Goal: Task Accomplishment & Management: Complete application form

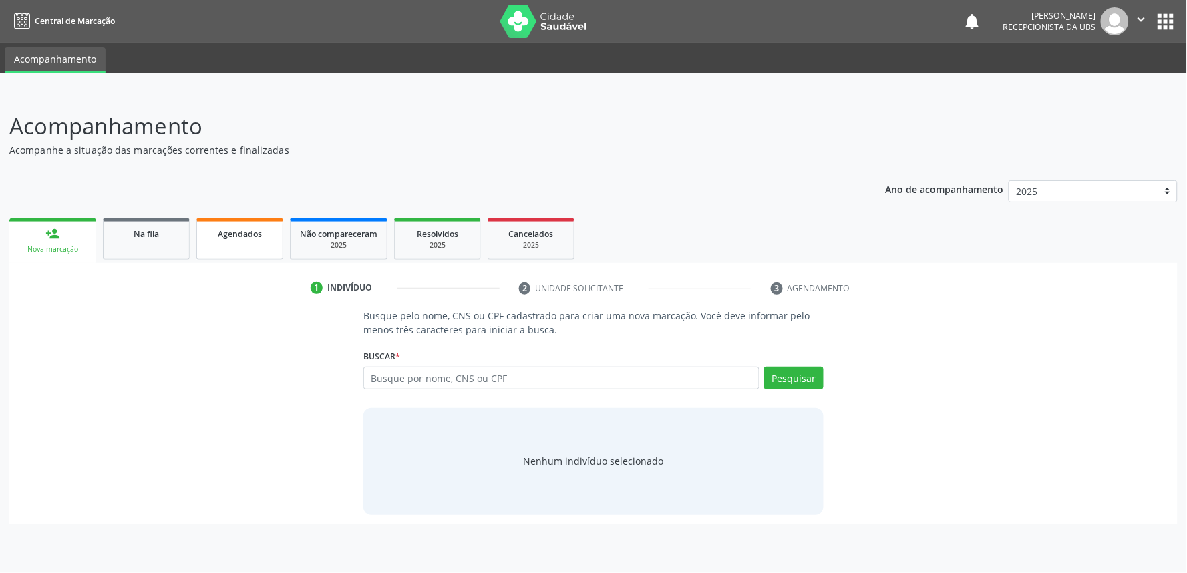
click at [228, 232] on span "Agendados" at bounding box center [240, 233] width 44 height 11
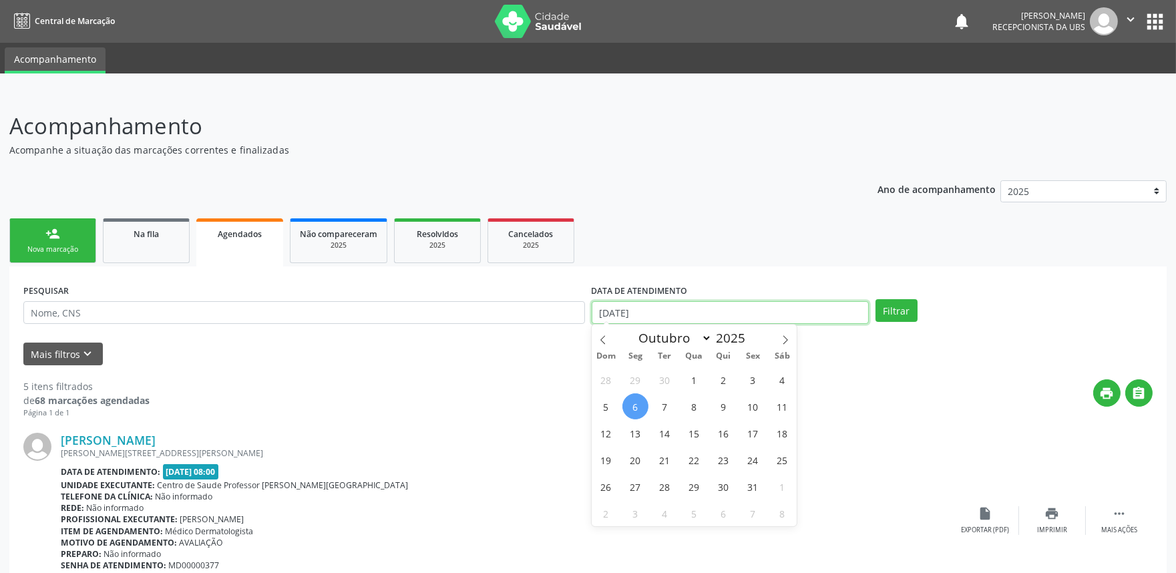
click at [677, 309] on input "[DATE]" at bounding box center [730, 312] width 277 height 23
click at [633, 412] on span "6" at bounding box center [636, 406] width 26 height 26
type input "[DATE]"
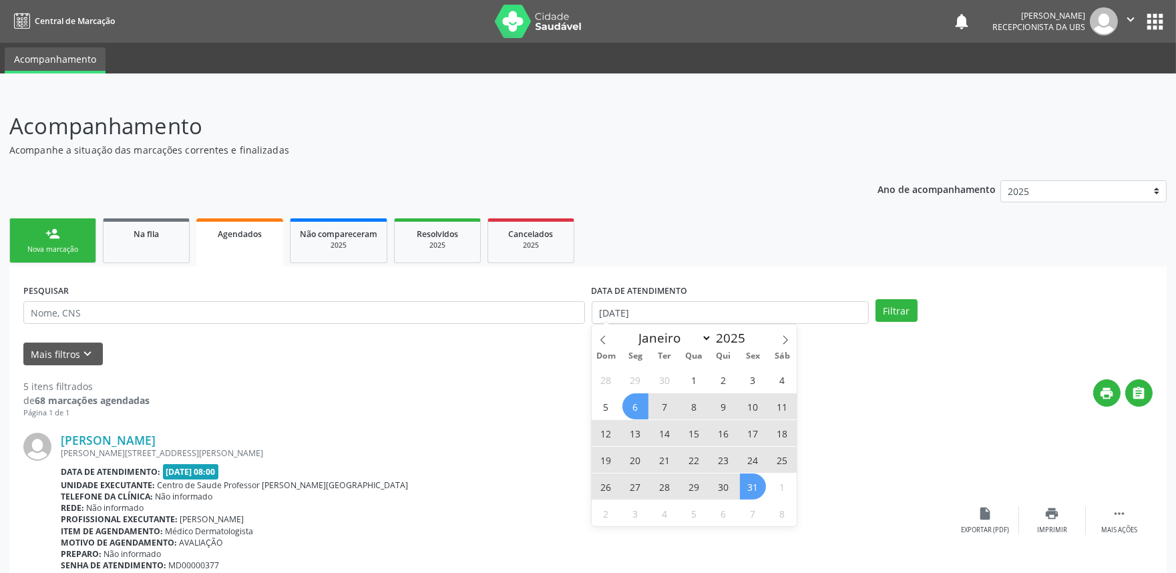
click at [758, 488] on span "31" at bounding box center [753, 487] width 26 height 26
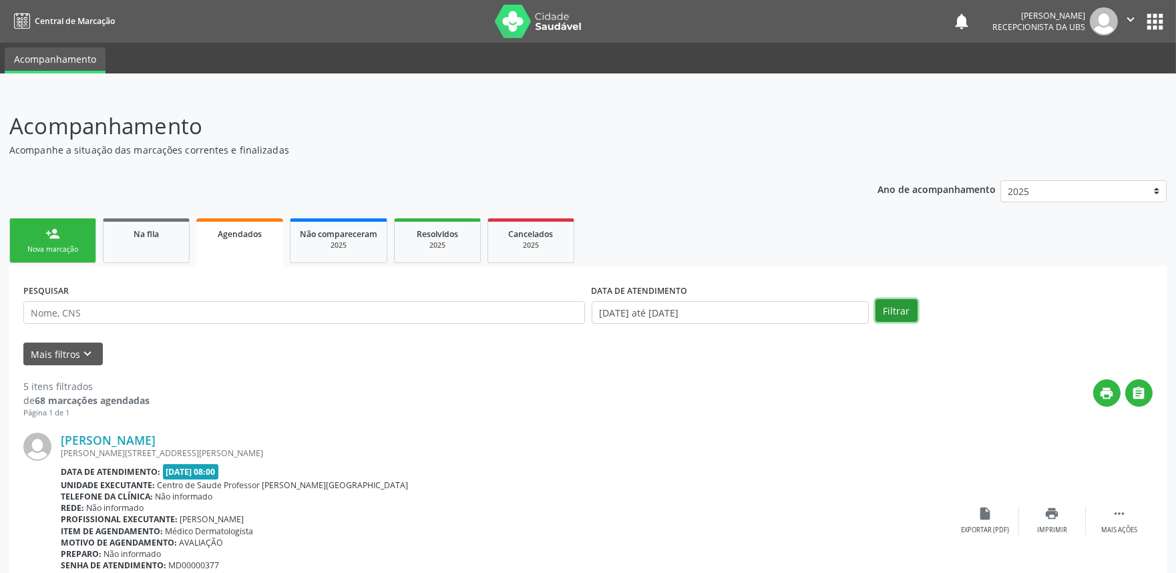
click at [909, 303] on button "Filtrar" at bounding box center [897, 310] width 42 height 23
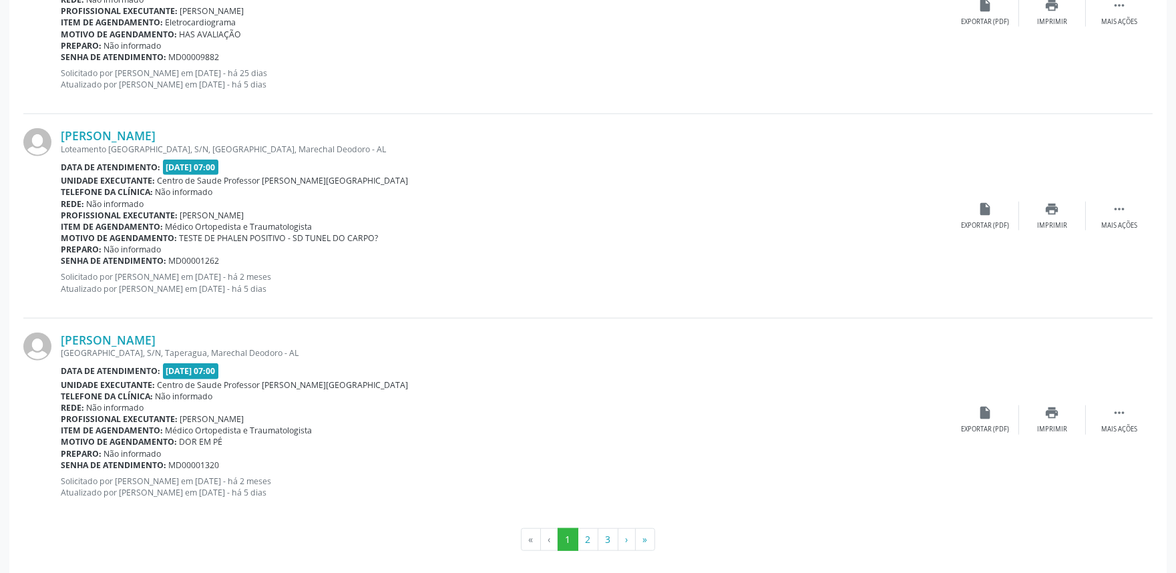
scroll to position [2967, 0]
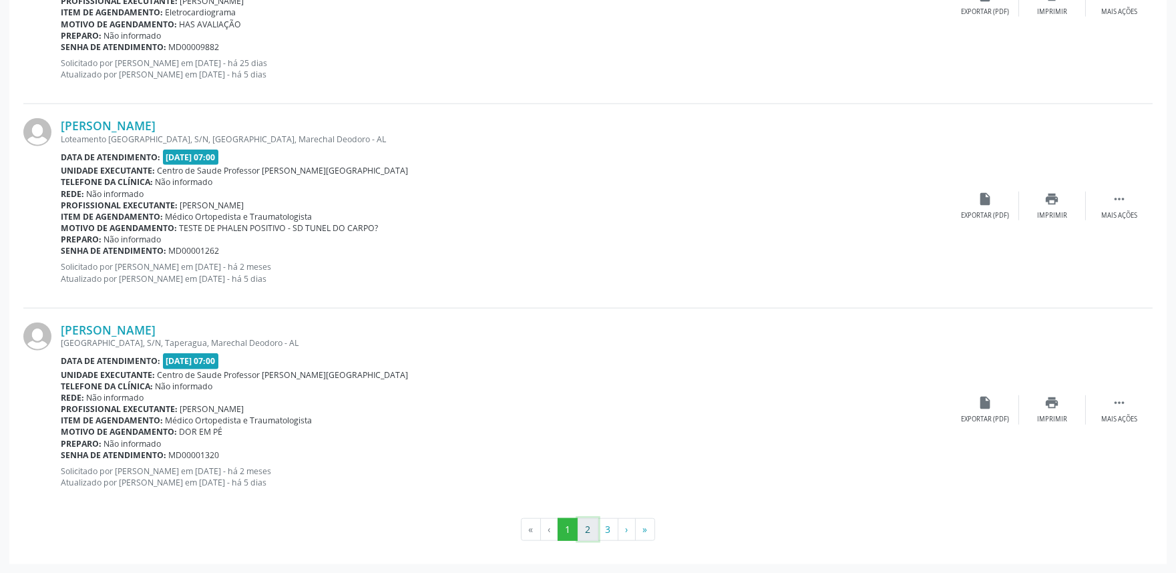
click at [581, 516] on button "2" at bounding box center [588, 529] width 21 height 23
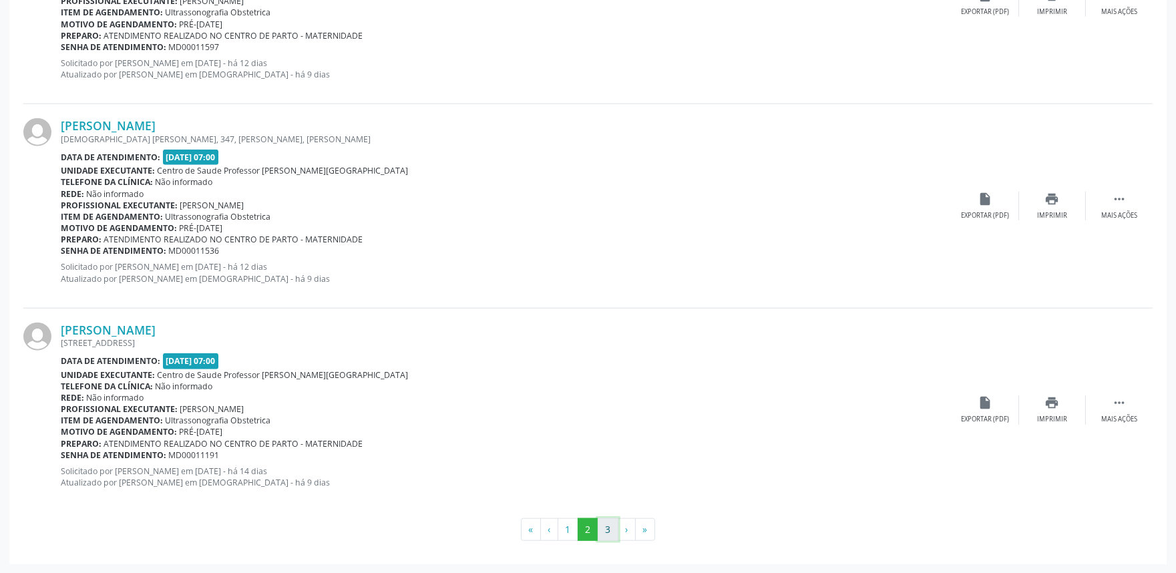
click at [609, 516] on button "3" at bounding box center [608, 529] width 21 height 23
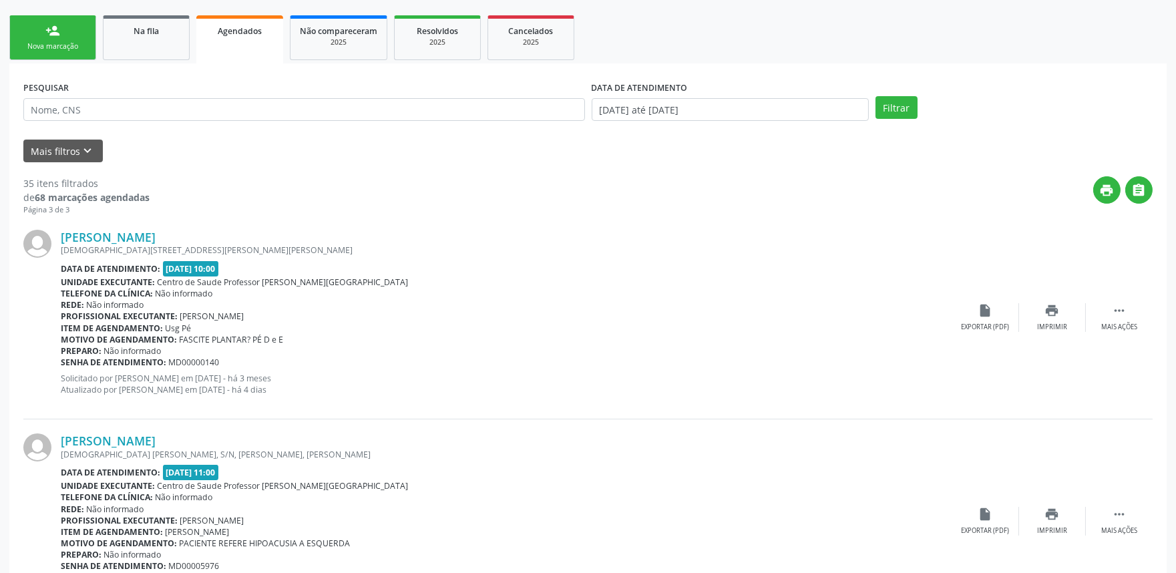
scroll to position [225, 0]
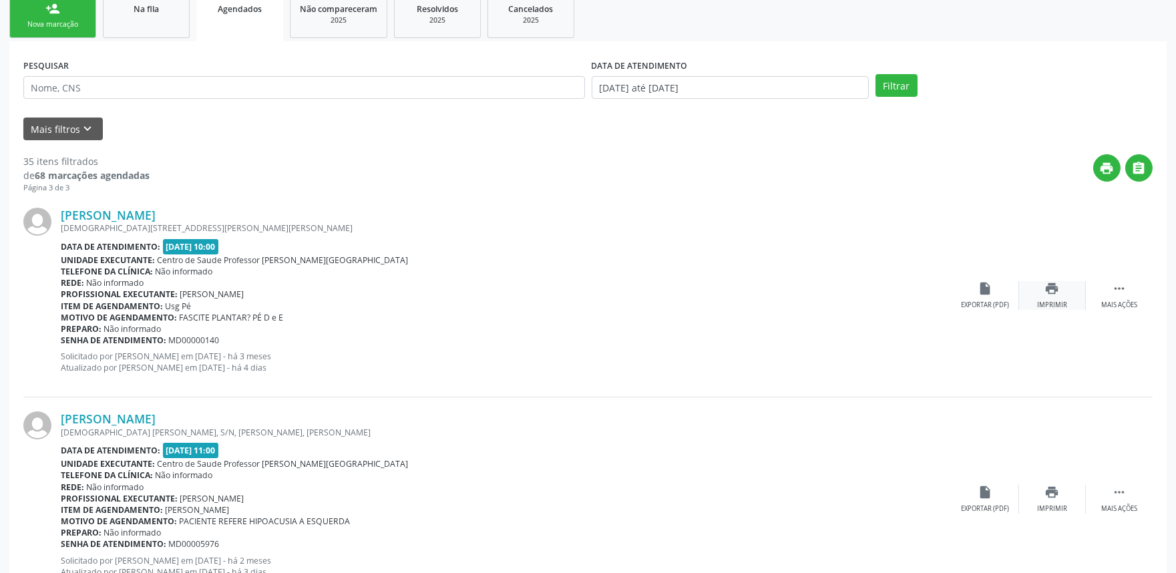
click at [1037, 304] on div "Imprimir" at bounding box center [1052, 305] width 30 height 9
click at [126, 218] on link "Ariana Fernanda dos Santos Silva" at bounding box center [108, 215] width 95 height 15
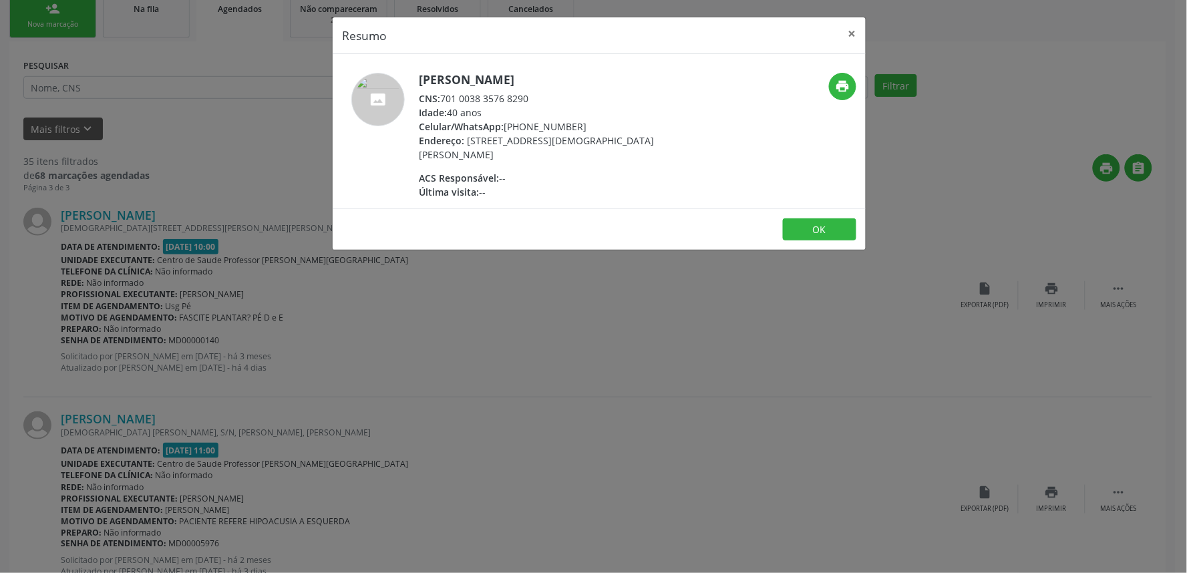
drag, startPoint x: 443, startPoint y: 96, endPoint x: 564, endPoint y: 100, distance: 121.0
click at [564, 100] on div "CNS: 701 0038 3576 8290" at bounding box center [549, 99] width 260 height 14
copy div "701 0038 3576 8290"
click at [725, 392] on div "Resumo × Ariana Fernanda dos Santos Silva CNS: 701 0038 3576 8290 Idade: 40 ano…" at bounding box center [593, 286] width 1187 height 573
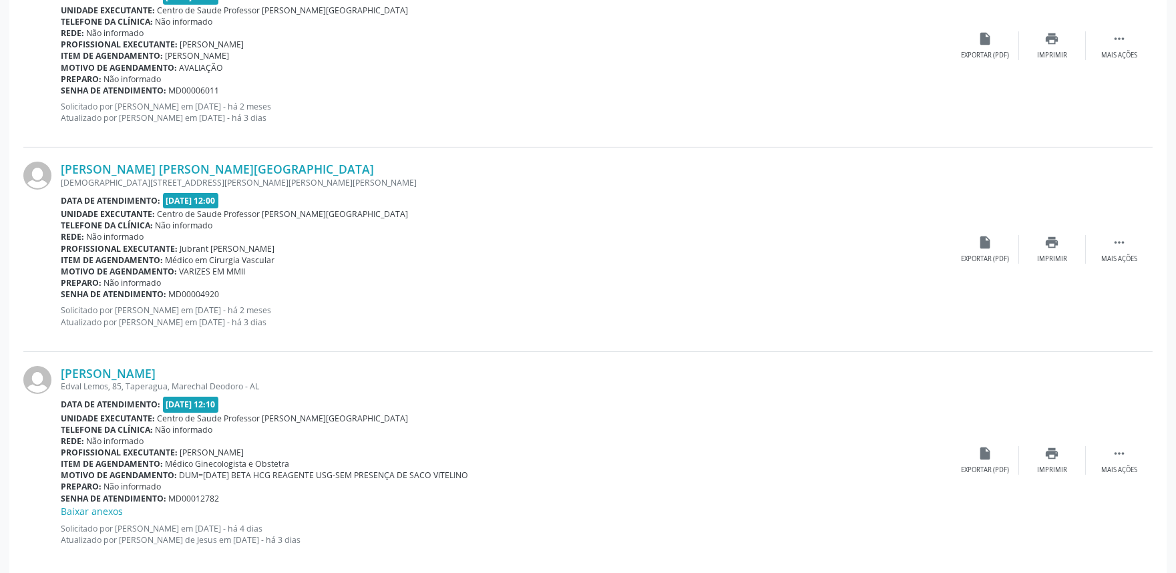
scroll to position [940, 0]
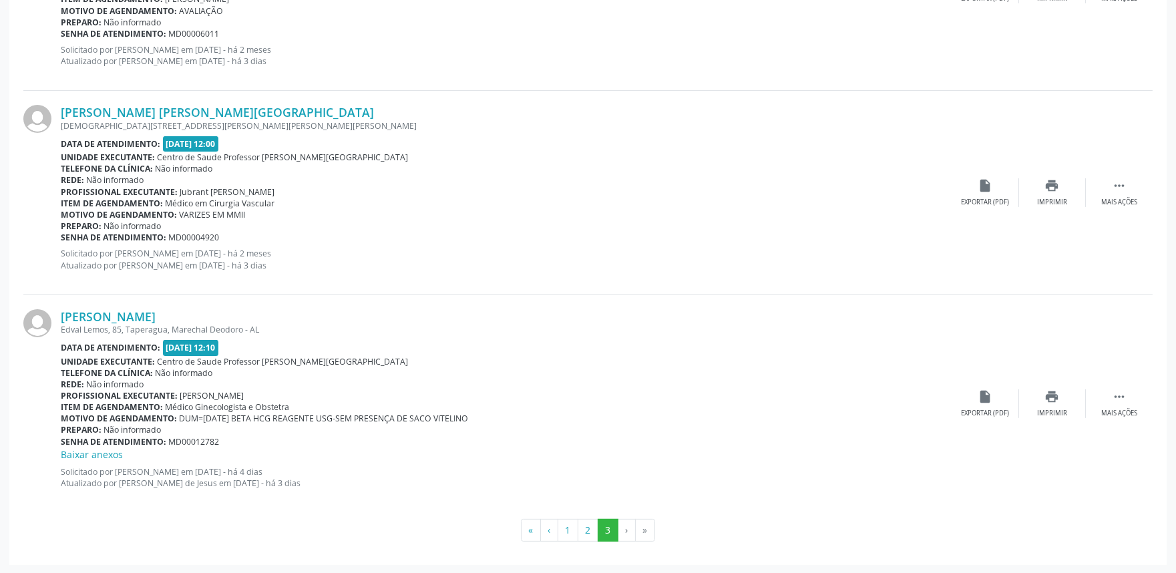
click at [627, 516] on li "›" at bounding box center [627, 530] width 17 height 23
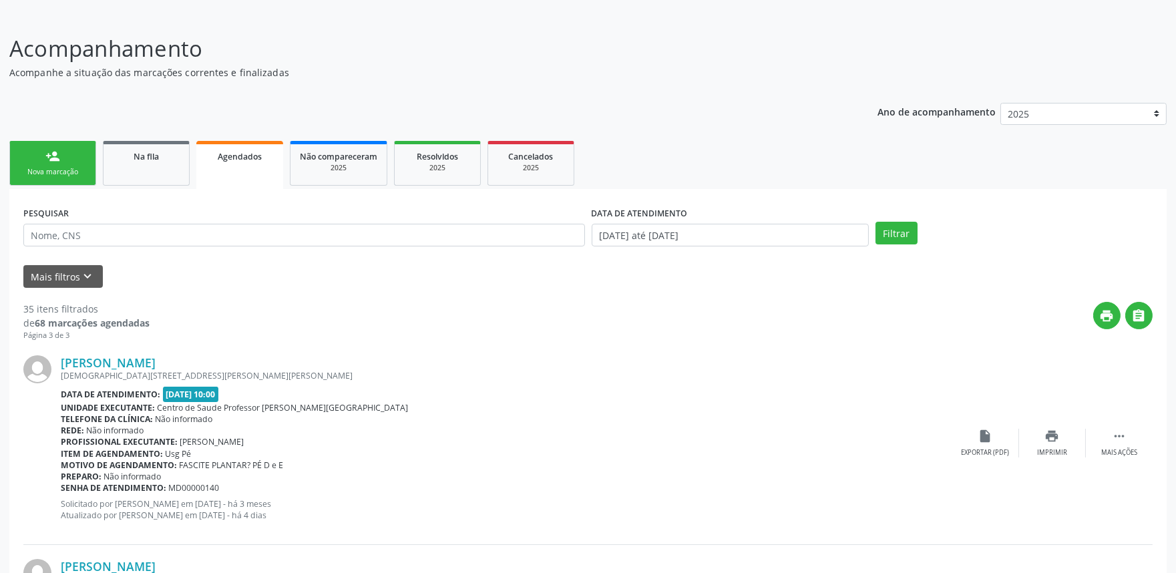
scroll to position [228, 0]
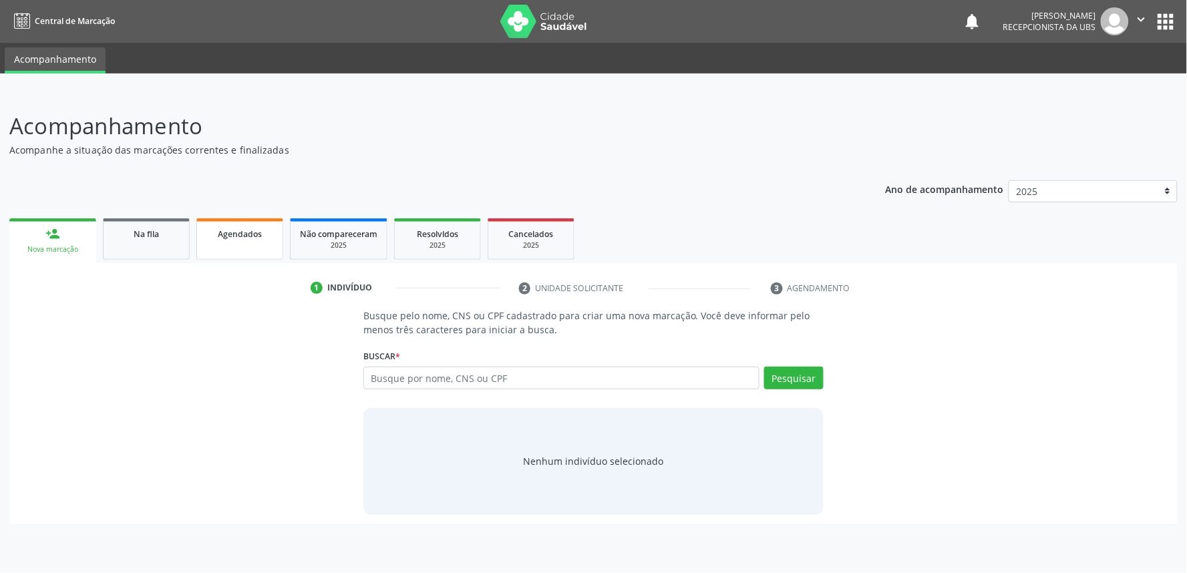
click at [261, 242] on link "Agendados" at bounding box center [239, 238] width 87 height 41
click at [242, 224] on link "Agendados" at bounding box center [239, 238] width 87 height 41
click at [220, 238] on div "Agendados" at bounding box center [239, 233] width 67 height 14
click at [231, 218] on link "Agendados" at bounding box center [239, 238] width 87 height 41
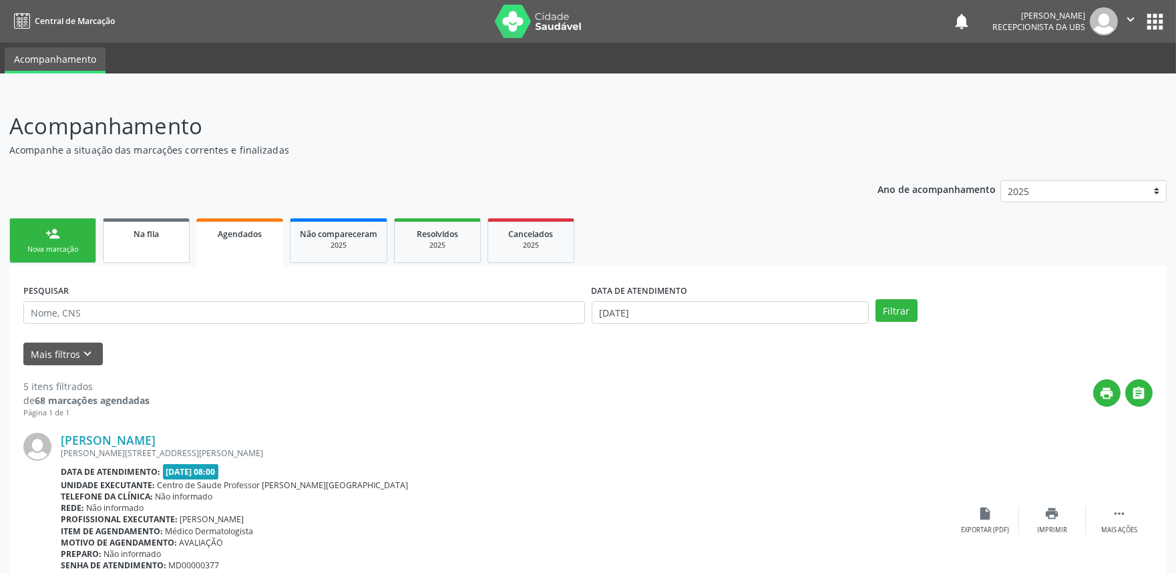
click at [148, 254] on link "Na fila" at bounding box center [146, 240] width 87 height 45
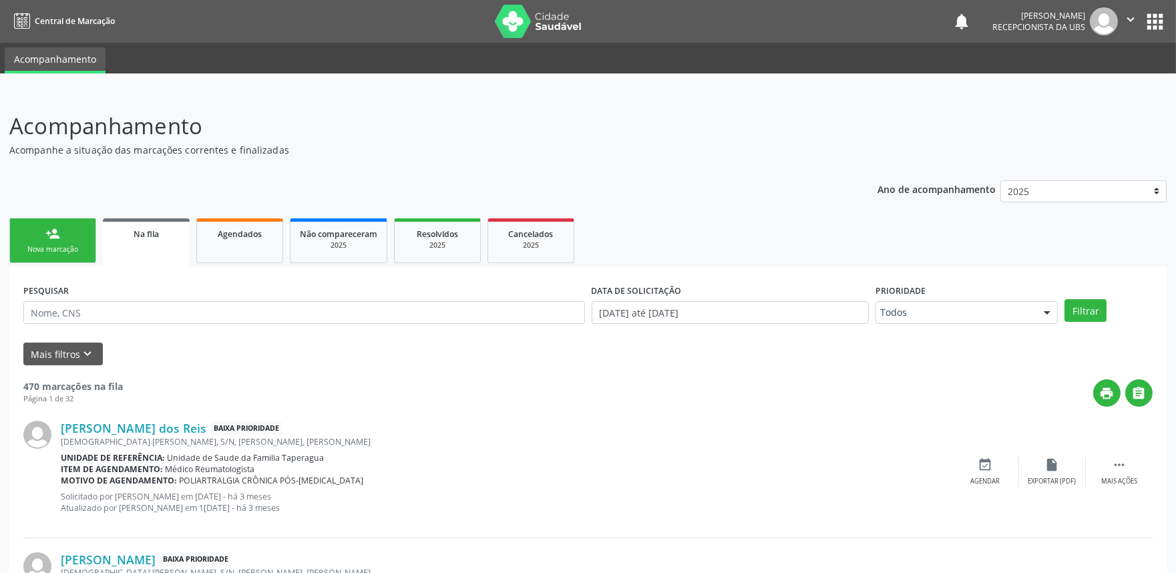
click at [82, 245] on div "Nova marcação" at bounding box center [52, 249] width 67 height 10
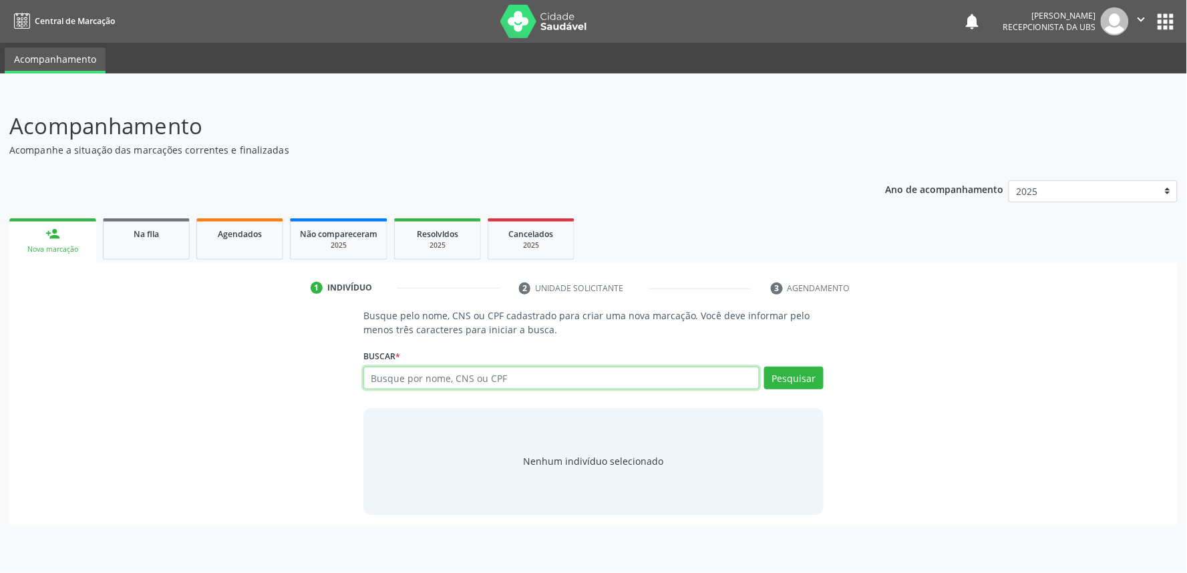
click at [508, 376] on input "text" at bounding box center [561, 378] width 396 height 23
paste input "704707711161736"
type input "704707711161736"
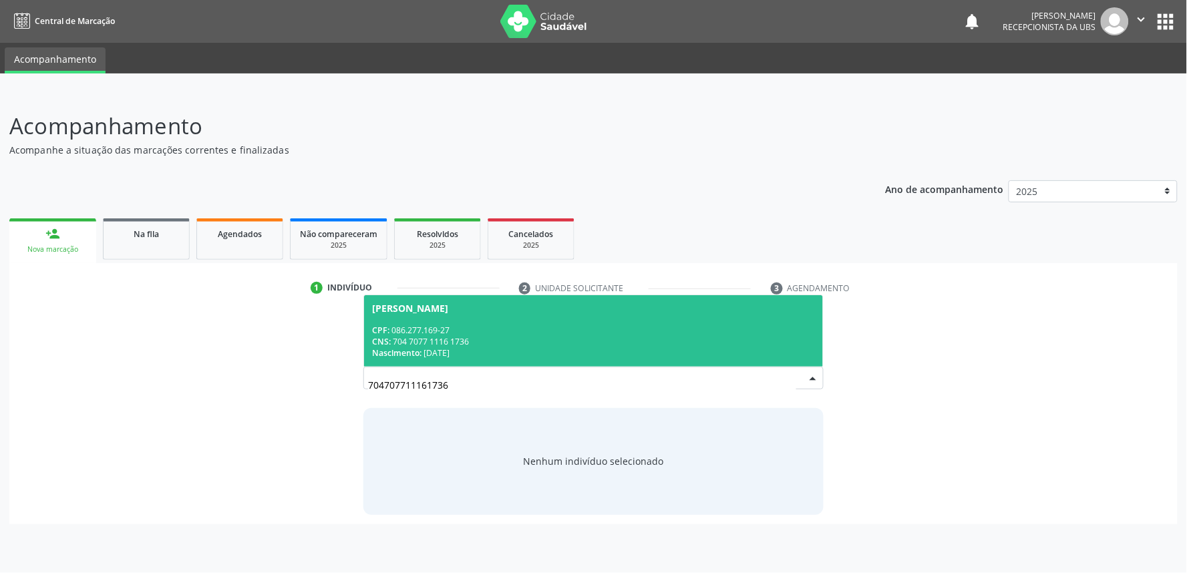
click at [494, 336] on div "CNS: 704 7077 1116 1736" at bounding box center [593, 341] width 443 height 11
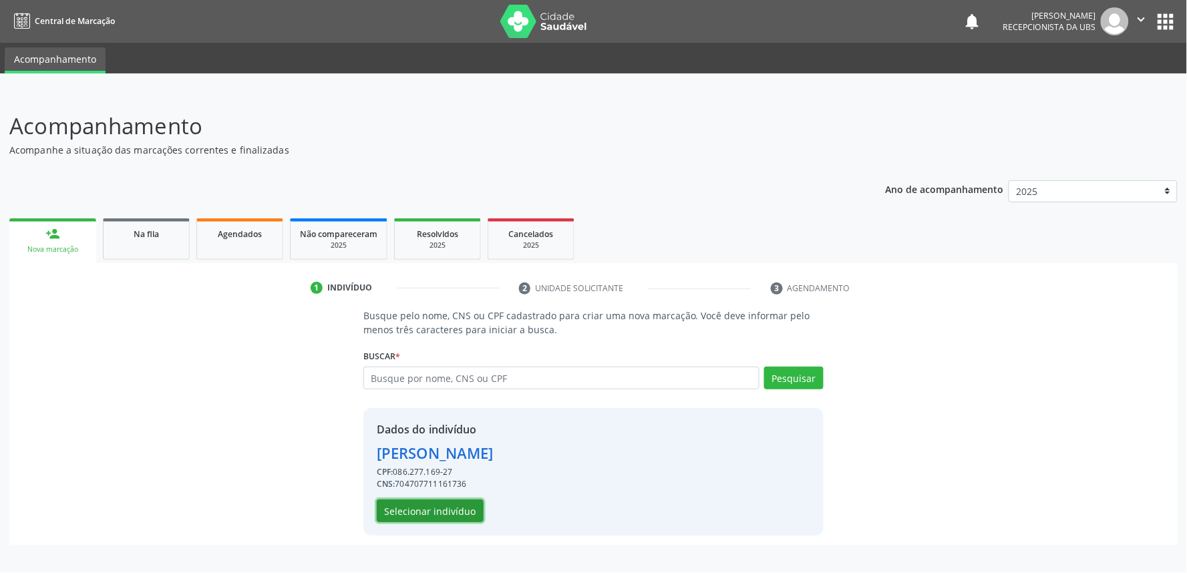
click at [450, 511] on button "Selecionar indivíduo" at bounding box center [430, 511] width 107 height 23
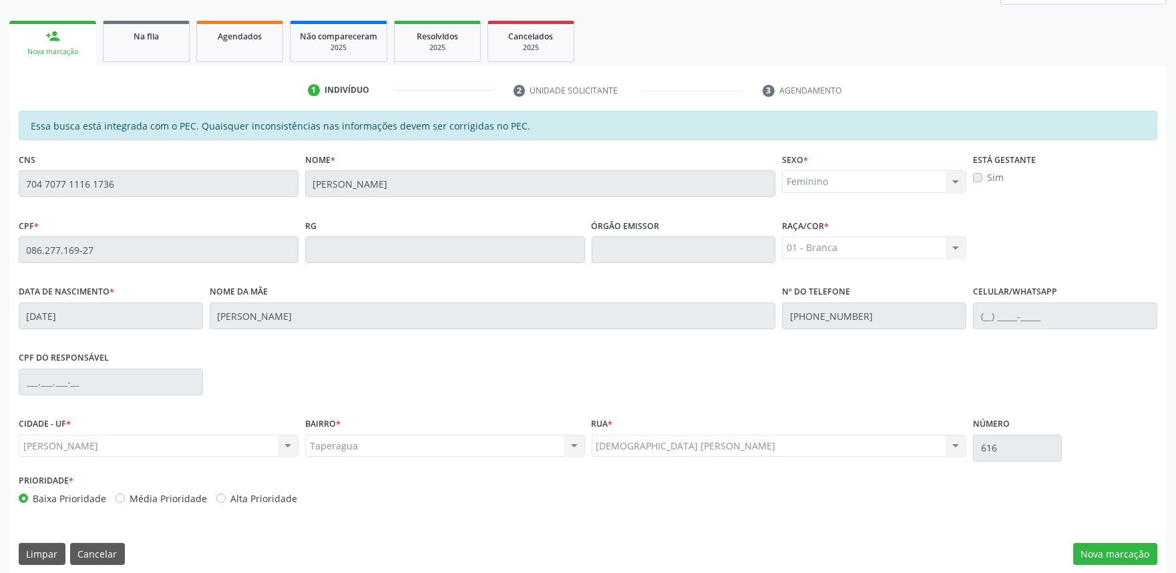
scroll to position [208, 0]
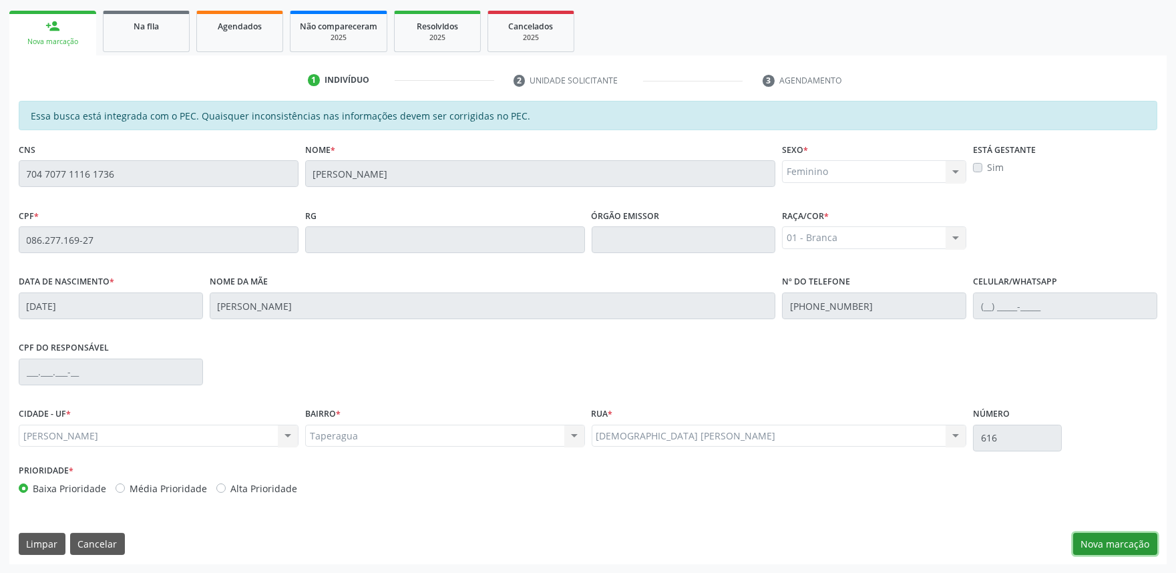
click at [1112, 540] on button "Nova marcação" at bounding box center [1116, 544] width 84 height 23
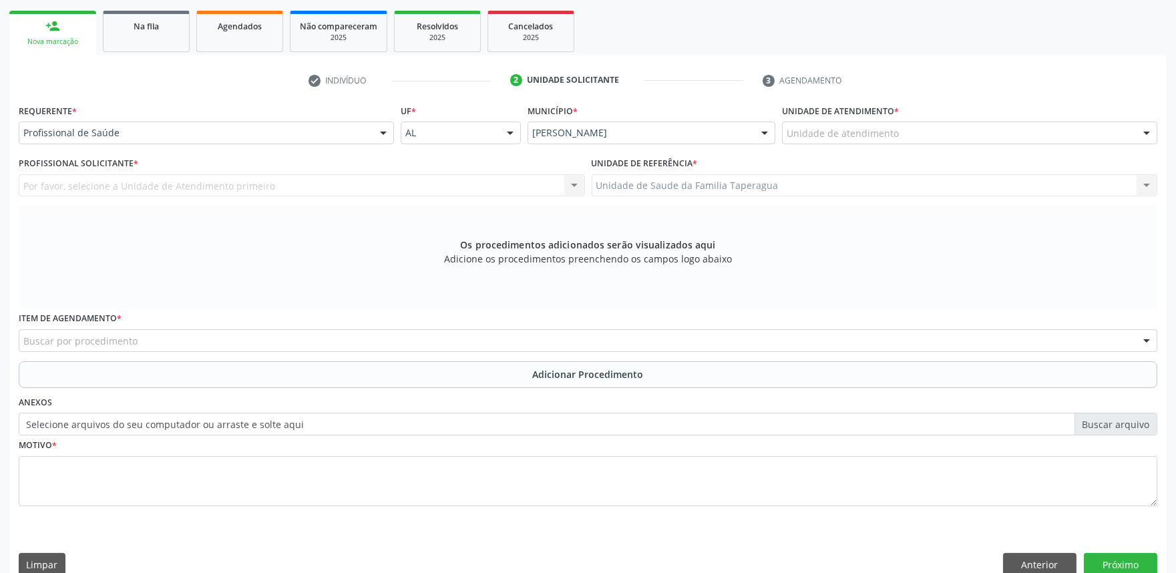
click at [939, 135] on div "Unidade de atendimento" at bounding box center [969, 133] width 375 height 23
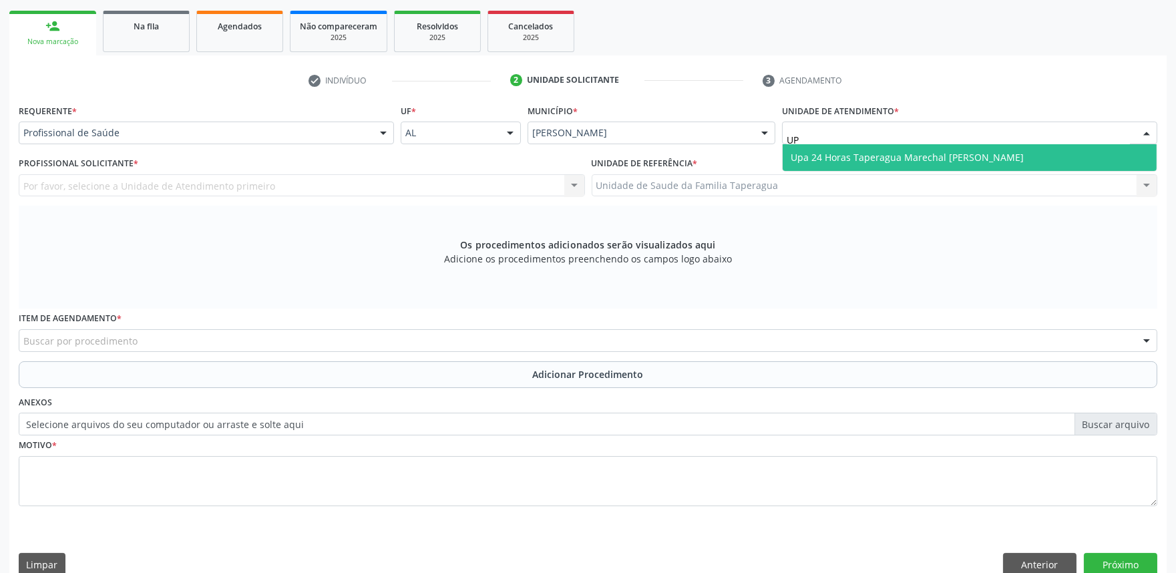
type input "UPA"
click at [939, 152] on span "Upa 24 Horas Taperagua Marechal [PERSON_NAME]" at bounding box center [907, 157] width 233 height 13
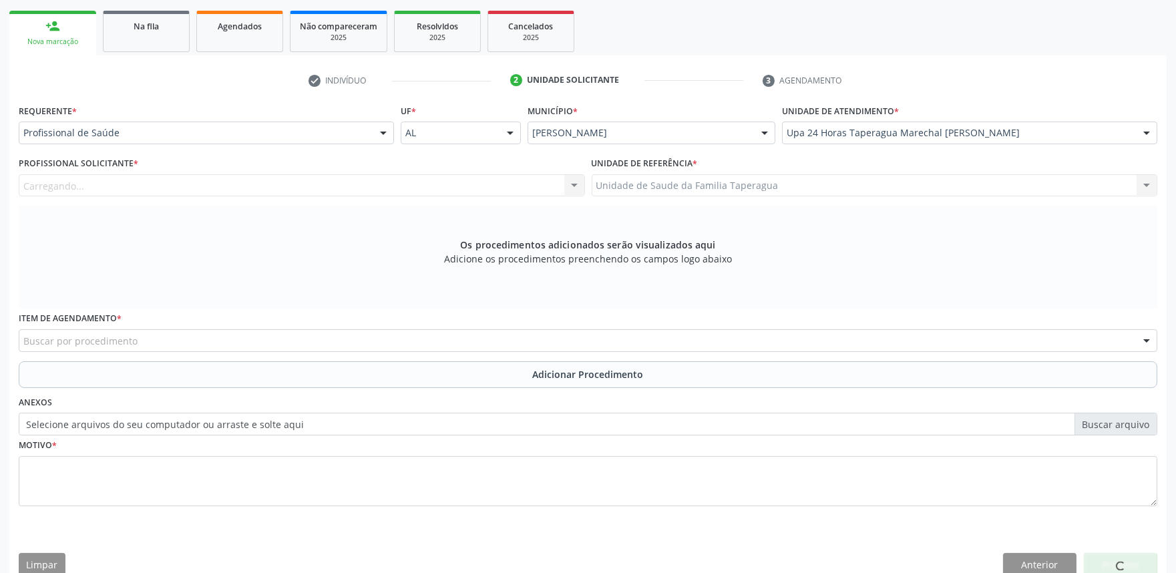
click at [324, 183] on div "Carregando... Nenhum resultado encontrado para: " " Não há nenhuma opção para s…" at bounding box center [302, 185] width 566 height 23
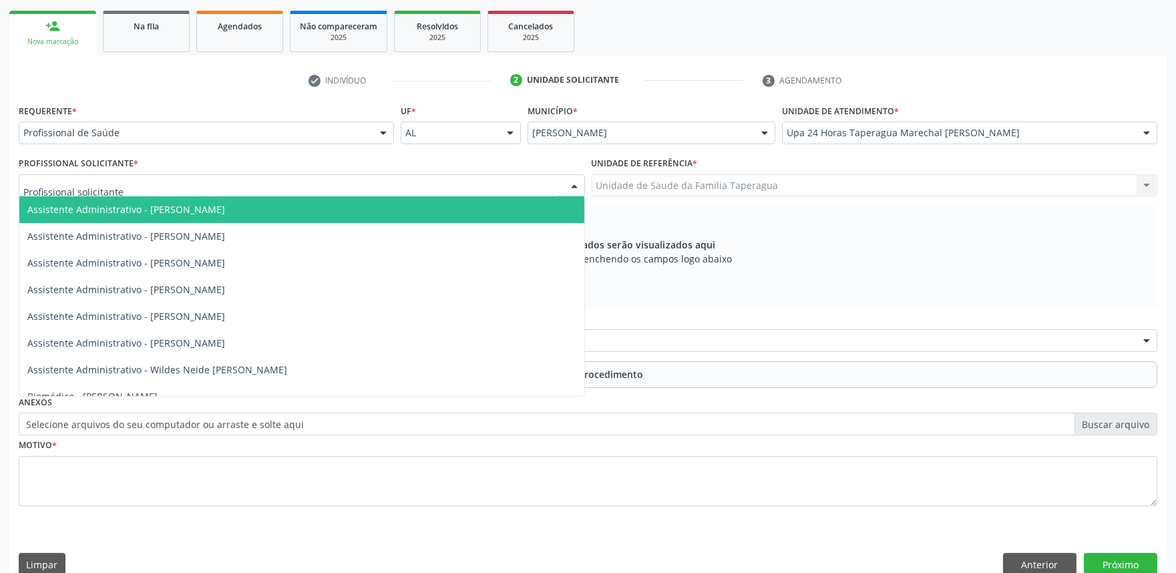
click at [324, 183] on div at bounding box center [302, 185] width 566 height 23
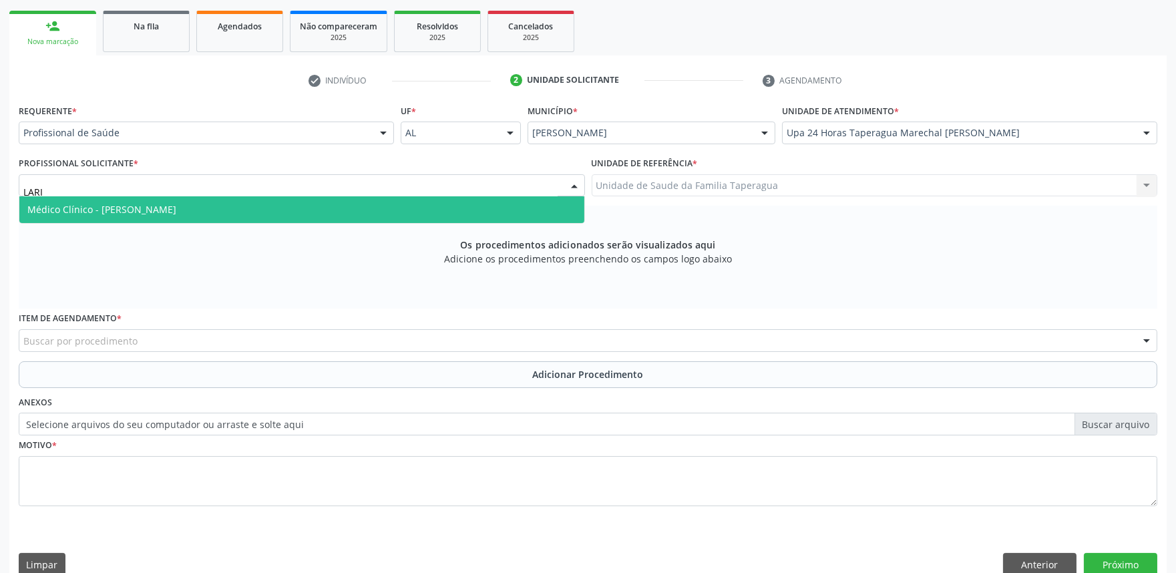
type input "LARIS"
click at [315, 216] on span "Médico Clínico - Larissa de Paula Melo" at bounding box center [301, 209] width 565 height 27
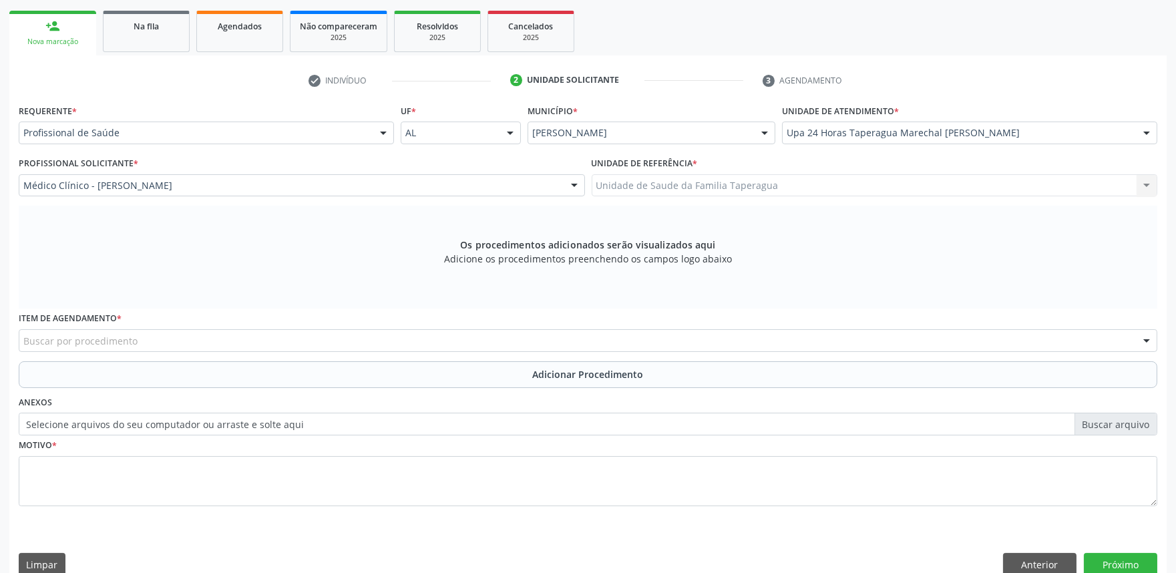
click at [289, 337] on div "Buscar por procedimento" at bounding box center [588, 340] width 1139 height 23
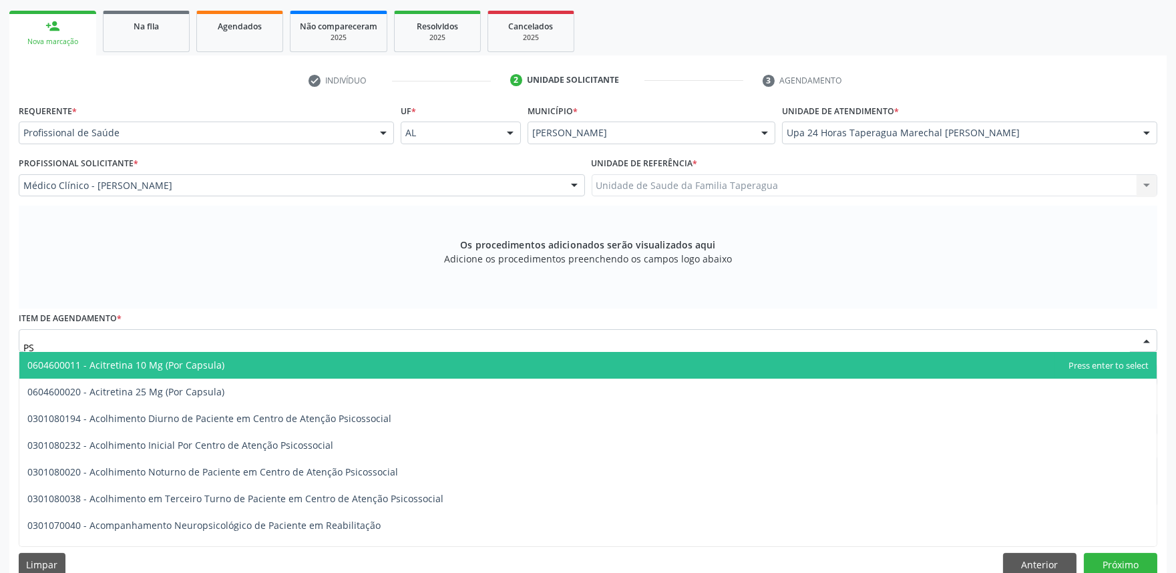
type input "P"
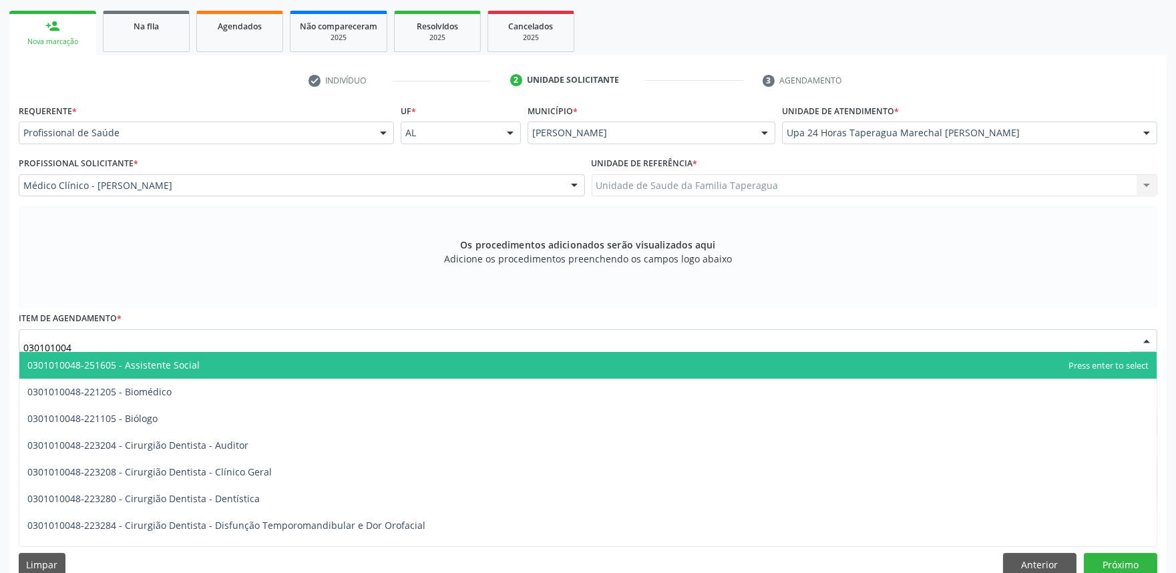
type input "0301010048"
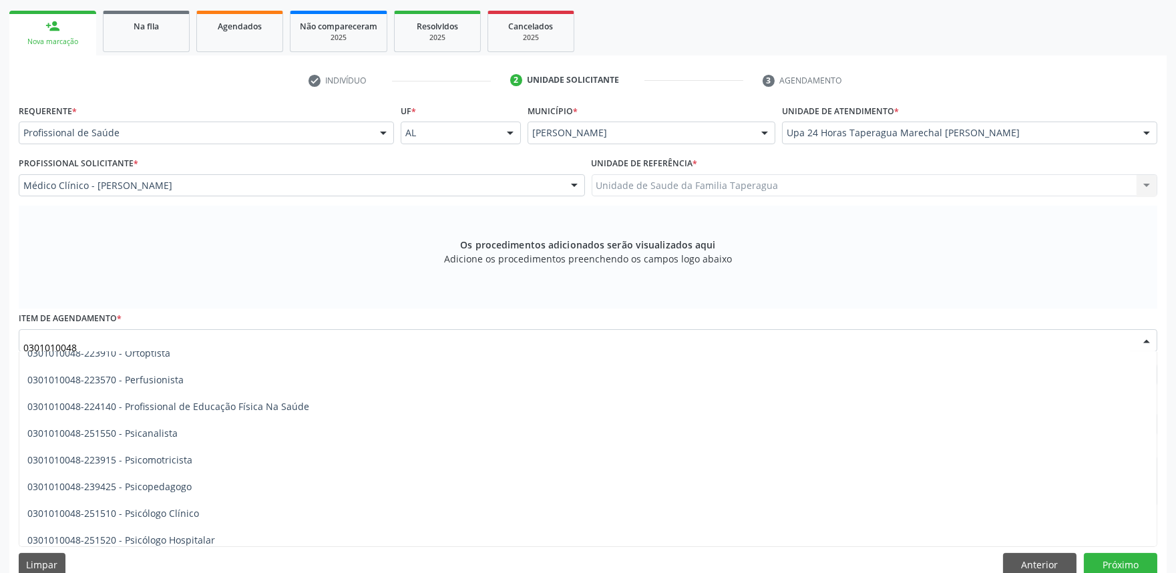
scroll to position [2054, 0]
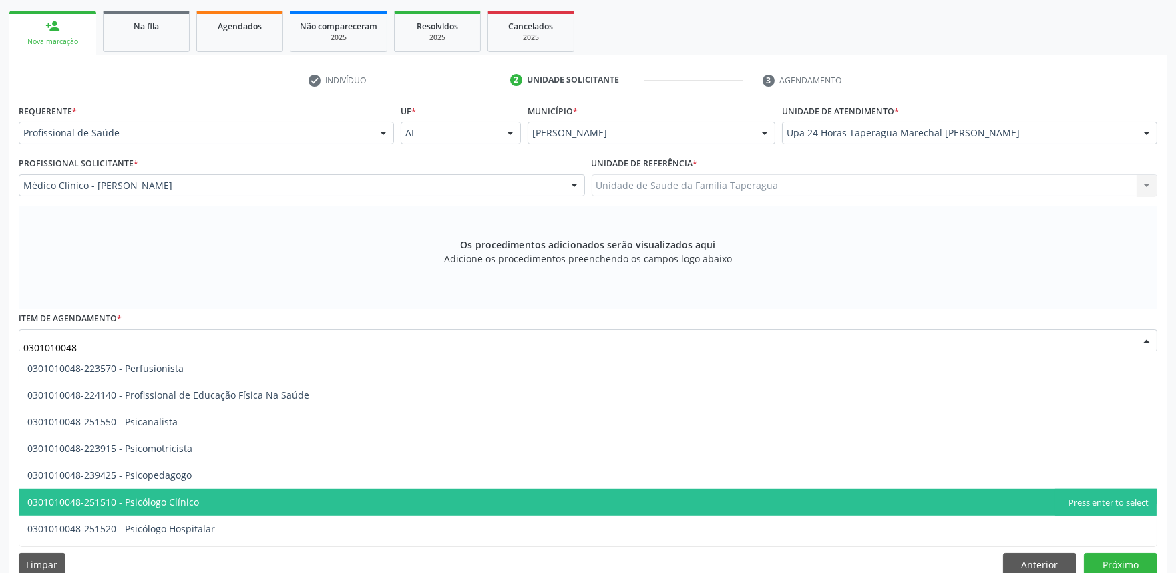
click at [364, 503] on span "0301010048-251510 - Psicólogo Clínico" at bounding box center [588, 502] width 1138 height 27
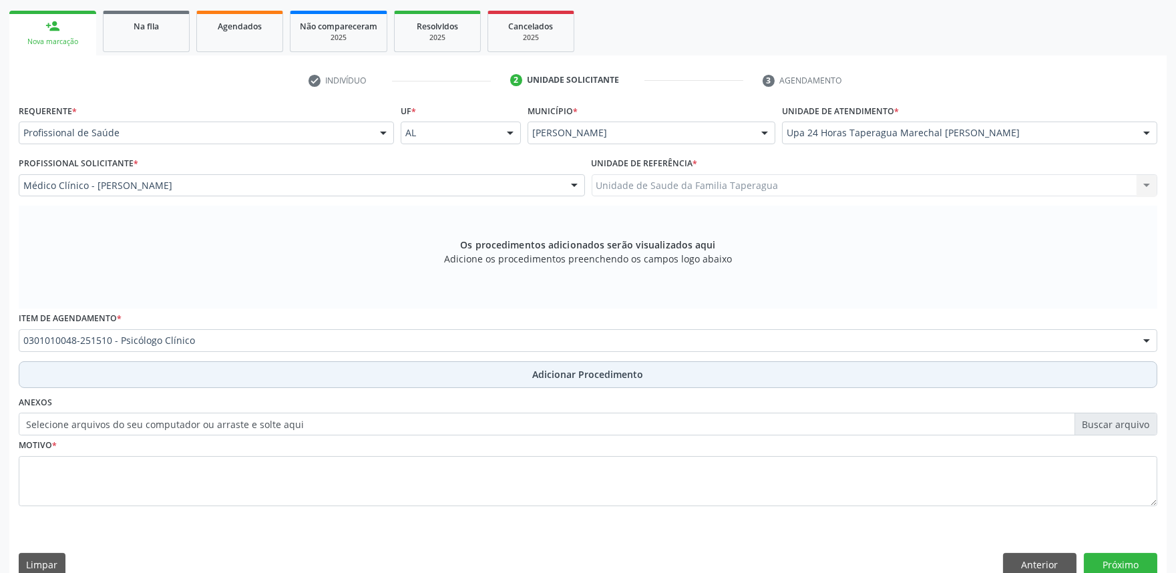
click at [424, 385] on button "Adicionar Procedimento" at bounding box center [588, 374] width 1139 height 27
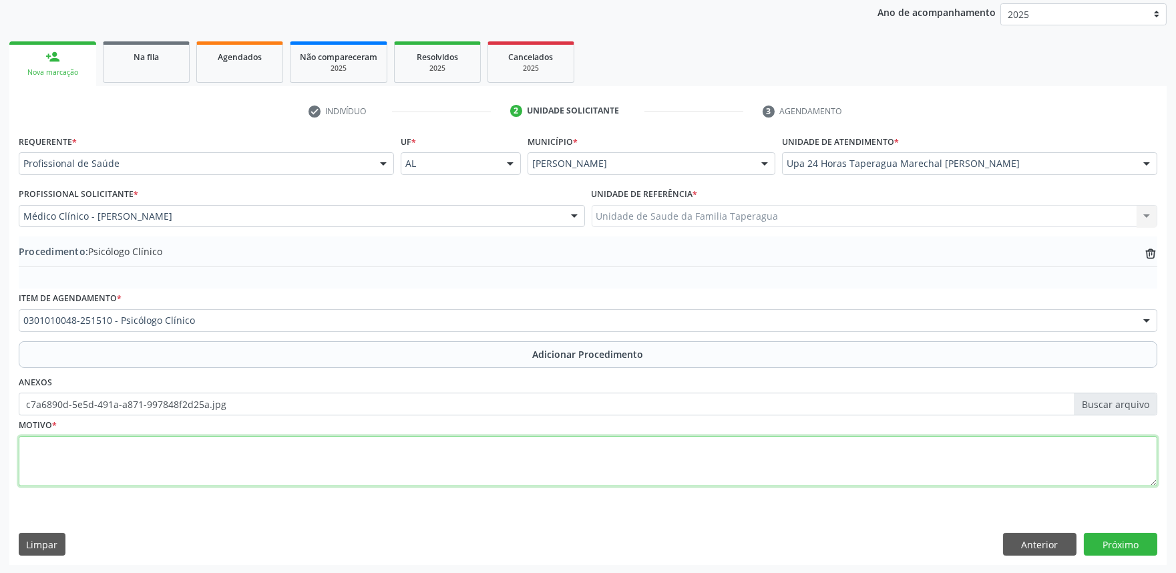
click at [464, 455] on textarea at bounding box center [588, 461] width 1139 height 51
type textarea "TAG"
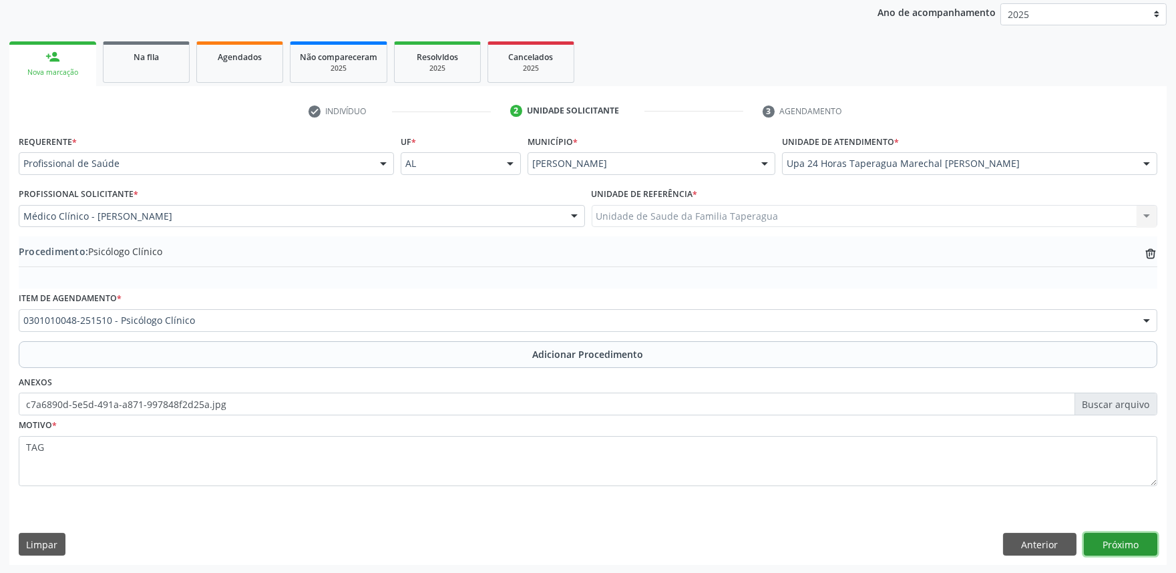
click at [1096, 548] on button "Próximo" at bounding box center [1120, 544] width 73 height 23
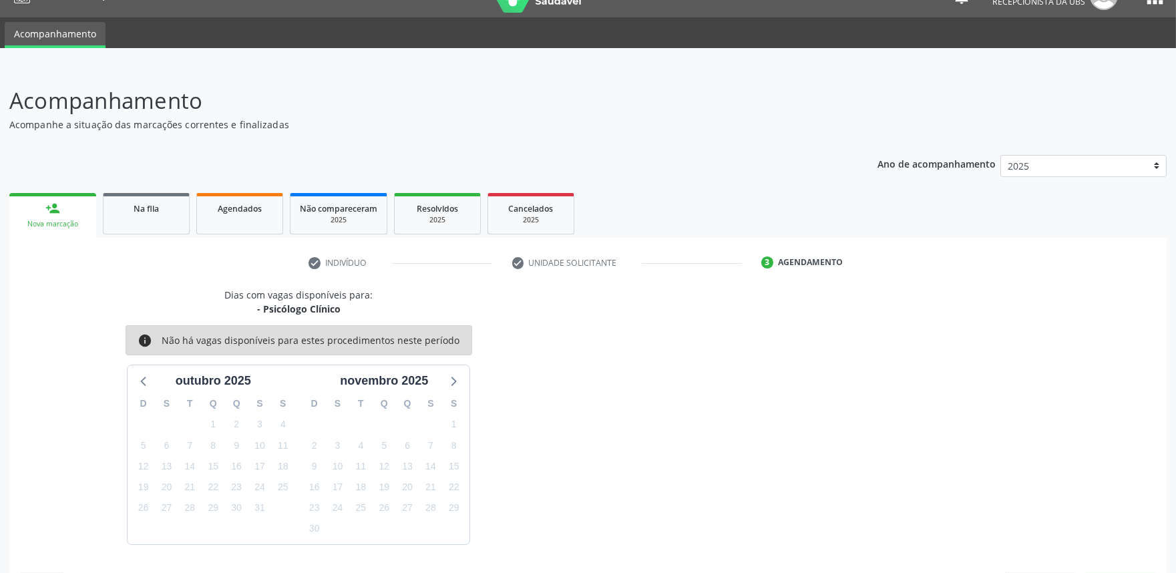
scroll to position [65, 0]
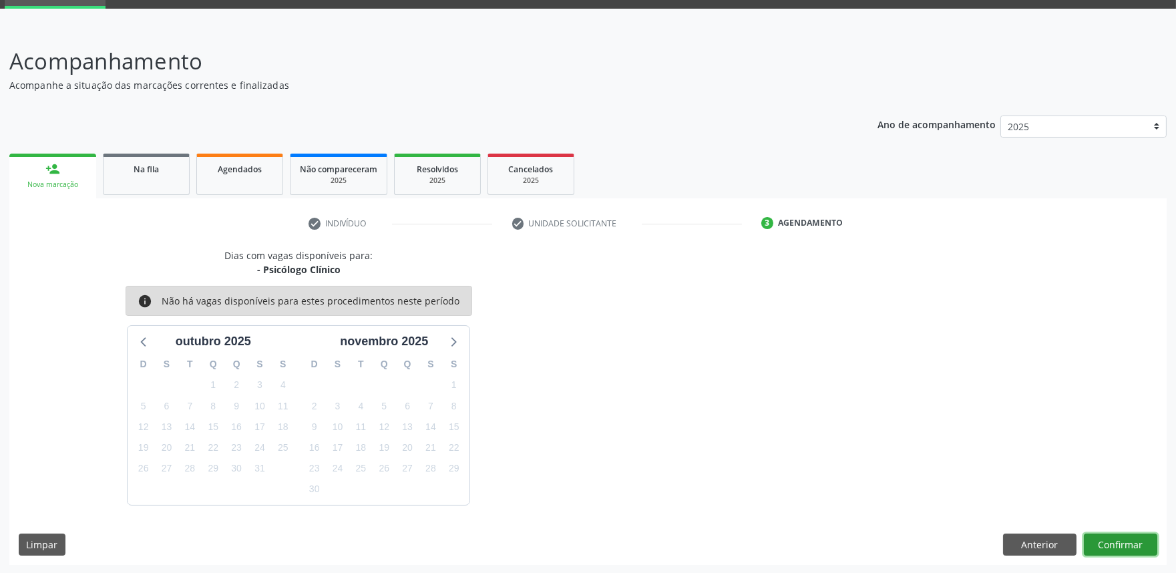
click at [1124, 542] on button "Confirmar" at bounding box center [1120, 545] width 73 height 23
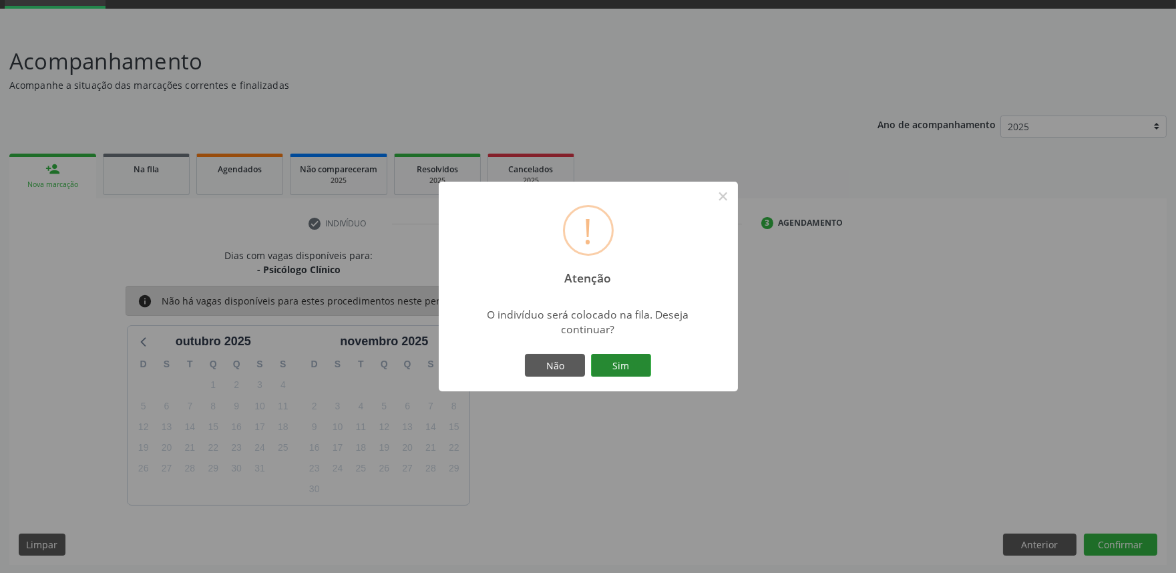
click at [629, 357] on button "Sim" at bounding box center [621, 365] width 60 height 23
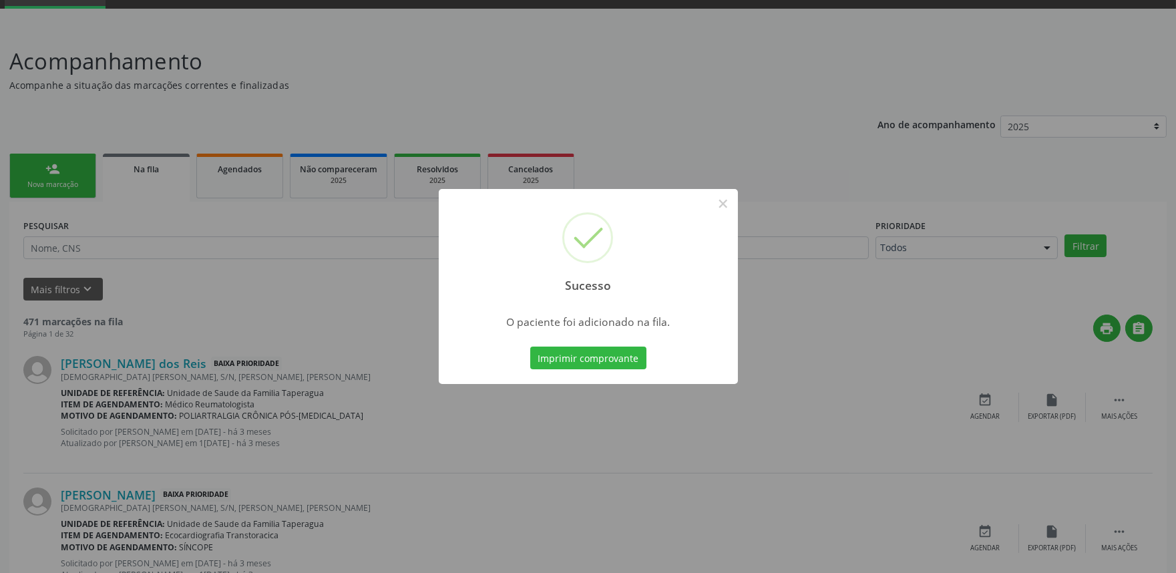
scroll to position [0, 0]
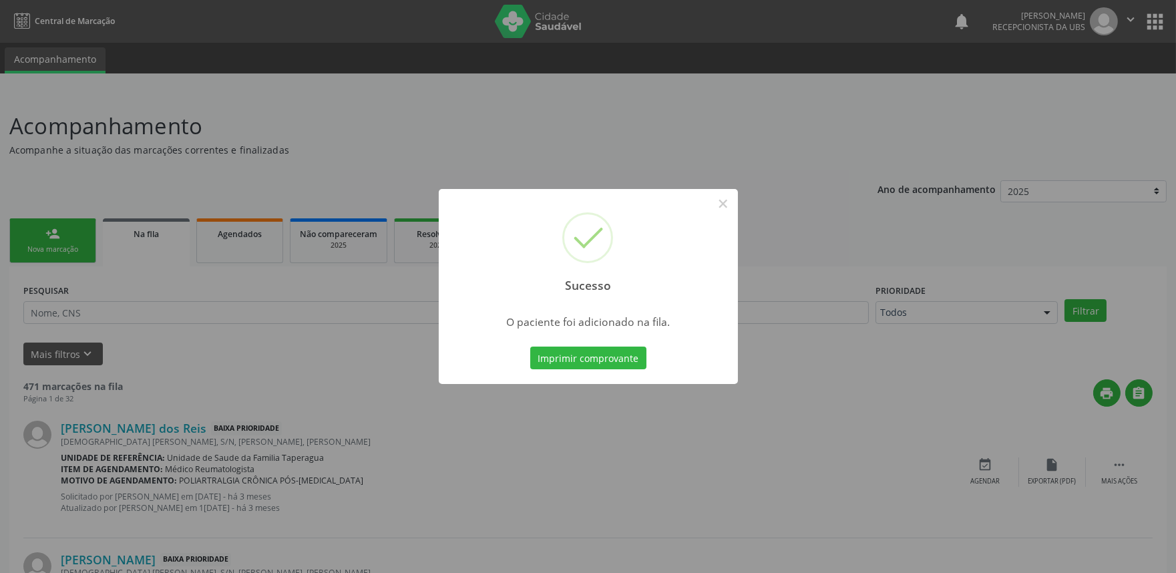
click at [269, 327] on div "Sucesso × O paciente foi adicionado na fila. Imprimir comprovante Cancel" at bounding box center [588, 286] width 1176 height 573
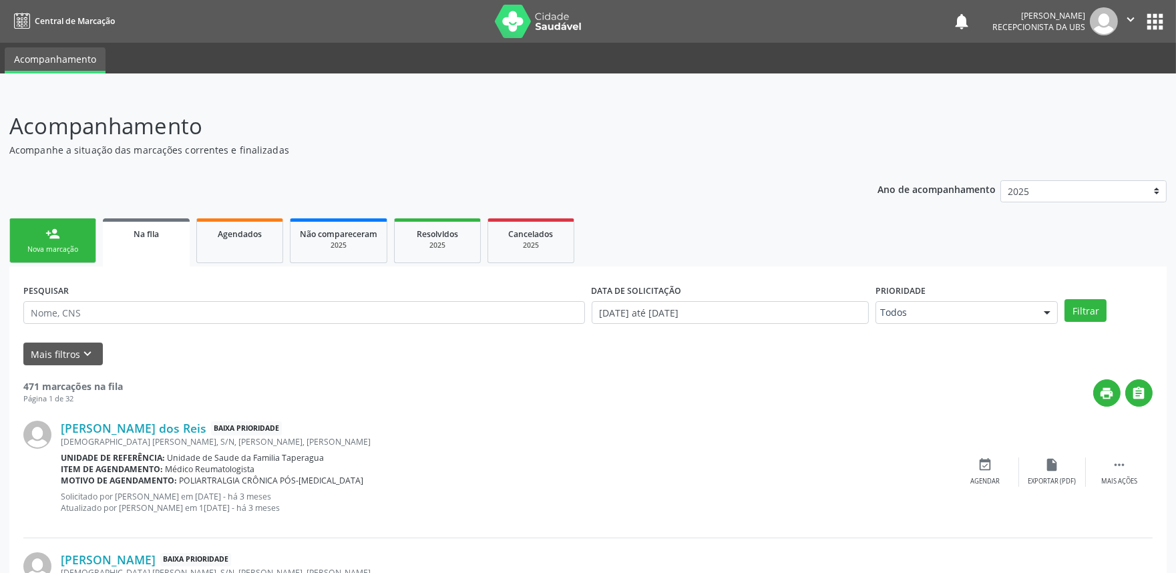
click at [80, 248] on div "Nova marcação" at bounding box center [52, 249] width 67 height 10
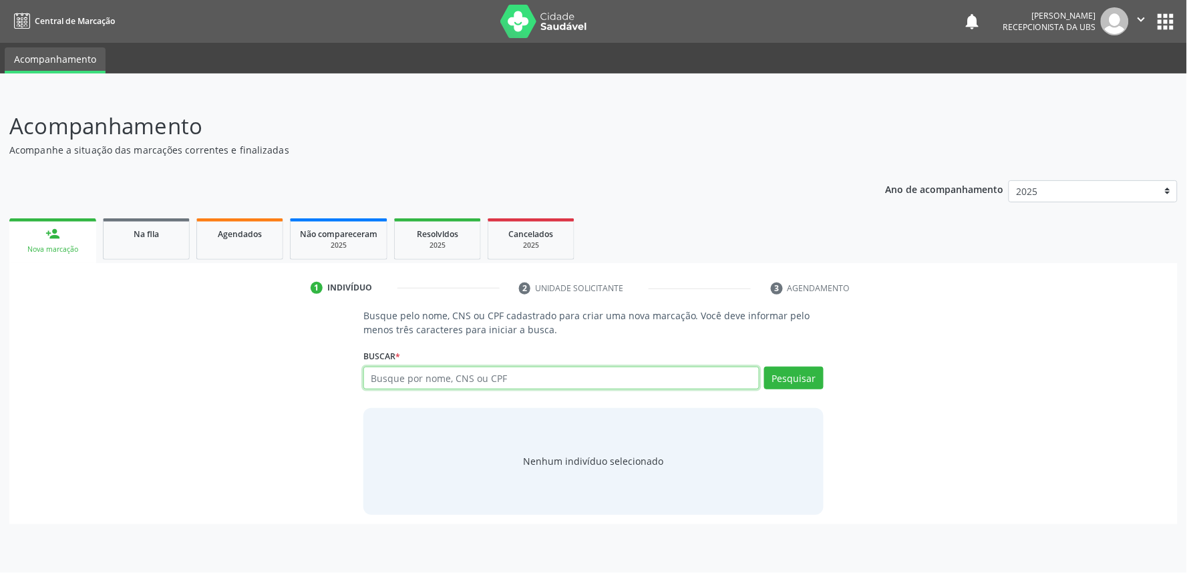
click at [440, 371] on input "text" at bounding box center [561, 378] width 396 height 23
paste input "898001210354375"
type input "898001210354375"
click at [779, 376] on button "Pesquisar" at bounding box center [793, 378] width 59 height 23
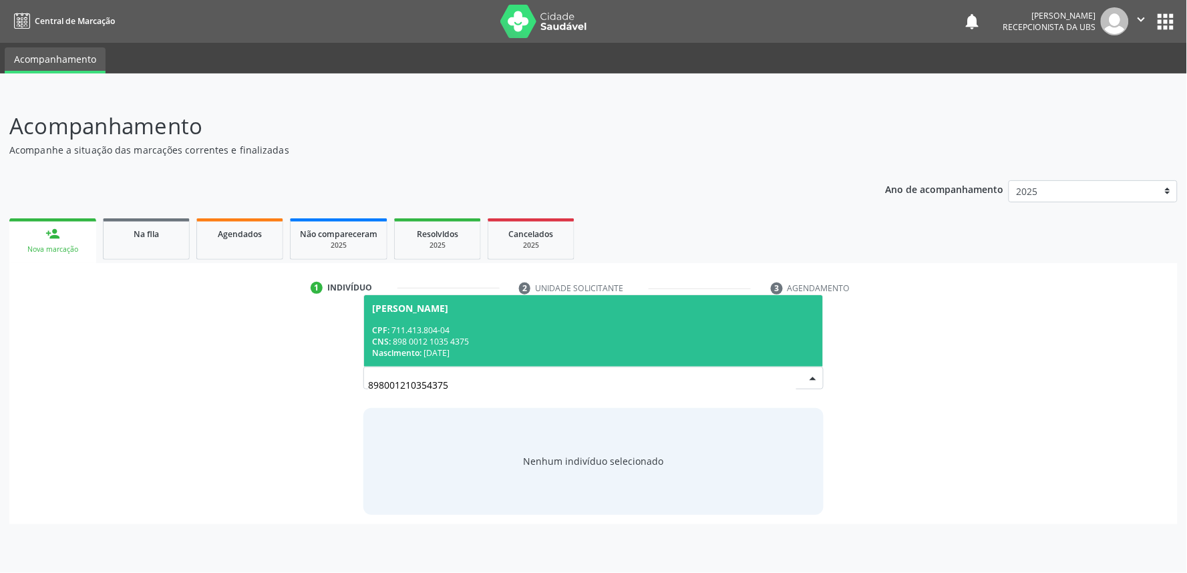
click at [555, 337] on div "CNS: 898 0012 1035 4375" at bounding box center [593, 341] width 443 height 11
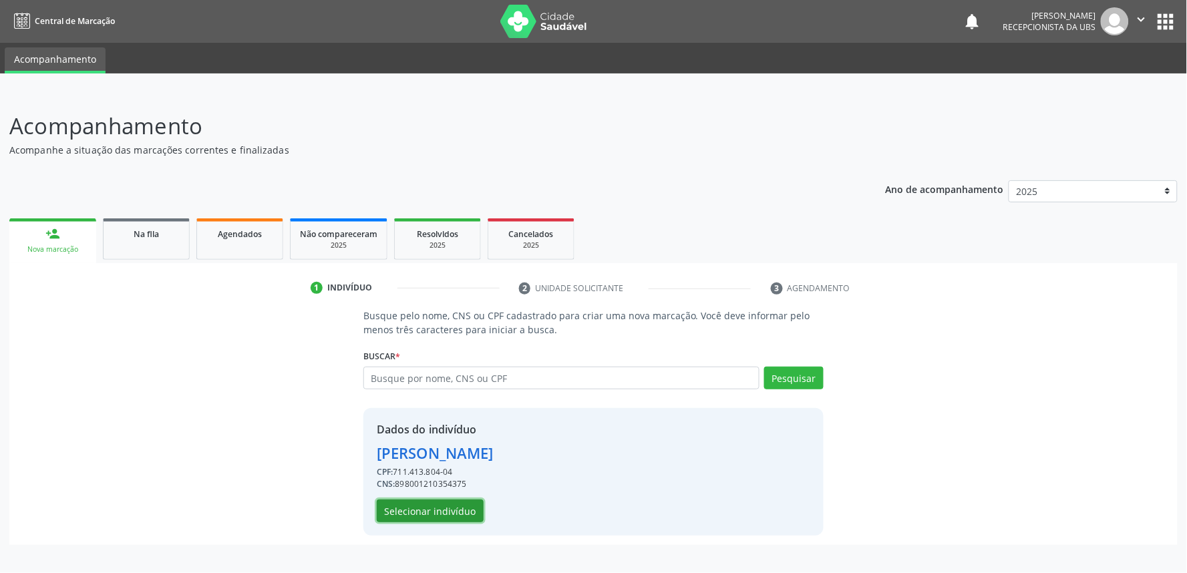
click at [440, 519] on button "Selecionar indivíduo" at bounding box center [430, 511] width 107 height 23
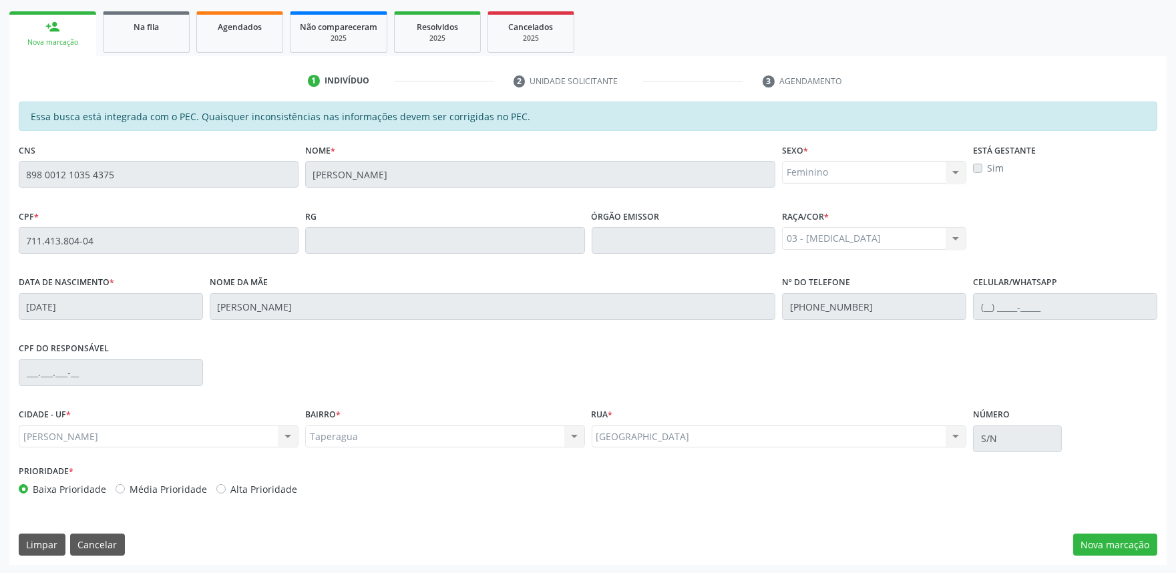
scroll to position [208, 0]
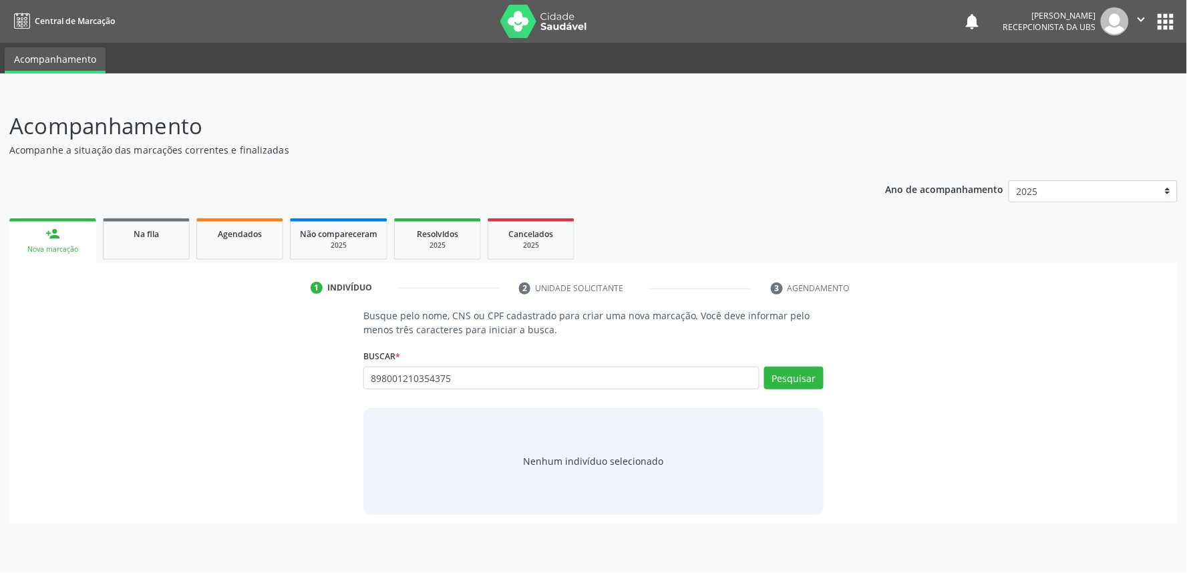
type input "898001210354375"
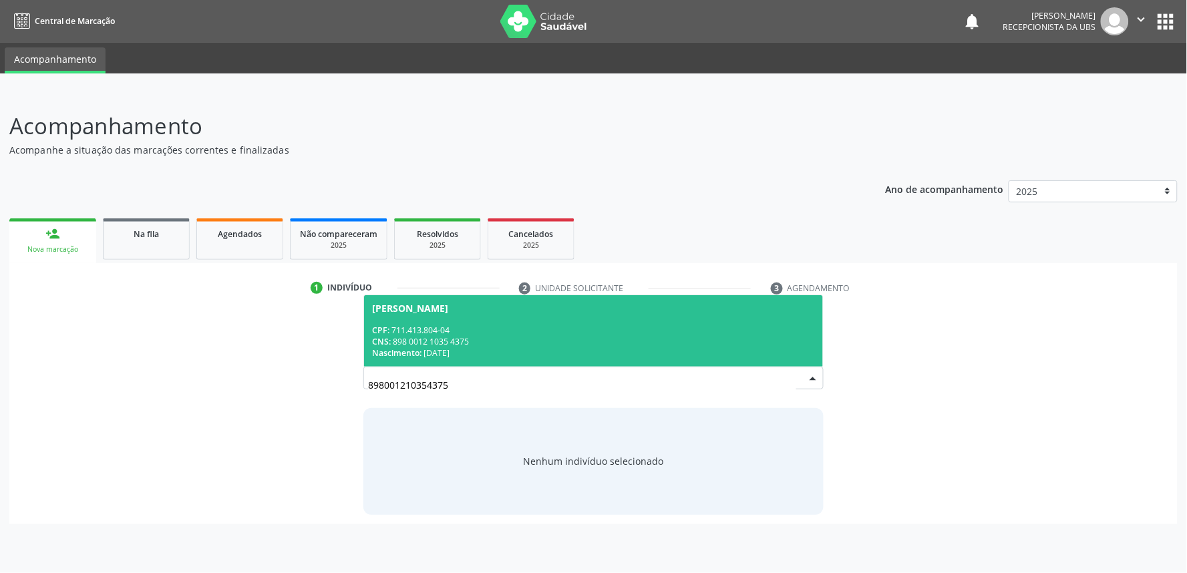
click at [470, 319] on span "Clemilda Andelina da Silva CPF: 711.413.804-04 CNS: 898 0012 1035 4375 Nascimen…" at bounding box center [593, 330] width 459 height 71
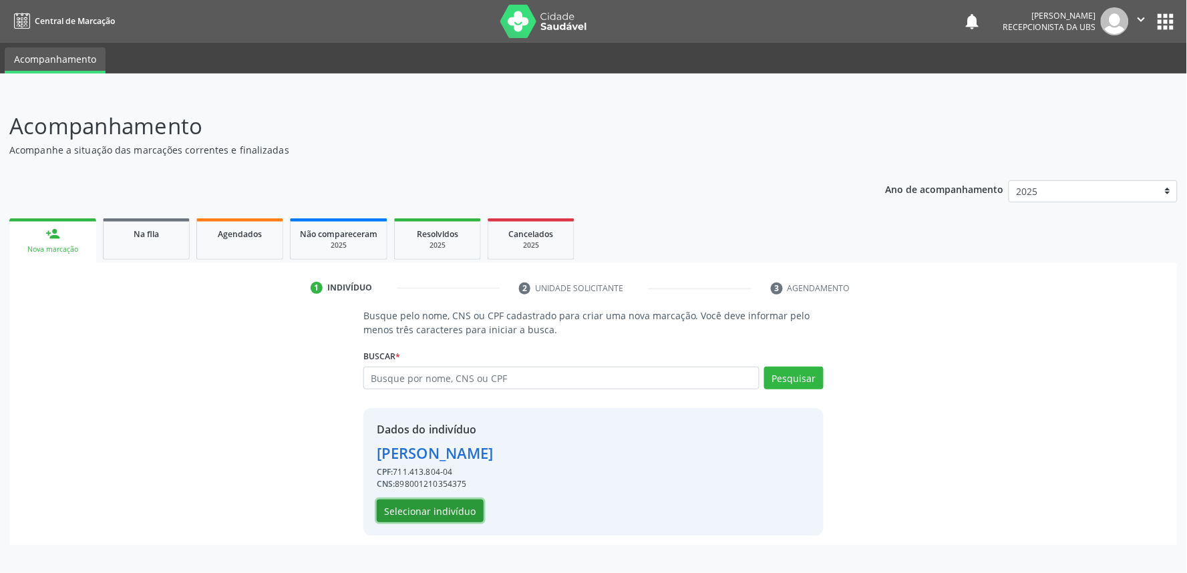
click at [425, 517] on button "Selecionar indivíduo" at bounding box center [430, 511] width 107 height 23
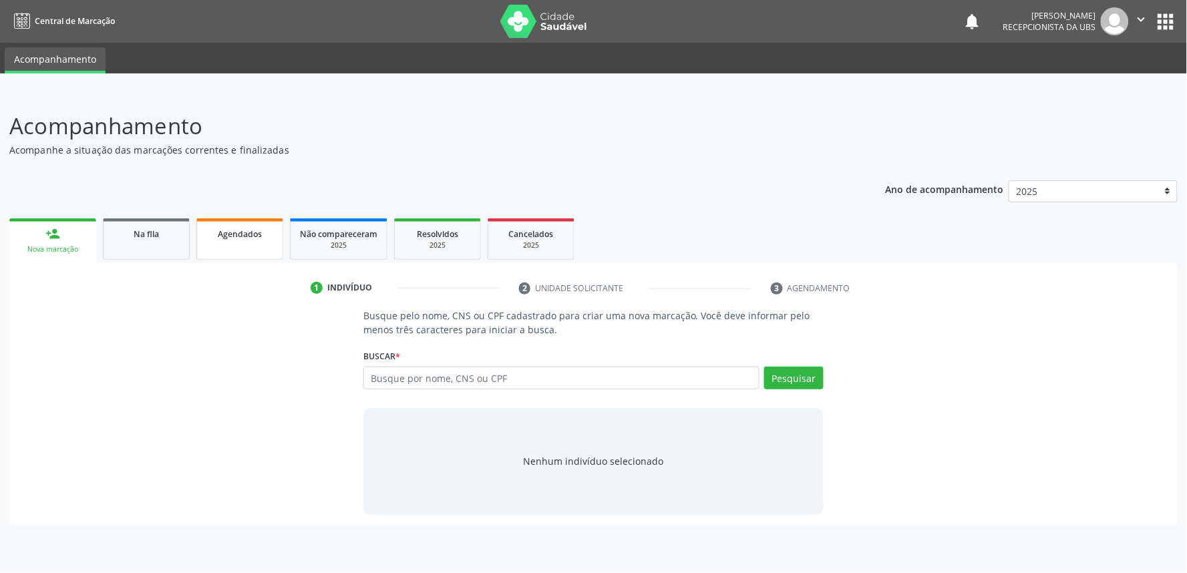
click at [259, 253] on link "Agendados" at bounding box center [239, 238] width 87 height 41
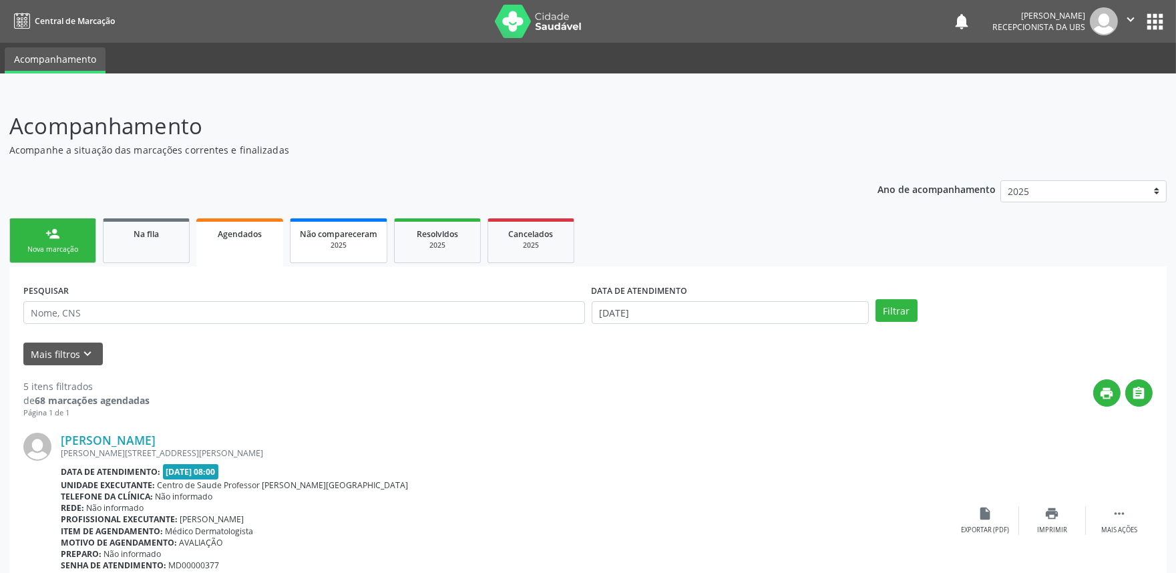
click at [328, 236] on span "Não compareceram" at bounding box center [338, 233] width 77 height 11
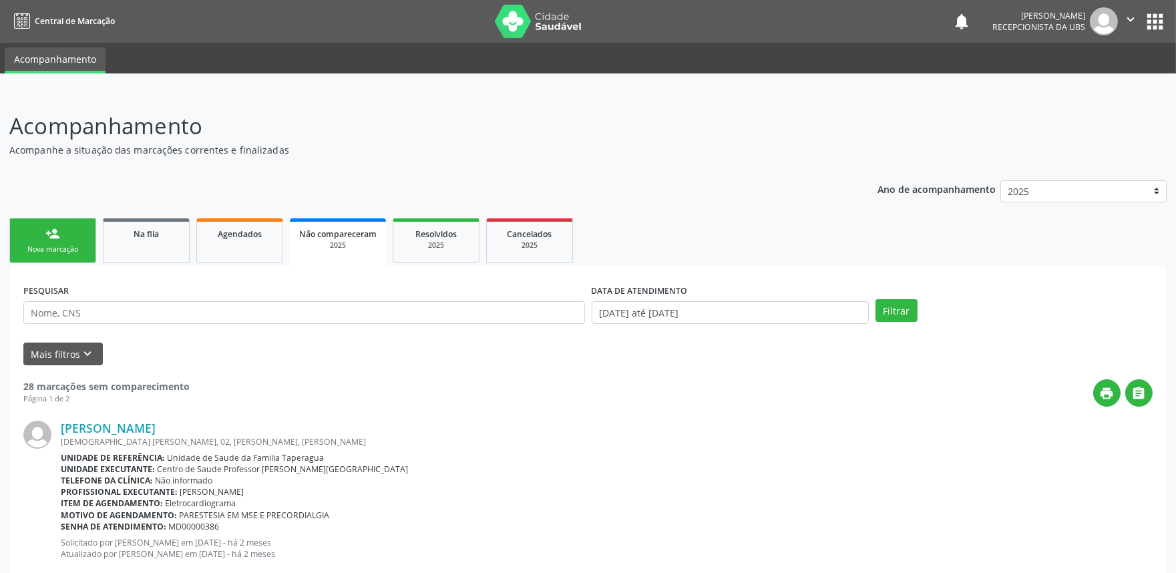
click at [56, 237] on div "person_add" at bounding box center [52, 233] width 15 height 15
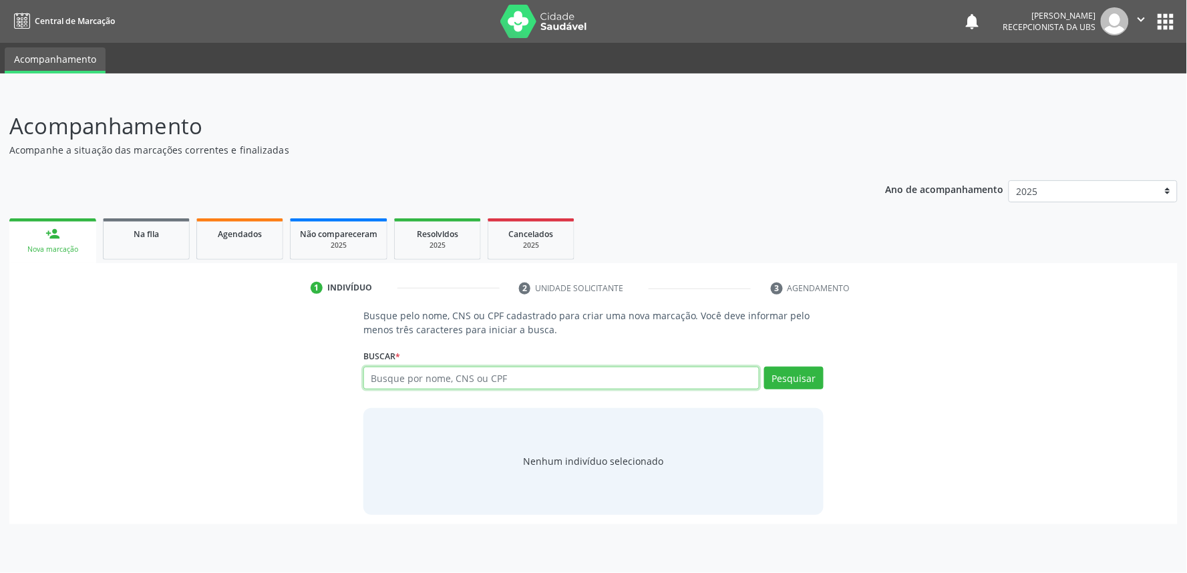
click at [453, 382] on input "text" at bounding box center [561, 378] width 396 height 23
paste input "898001210354375"
type input "898001210354375"
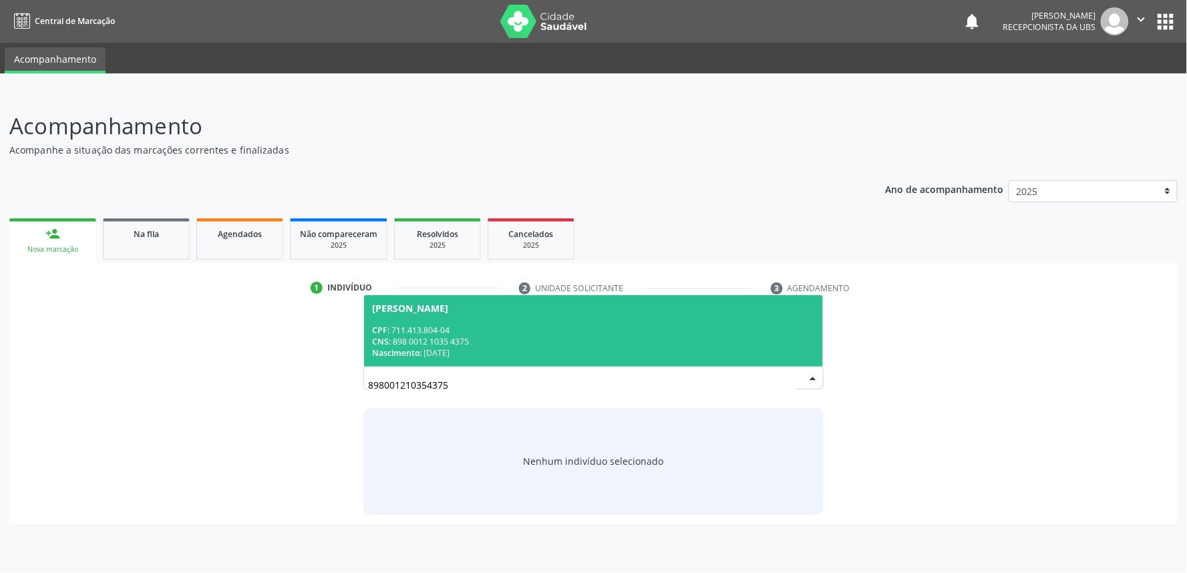
click at [492, 291] on div "1 Indivíduo" at bounding box center [405, 288] width 189 height 12
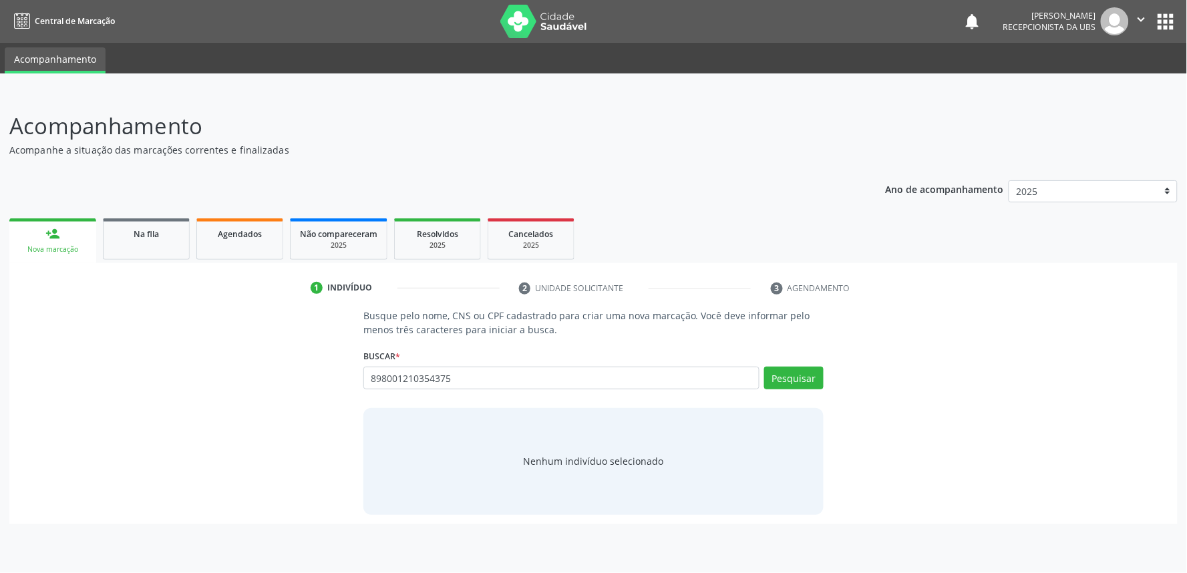
click at [301, 277] on link "1 Indivíduo" at bounding box center [405, 287] width 208 height 21
click at [793, 371] on button "Pesquisar" at bounding box center [793, 378] width 59 height 23
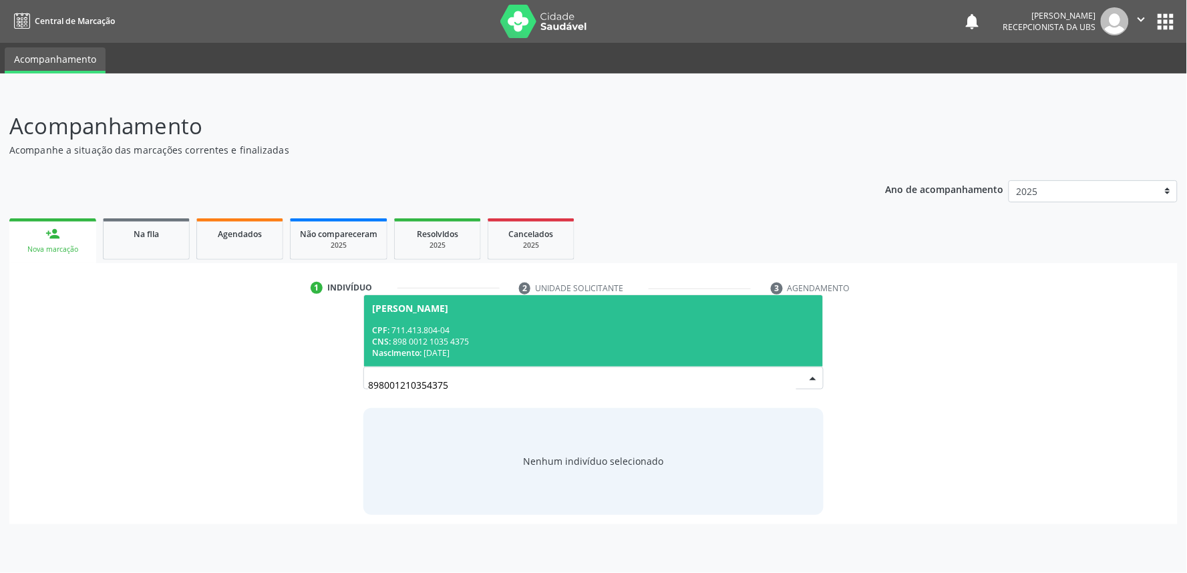
click at [515, 342] on div "CNS: 898 0012 1035 4375" at bounding box center [593, 341] width 443 height 11
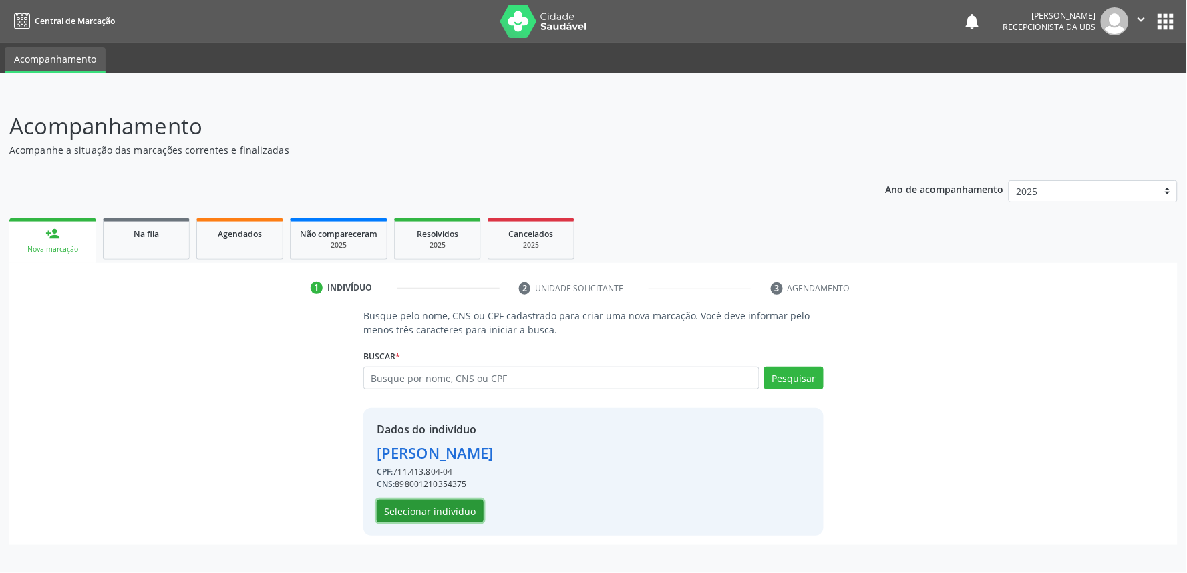
click at [462, 516] on button "Selecionar indivíduo" at bounding box center [430, 511] width 107 height 23
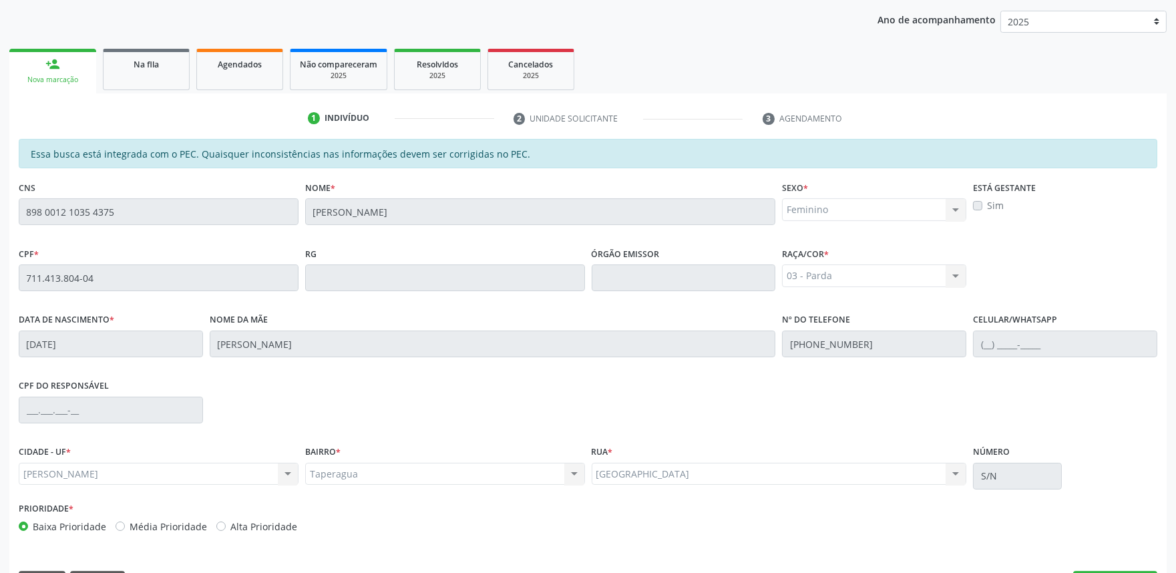
scroll to position [208, 0]
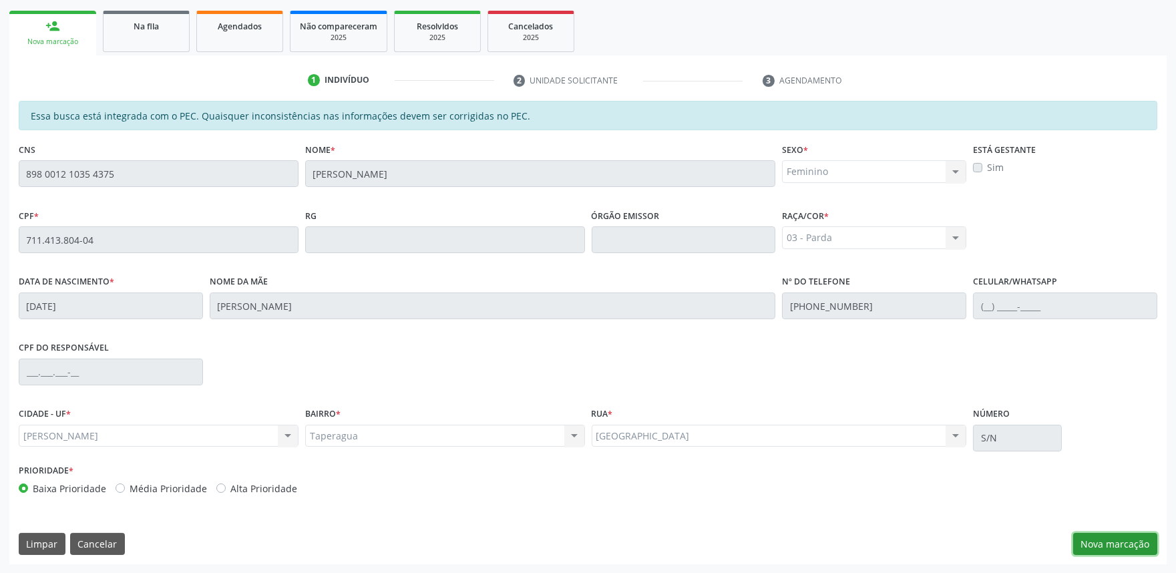
click at [1100, 551] on button "Nova marcação" at bounding box center [1116, 544] width 84 height 23
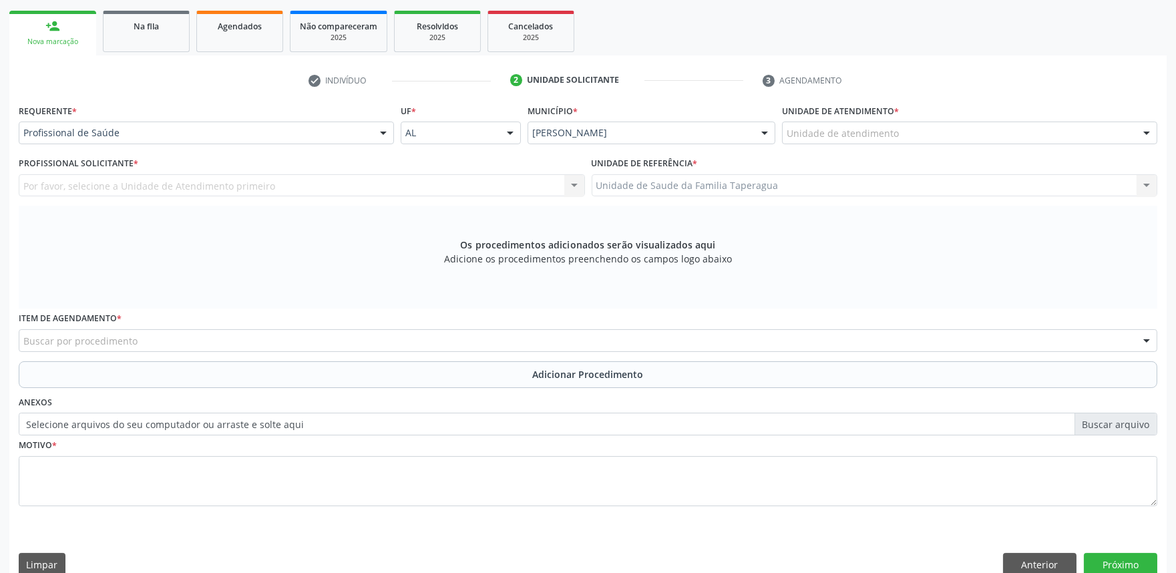
click at [917, 138] on div "Unidade de atendimento" at bounding box center [969, 133] width 375 height 23
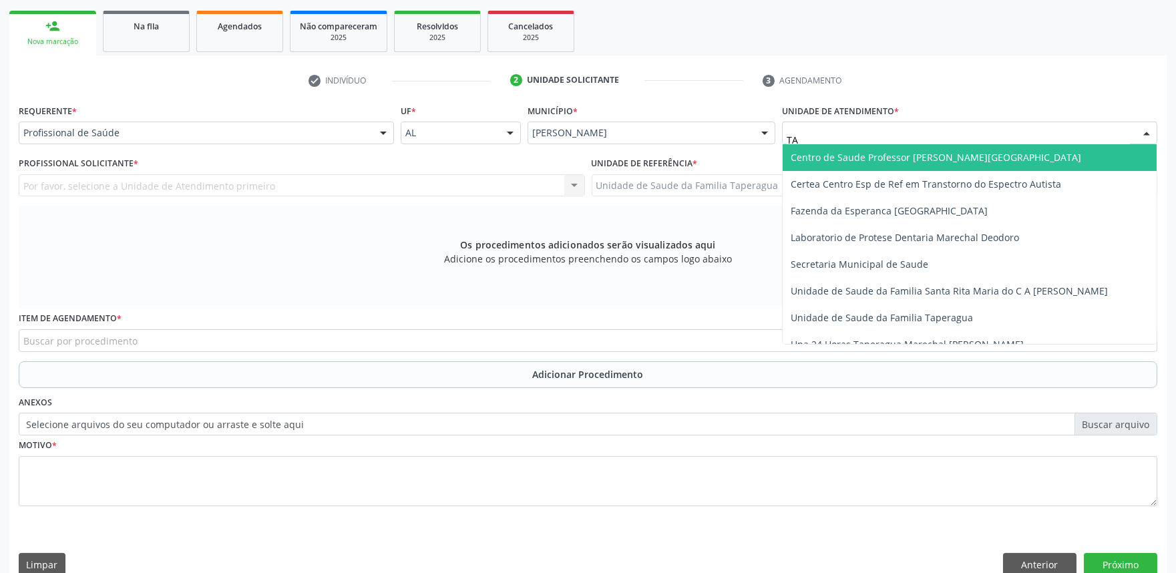
type input "TAP"
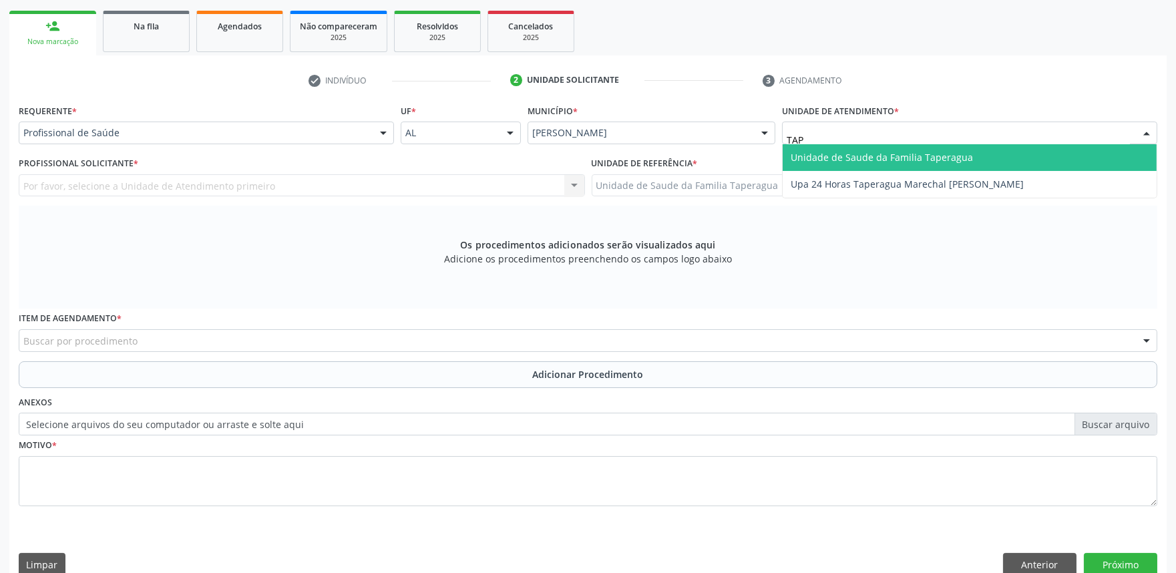
click at [917, 151] on span "Unidade de Saude da Familia Taperagua" at bounding box center [882, 157] width 182 height 13
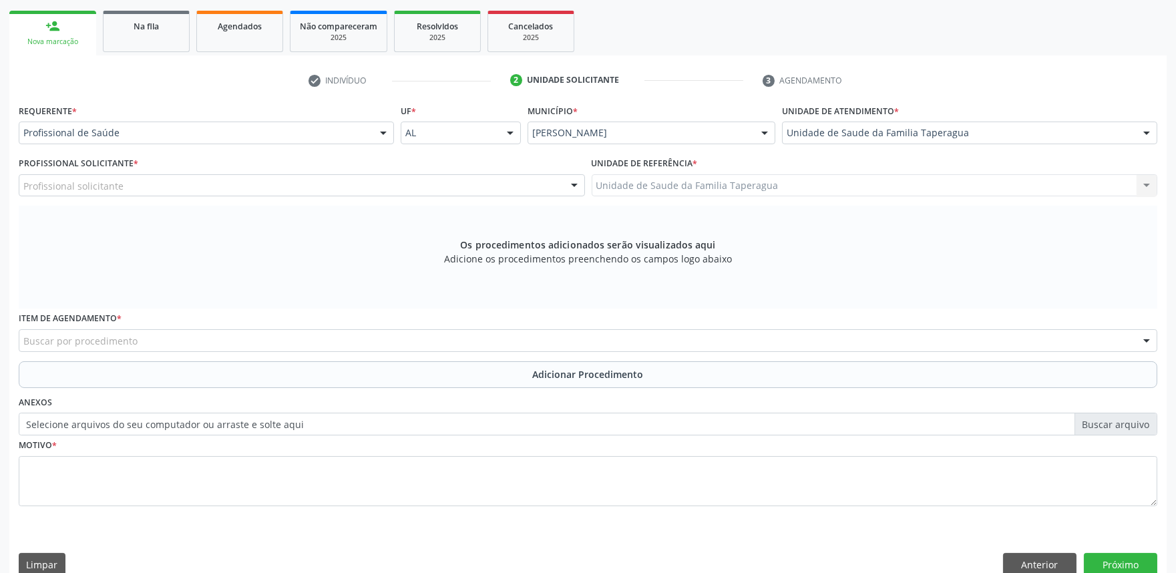
click at [346, 184] on div "Profissional solicitante" at bounding box center [302, 185] width 566 height 23
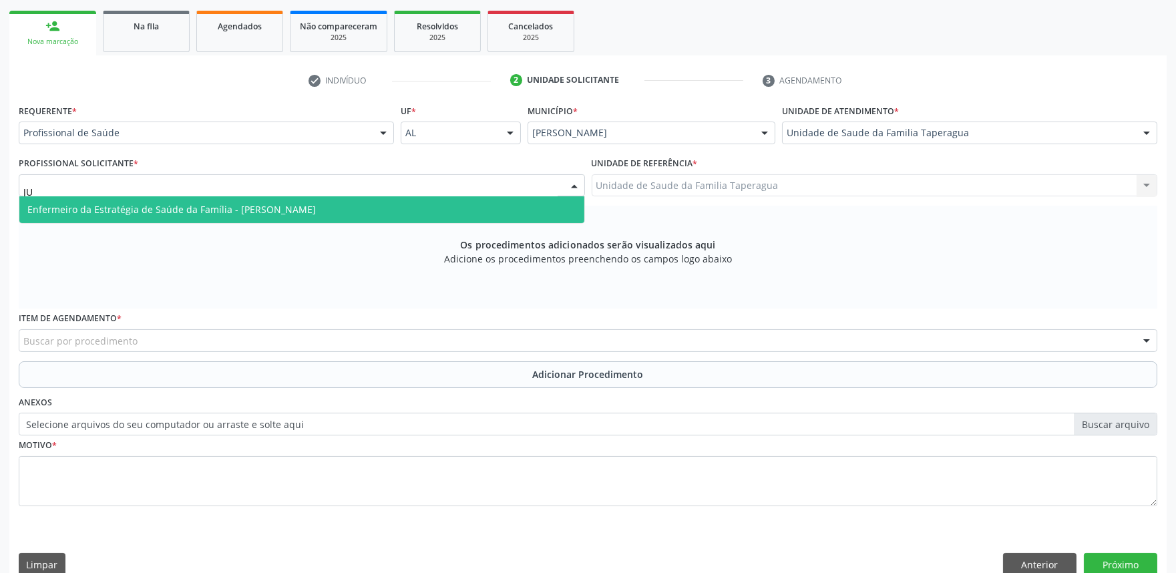
type input "[DATE]"
click at [347, 204] on span "Enfermeiro da Estratégia de Saúde da Família - [PERSON_NAME]" at bounding box center [301, 209] width 565 height 27
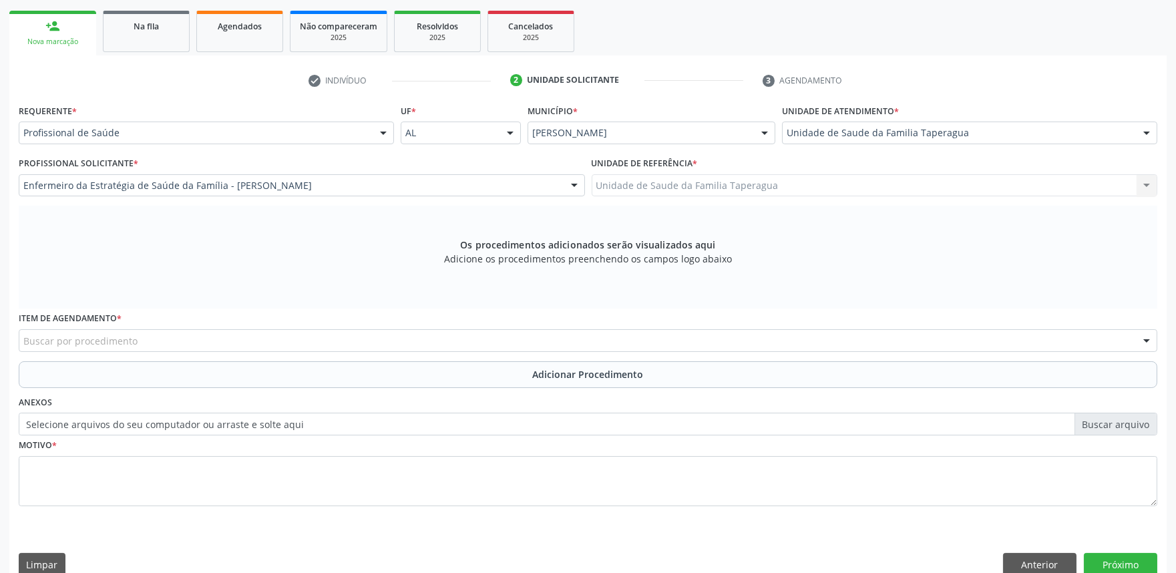
click at [322, 337] on div "Buscar por procedimento" at bounding box center [588, 340] width 1139 height 23
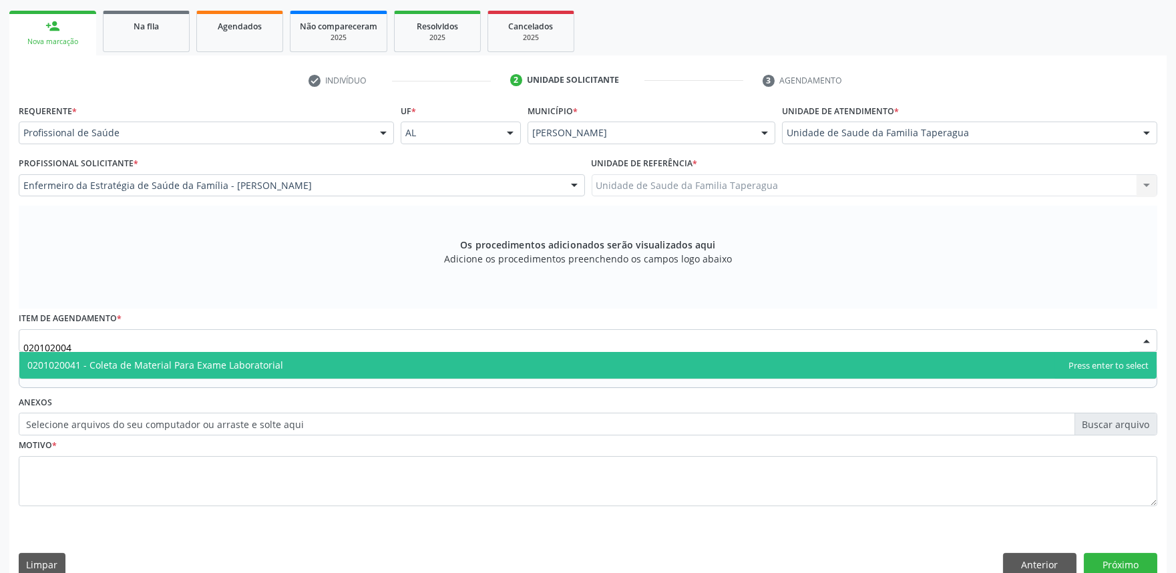
type input "0201020041"
click at [323, 359] on span "0201020041 - Coleta de Material Para Exame Laboratorial" at bounding box center [588, 365] width 1138 height 27
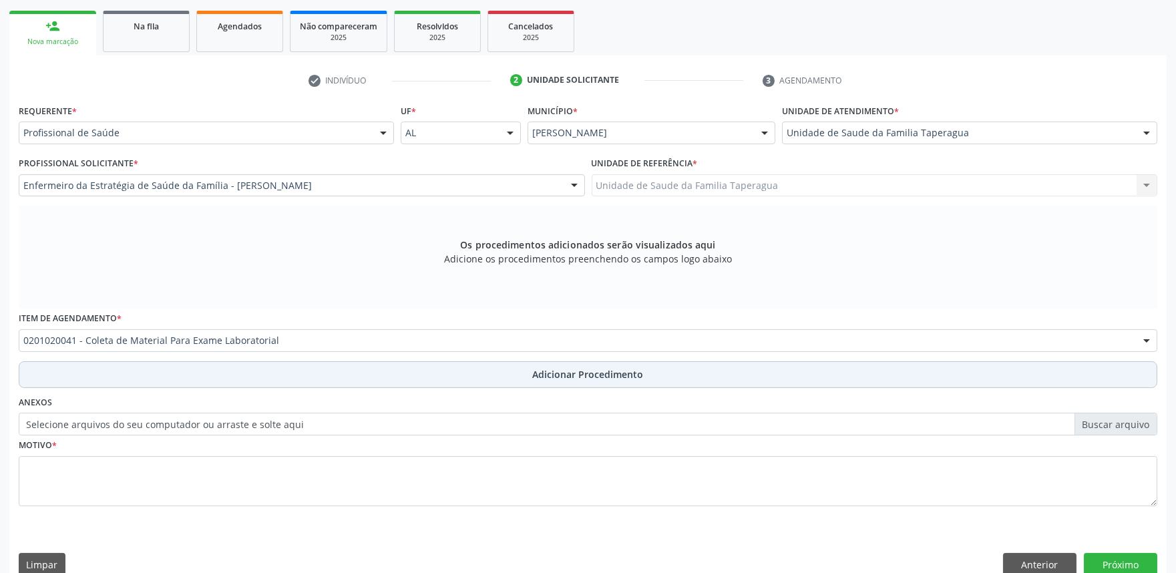
click at [329, 377] on button "Adicionar Procedimento" at bounding box center [588, 374] width 1139 height 27
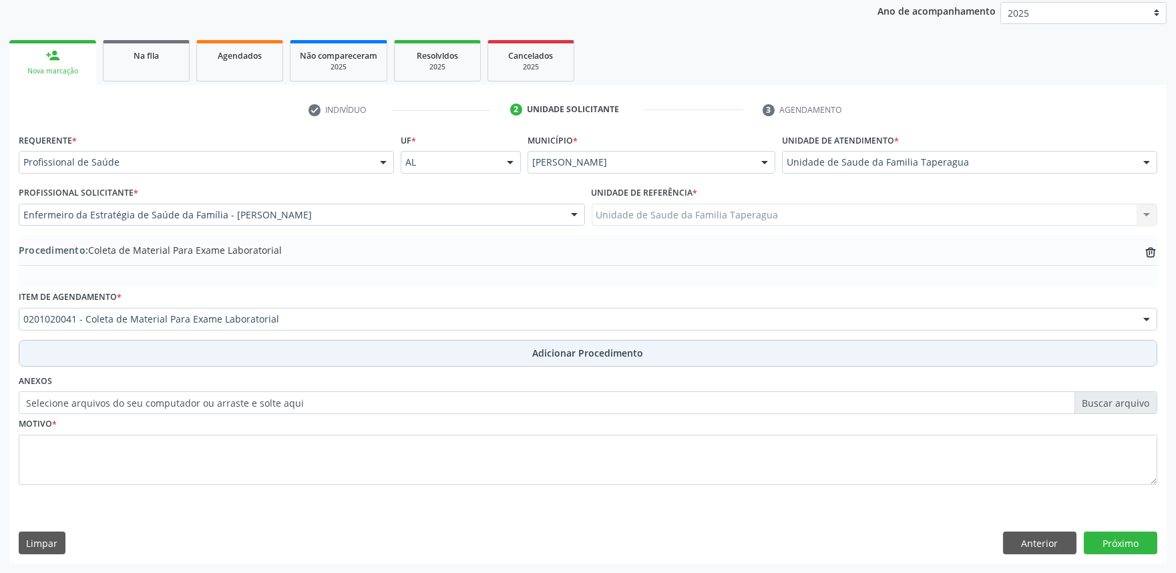
scroll to position [177, 0]
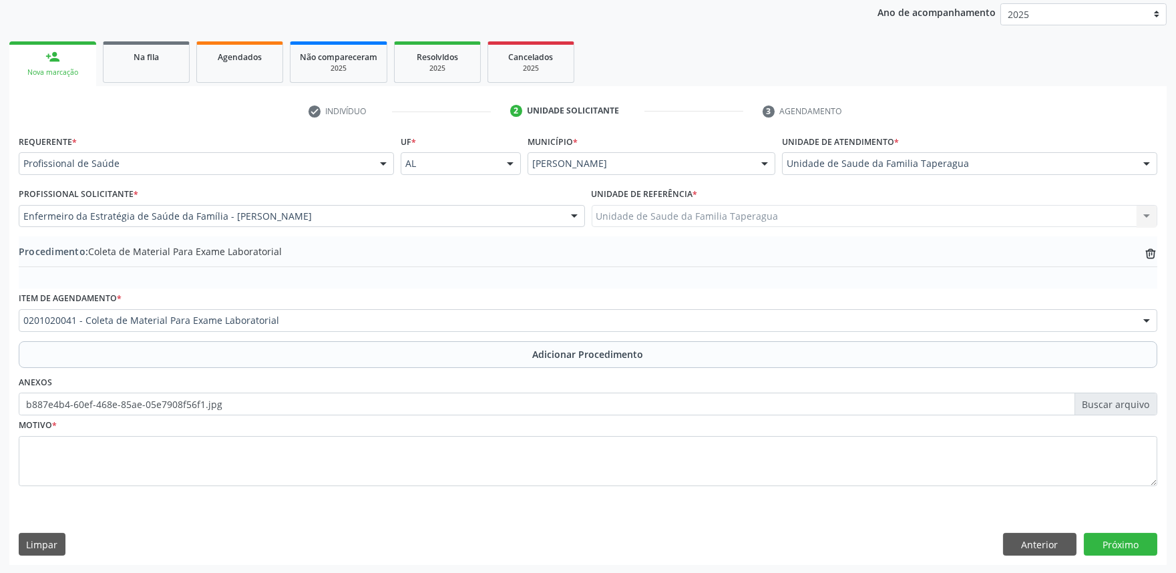
click at [255, 407] on label "b887e4b4-60ef-468e-85ae-05e7908f56f1.jpg" at bounding box center [588, 404] width 1139 height 23
click at [255, 407] on input "b887e4b4-60ef-468e-85ae-05e7908f56f1.jpg" at bounding box center [588, 404] width 1139 height 23
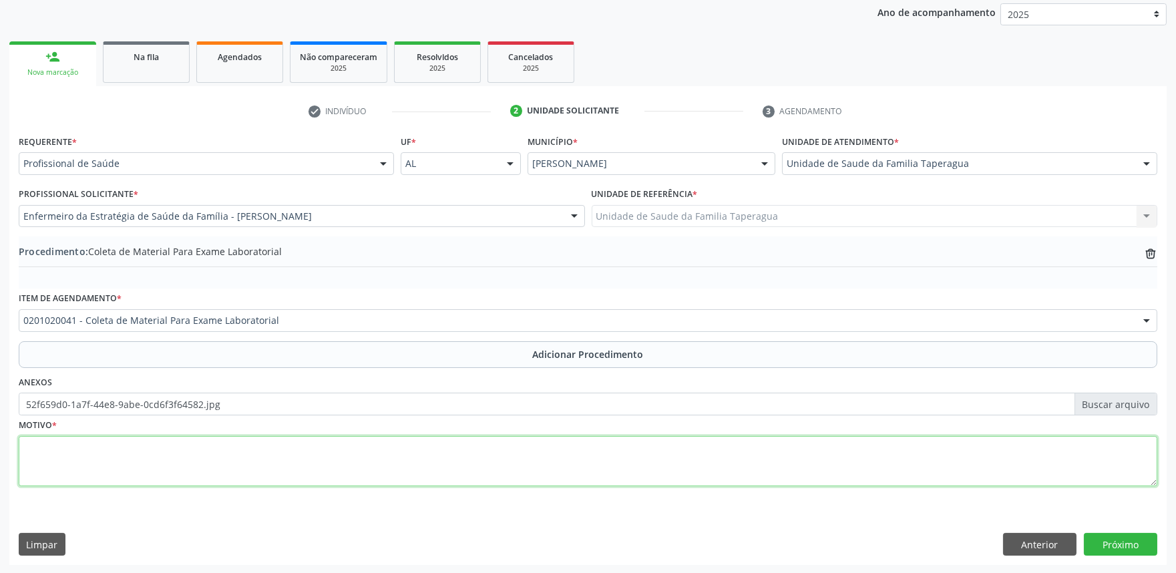
click at [268, 448] on textarea at bounding box center [588, 461] width 1139 height 51
type textarea "ROTINA"
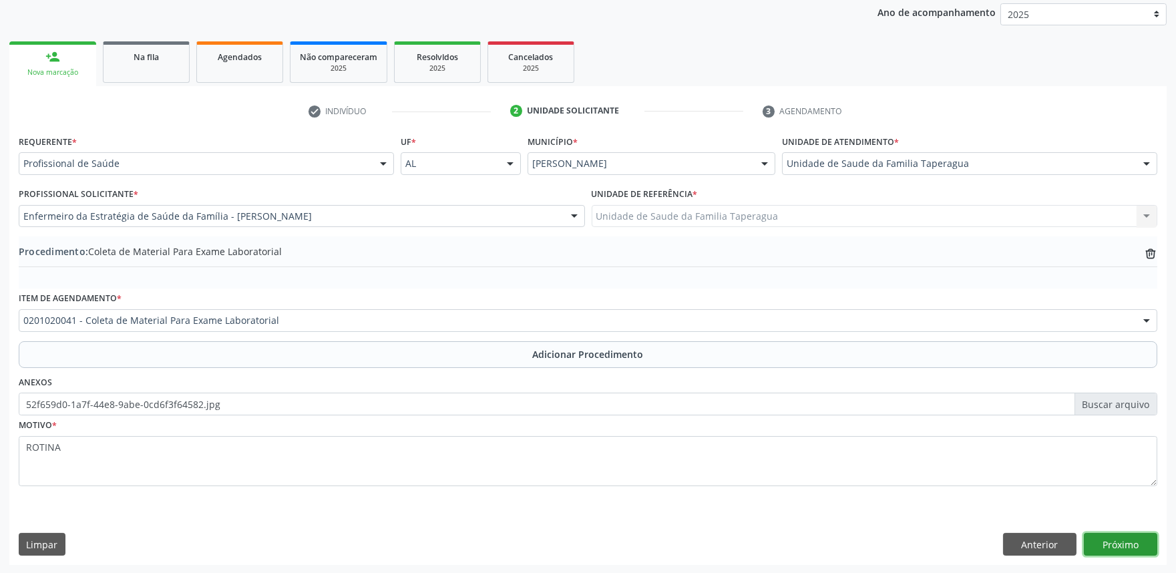
click at [1121, 543] on button "Próximo" at bounding box center [1120, 544] width 73 height 23
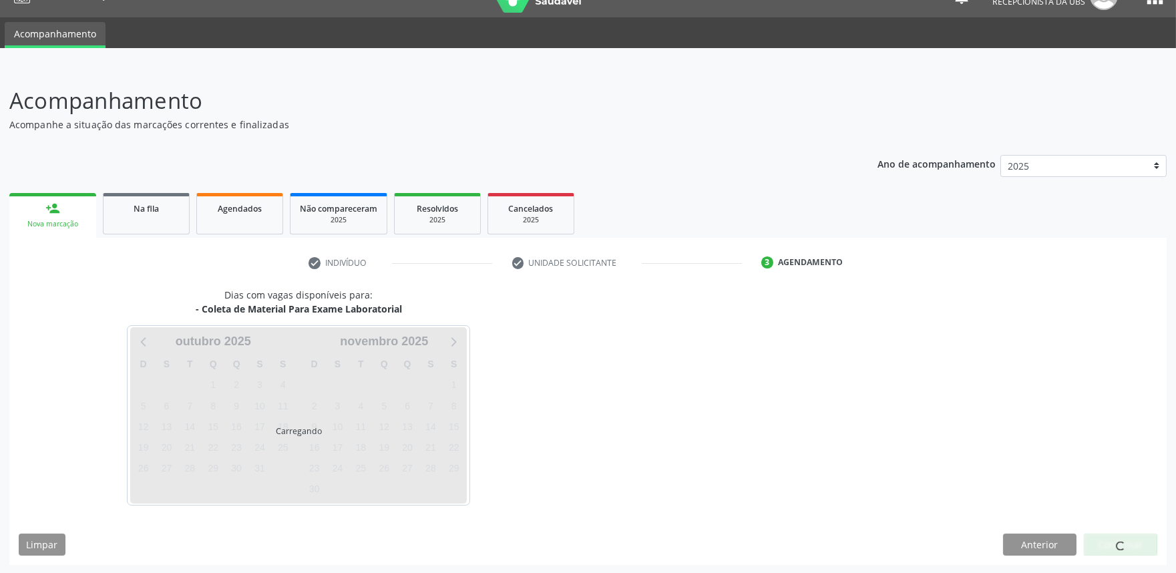
scroll to position [65, 0]
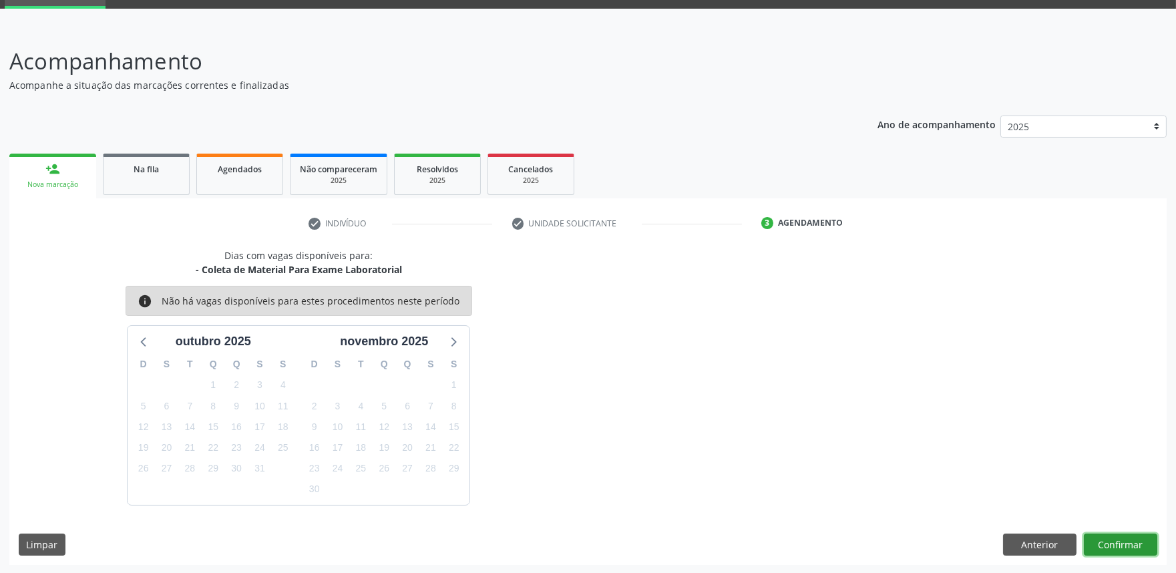
click at [1123, 548] on button "Confirmar" at bounding box center [1120, 545] width 73 height 23
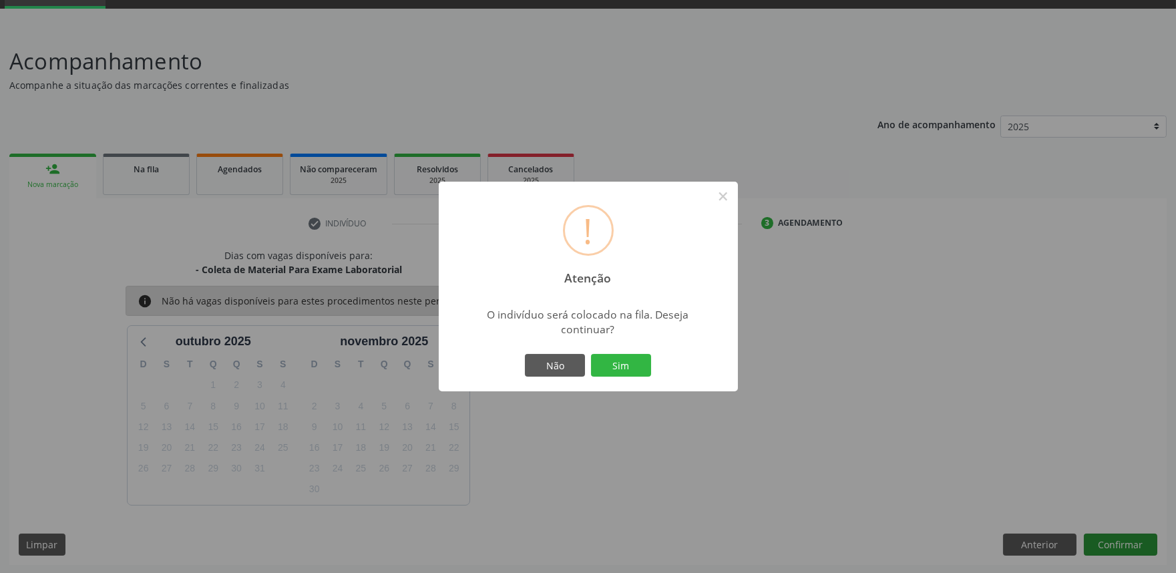
click at [591, 354] on button "Sim" at bounding box center [621, 365] width 60 height 23
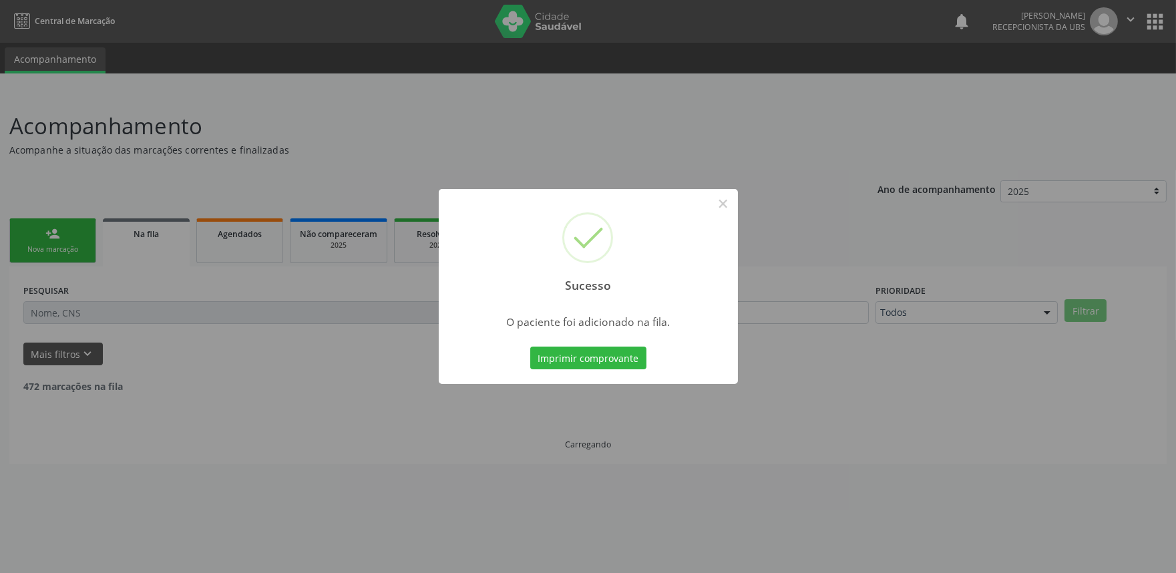
scroll to position [0, 0]
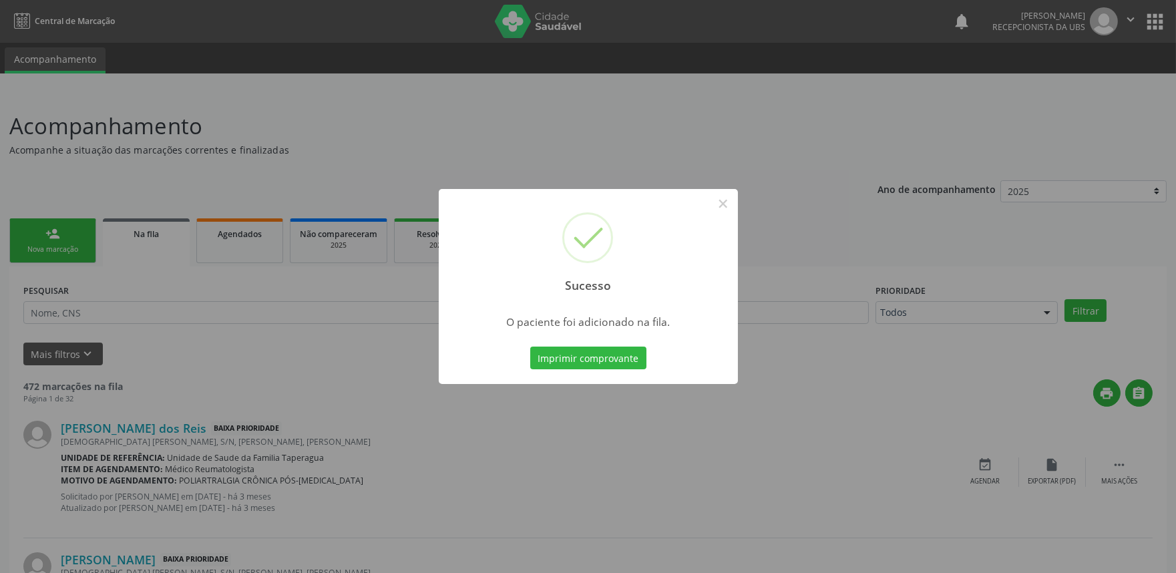
click at [220, 287] on div "Sucesso × O paciente foi adicionado na fila. Imprimir comprovante Cancel" at bounding box center [588, 286] width 1176 height 573
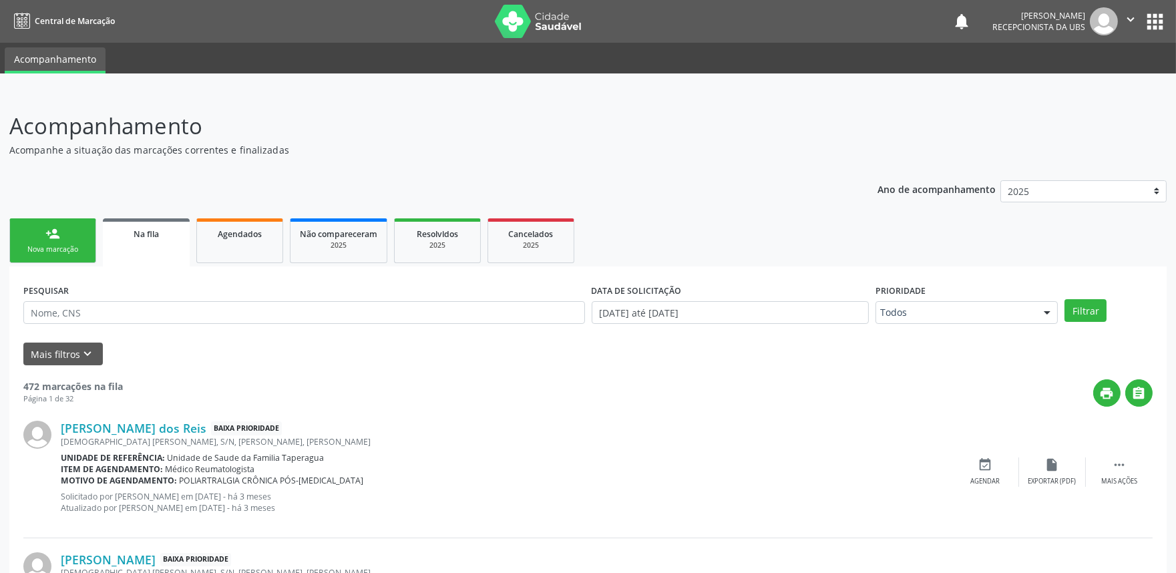
click at [76, 244] on div "Nova marcação" at bounding box center [52, 249] width 67 height 10
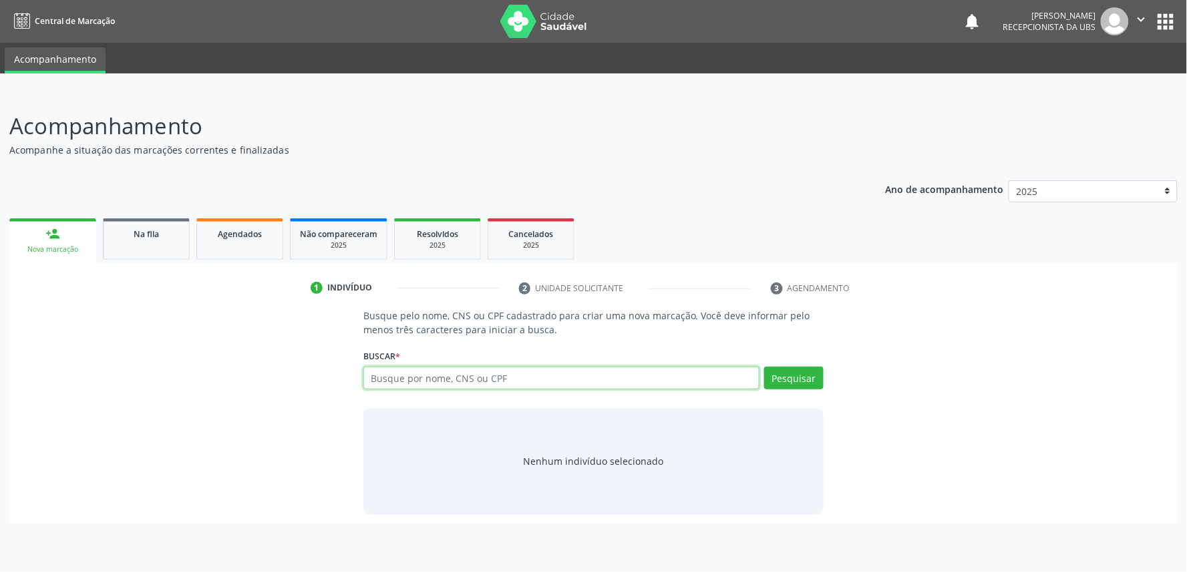
click at [423, 370] on input "text" at bounding box center [561, 378] width 396 height 23
paste input "898001210354375"
type input "898001210354375"
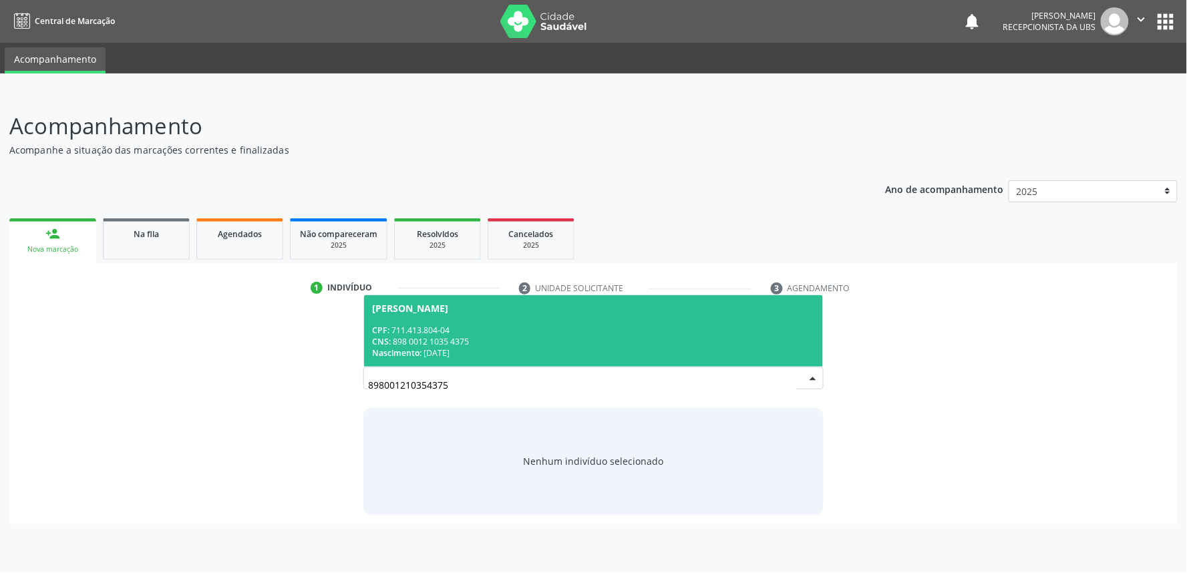
click at [459, 347] on div "Nascimento: 12/07/1976" at bounding box center [593, 352] width 443 height 11
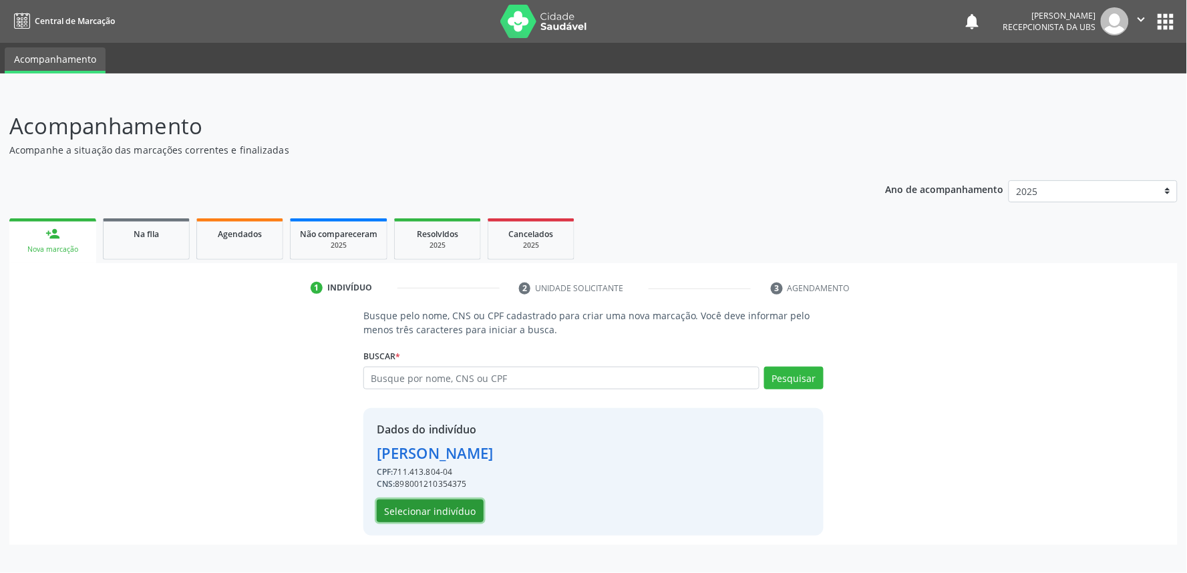
click at [431, 519] on button "Selecionar indivíduo" at bounding box center [430, 511] width 107 height 23
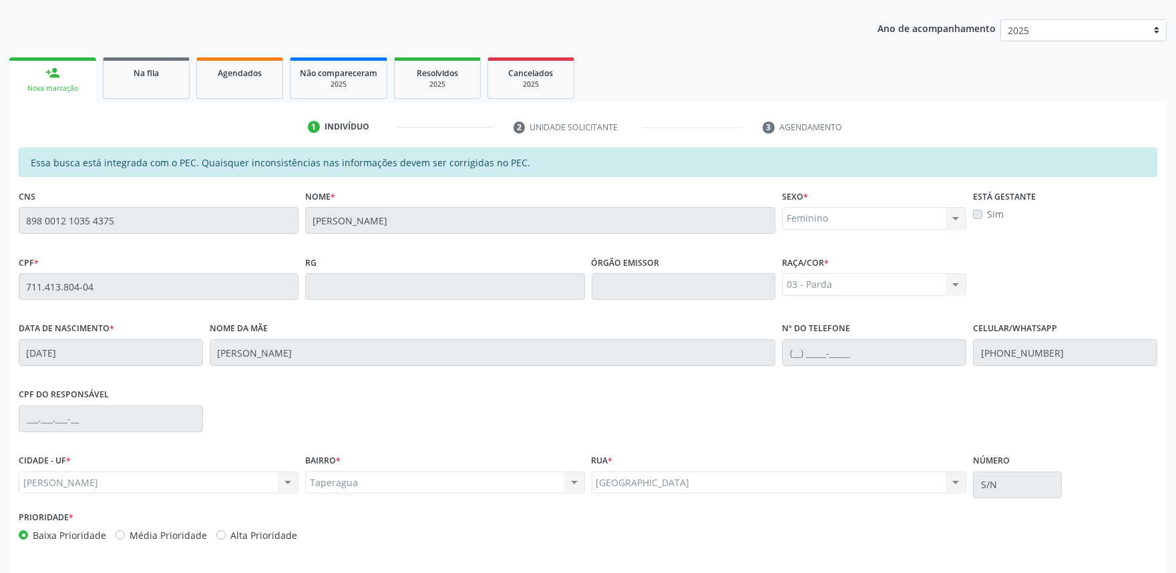
scroll to position [208, 0]
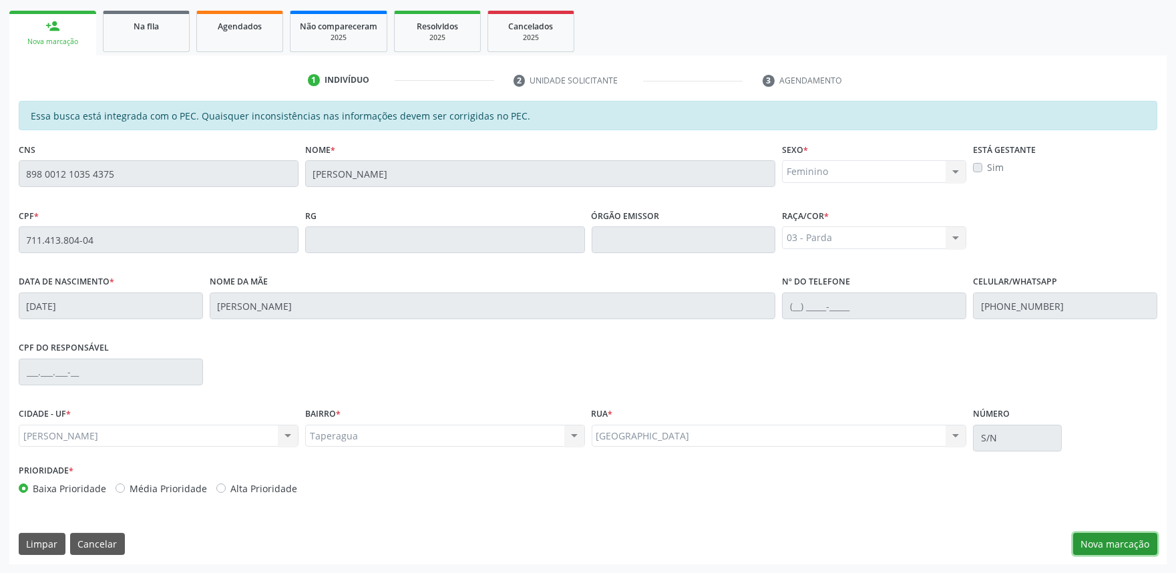
click at [1098, 540] on button "Nova marcação" at bounding box center [1116, 544] width 84 height 23
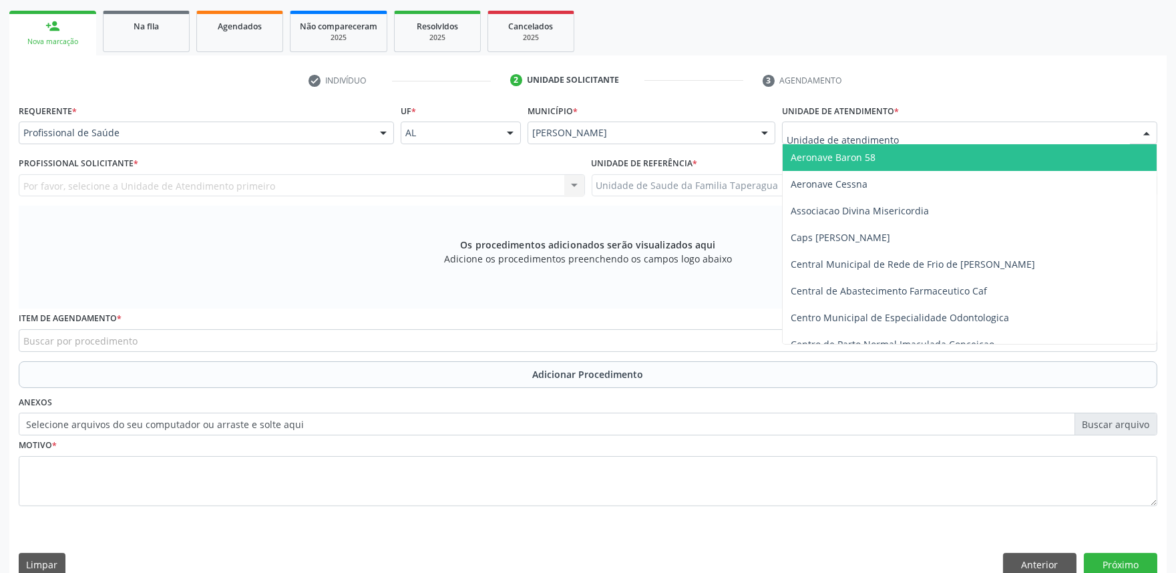
click at [971, 123] on div at bounding box center [969, 133] width 375 height 23
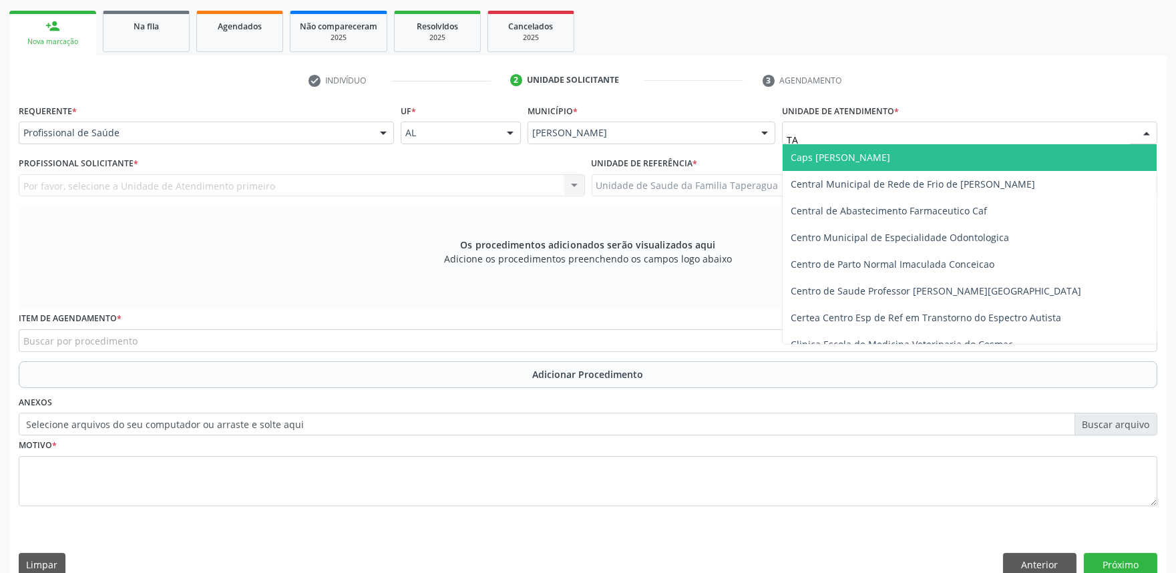
type input "TAP"
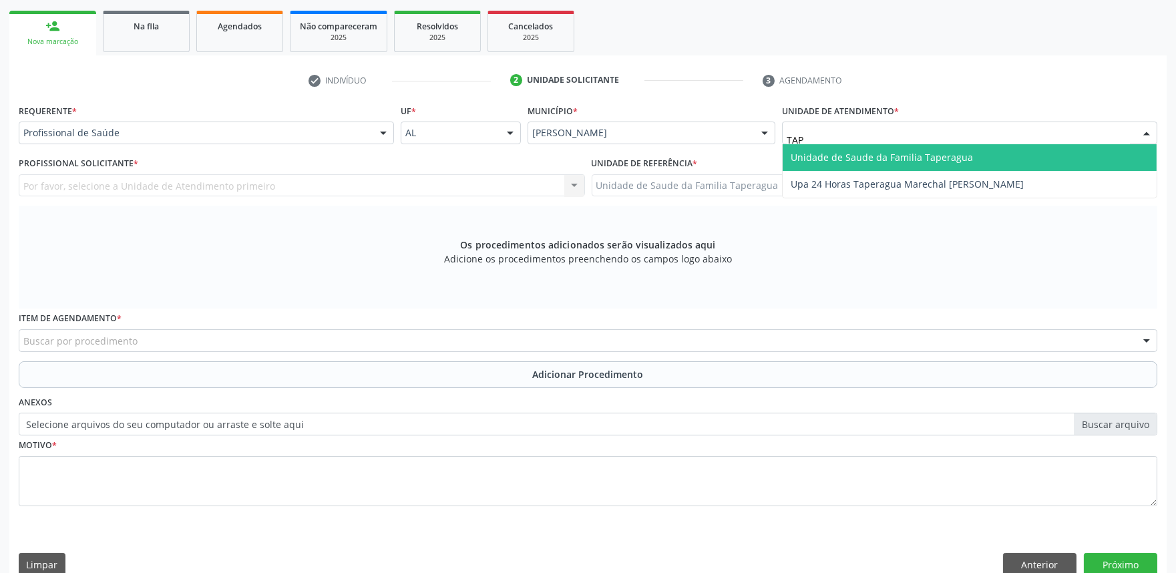
click at [971, 149] on span "Unidade de Saude da Familia Taperagua" at bounding box center [970, 157] width 374 height 27
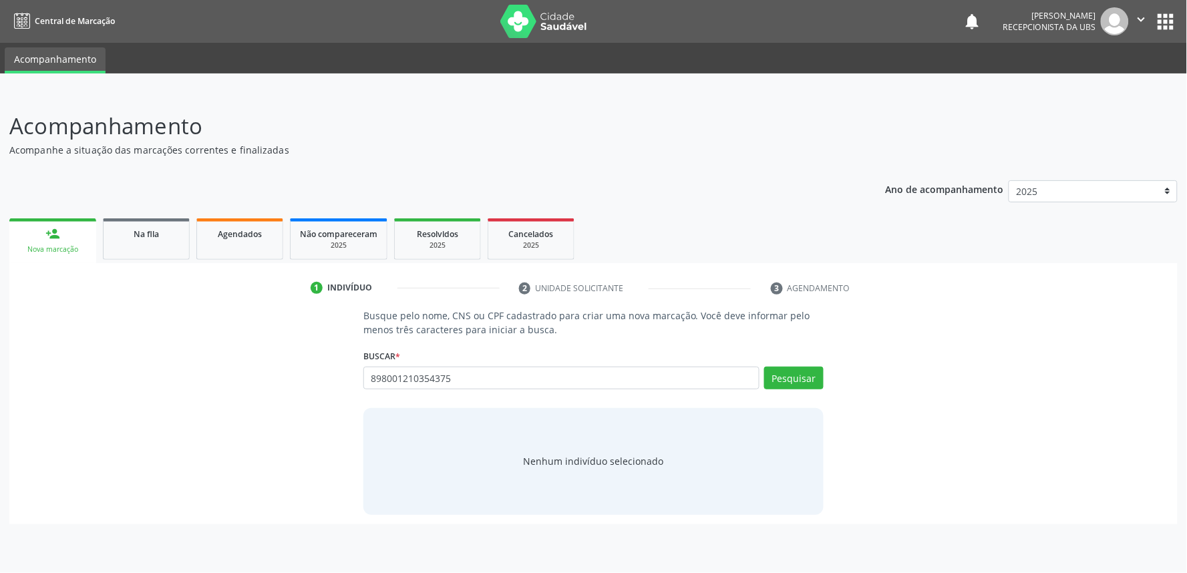
type input "898001210354375"
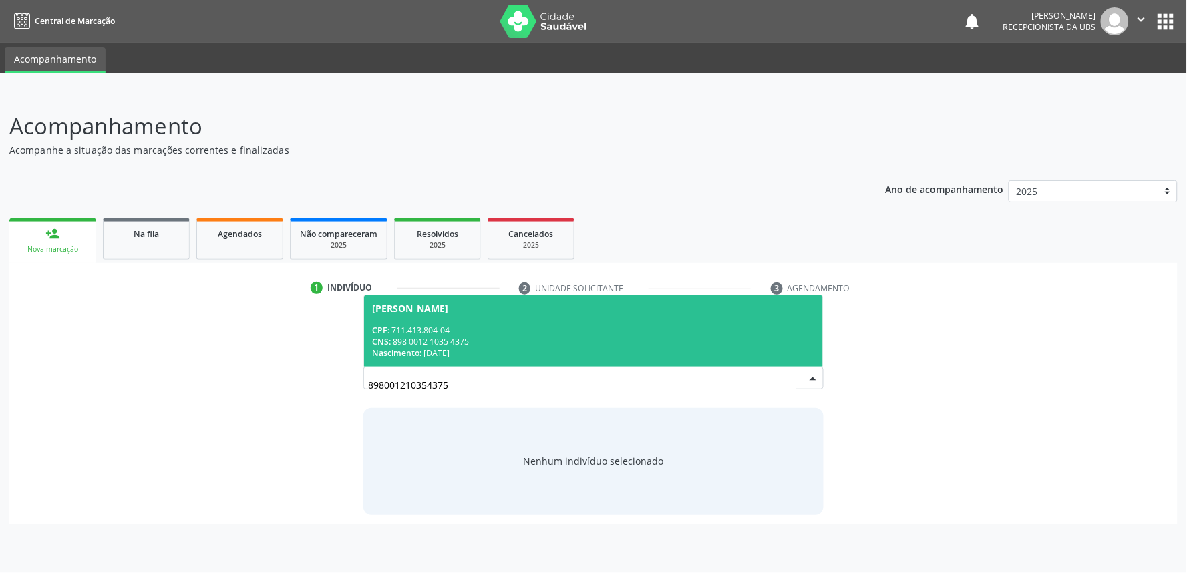
click at [518, 345] on div "CNS: 898 0012 1035 4375" at bounding box center [593, 341] width 443 height 11
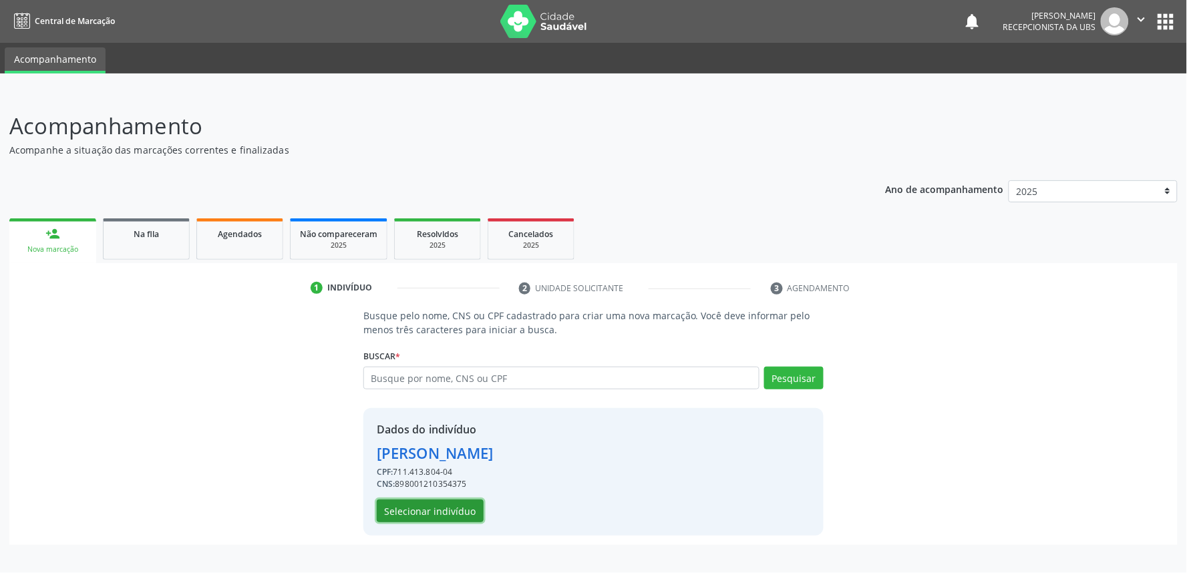
click at [445, 515] on button "Selecionar indivíduo" at bounding box center [430, 511] width 107 height 23
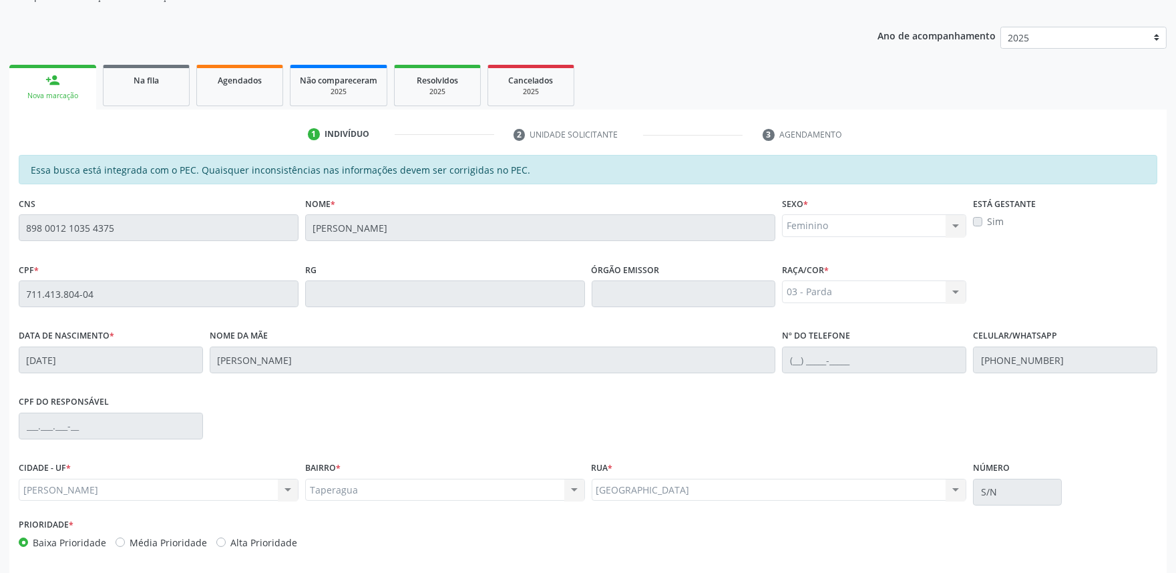
scroll to position [208, 0]
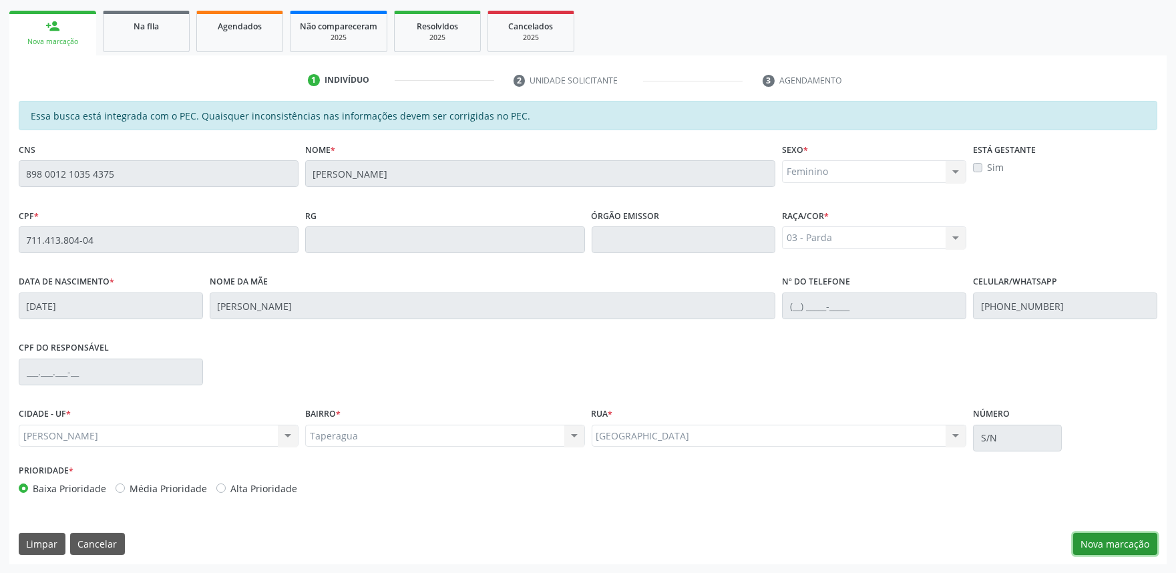
click at [1086, 539] on button "Nova marcação" at bounding box center [1116, 544] width 84 height 23
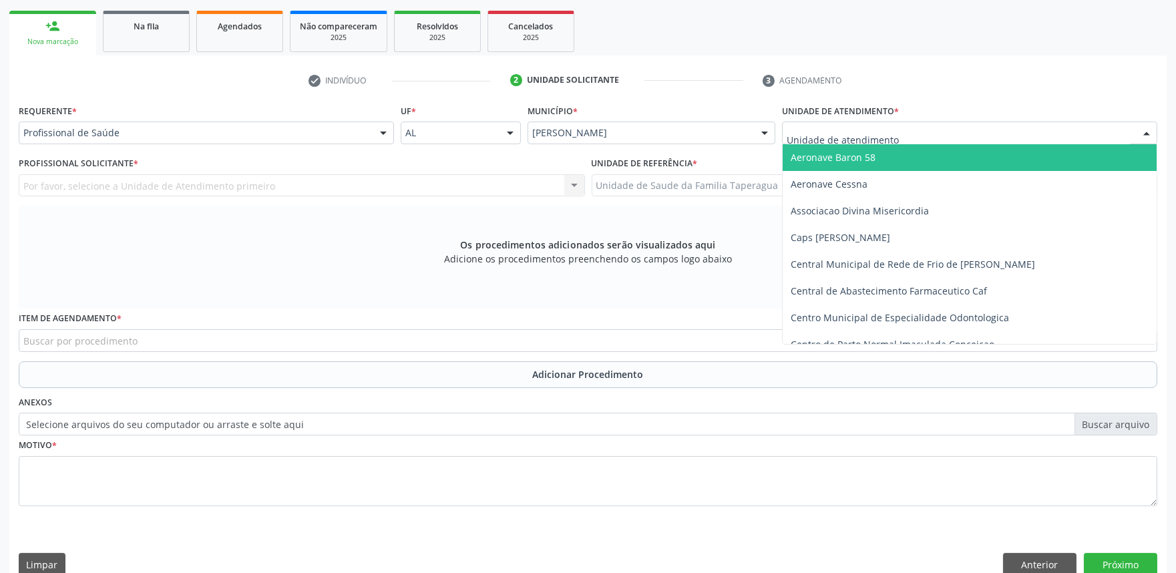
click at [974, 136] on div at bounding box center [969, 133] width 375 height 23
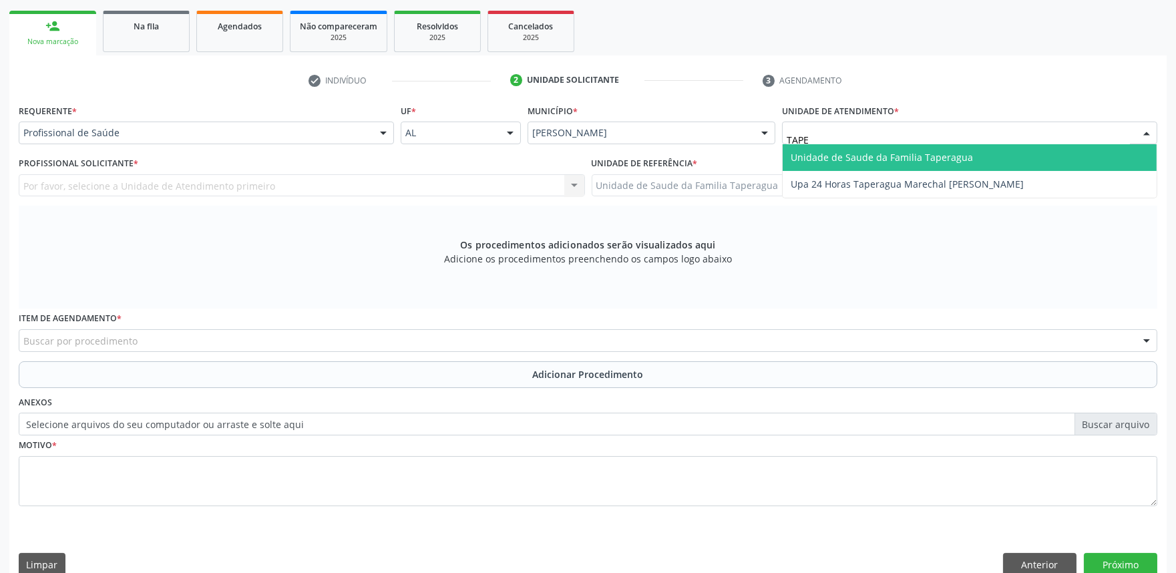
type input "TAPER"
click at [974, 150] on span "Unidade de Saude da Familia Taperagua" at bounding box center [970, 157] width 374 height 27
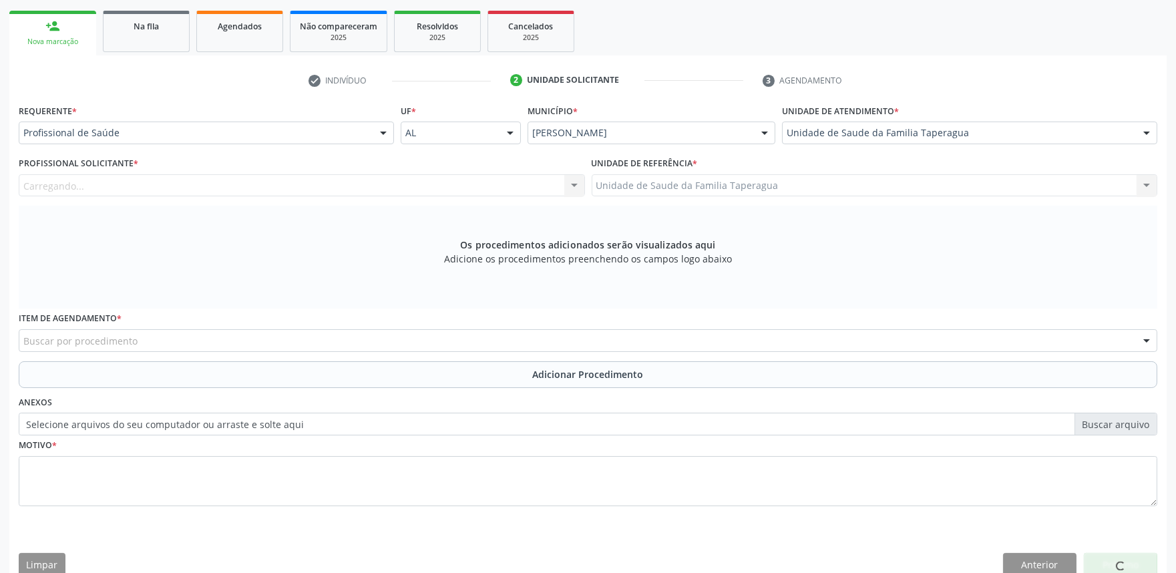
click at [403, 182] on div "Carregando... Nenhum resultado encontrado para: " " Não há nenhuma opção para s…" at bounding box center [302, 185] width 566 height 23
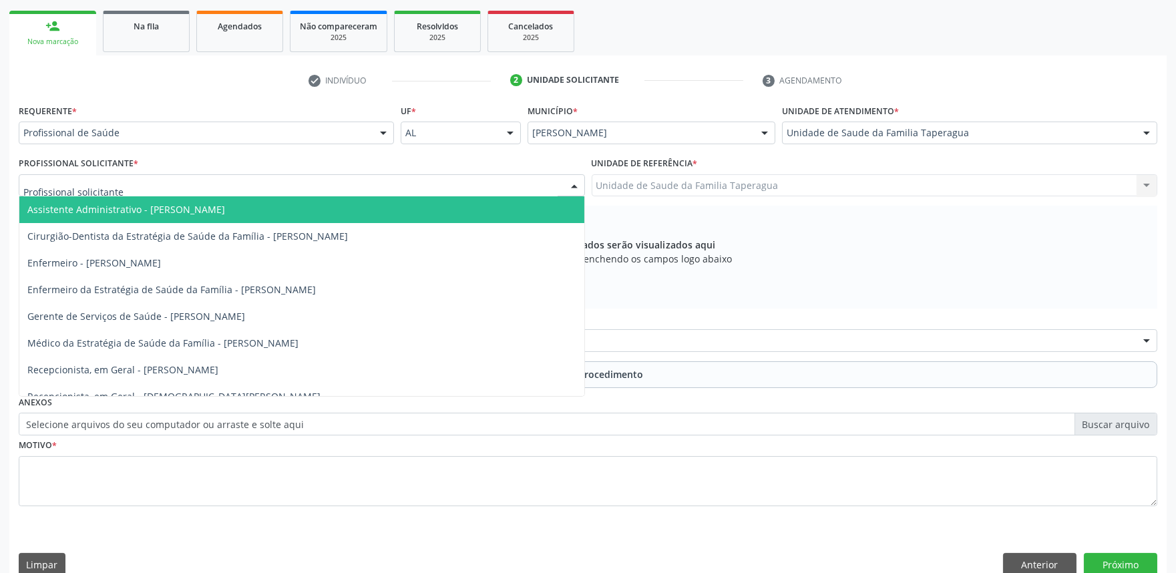
click at [398, 190] on div at bounding box center [302, 185] width 566 height 23
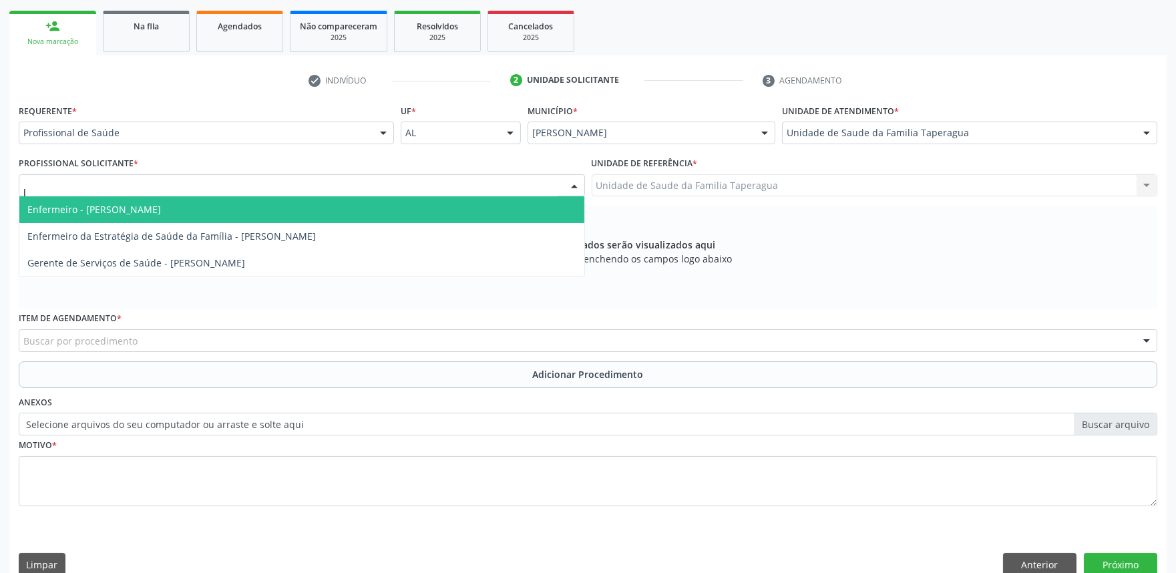
type input "JU"
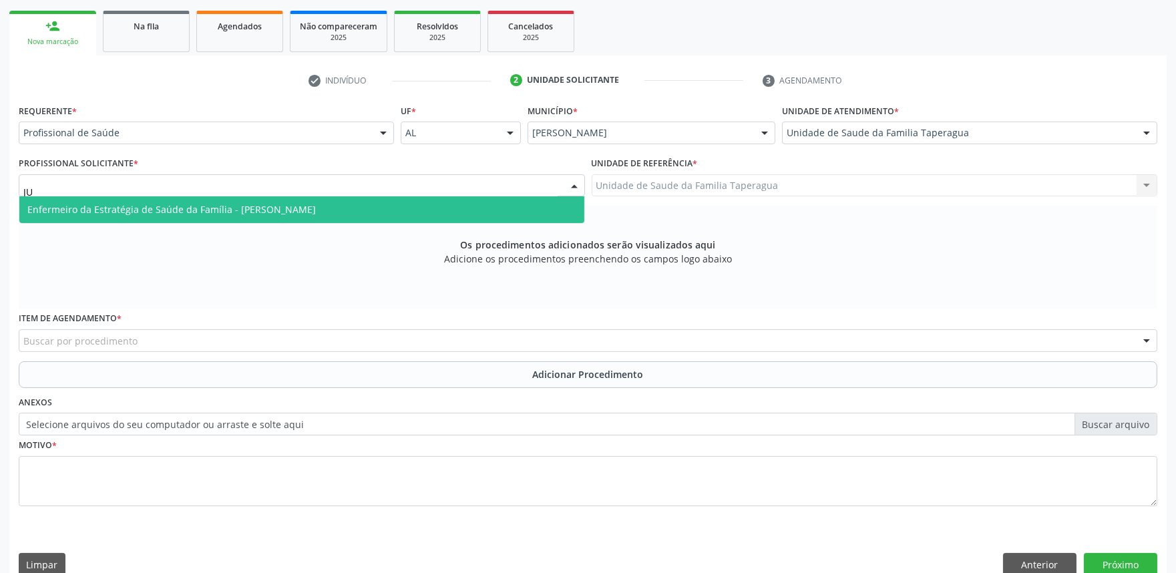
click at [377, 214] on span "Enfermeiro da Estratégia de Saúde da Família - [PERSON_NAME]" at bounding box center [301, 209] width 565 height 27
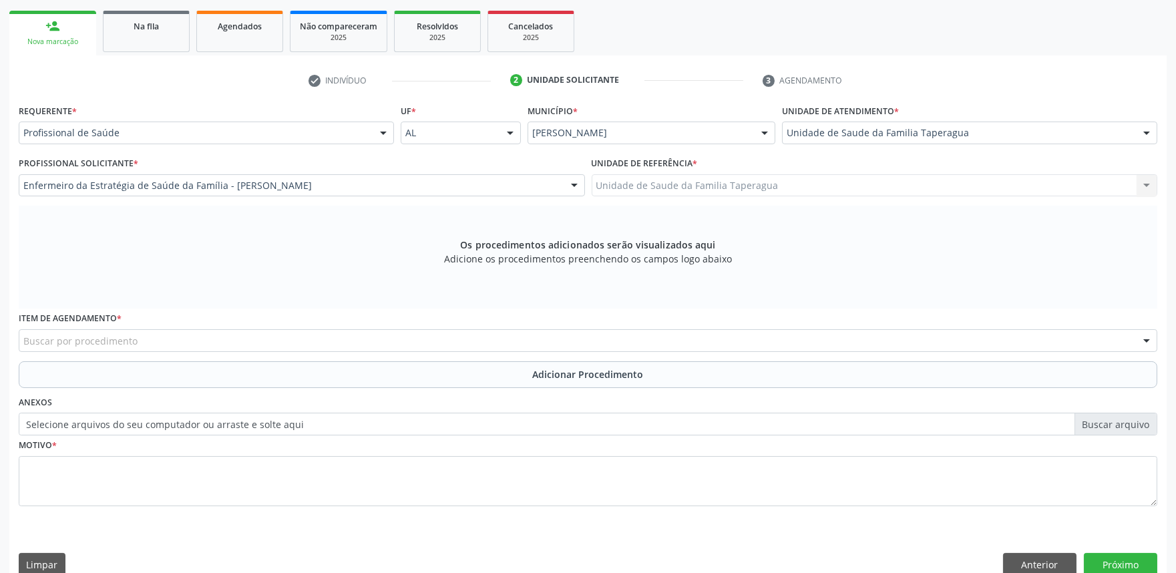
click at [371, 335] on div "Buscar por procedimento" at bounding box center [588, 340] width 1139 height 23
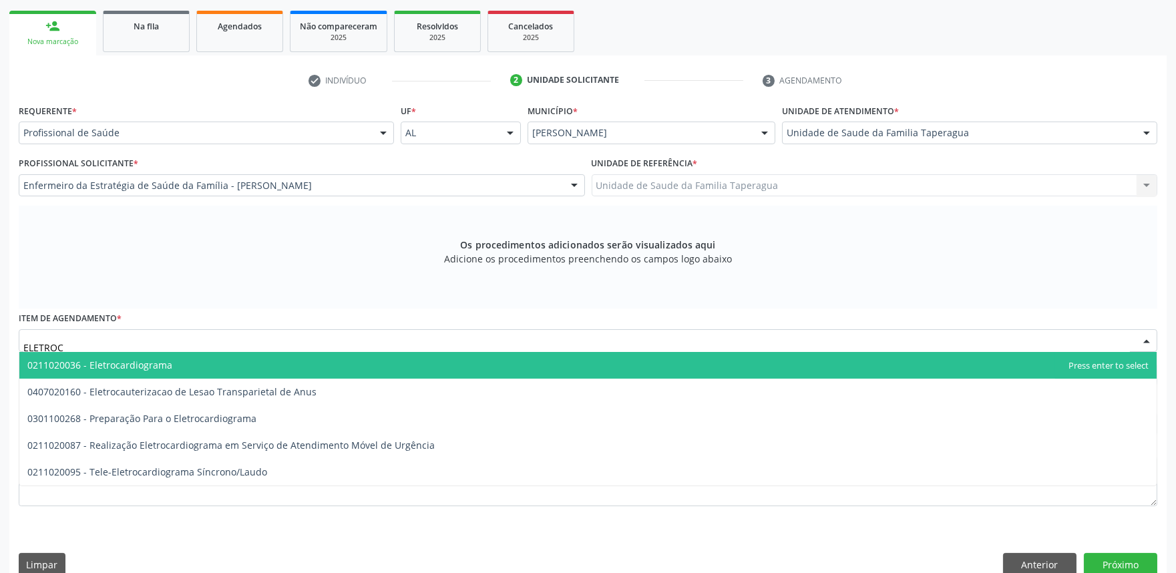
type input "ELETROCA"
click at [365, 365] on span "0211020036 - Eletrocardiograma" at bounding box center [588, 365] width 1138 height 27
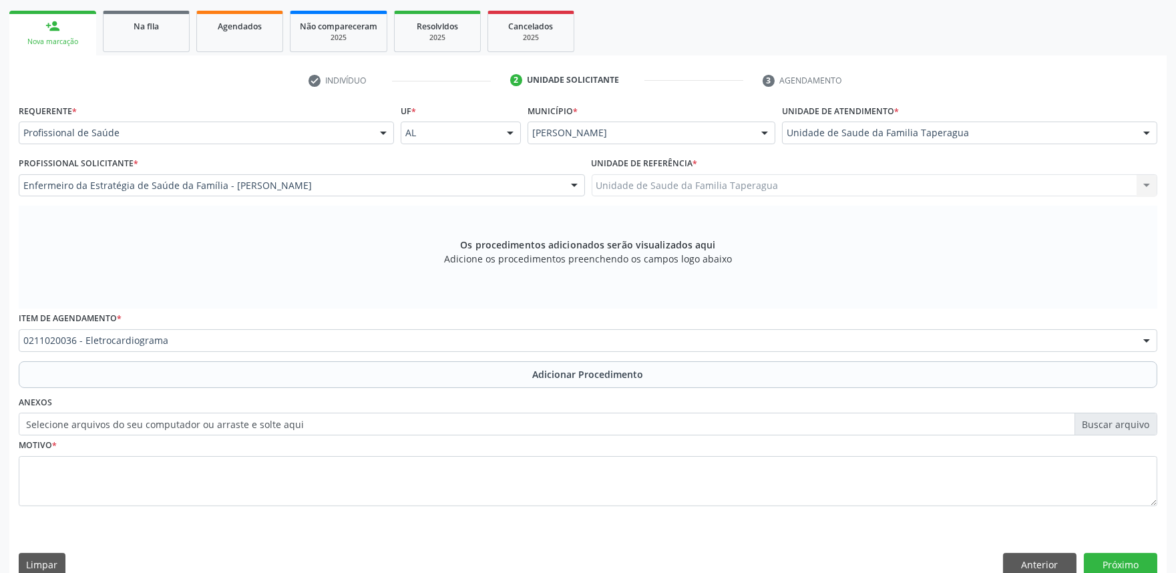
click at [355, 387] on div "Requerente * Profissional de Saúde Profissional de Saúde Paciente Nenhum result…" at bounding box center [588, 313] width 1139 height 424
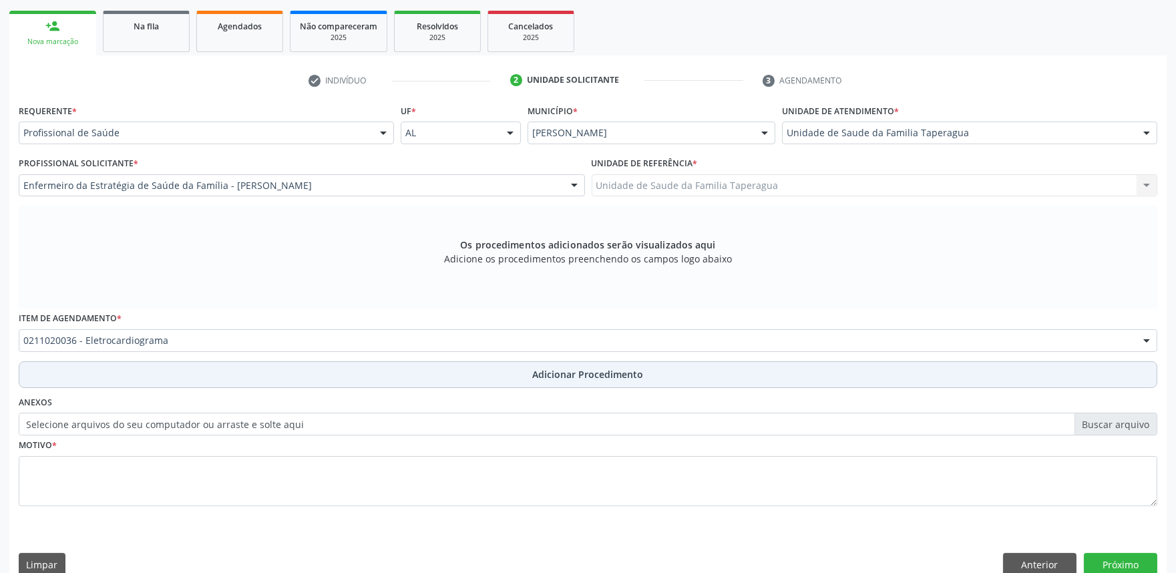
click at [355, 381] on button "Adicionar Procedimento" at bounding box center [588, 374] width 1139 height 27
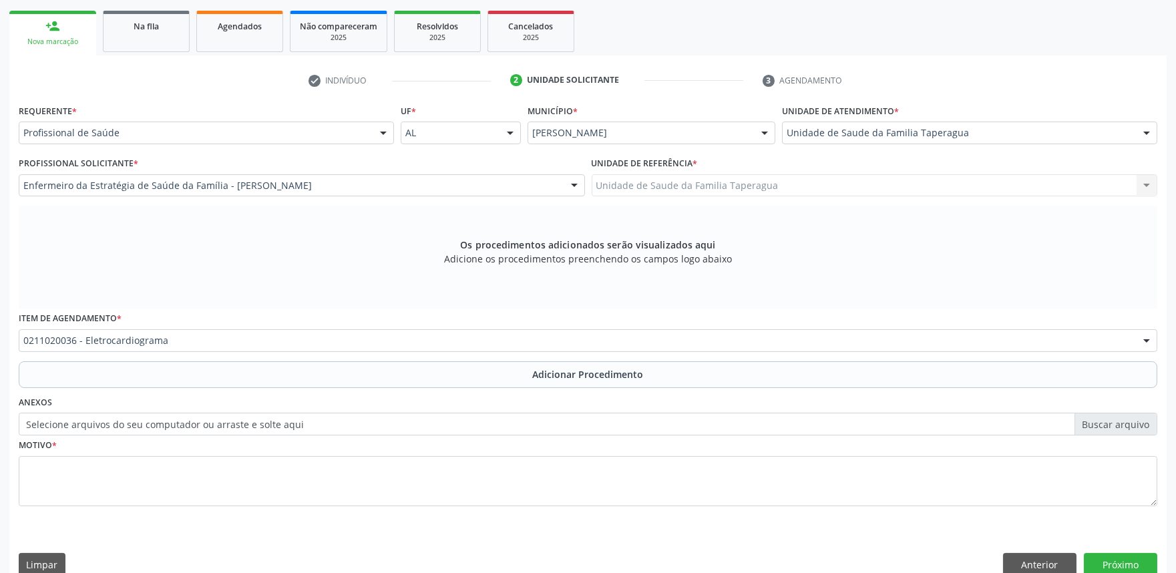
scroll to position [177, 0]
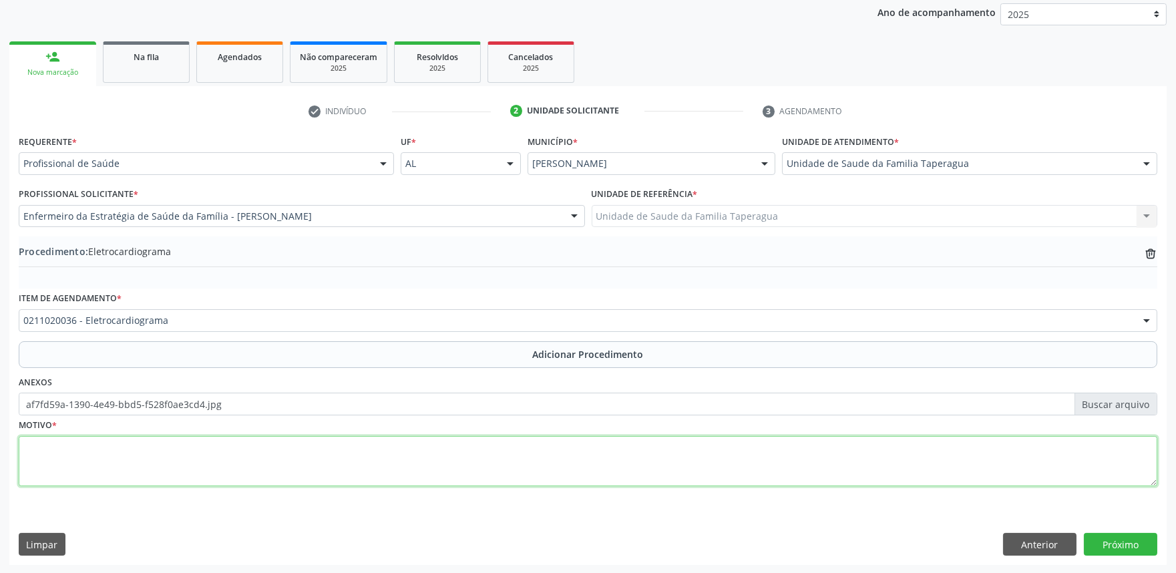
click at [232, 470] on textarea at bounding box center [588, 461] width 1139 height 51
type textarea "ROTINA"
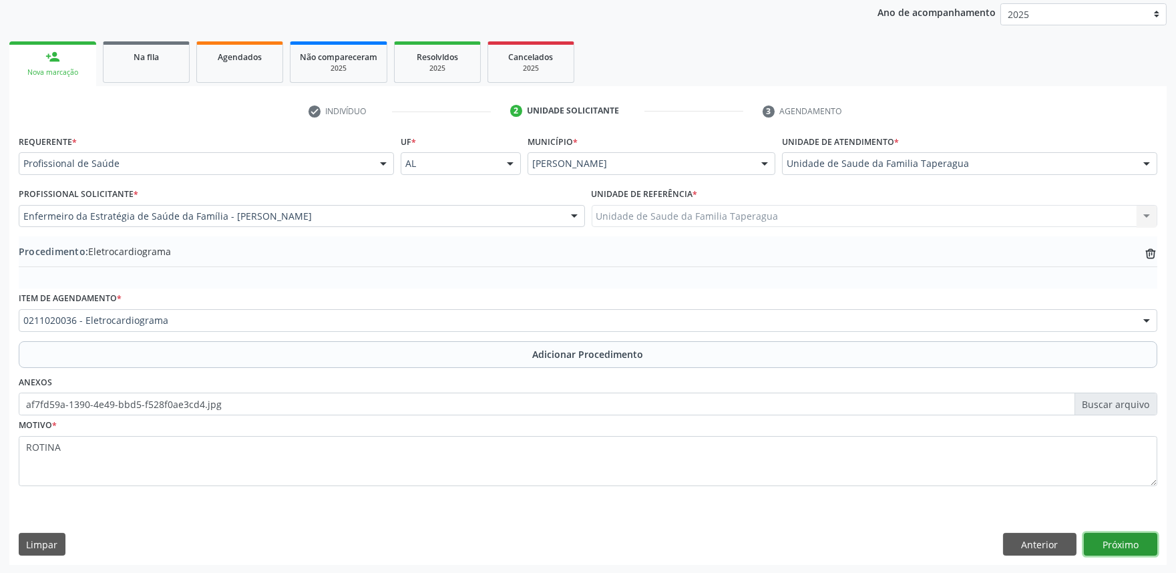
click at [1097, 546] on button "Próximo" at bounding box center [1120, 544] width 73 height 23
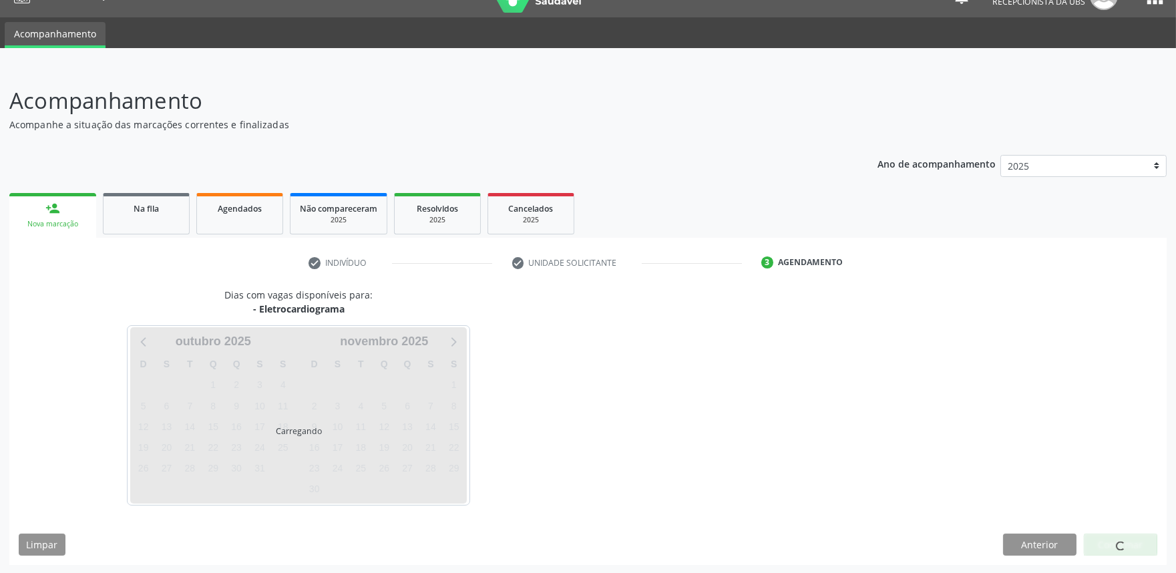
scroll to position [65, 0]
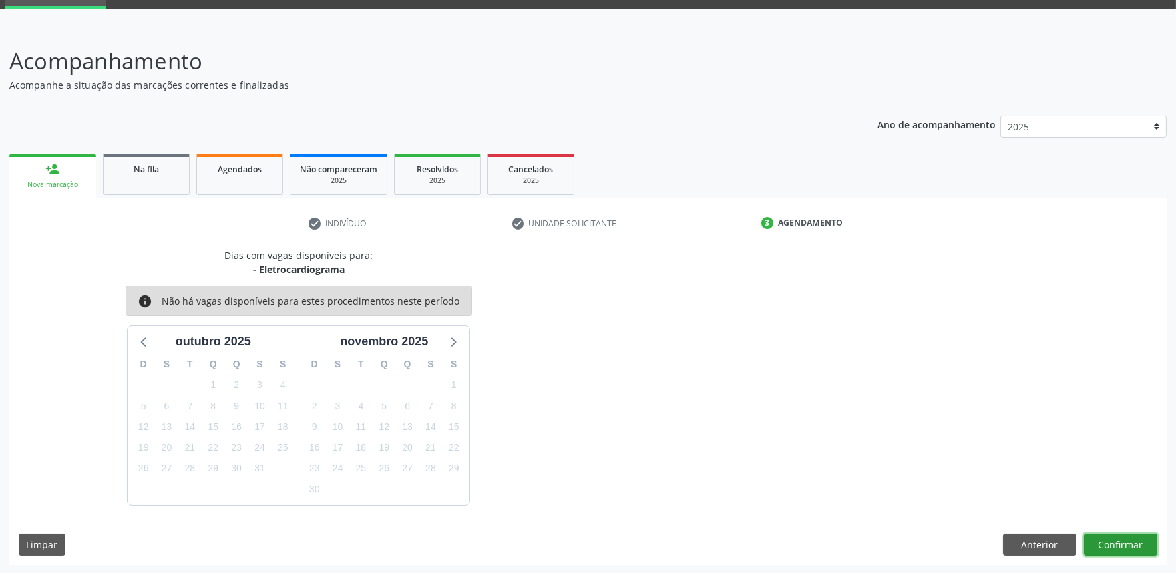
click at [1144, 539] on button "Confirmar" at bounding box center [1120, 545] width 73 height 23
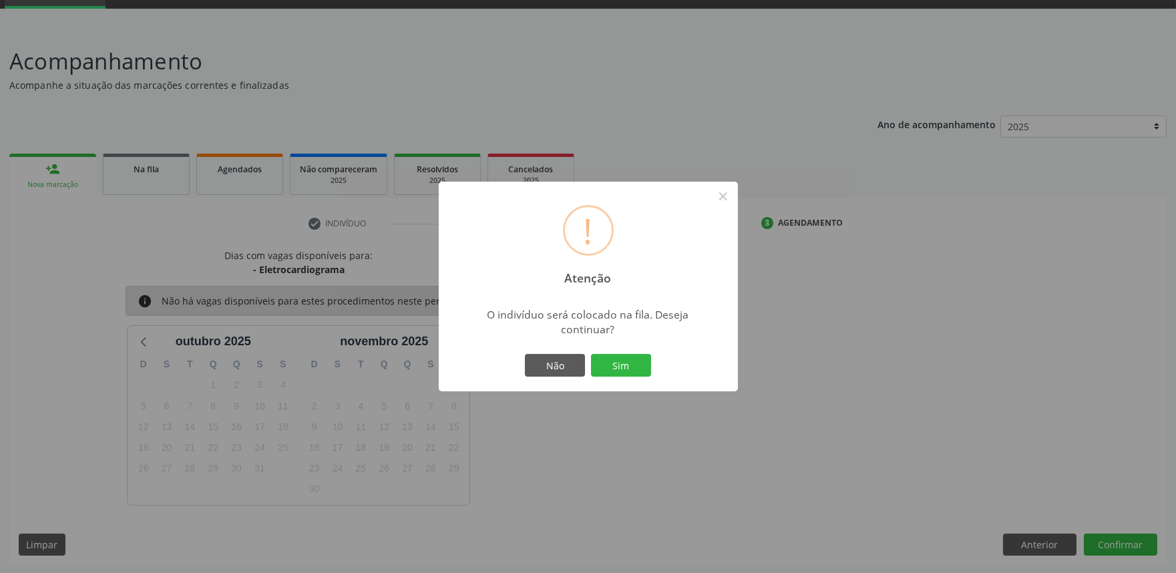
click at [591, 354] on button "Sim" at bounding box center [621, 365] width 60 height 23
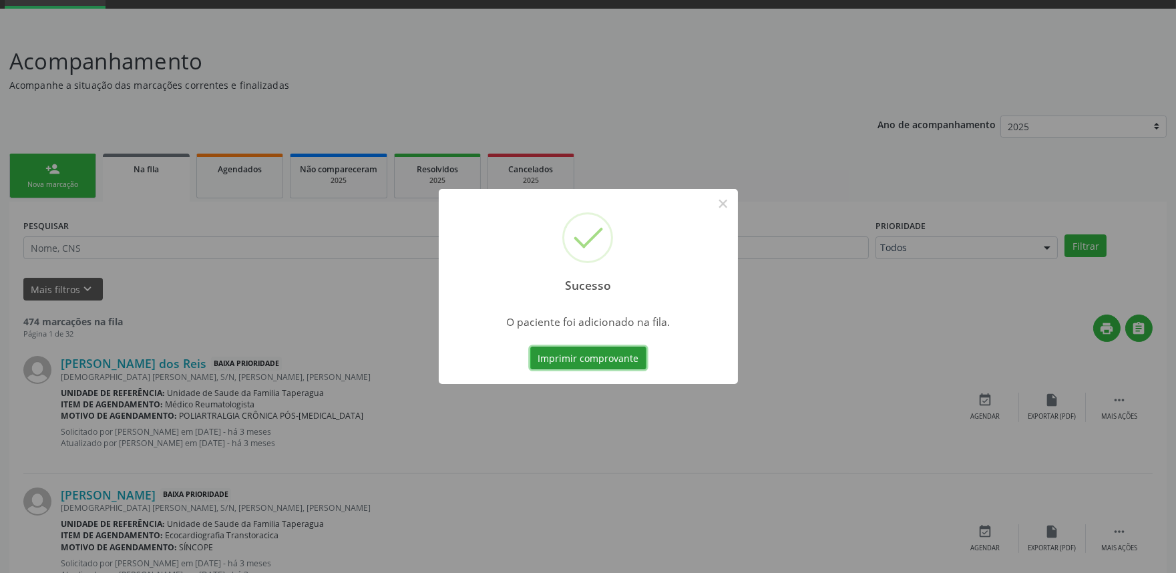
scroll to position [0, 0]
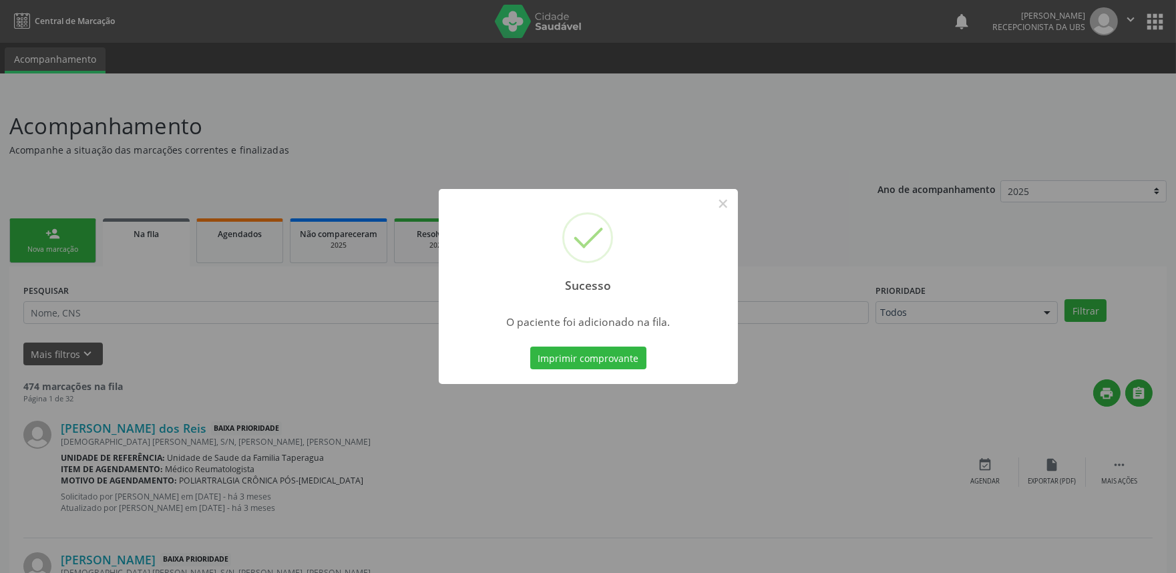
click at [825, 196] on div "Sucesso × O paciente foi adicionado na fila. Imprimir comprovante Cancel" at bounding box center [588, 286] width 1176 height 573
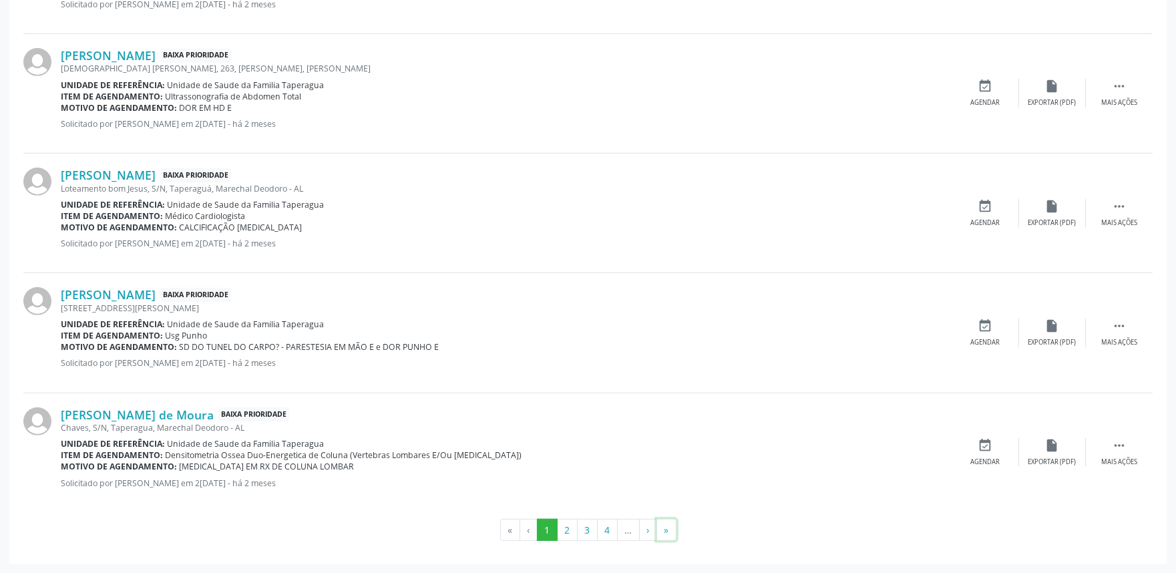
click at [673, 534] on button "»" at bounding box center [667, 530] width 20 height 23
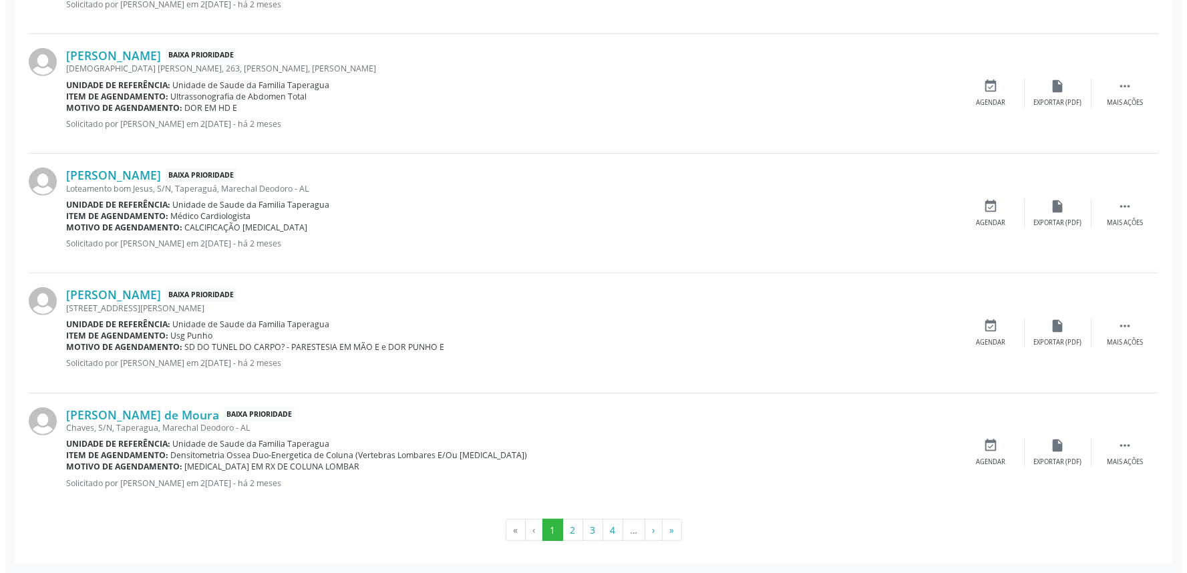
scroll to position [0, 0]
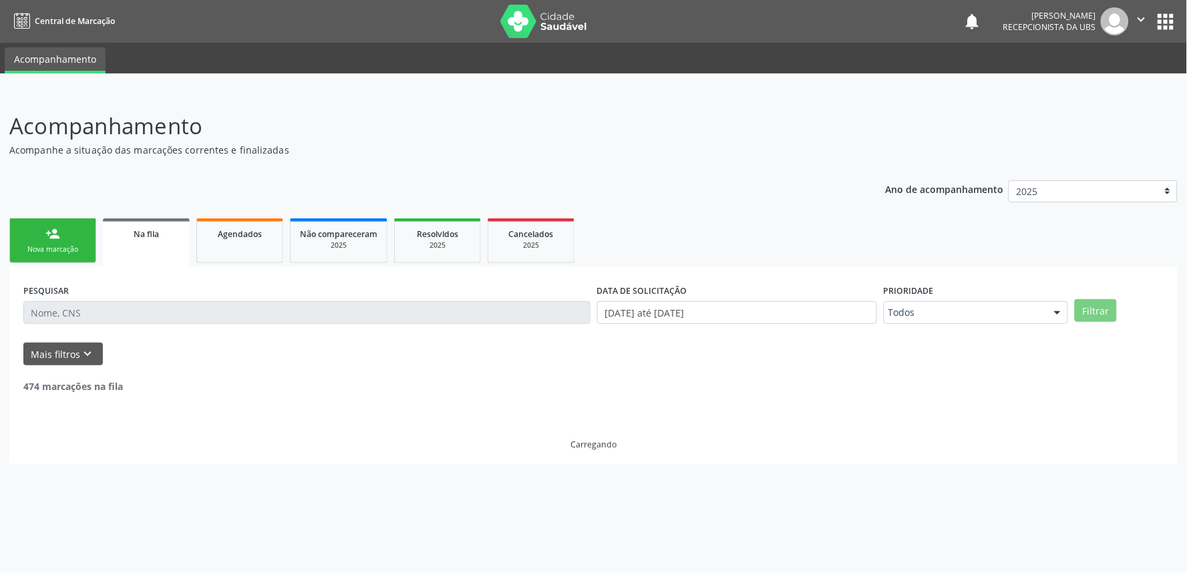
click at [675, 533] on div "Acompanhamento Acompanhe a situação das marcações correntes e finalizadas Relat…" at bounding box center [593, 332] width 1187 height 481
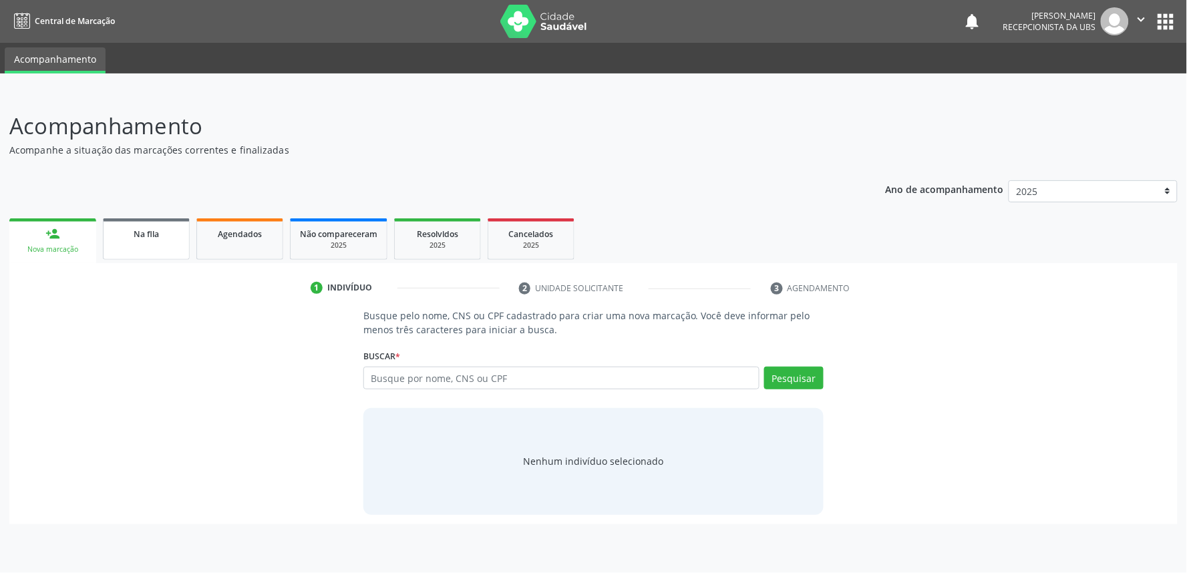
click at [164, 237] on div "Na fila" at bounding box center [146, 233] width 67 height 14
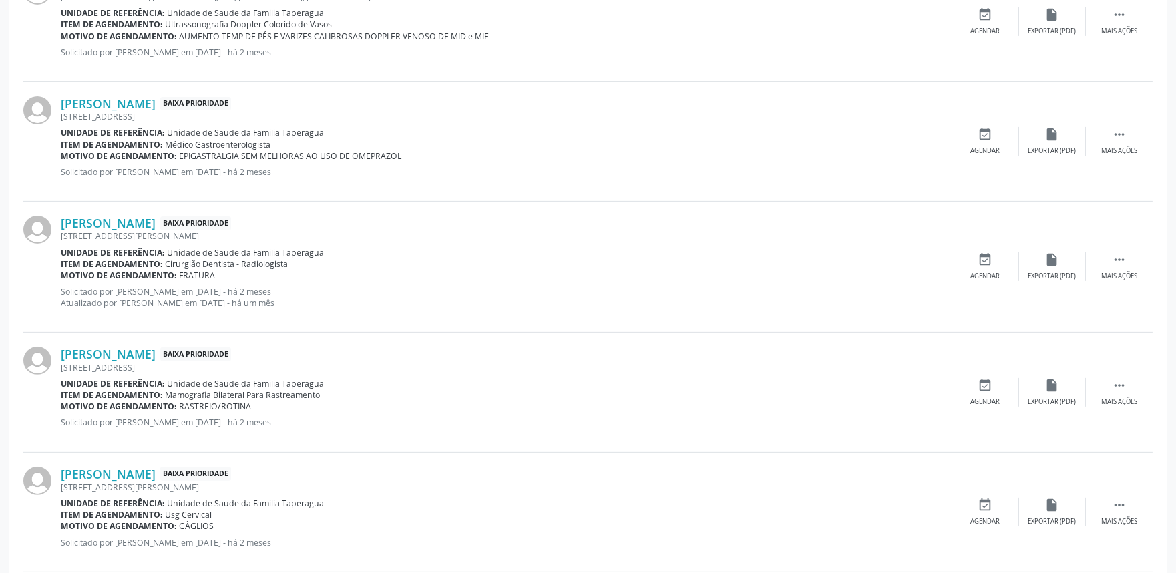
scroll to position [1736, 0]
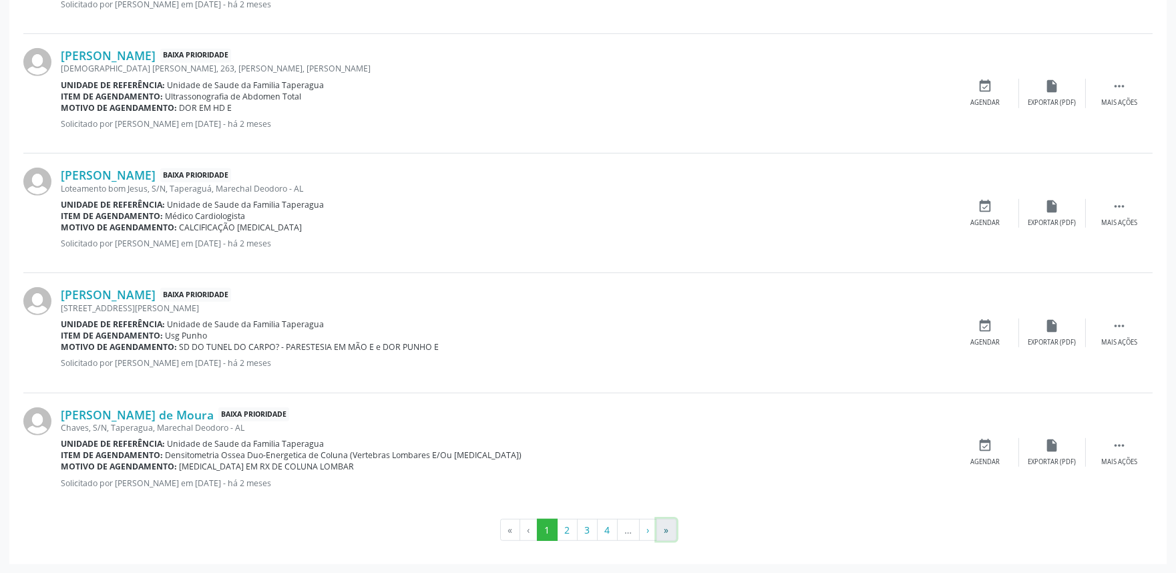
click at [663, 526] on button "»" at bounding box center [667, 530] width 20 height 23
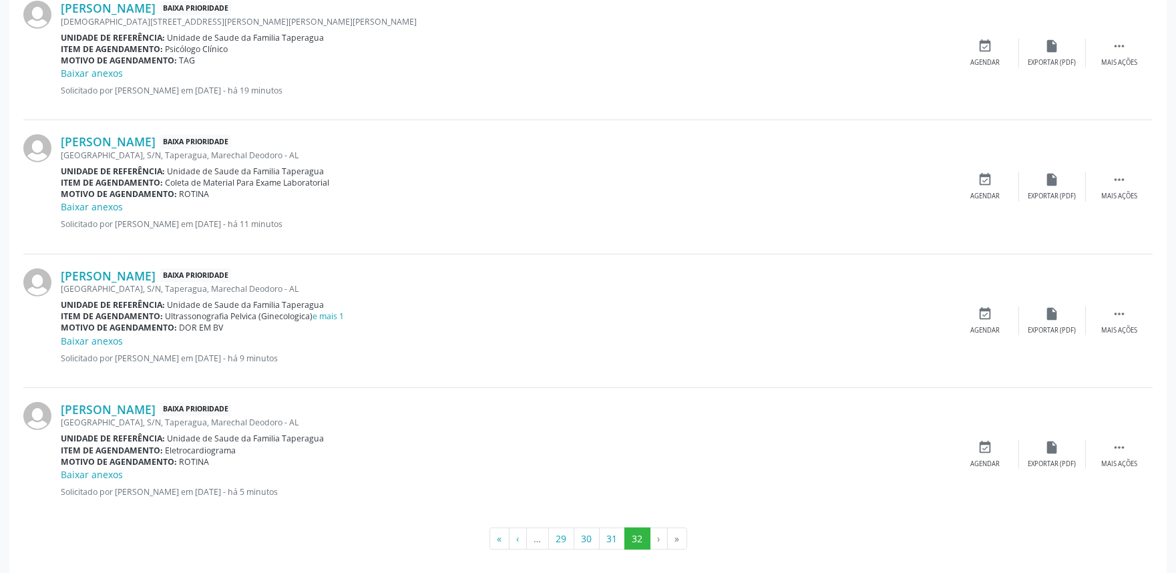
scroll to position [1098, 0]
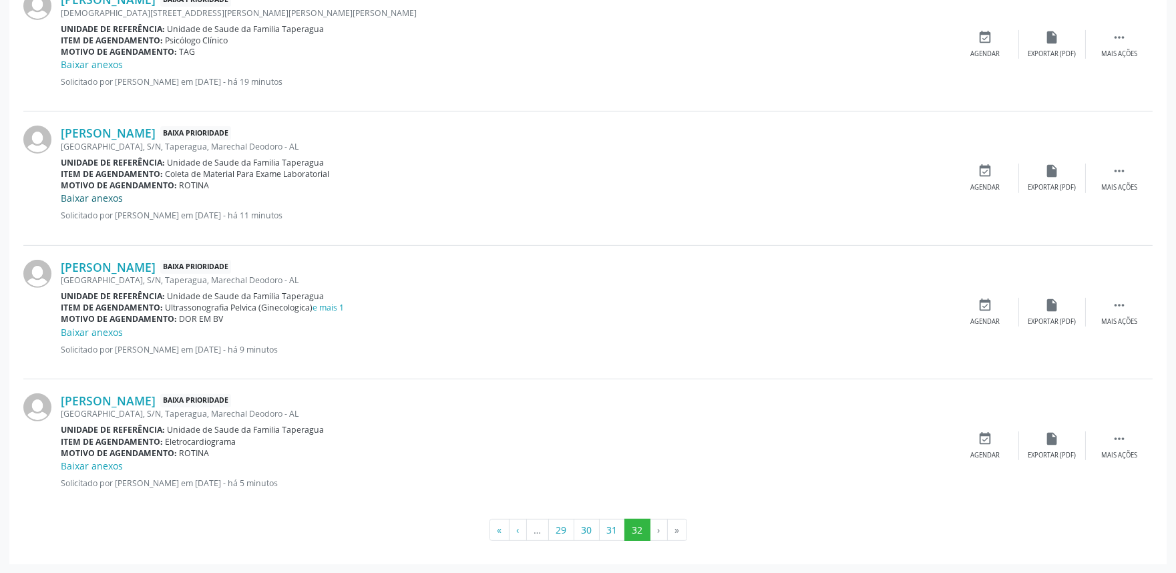
click at [82, 196] on link "Baixar anexos" at bounding box center [92, 198] width 62 height 13
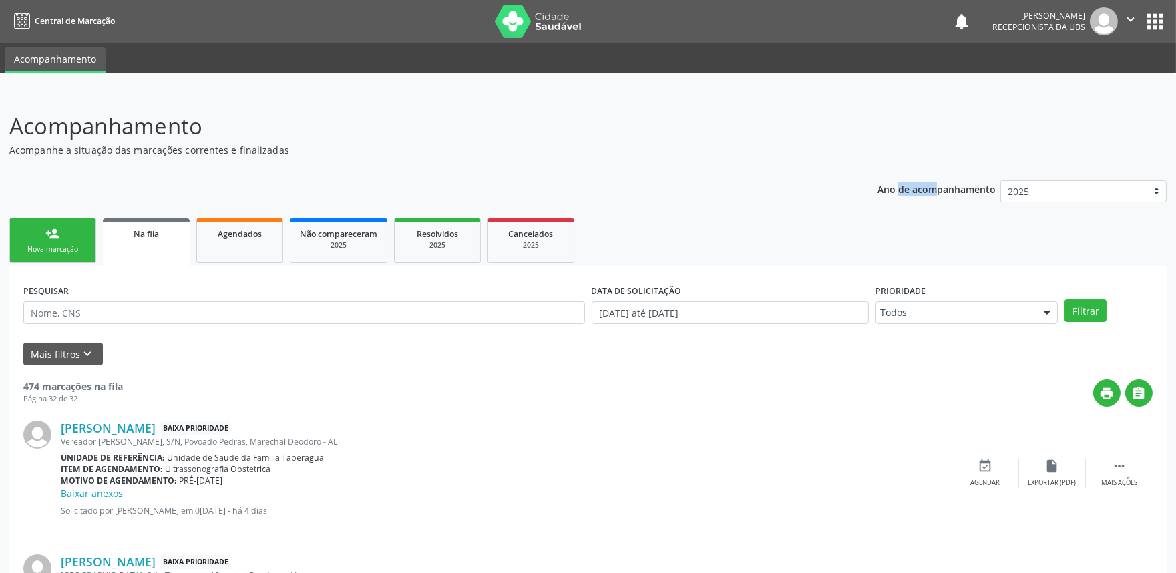
drag, startPoint x: 913, startPoint y: 172, endPoint x: 1186, endPoint y: 94, distance: 284.2
click at [1176, 94] on html "Central de Marcação notifications Maria Samara da Silva Recepcionista da UBS  …" at bounding box center [588, 286] width 1176 height 573
click at [42, 239] on link "person_add Nova marcação" at bounding box center [52, 240] width 87 height 45
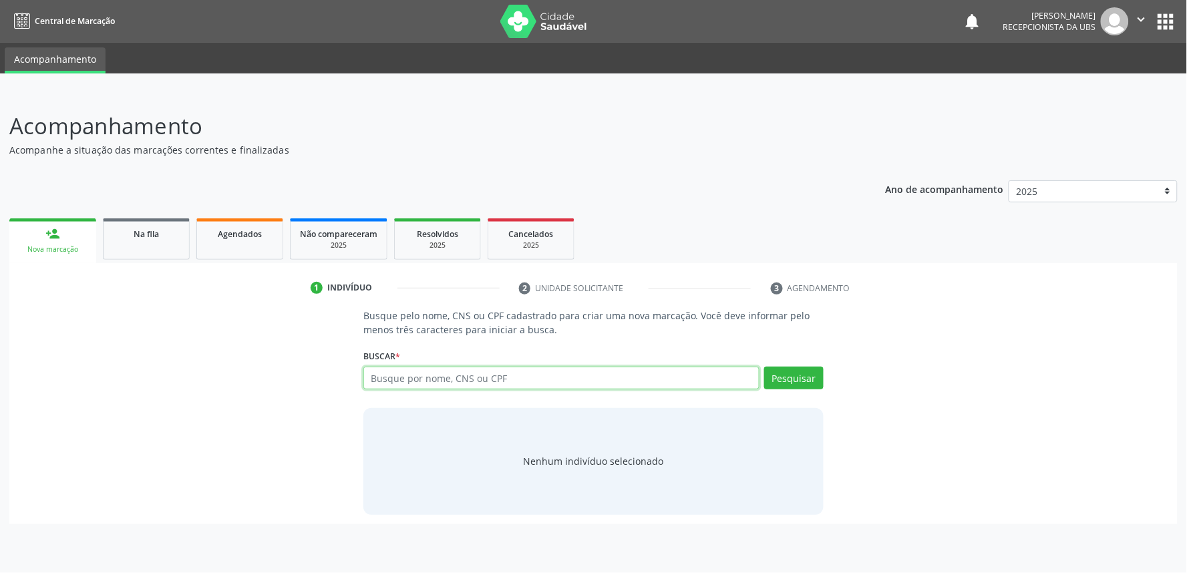
click at [413, 370] on input "text" at bounding box center [561, 378] width 396 height 23
paste input "702409052291028"
type input "702409052291028"
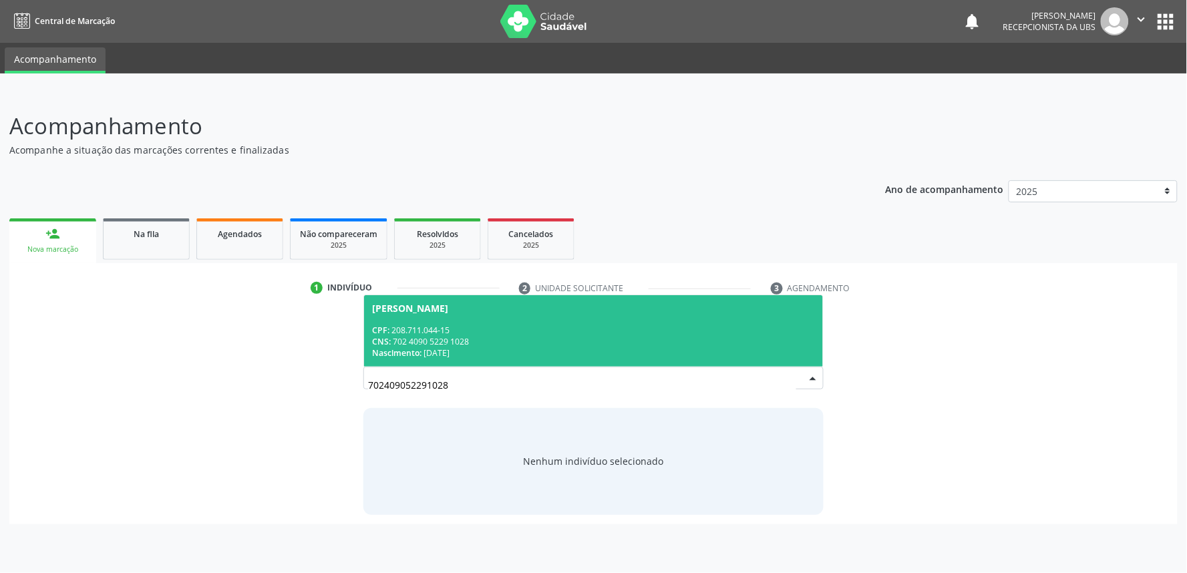
click at [458, 325] on div "CPF: 208.711.044-15" at bounding box center [593, 330] width 443 height 11
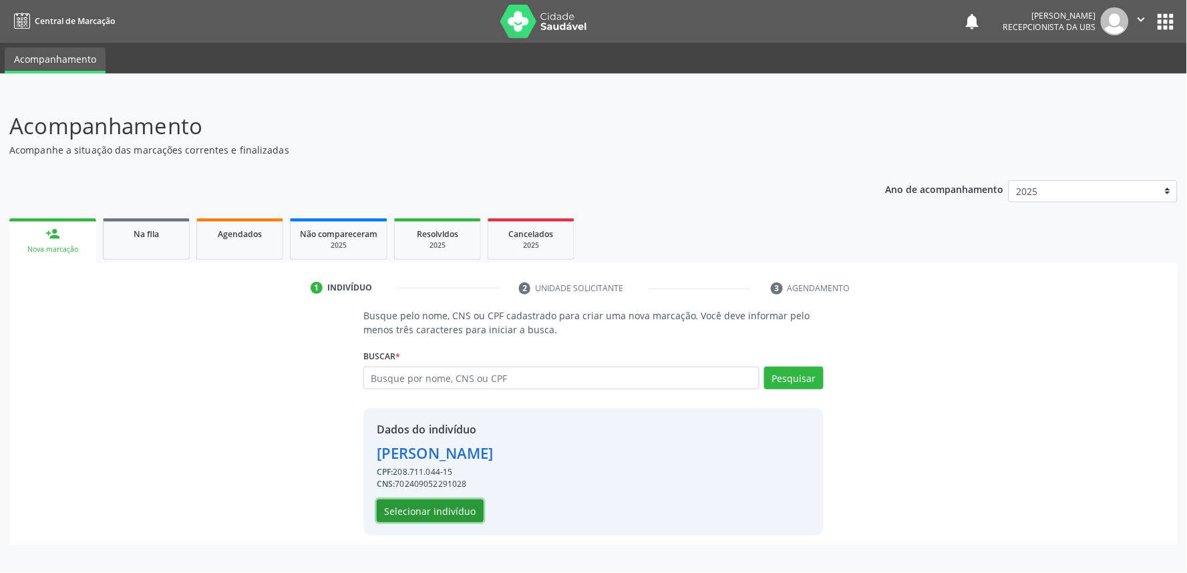
click at [436, 512] on button "Selecionar indivíduo" at bounding box center [430, 511] width 107 height 23
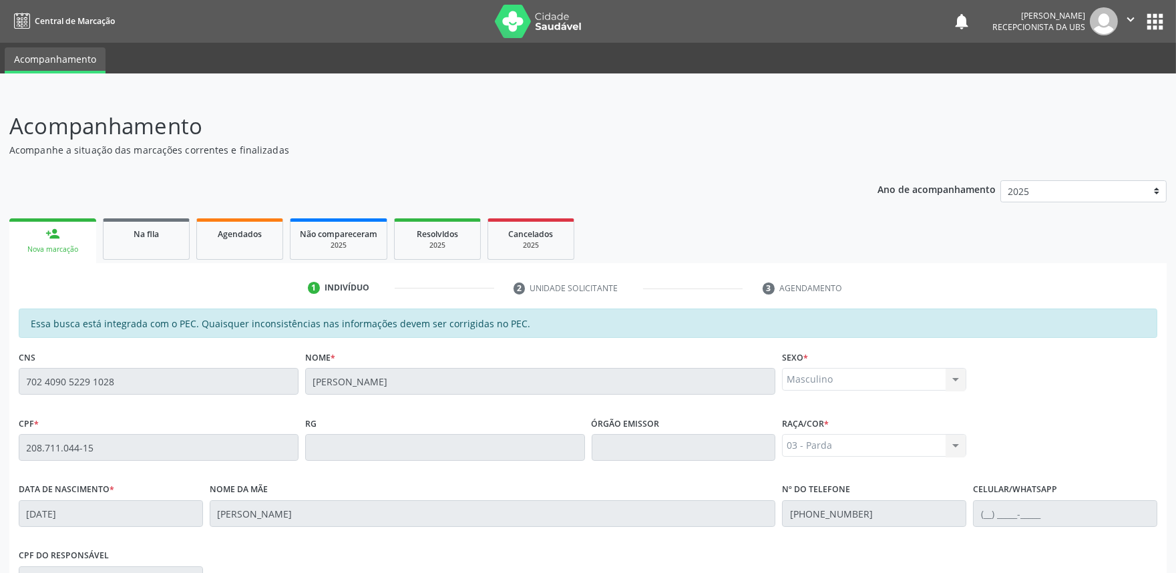
scroll to position [208, 0]
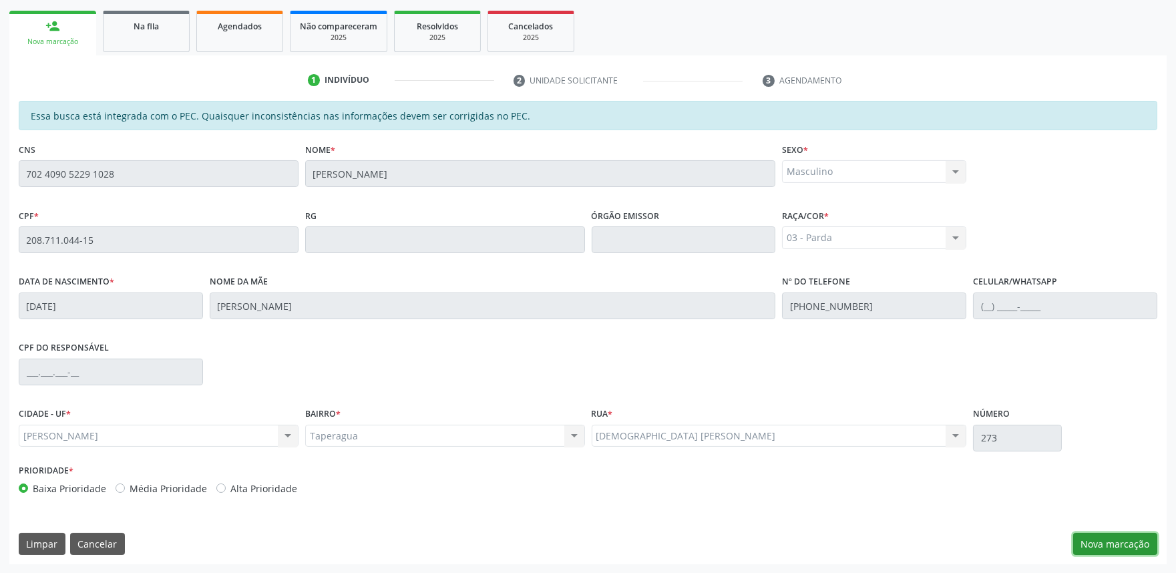
click at [1109, 535] on button "Nova marcação" at bounding box center [1116, 544] width 84 height 23
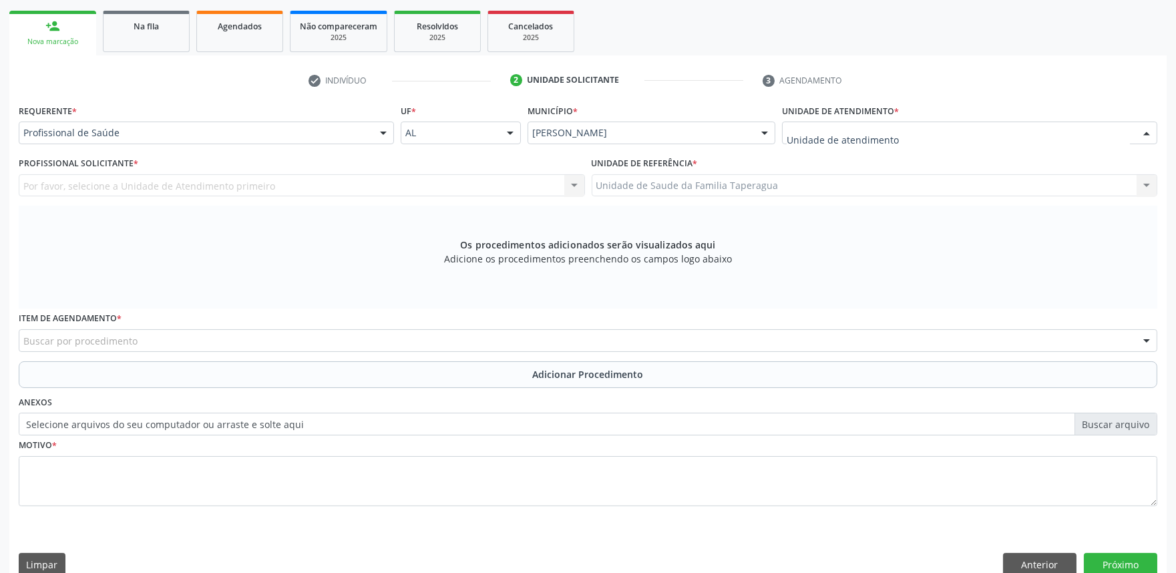
click at [931, 130] on div at bounding box center [969, 133] width 375 height 23
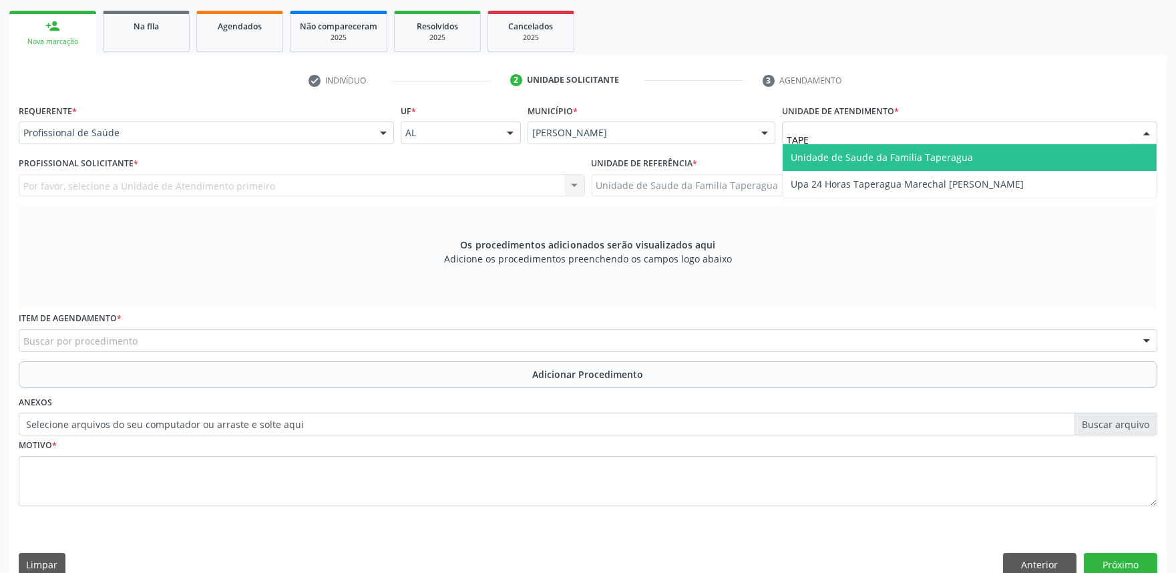
type input "TAPER"
click at [931, 152] on span "Unidade de Saude da Familia Taperagua" at bounding box center [882, 157] width 182 height 13
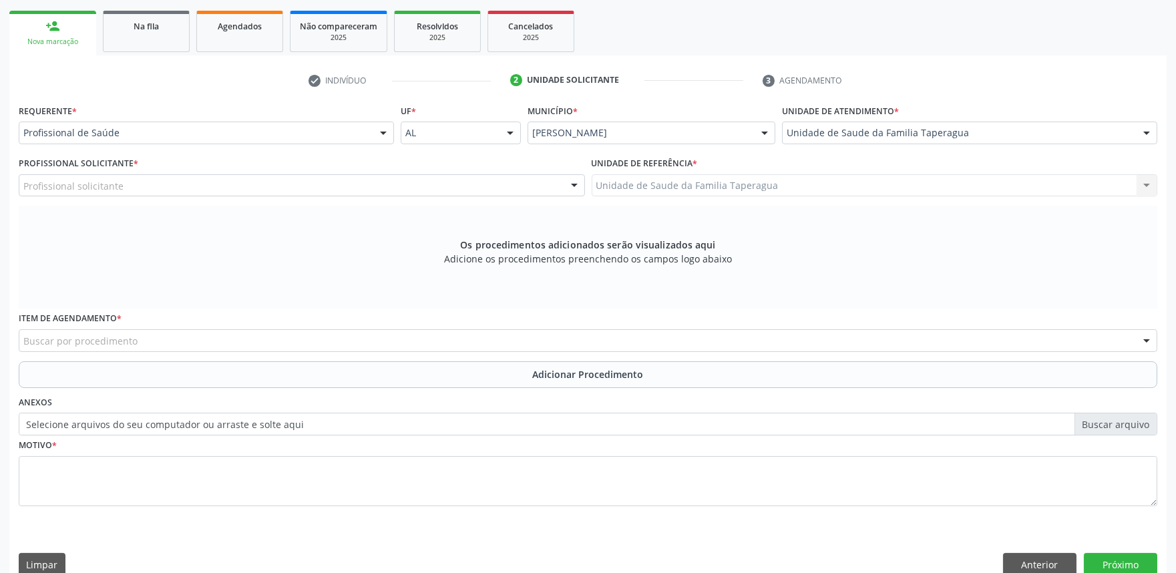
click at [457, 187] on div "Profissional solicitante" at bounding box center [302, 185] width 566 height 23
type input "JU"
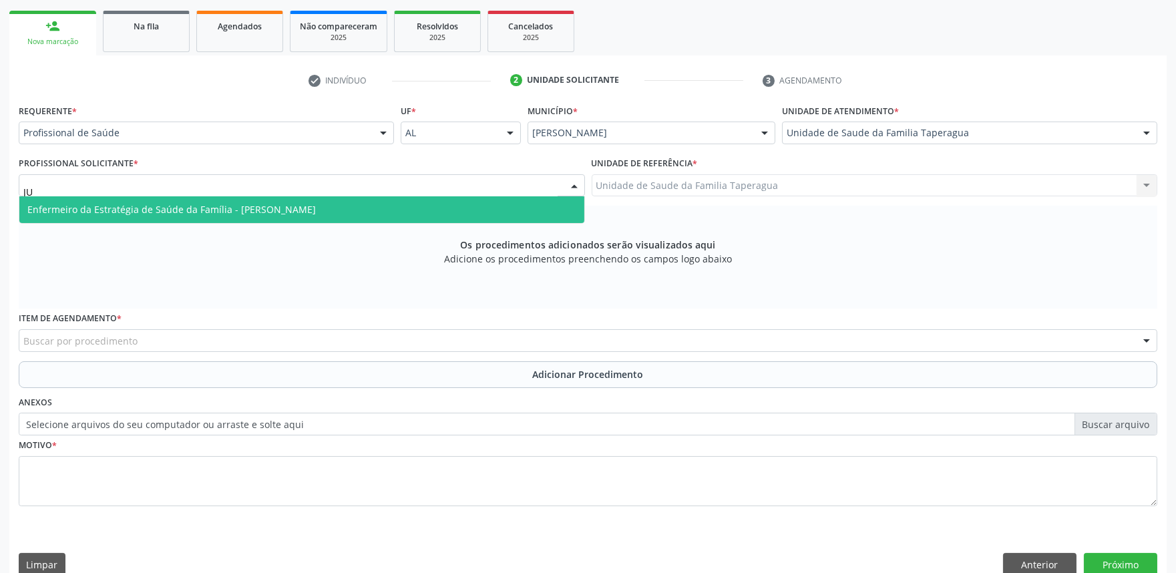
click at [438, 212] on span "Enfermeiro da Estratégia de Saúde da Família - [PERSON_NAME]" at bounding box center [301, 209] width 565 height 27
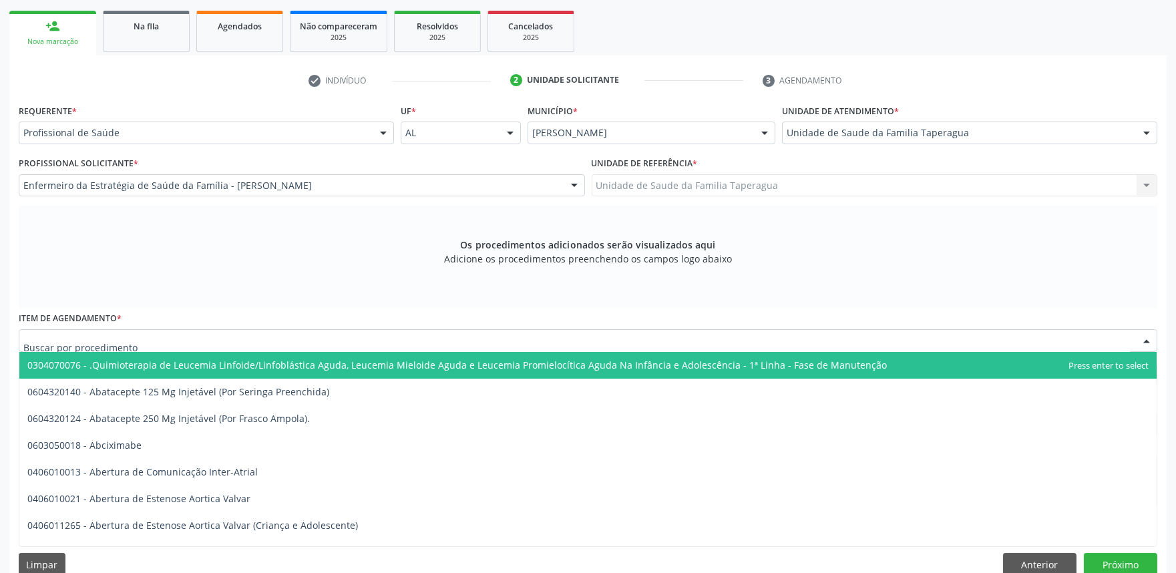
click at [394, 348] on div at bounding box center [588, 340] width 1139 height 23
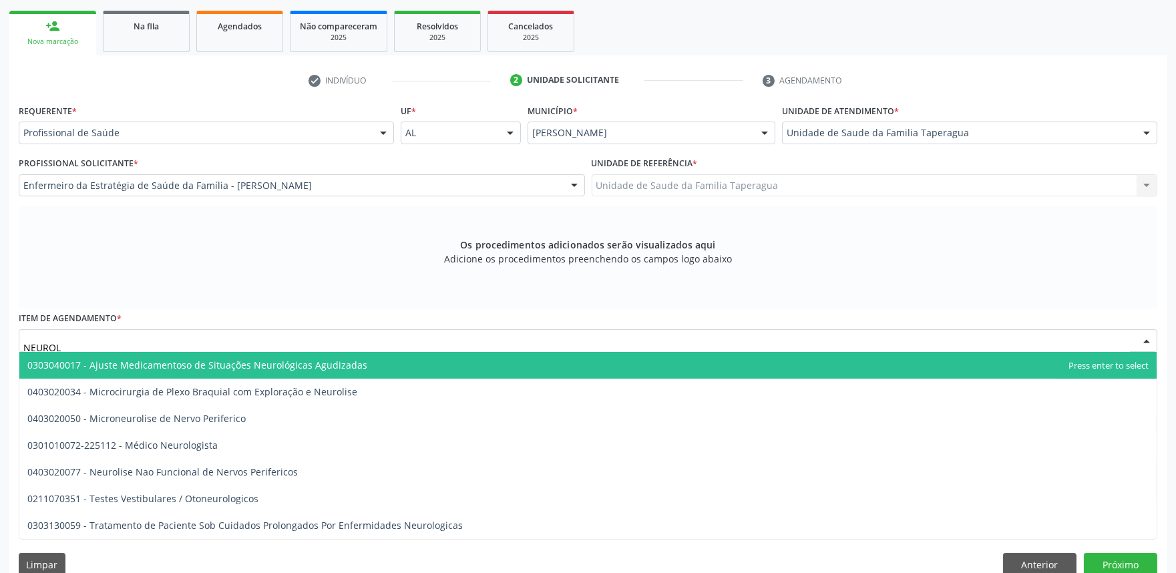
type input "NEUROLO"
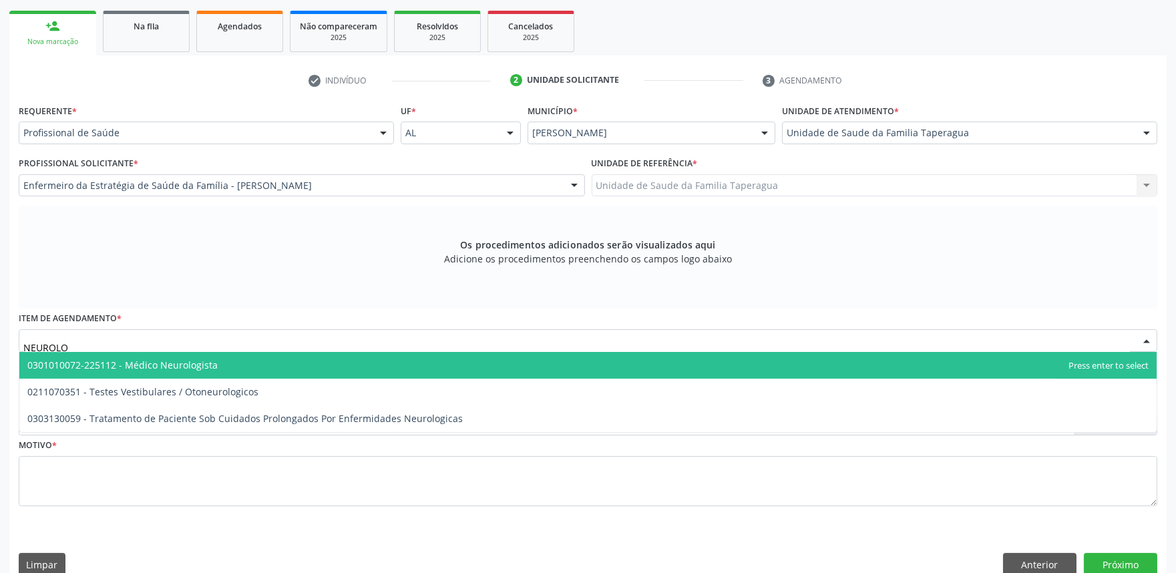
click at [381, 368] on span "0301010072-225112 - Médico Neurologista" at bounding box center [588, 365] width 1138 height 27
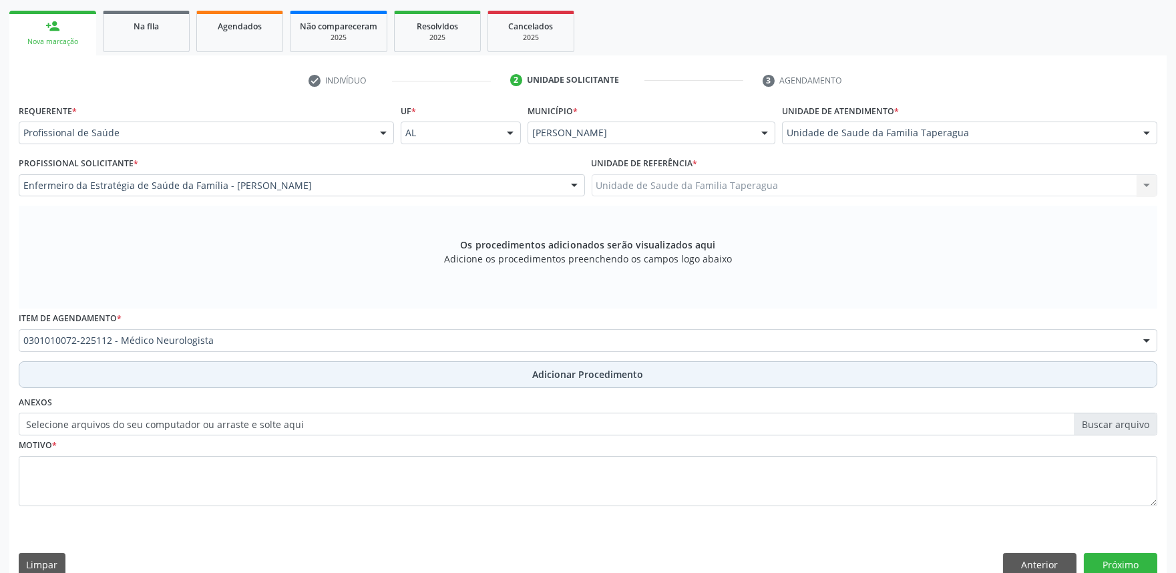
click at [379, 375] on button "Adicionar Procedimento" at bounding box center [588, 374] width 1139 height 27
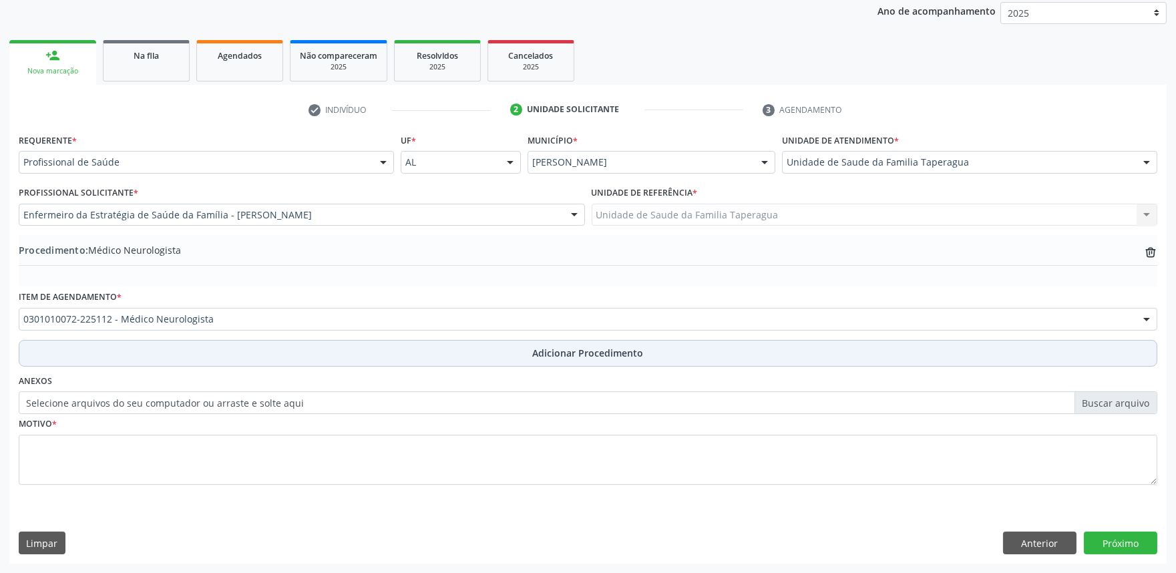
scroll to position [177, 0]
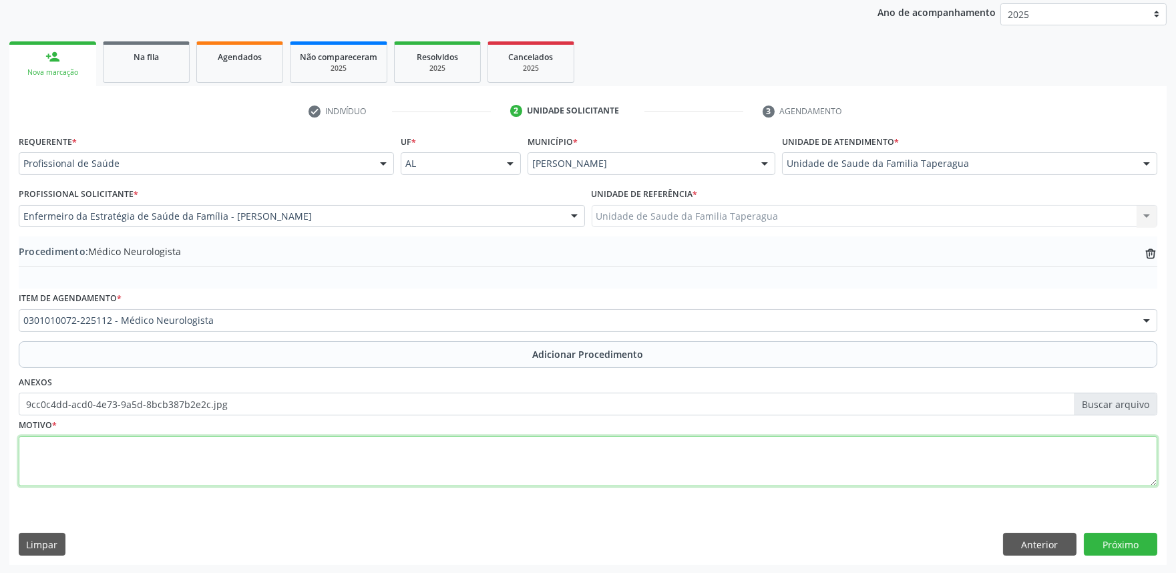
click at [293, 450] on textarea at bounding box center [588, 461] width 1139 height 51
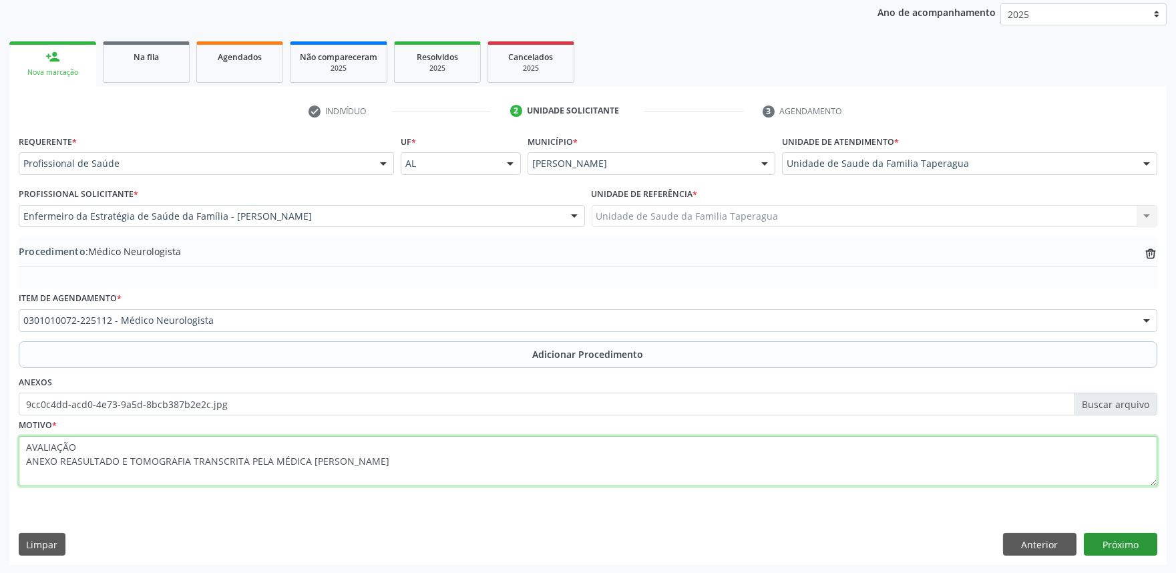
type textarea "AVALIAÇÃO ANEXO REASULTADO E TOMOGRAFIA TRANSCRITA PELA MÉDICA [PERSON_NAME]"
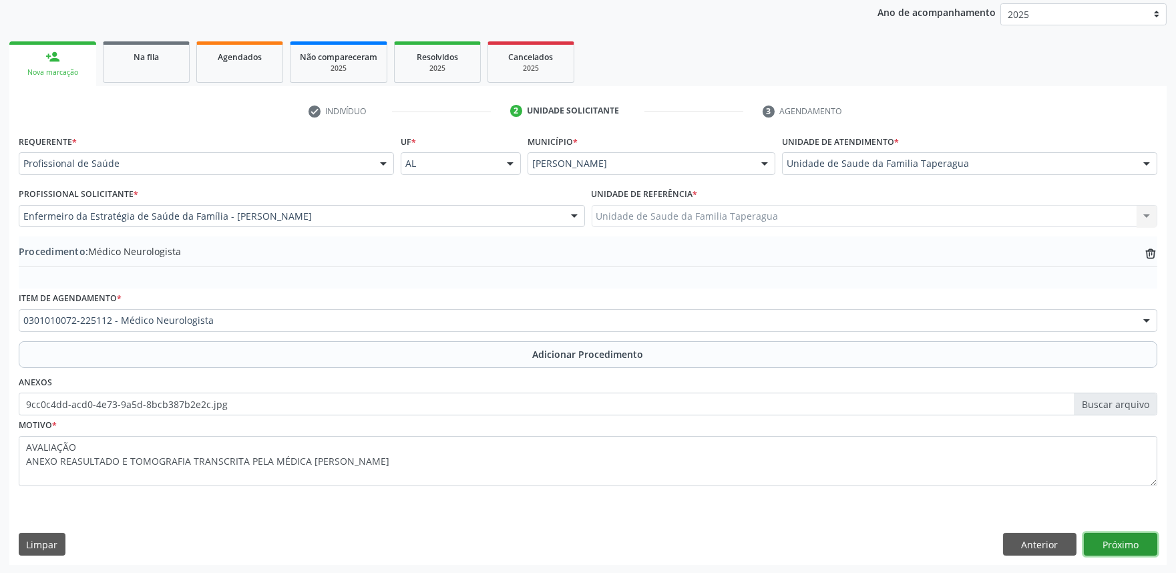
click at [1120, 543] on button "Próximo" at bounding box center [1120, 544] width 73 height 23
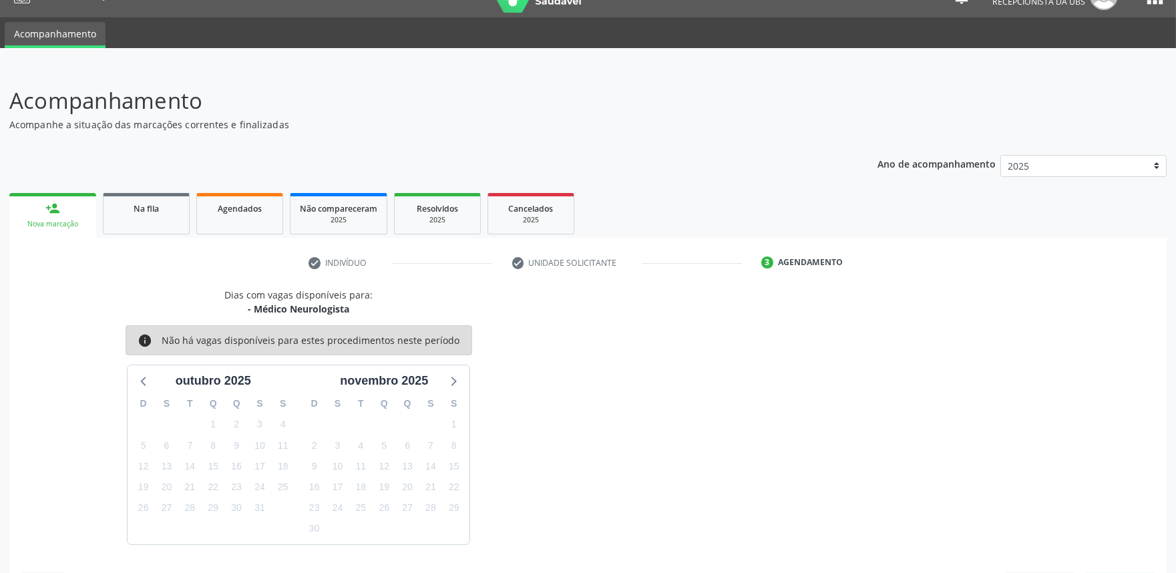
scroll to position [65, 0]
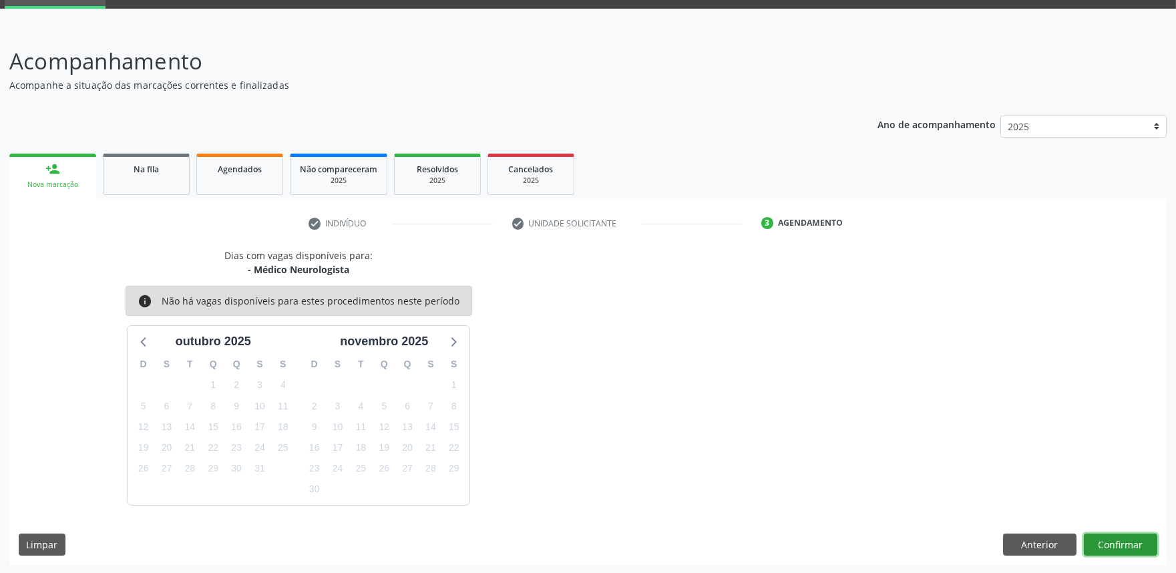
click at [1112, 542] on button "Confirmar" at bounding box center [1120, 545] width 73 height 23
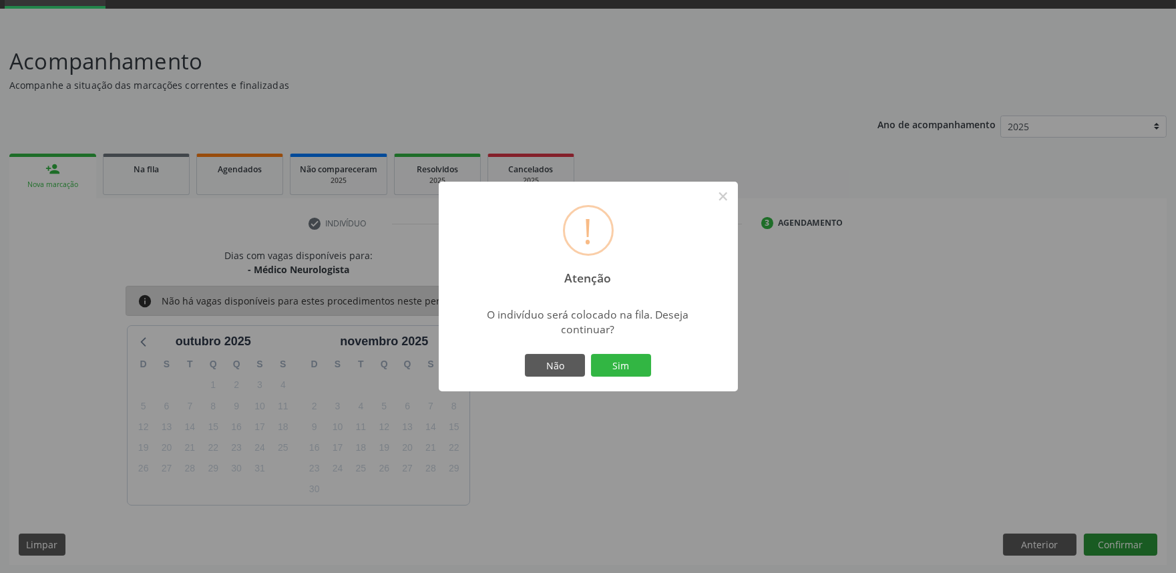
click at [591, 354] on button "Sim" at bounding box center [621, 365] width 60 height 23
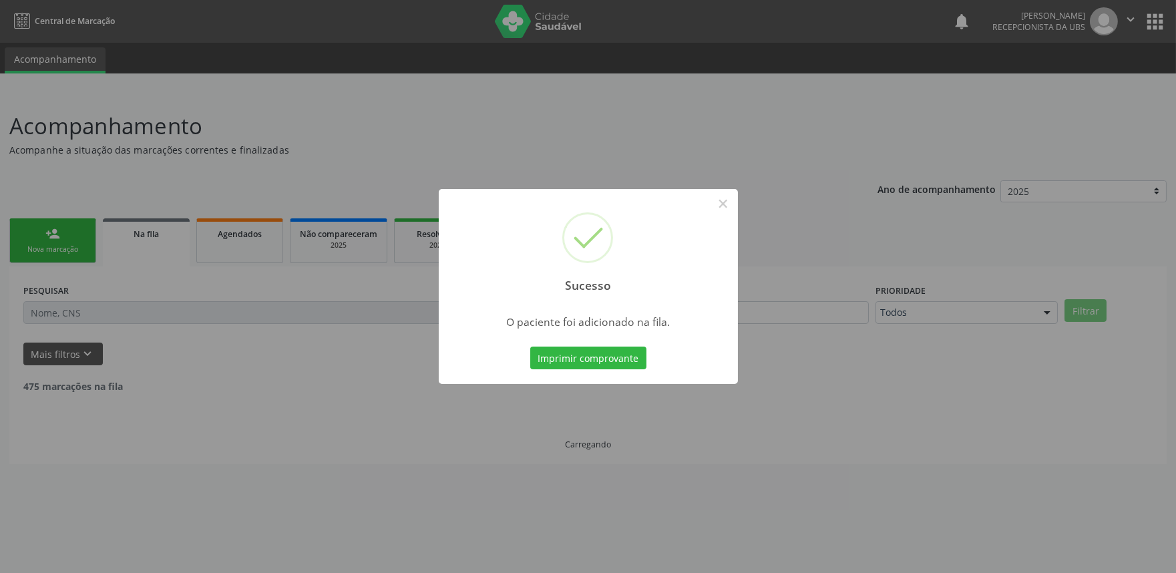
scroll to position [0, 0]
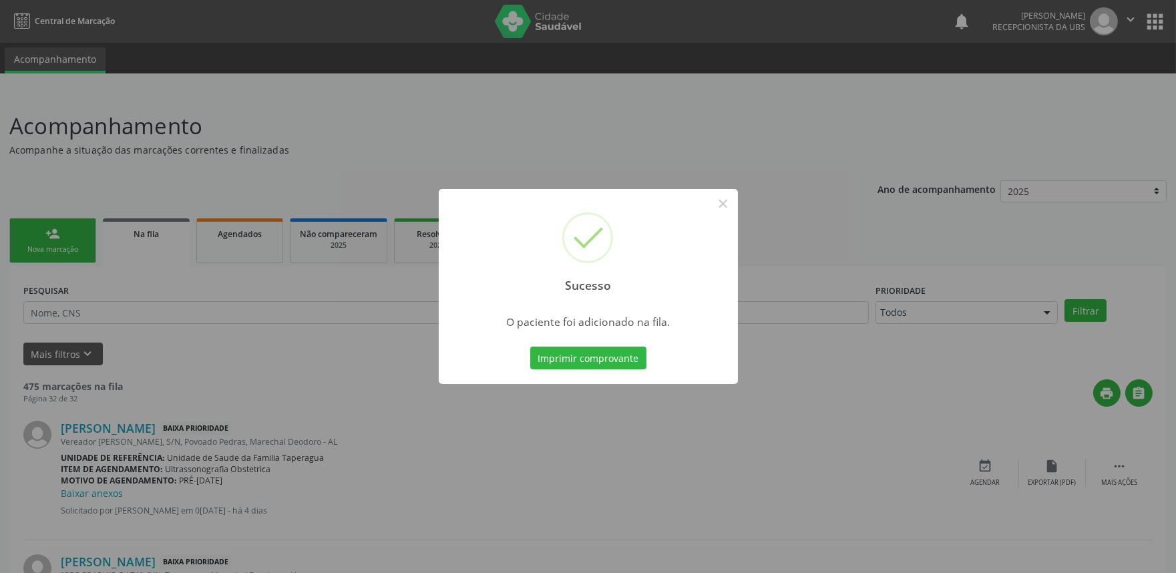
click at [874, 302] on div "Sucesso × O paciente foi adicionado na fila. Imprimir comprovante Cancel" at bounding box center [588, 286] width 1176 height 573
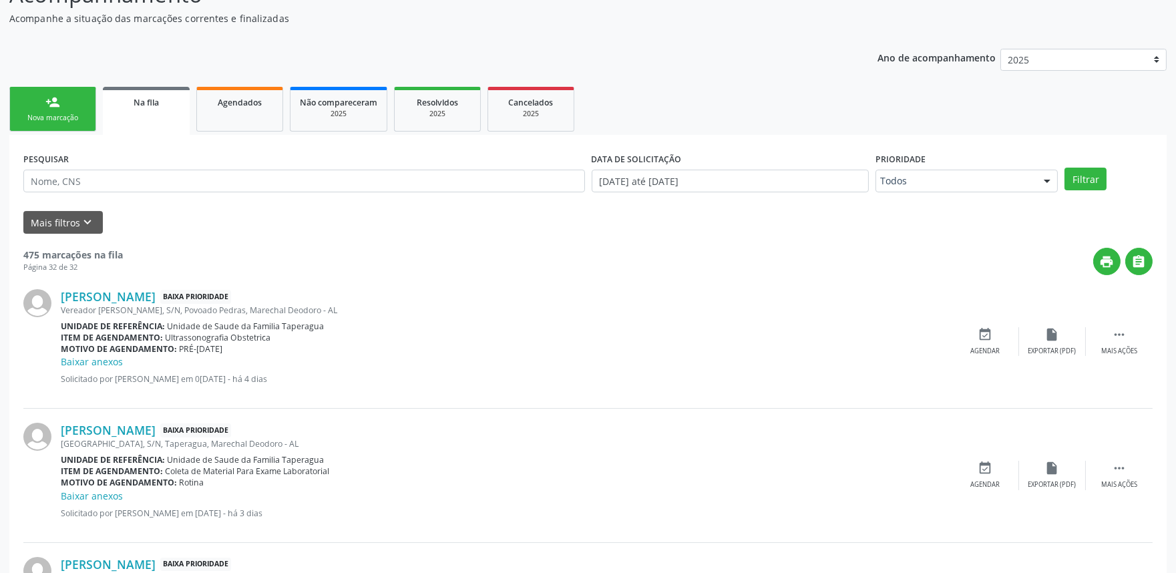
scroll to position [63, 0]
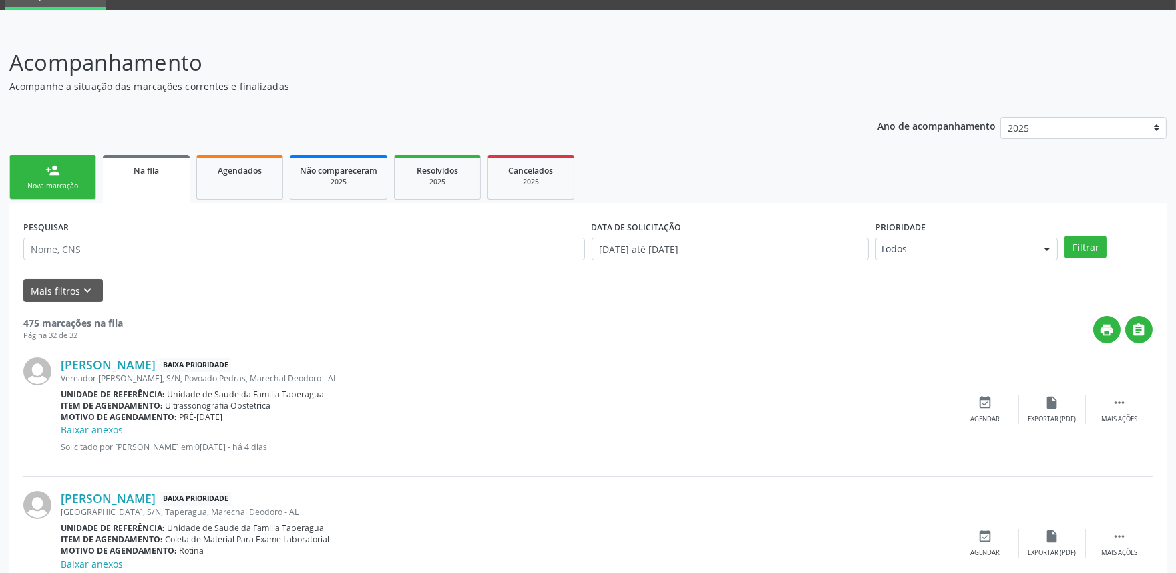
click at [61, 167] on link "person_add Nova marcação" at bounding box center [52, 177] width 87 height 45
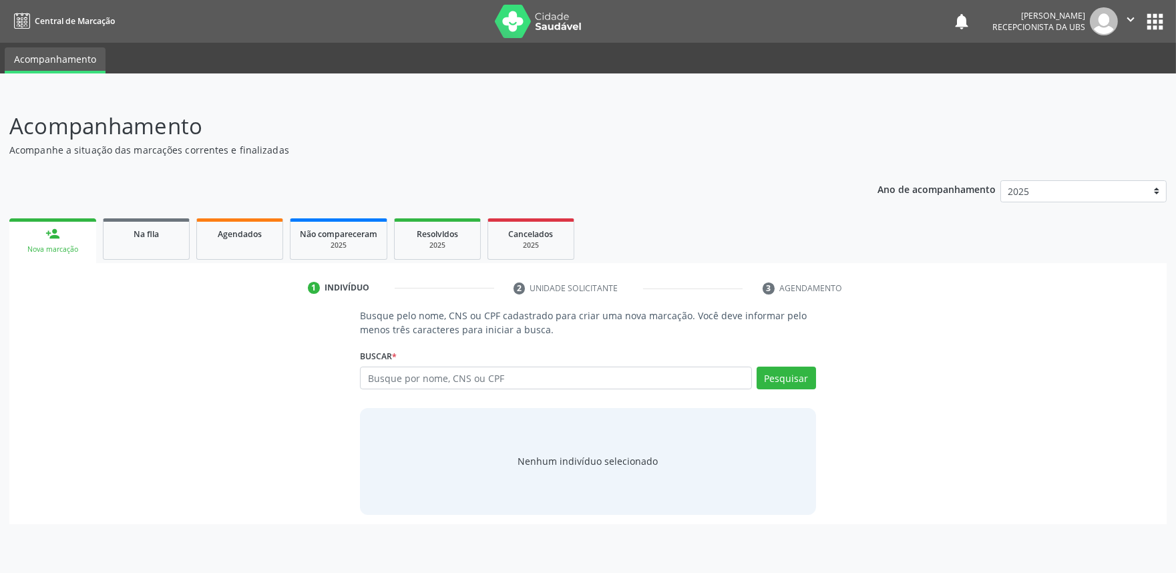
scroll to position [0, 0]
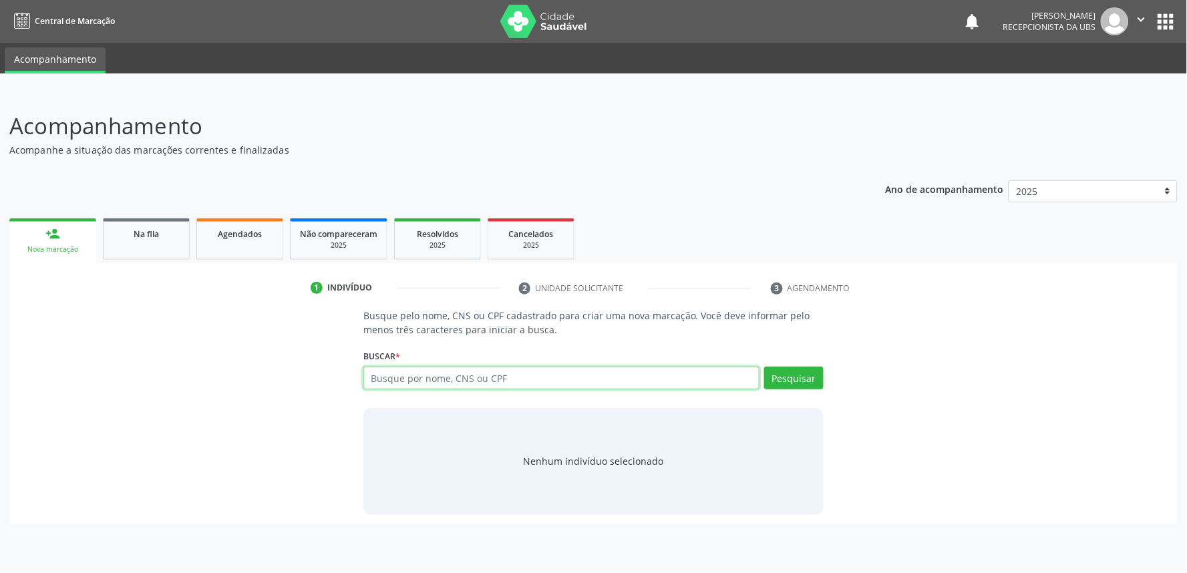
click at [450, 369] on input "text" at bounding box center [561, 378] width 396 height 23
paste input "705601410536211"
type input "705601410536211"
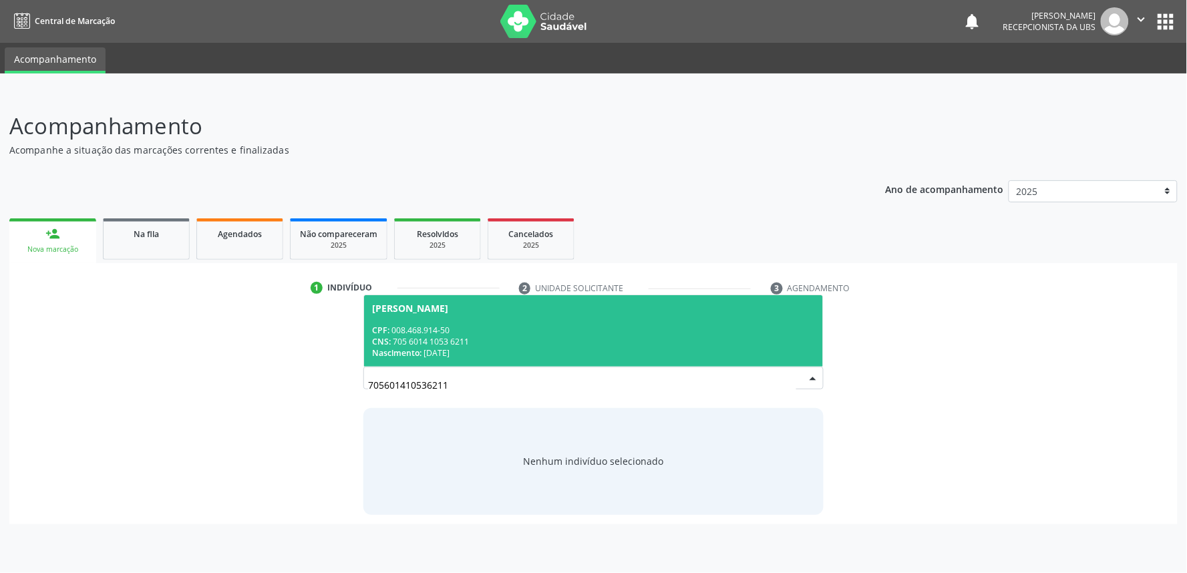
click at [528, 331] on div "CPF: 008.468.914-50" at bounding box center [593, 330] width 443 height 11
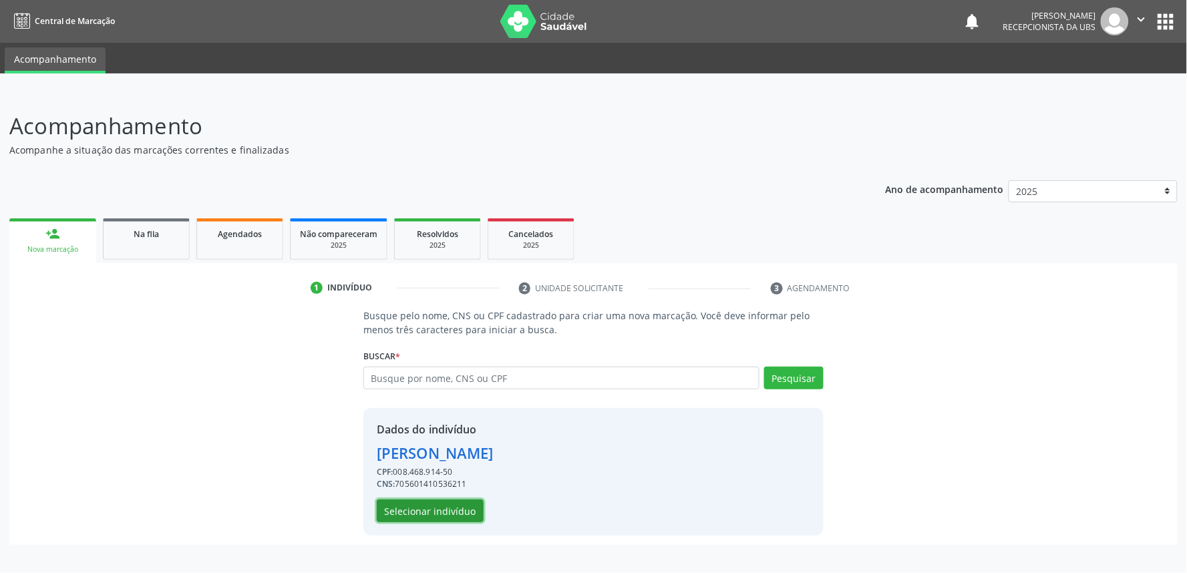
click at [445, 516] on button "Selecionar indivíduo" at bounding box center [430, 511] width 107 height 23
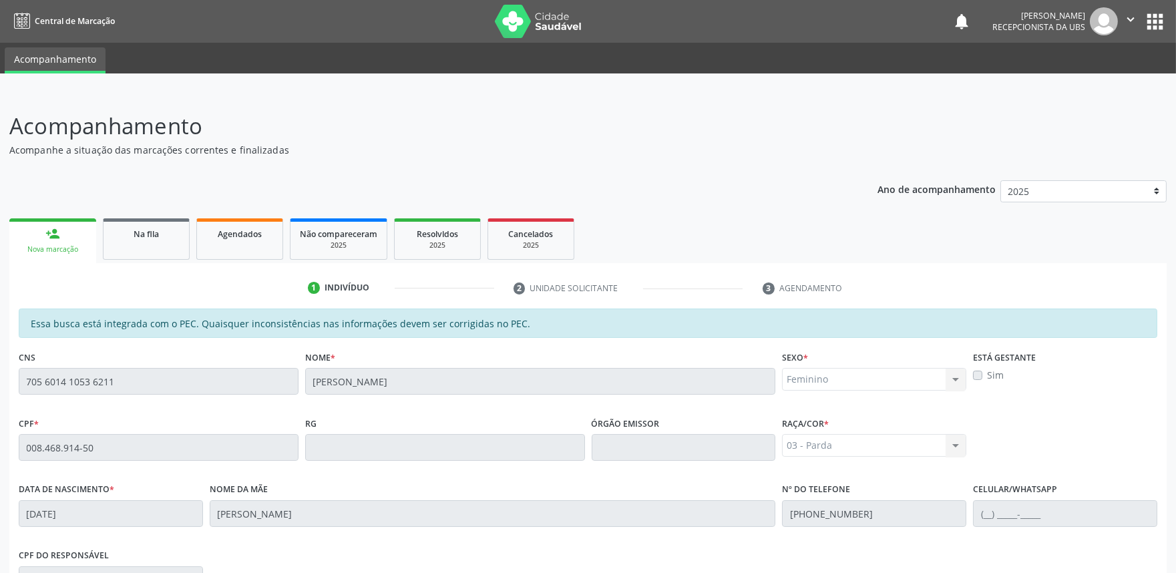
scroll to position [208, 0]
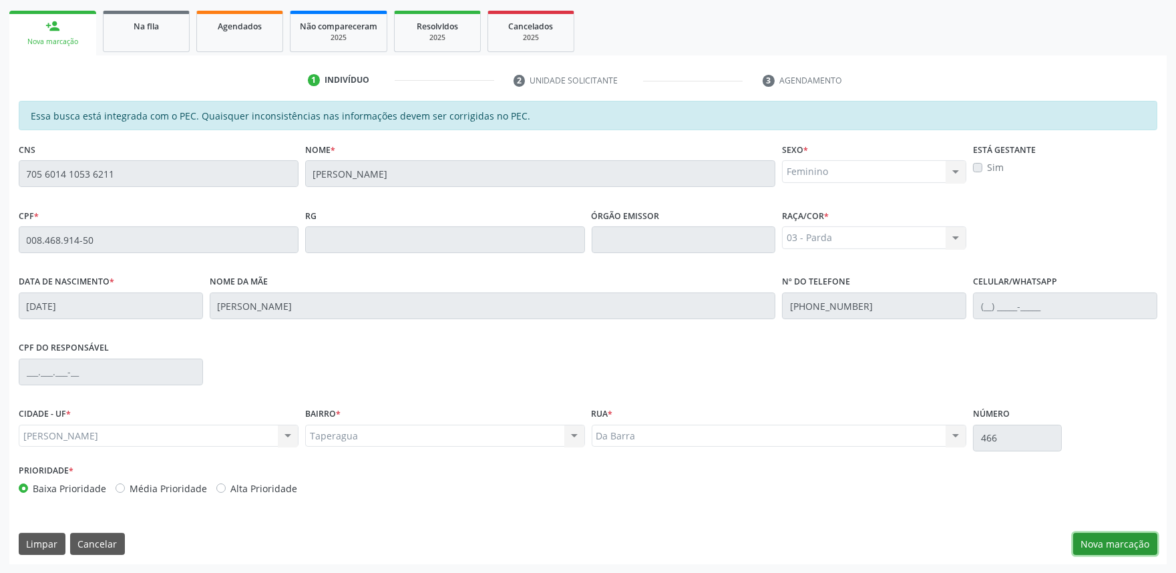
click at [1113, 538] on button "Nova marcação" at bounding box center [1116, 544] width 84 height 23
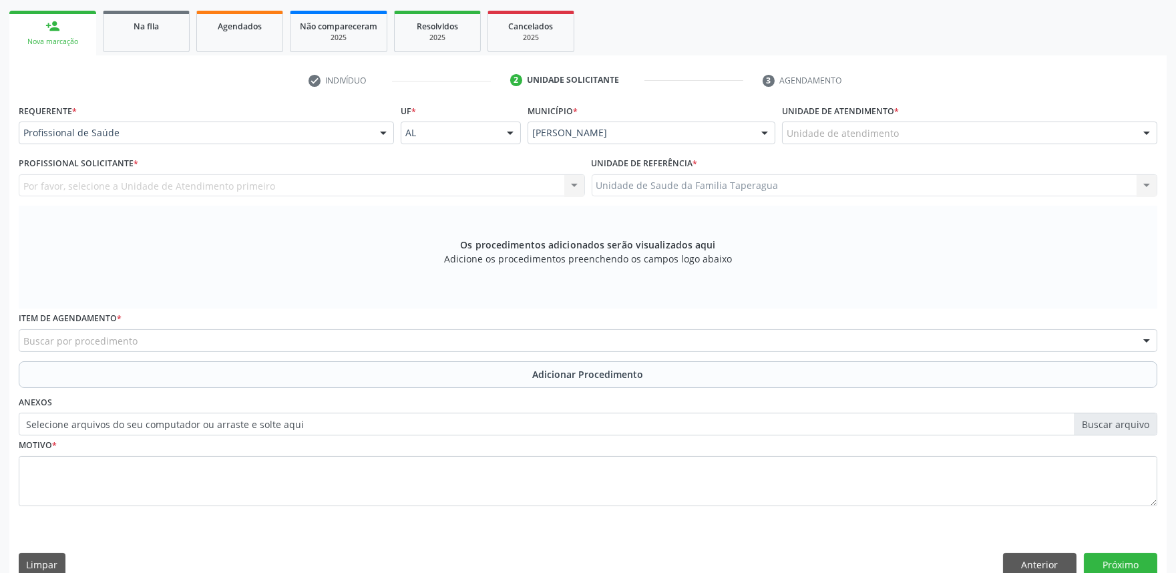
click at [913, 135] on div "Unidade de atendimento" at bounding box center [969, 133] width 375 height 23
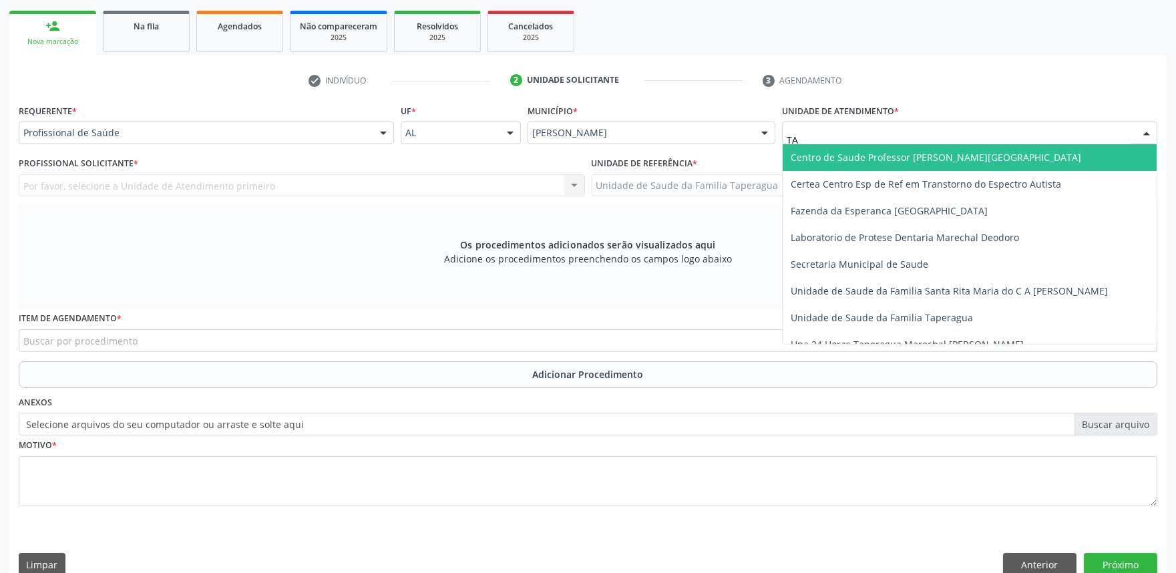
type input "TAP"
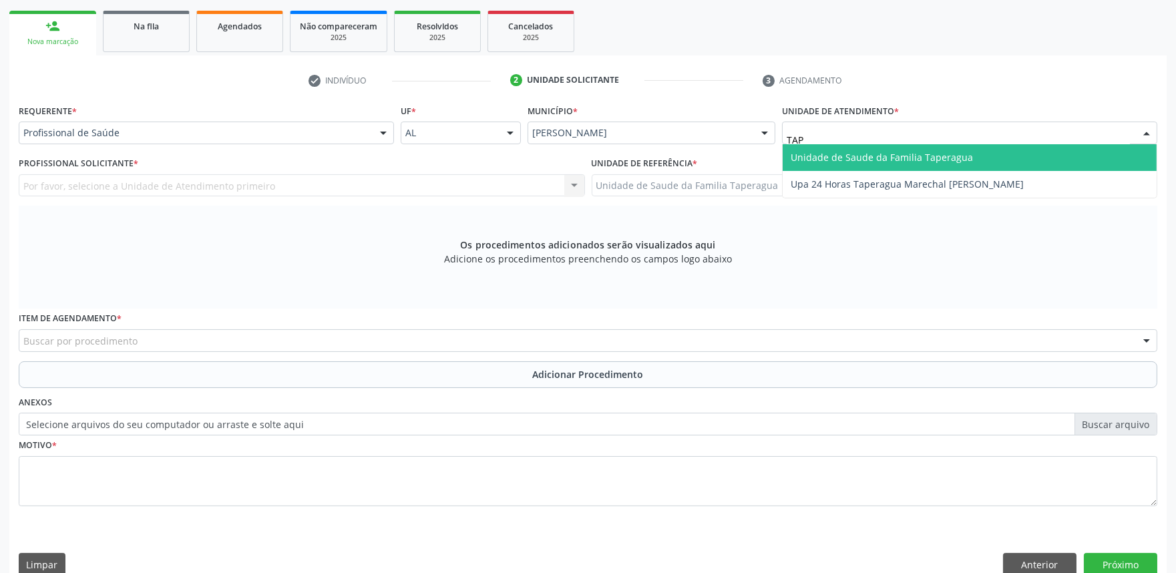
click at [925, 151] on span "Unidade de Saude da Familia Taperagua" at bounding box center [882, 157] width 182 height 13
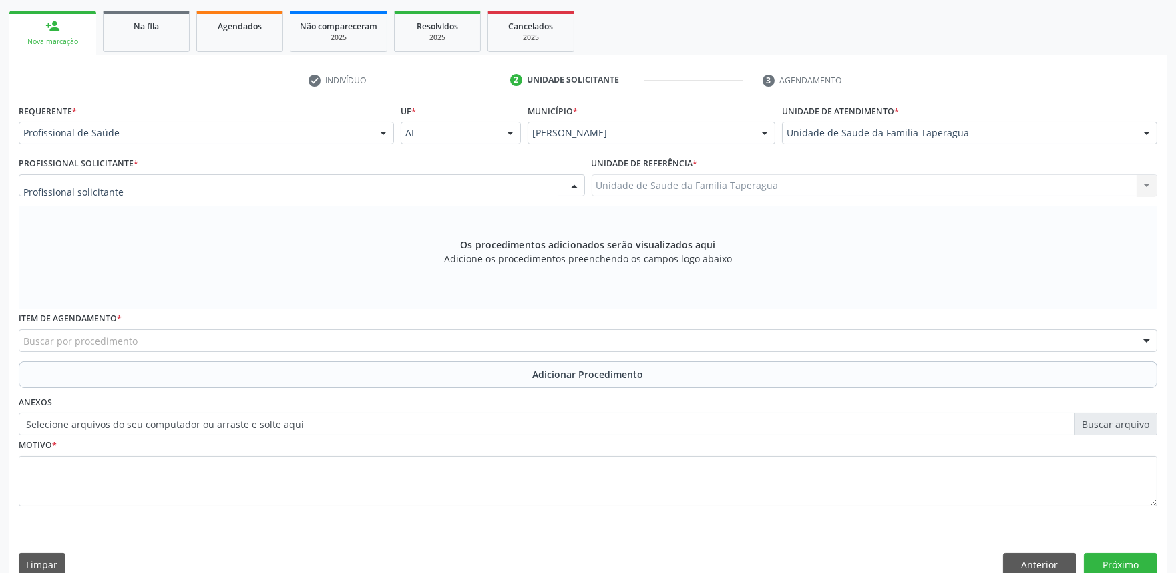
click at [328, 183] on div at bounding box center [302, 185] width 566 height 23
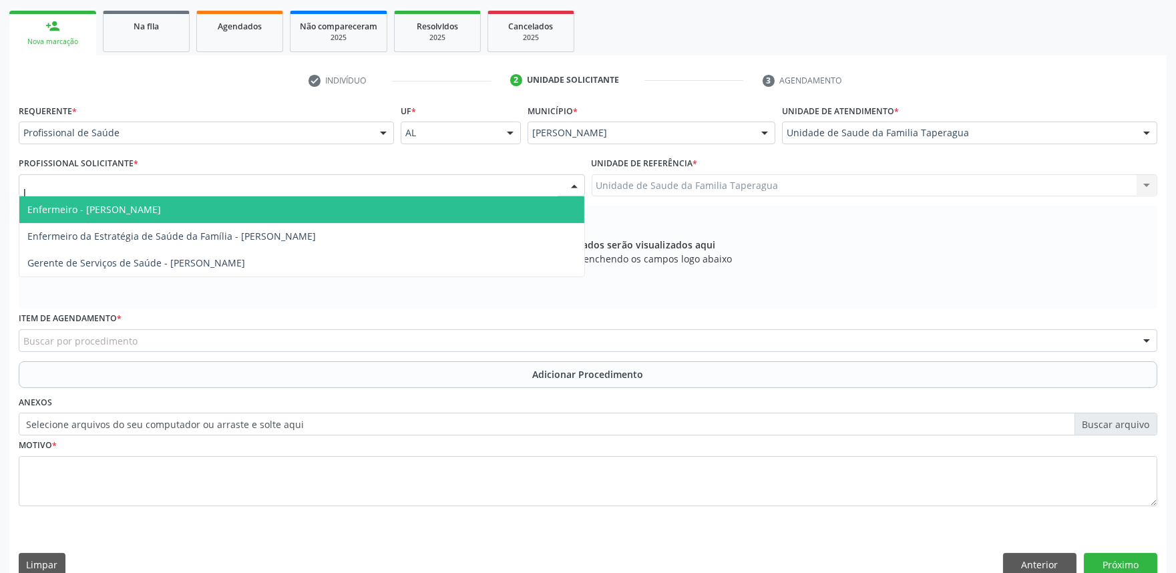
type input "JU"
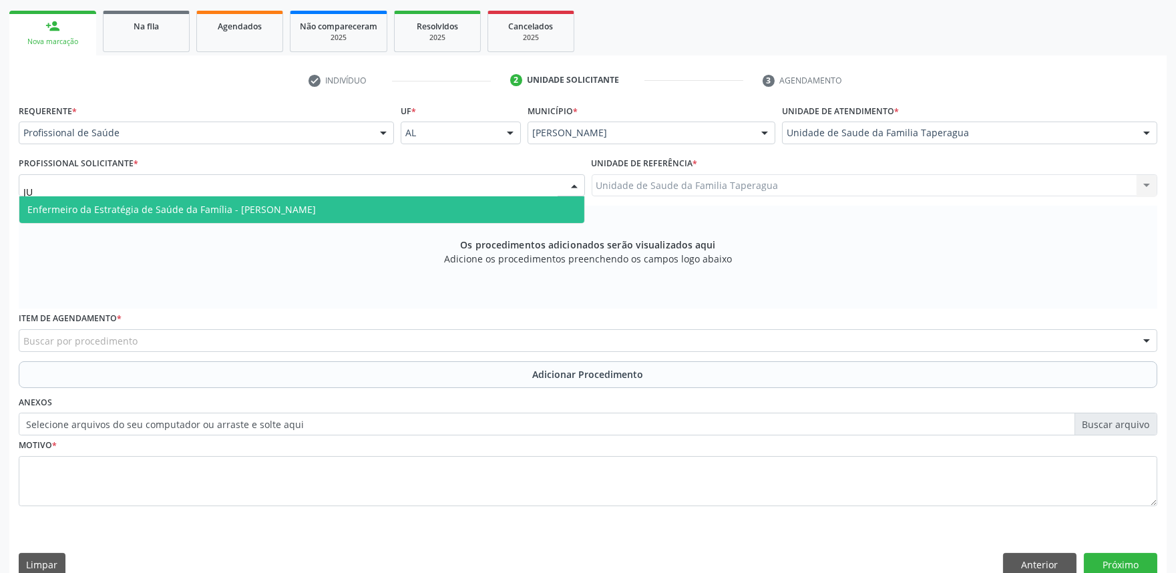
click at [316, 206] on span "Enfermeiro da Estratégia de Saúde da Família - [PERSON_NAME]" at bounding box center [171, 209] width 289 height 13
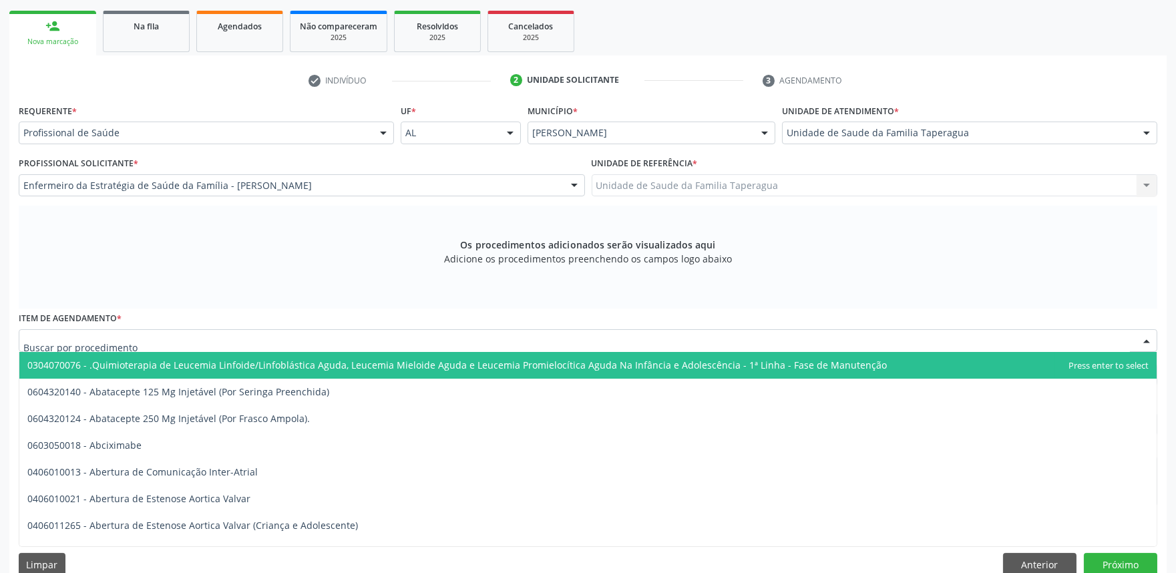
click at [323, 336] on div at bounding box center [588, 340] width 1139 height 23
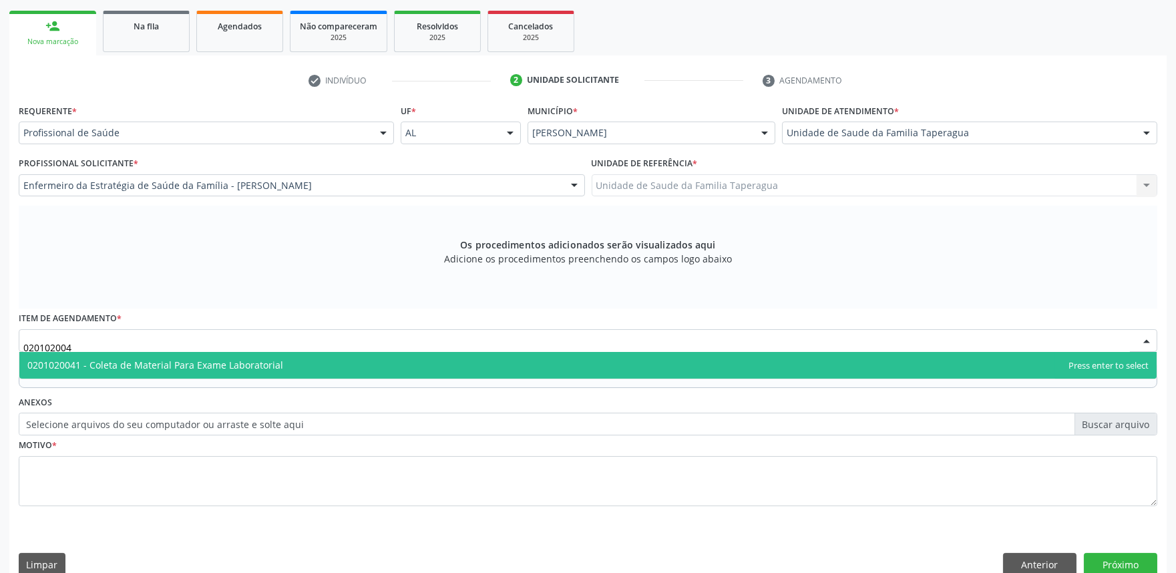
type input "0201020041"
click at [324, 357] on span "0201020041 - Coleta de Material Para Exame Laboratorial" at bounding box center [588, 365] width 1138 height 27
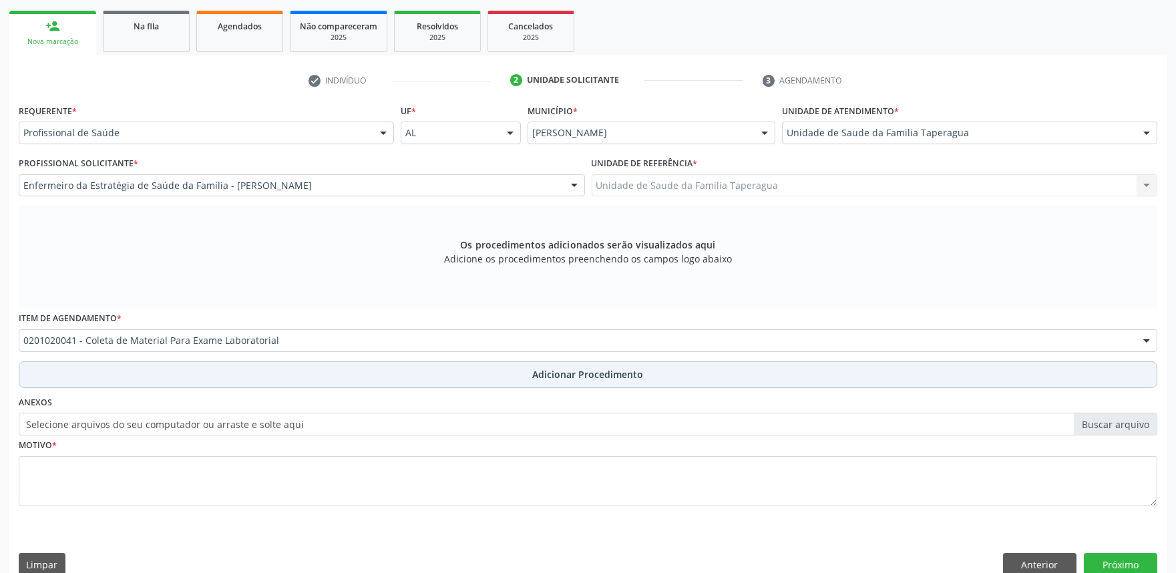
click at [325, 373] on button "Adicionar Procedimento" at bounding box center [588, 374] width 1139 height 27
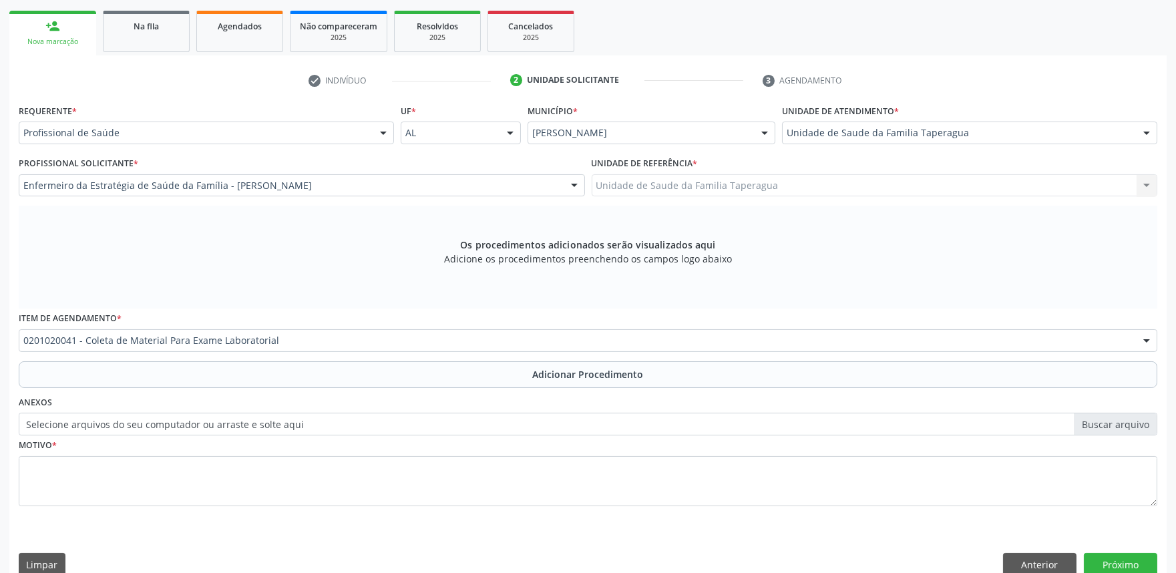
scroll to position [177, 0]
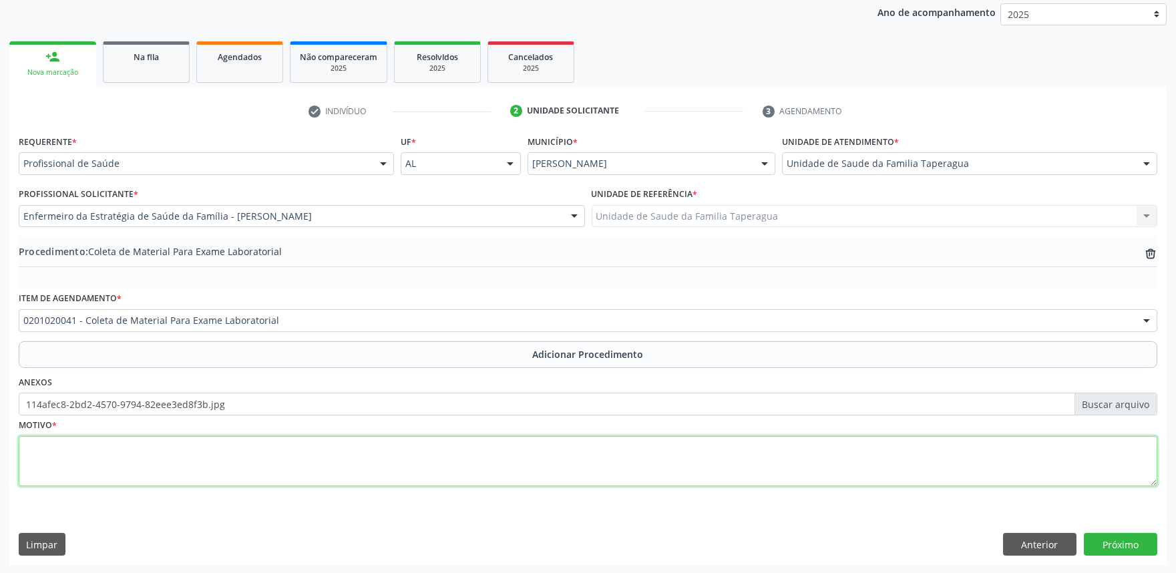
click at [374, 448] on textarea at bounding box center [588, 461] width 1139 height 51
type textarea "ROTINA"
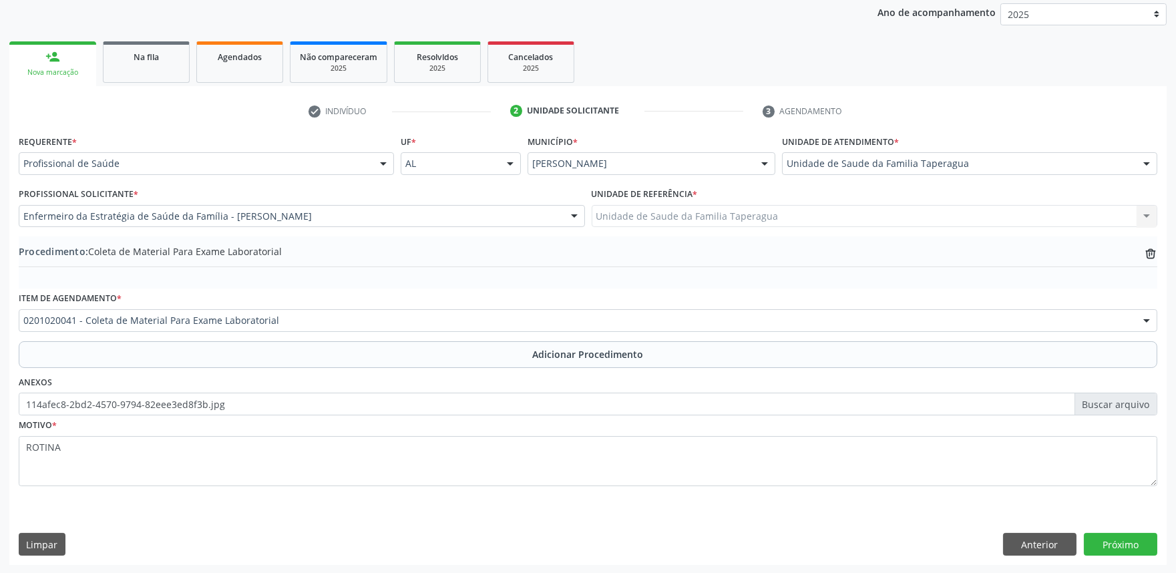
click at [1113, 555] on div "Requerente * Profissional de Saúde Profissional de Saúde Paciente Nenhum result…" at bounding box center [588, 348] width 1158 height 433
click at [1113, 548] on button "Próximo" at bounding box center [1120, 544] width 73 height 23
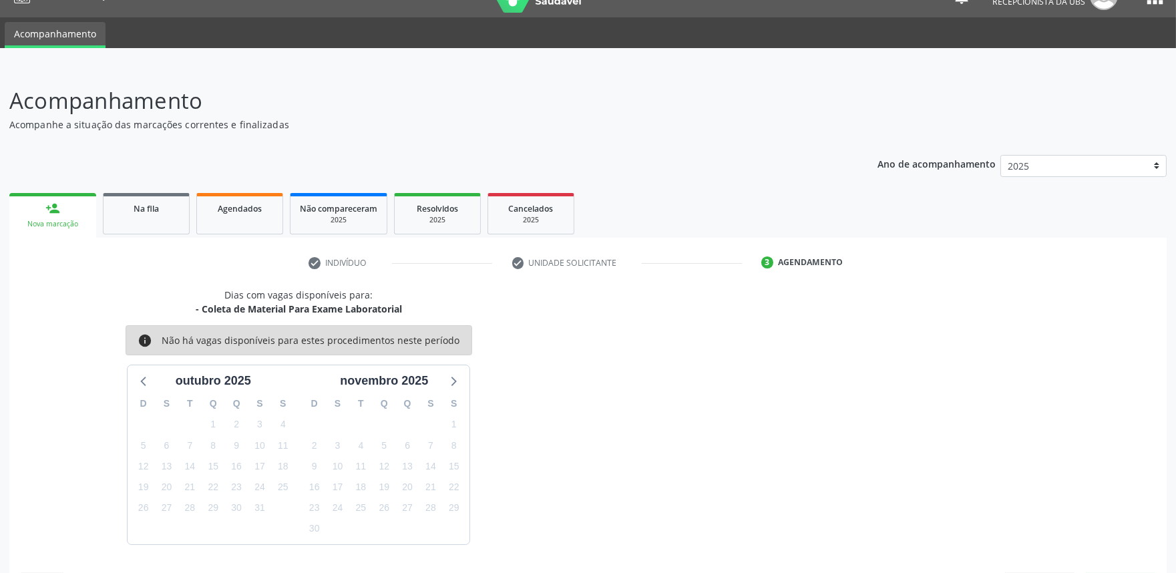
scroll to position [65, 0]
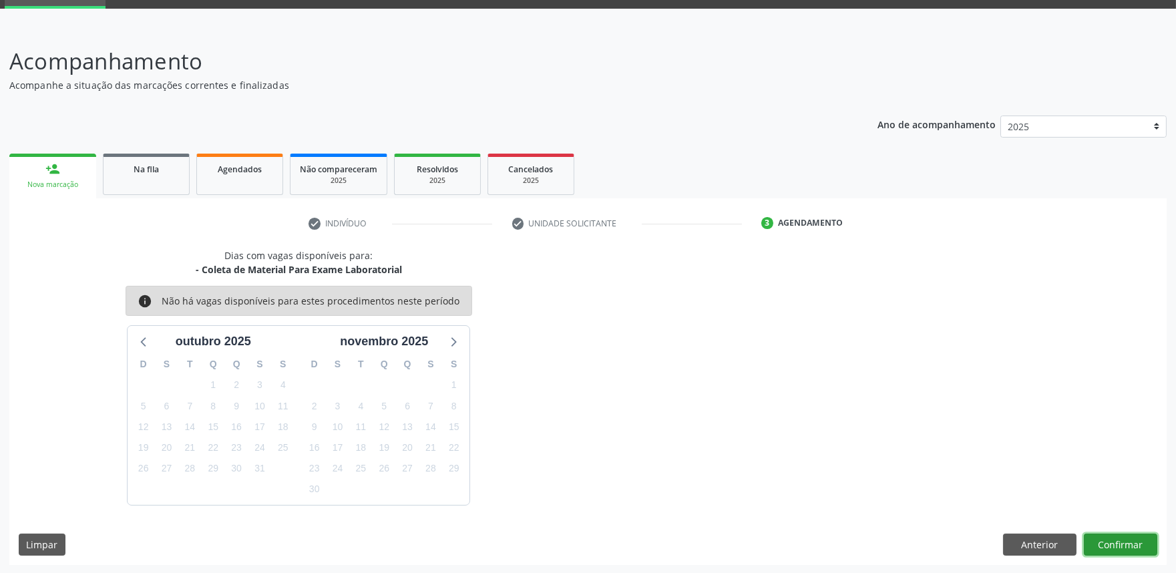
click at [1100, 544] on button "Confirmar" at bounding box center [1120, 545] width 73 height 23
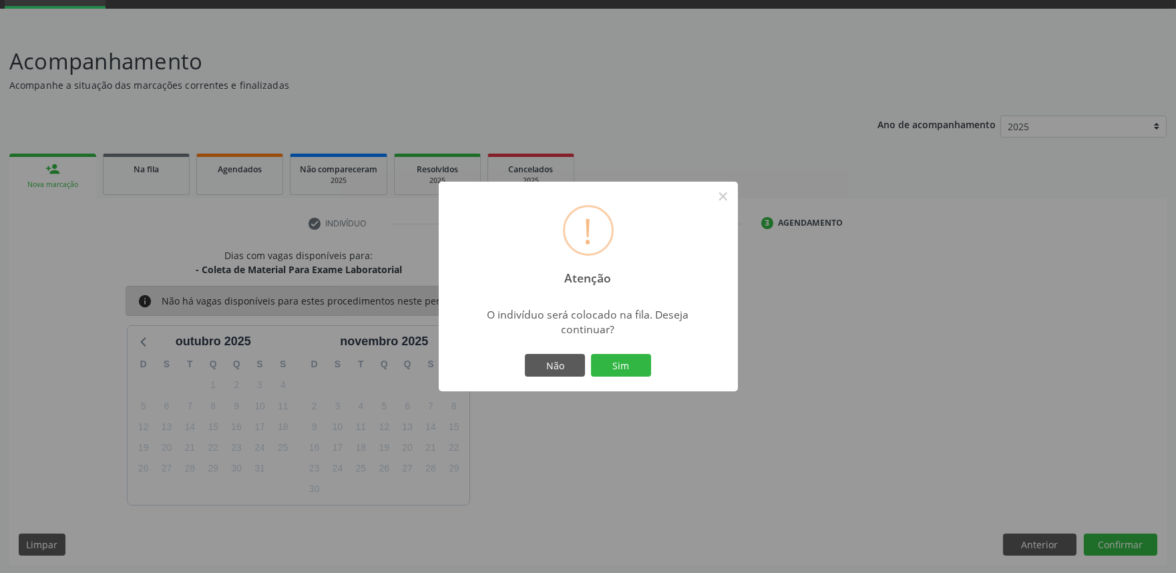
click at [591, 354] on button "Sim" at bounding box center [621, 365] width 60 height 23
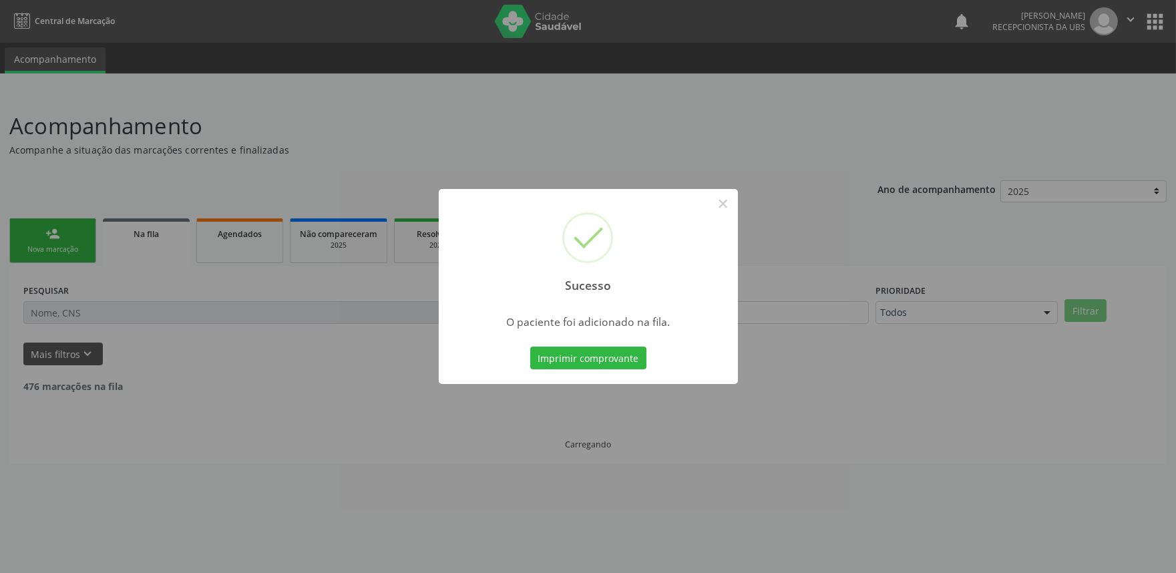
scroll to position [0, 0]
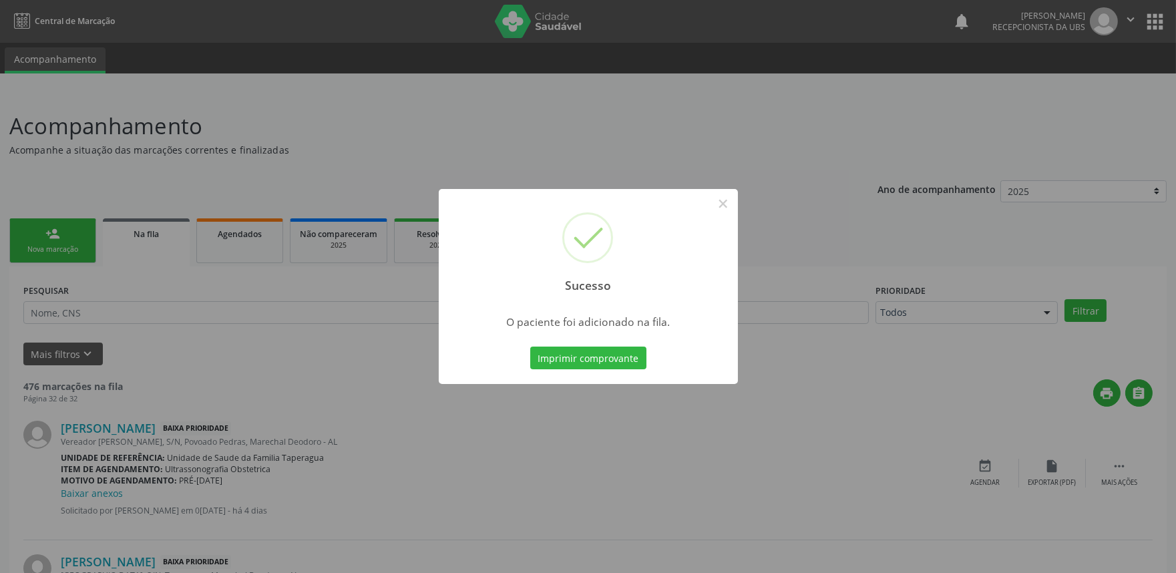
click at [899, 275] on div "Sucesso × O paciente foi adicionado na fila. Imprimir comprovante Cancel" at bounding box center [588, 286] width 1176 height 573
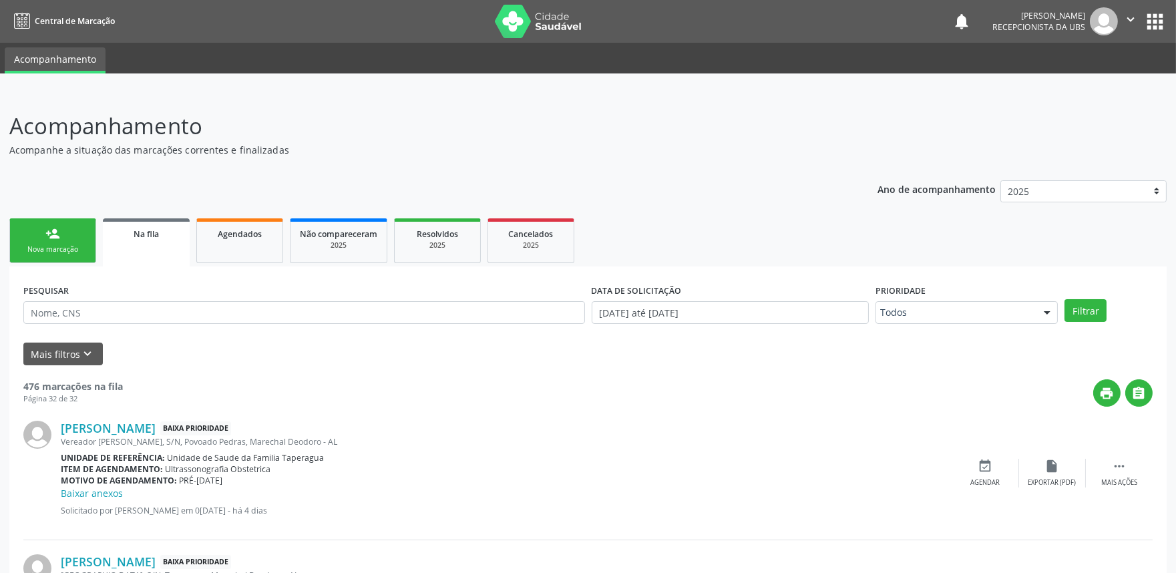
click at [36, 236] on link "person_add Nova marcação" at bounding box center [52, 240] width 87 height 45
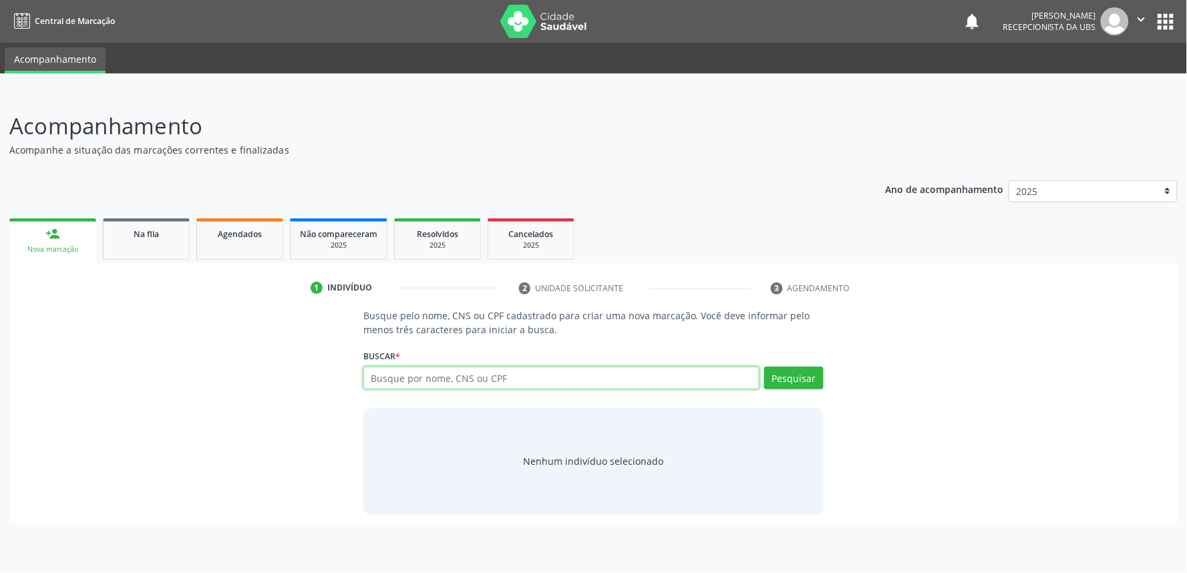
click at [498, 379] on input "text" at bounding box center [561, 378] width 396 height 23
paste input "701401686603230"
type input "701401686603230"
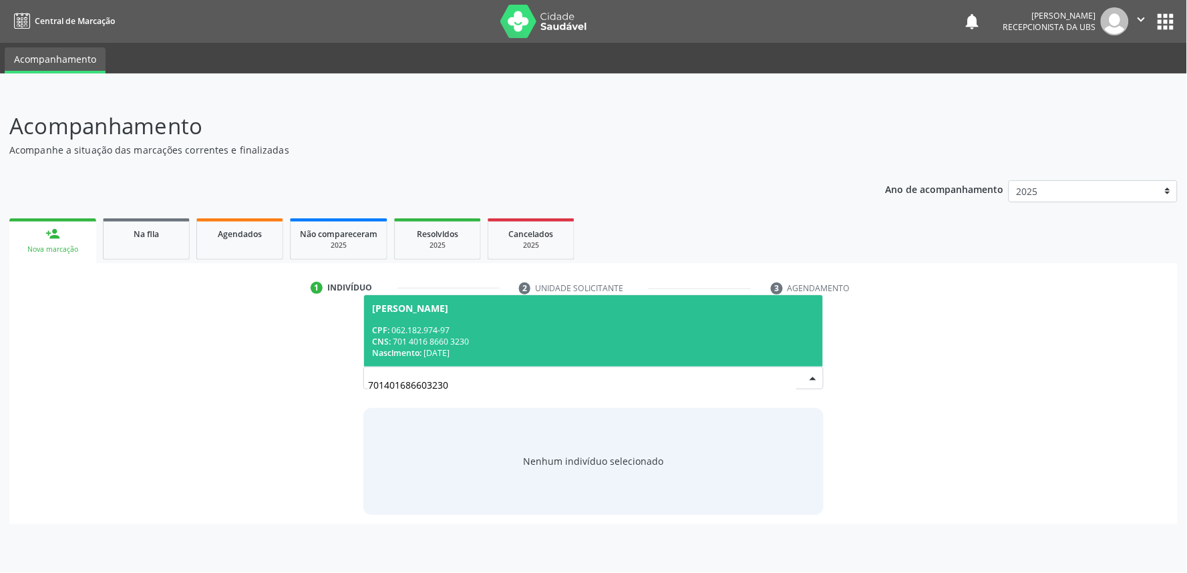
click at [526, 344] on div "CNS: 701 4016 8660 3230" at bounding box center [593, 341] width 443 height 11
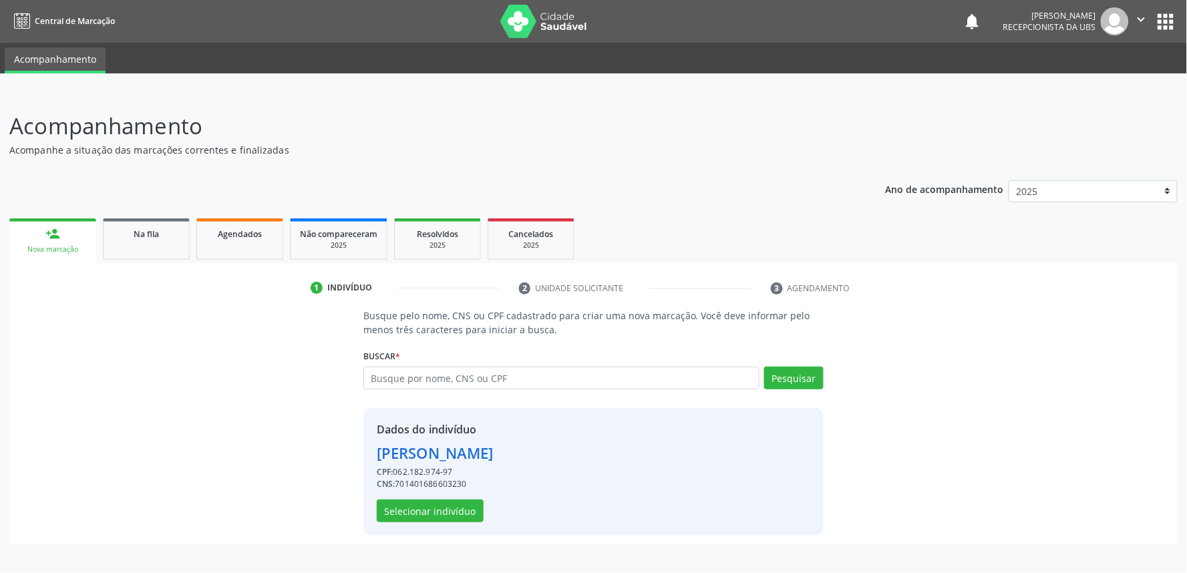
click at [454, 523] on div "Dados do indivíduo Maria Rosiane dos Santos CPF: 062.182.974-97 CNS: 7014016866…" at bounding box center [593, 472] width 460 height 128
click at [455, 513] on button "Selecionar indivíduo" at bounding box center [430, 511] width 107 height 23
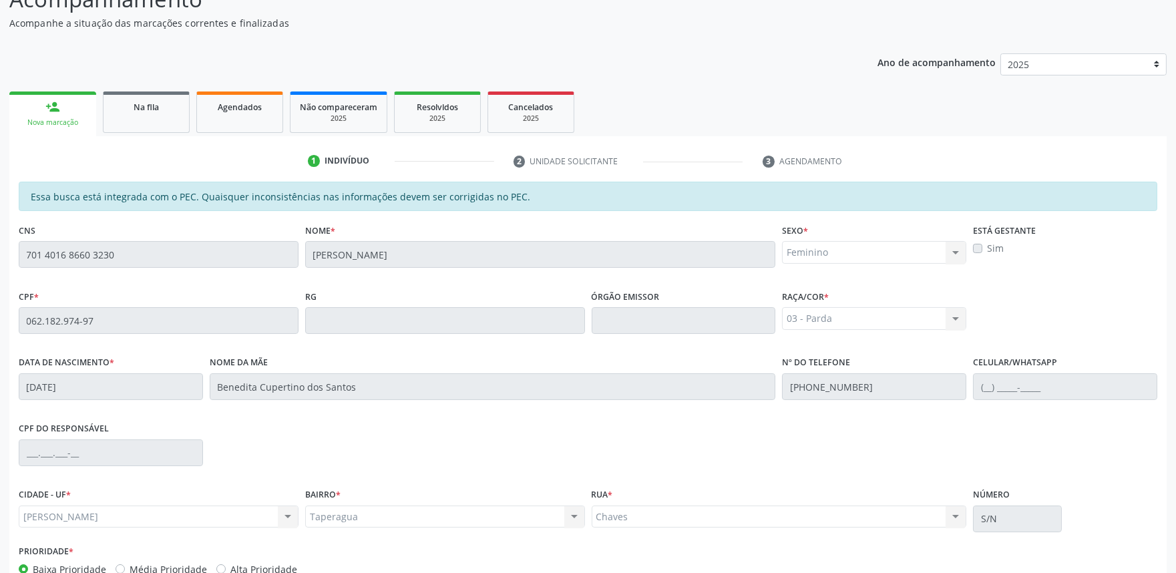
scroll to position [208, 0]
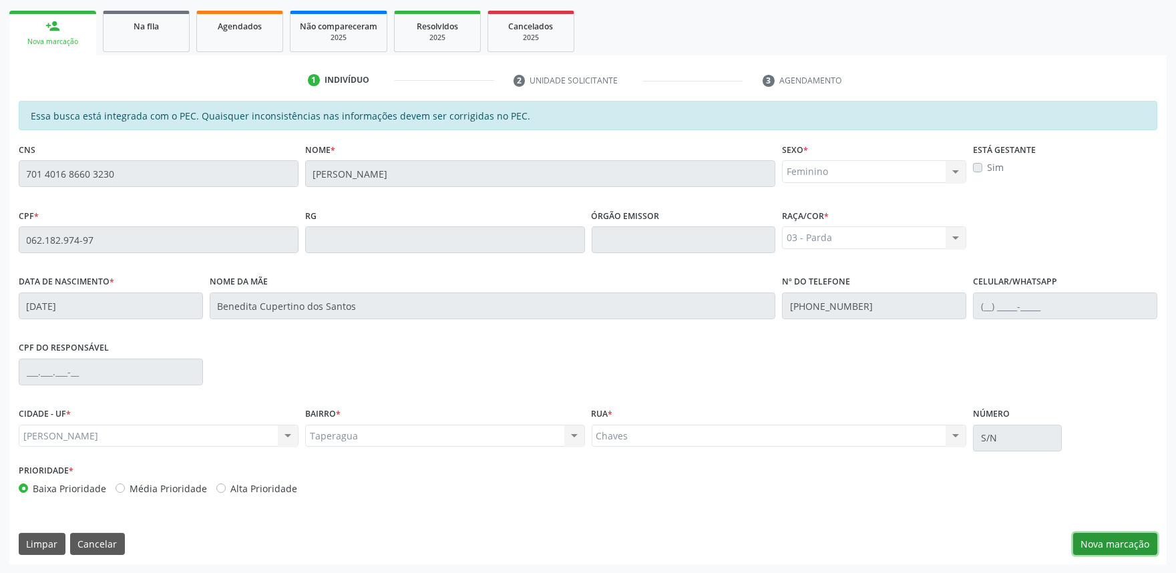
click at [1106, 542] on button "Nova marcação" at bounding box center [1116, 544] width 84 height 23
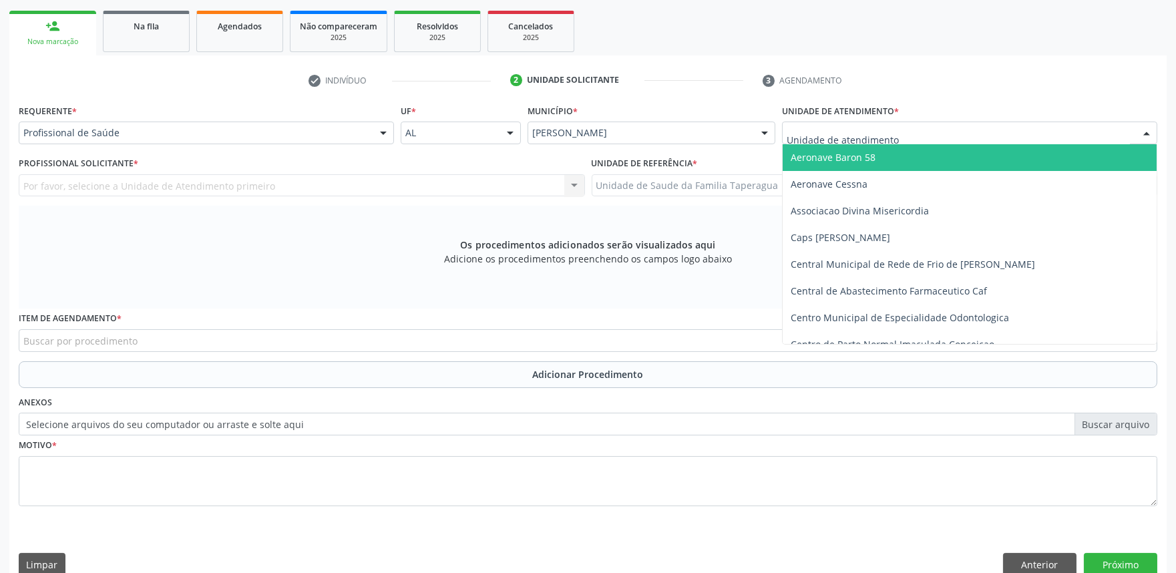
click at [933, 122] on div at bounding box center [969, 133] width 375 height 23
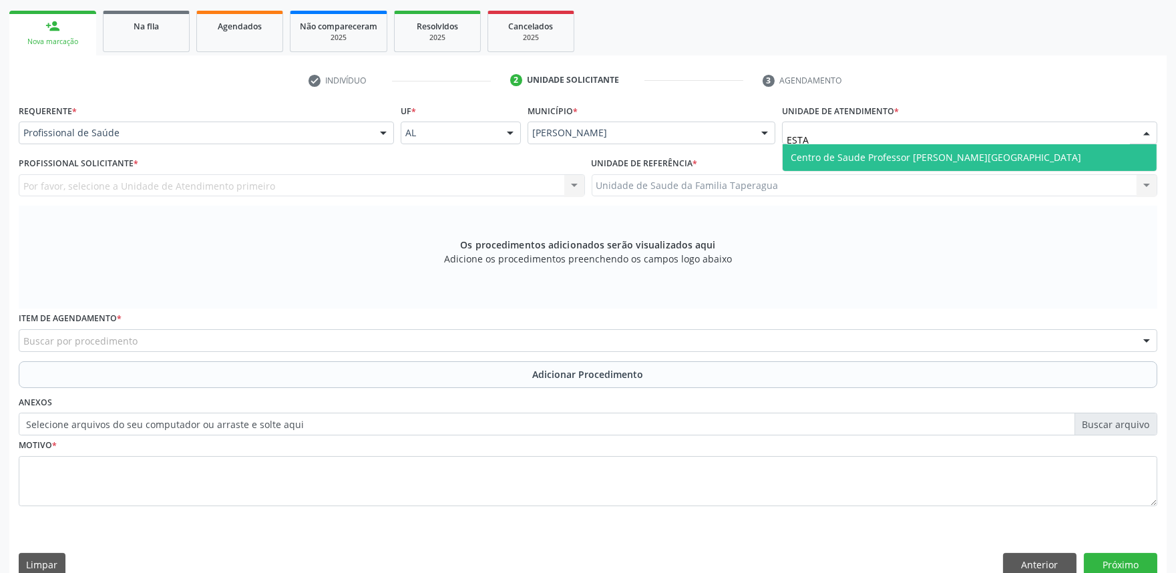
type input "ESTAC"
click at [942, 159] on span "Centro de Saude Professor [PERSON_NAME][GEOGRAPHIC_DATA]" at bounding box center [936, 157] width 291 height 13
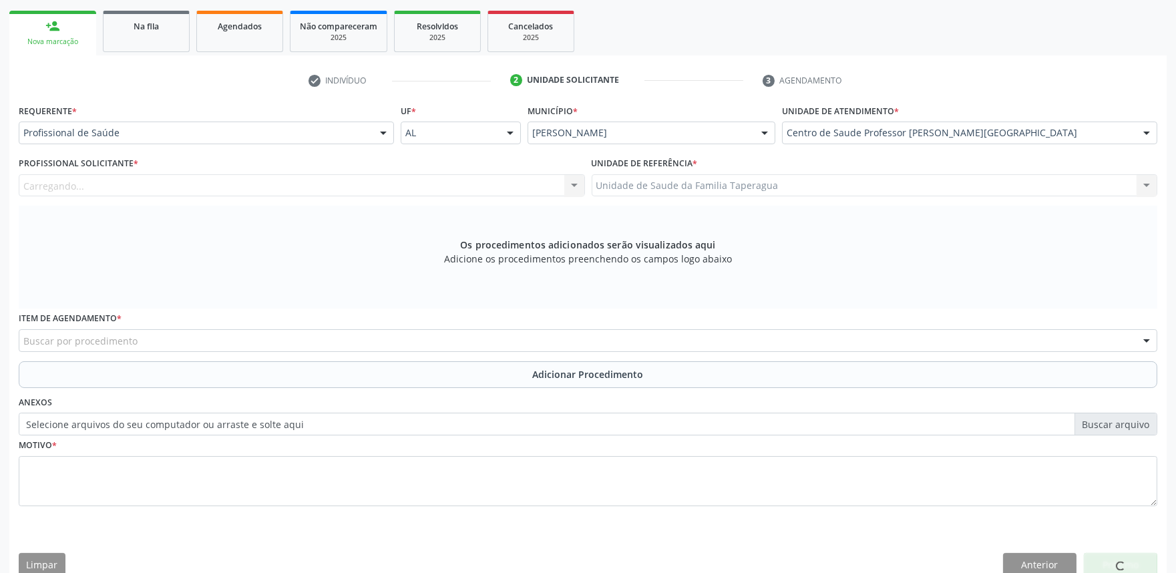
click at [327, 186] on div "Carregando... Nenhum resultado encontrado para: " " Não há nenhuma opção para s…" at bounding box center [302, 185] width 566 height 23
click at [331, 179] on div "Carregando... Nenhum resultado encontrado para: " " Não há nenhuma opção para s…" at bounding box center [302, 185] width 566 height 23
click at [262, 175] on div "Carregando... Nenhum resultado encontrado para: " " Não há nenhuma opção para s…" at bounding box center [302, 185] width 566 height 23
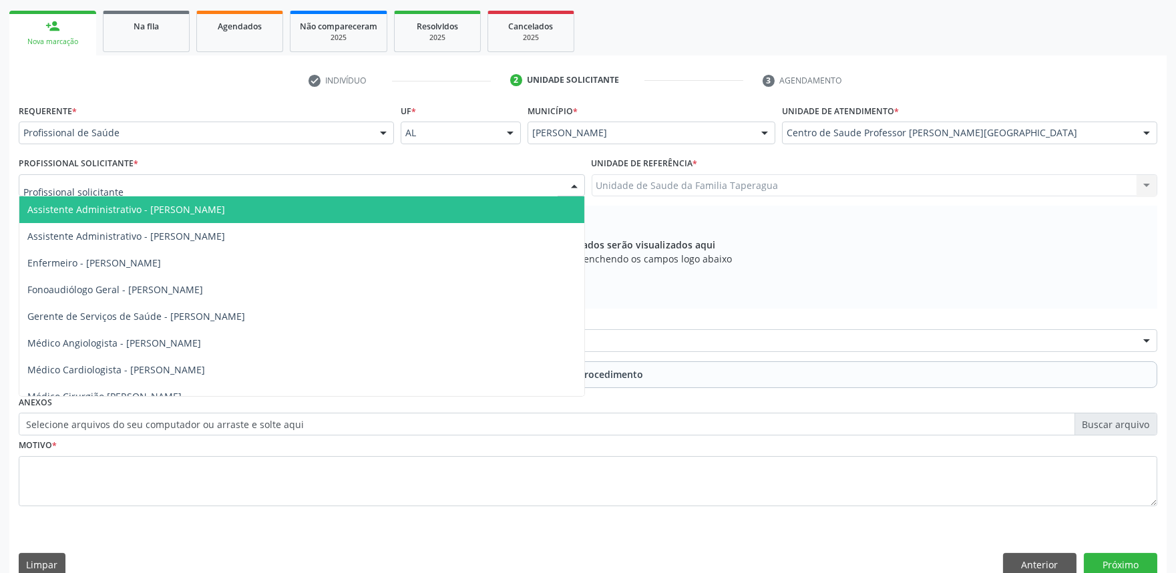
click at [274, 182] on div at bounding box center [302, 185] width 566 height 23
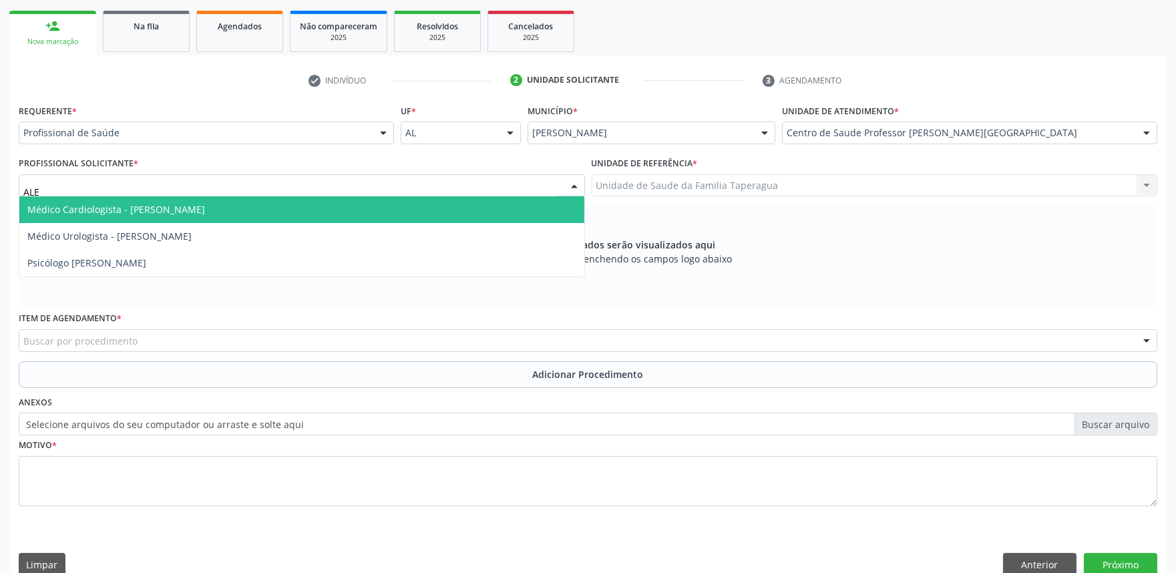
type input "ALEX"
click at [289, 198] on span "Médico Cardiologista - [PERSON_NAME]" at bounding box center [301, 209] width 565 height 27
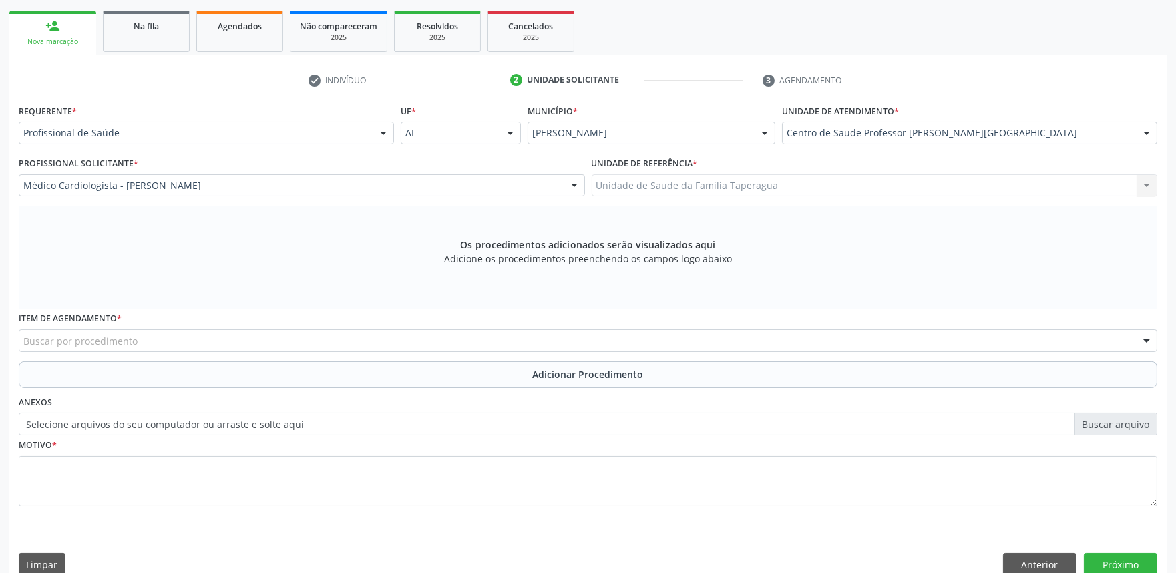
click at [315, 335] on div "Buscar por procedimento" at bounding box center [588, 340] width 1139 height 23
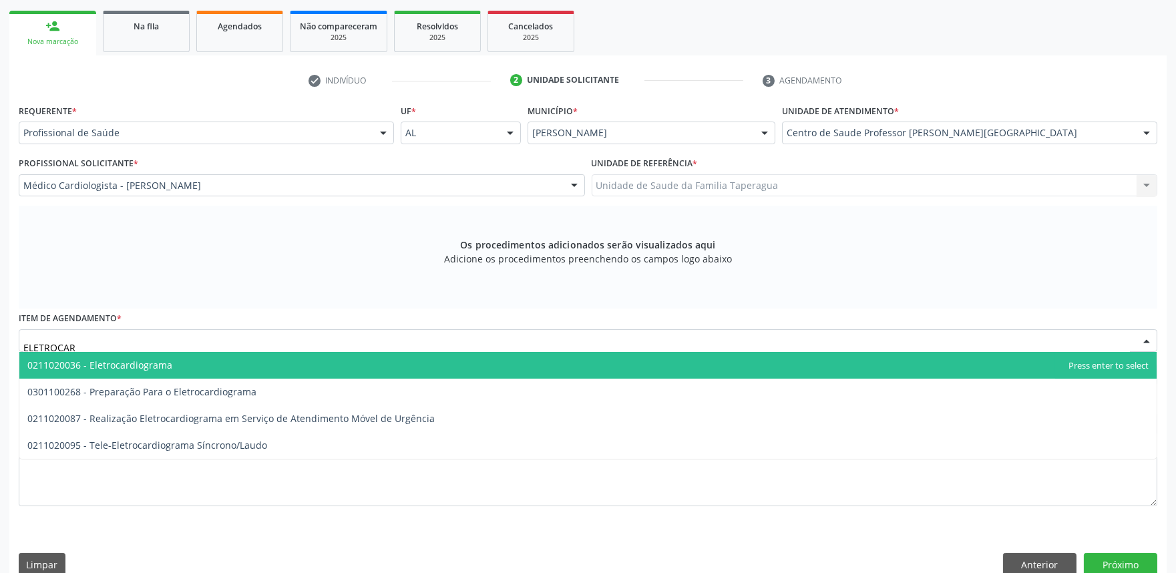
type input "ELETROCARD"
click at [316, 357] on span "0211020036 - Eletrocardiograma" at bounding box center [588, 365] width 1138 height 27
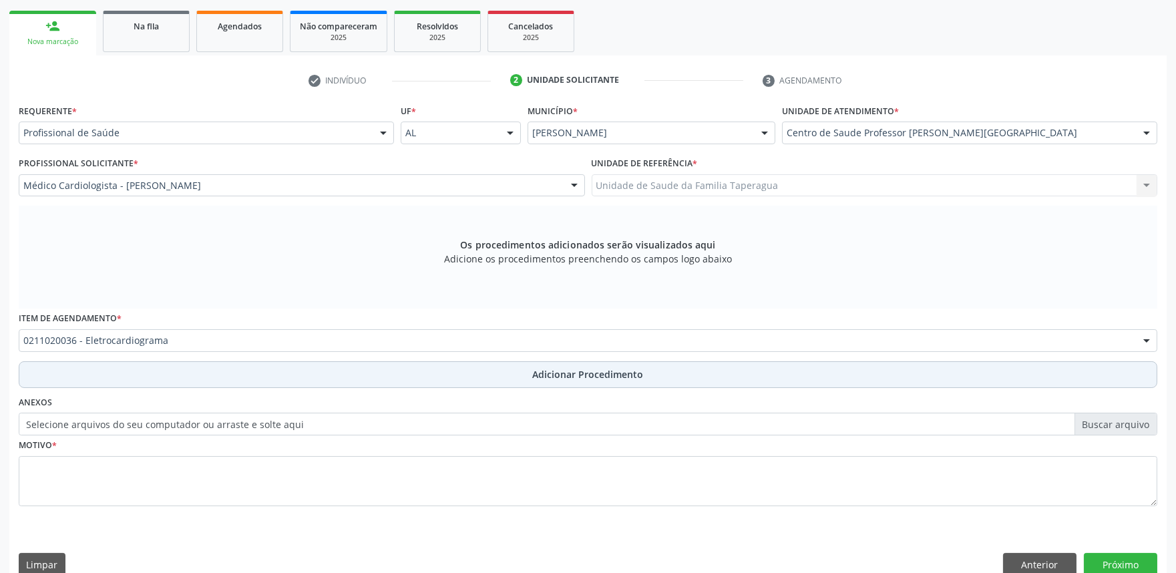
click at [328, 369] on button "Adicionar Procedimento" at bounding box center [588, 374] width 1139 height 27
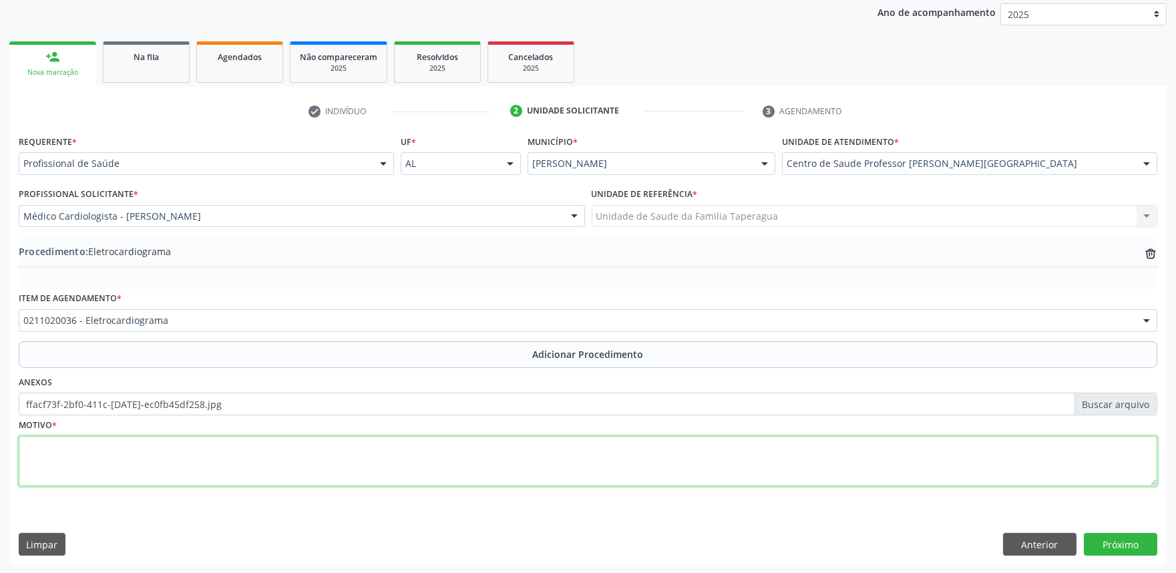
click at [292, 481] on textarea at bounding box center [588, 461] width 1139 height 51
type textarea "DM"
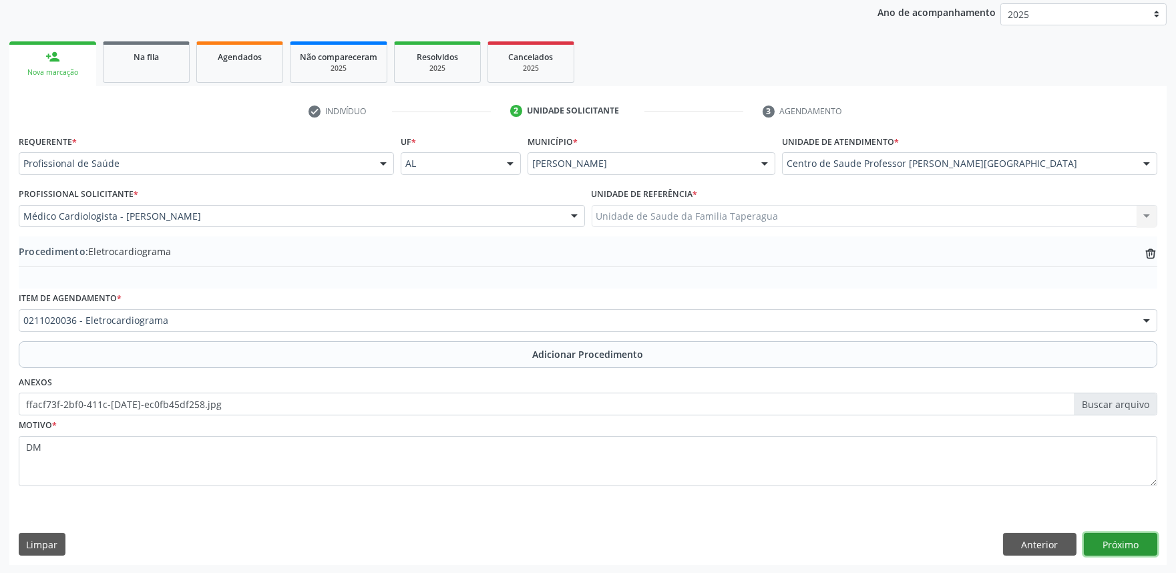
click at [1126, 546] on button "Próximo" at bounding box center [1120, 544] width 73 height 23
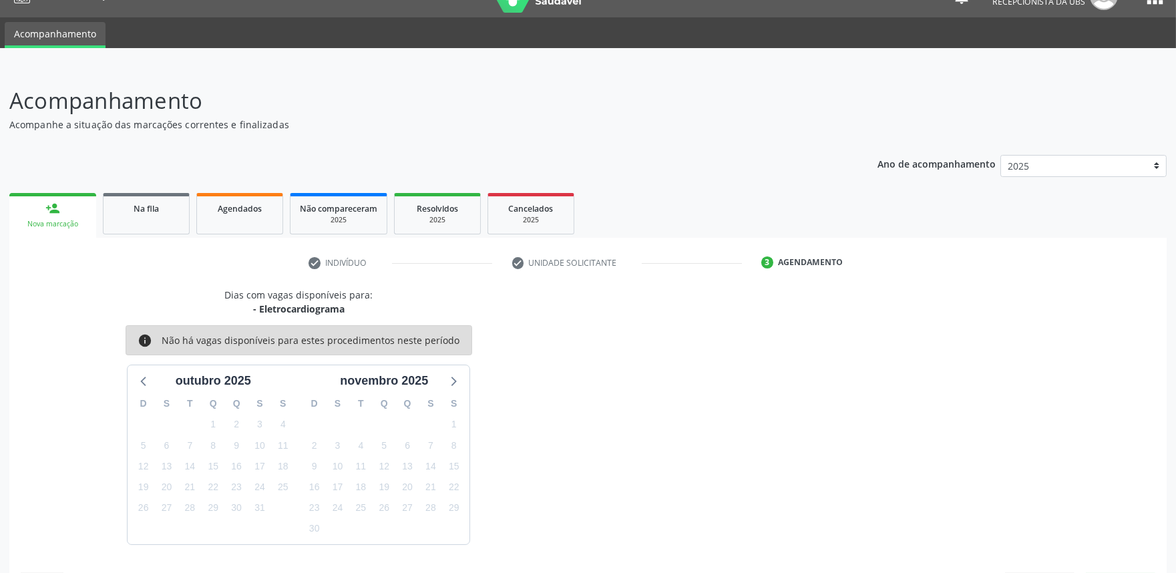
scroll to position [65, 0]
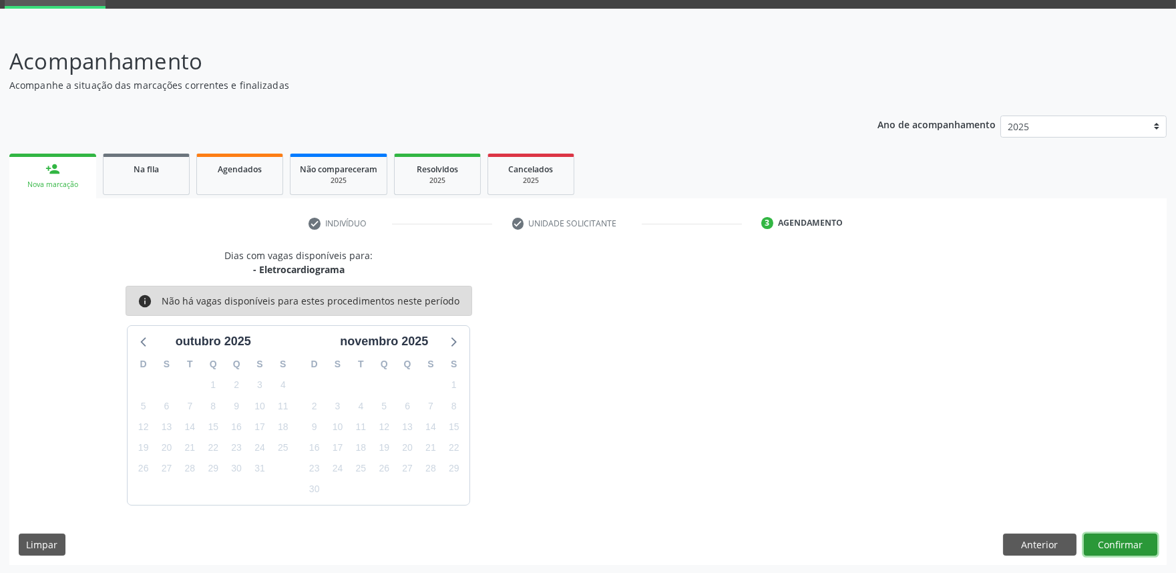
click at [1126, 539] on button "Confirmar" at bounding box center [1120, 545] width 73 height 23
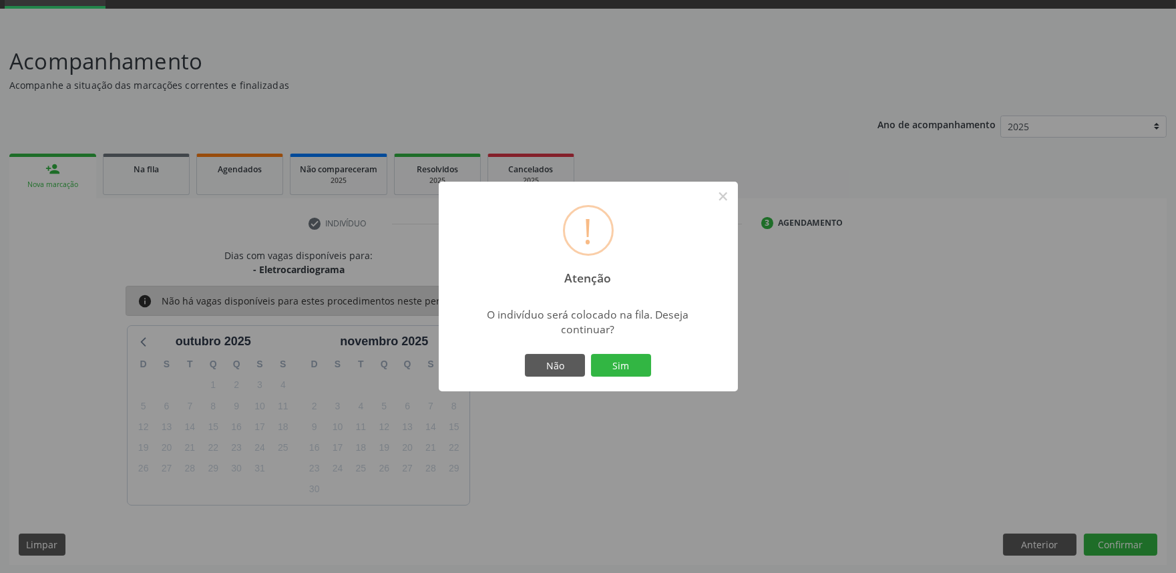
click at [591, 354] on button "Sim" at bounding box center [621, 365] width 60 height 23
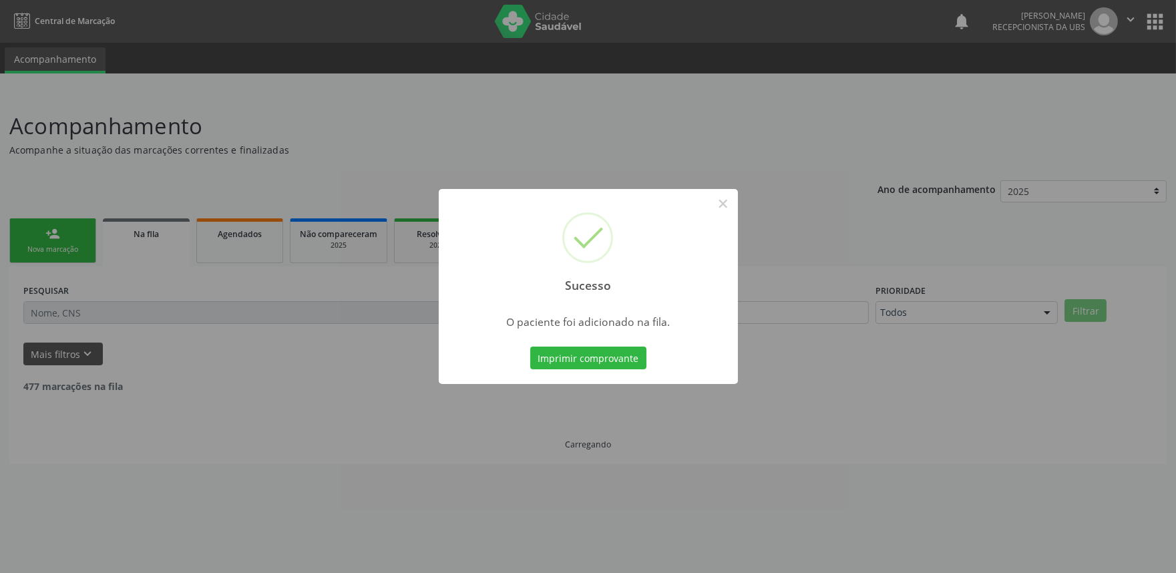
scroll to position [0, 0]
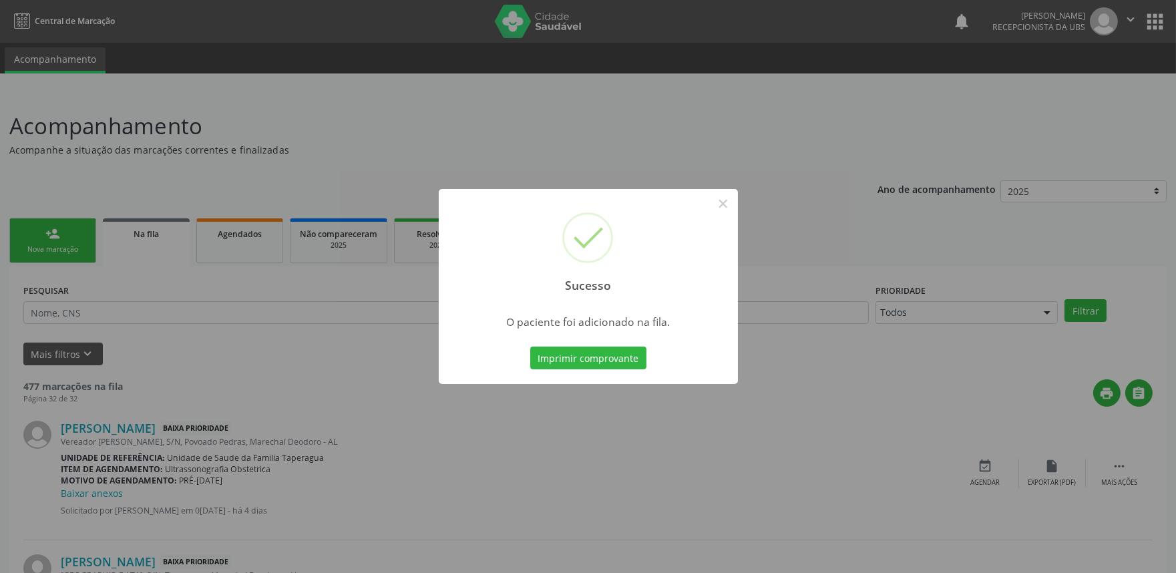
click at [245, 252] on div "Sucesso × O paciente foi adicionado na fila. Imprimir comprovante Cancel" at bounding box center [588, 286] width 1176 height 573
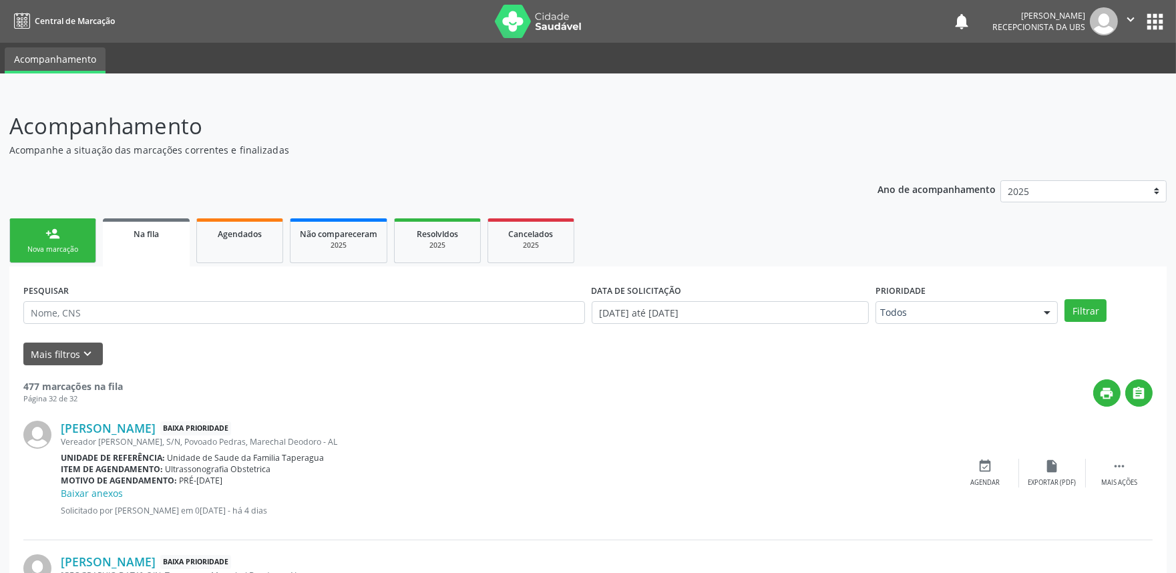
click at [65, 227] on link "person_add Nova marcação" at bounding box center [52, 240] width 87 height 45
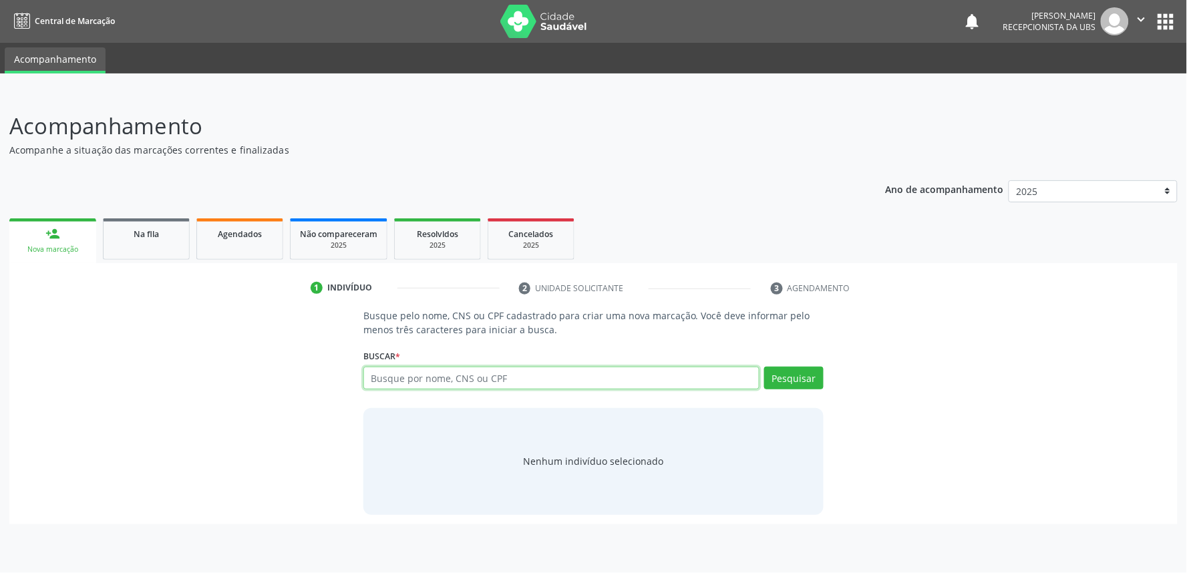
click at [596, 377] on input "text" at bounding box center [561, 378] width 396 height 23
paste input "701401686603230"
type input "701401686603230"
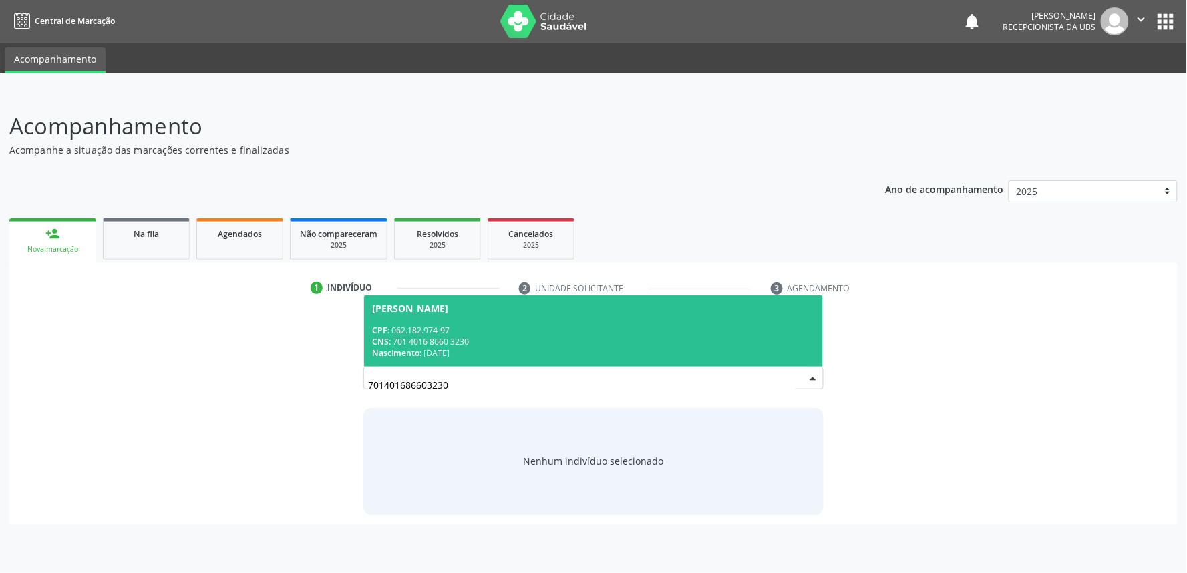
click at [550, 343] on div "CNS: 701 4016 8660 3230" at bounding box center [593, 341] width 443 height 11
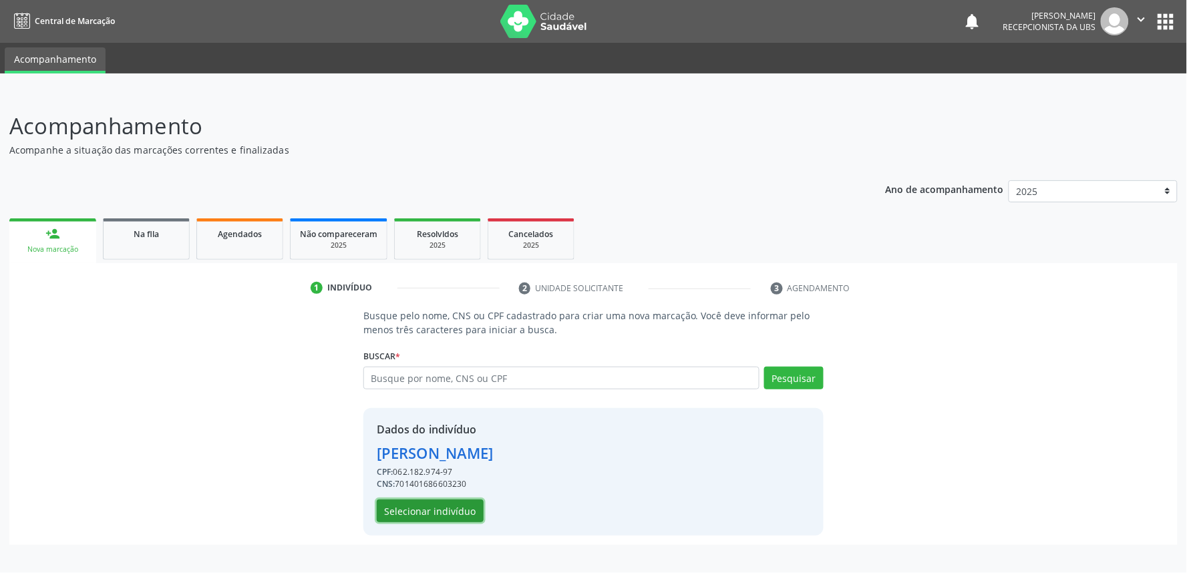
click at [445, 516] on button "Selecionar indivíduo" at bounding box center [430, 511] width 107 height 23
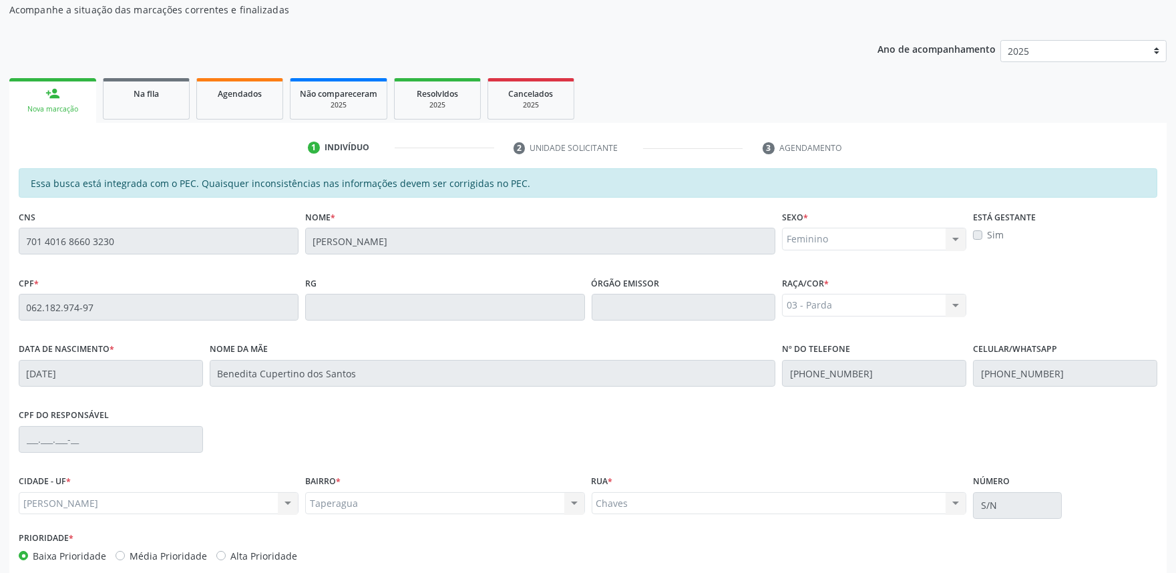
scroll to position [208, 0]
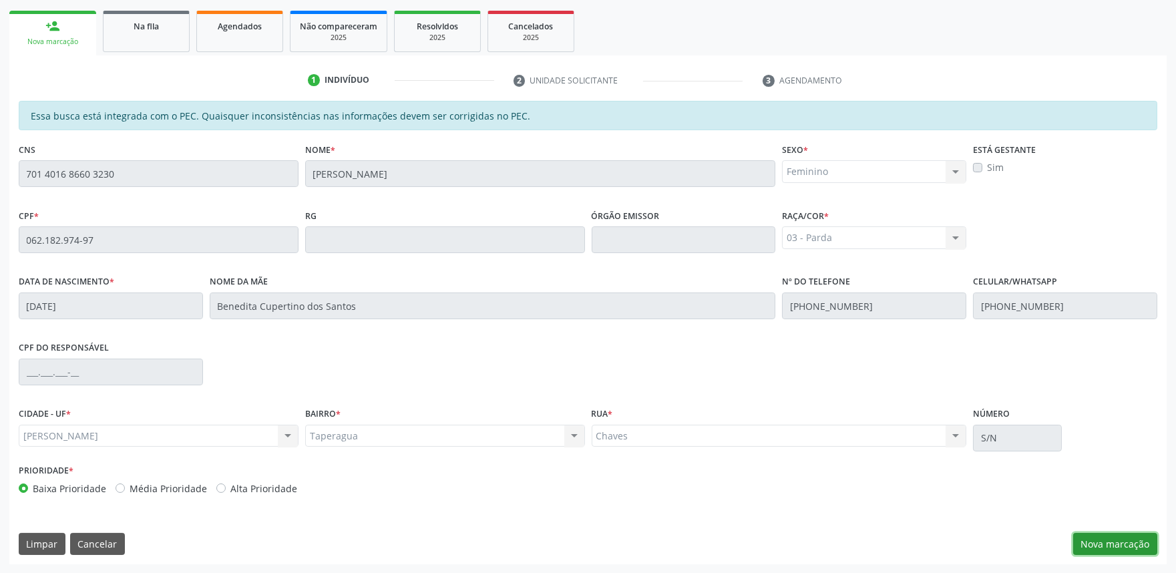
click at [1111, 540] on button "Nova marcação" at bounding box center [1116, 544] width 84 height 23
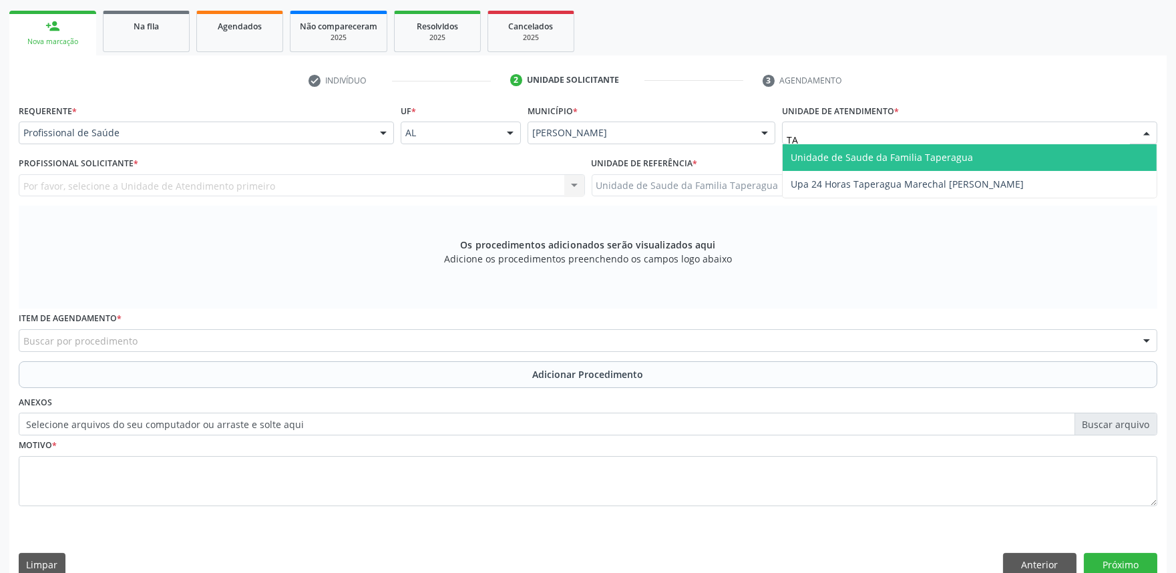
type input "T"
type input "ESTAC"
click at [852, 154] on span "Centro de Saude Professor [PERSON_NAME][GEOGRAPHIC_DATA]" at bounding box center [936, 157] width 291 height 13
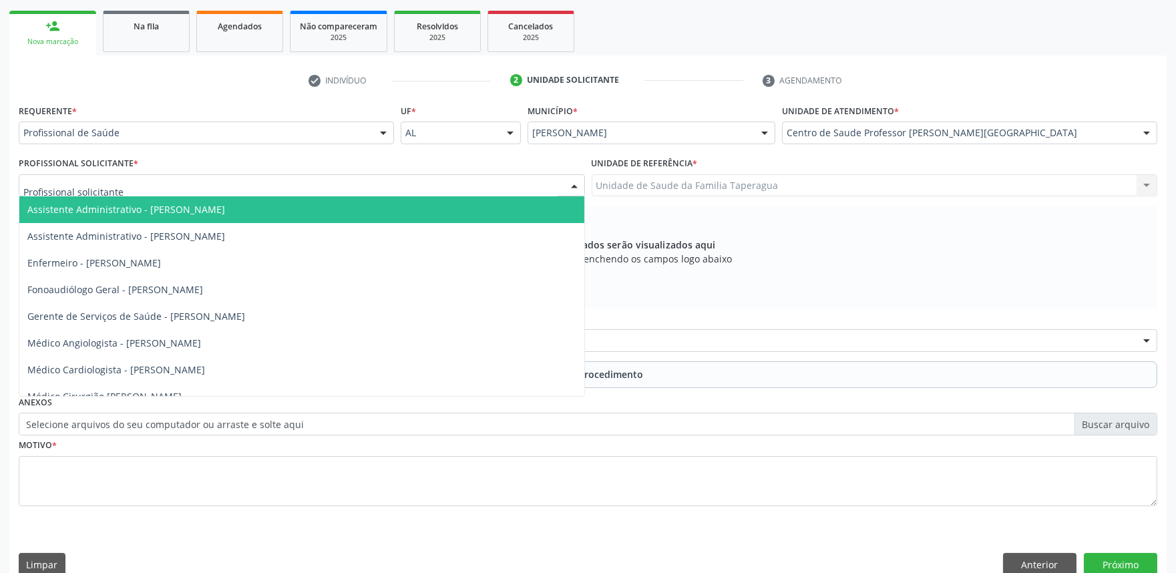
click at [381, 182] on div at bounding box center [302, 185] width 566 height 23
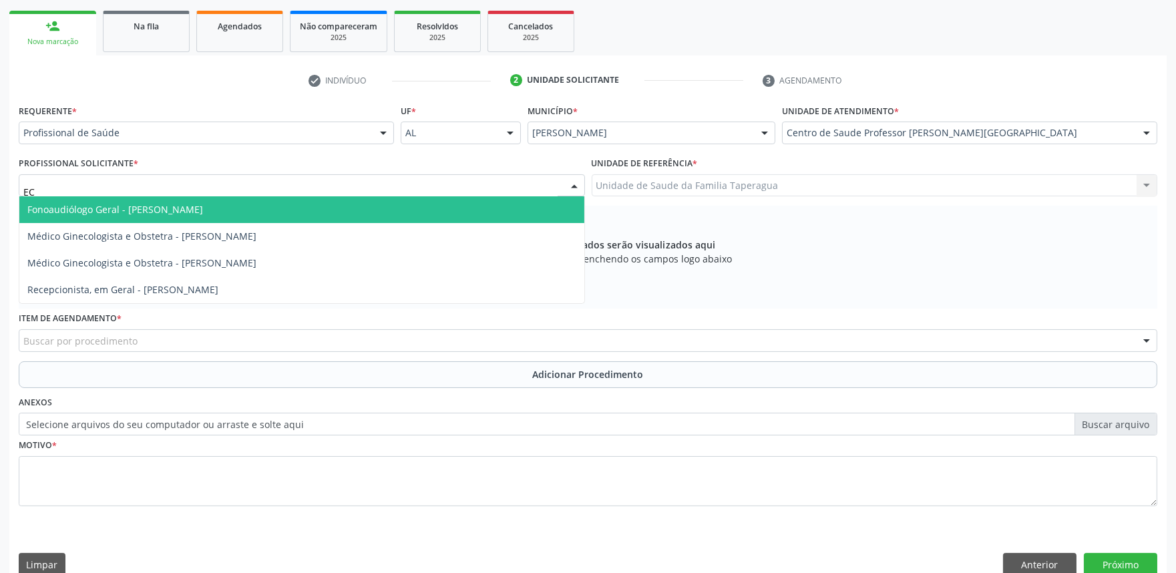
type input "E"
type input "ALEX"
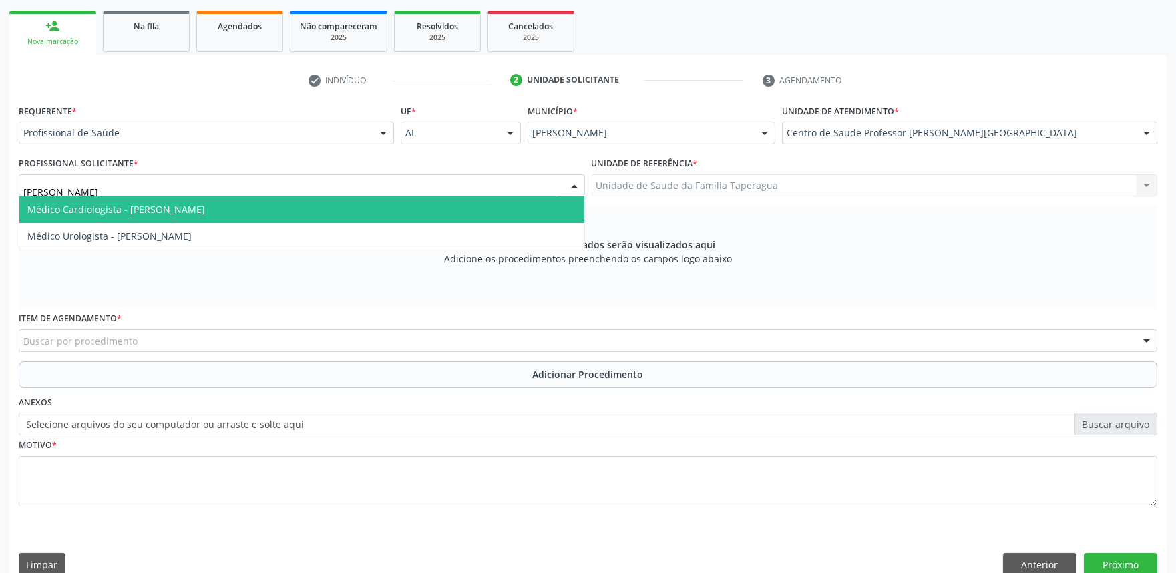
click at [369, 204] on span "Médico Cardiologista - [PERSON_NAME]" at bounding box center [301, 209] width 565 height 27
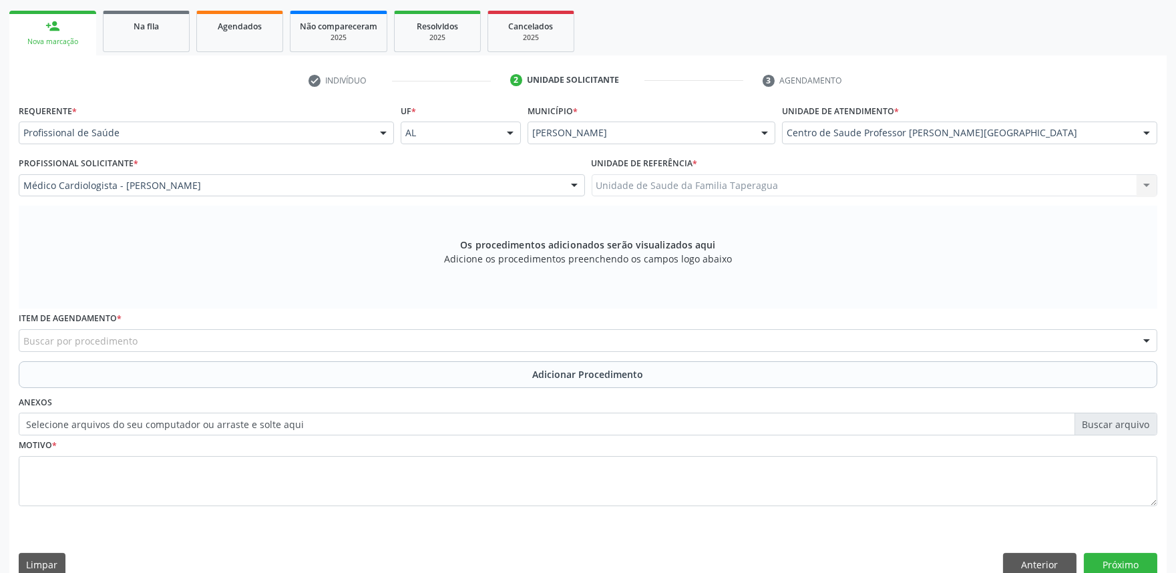
click at [297, 343] on div "Buscar por procedimento" at bounding box center [588, 340] width 1139 height 23
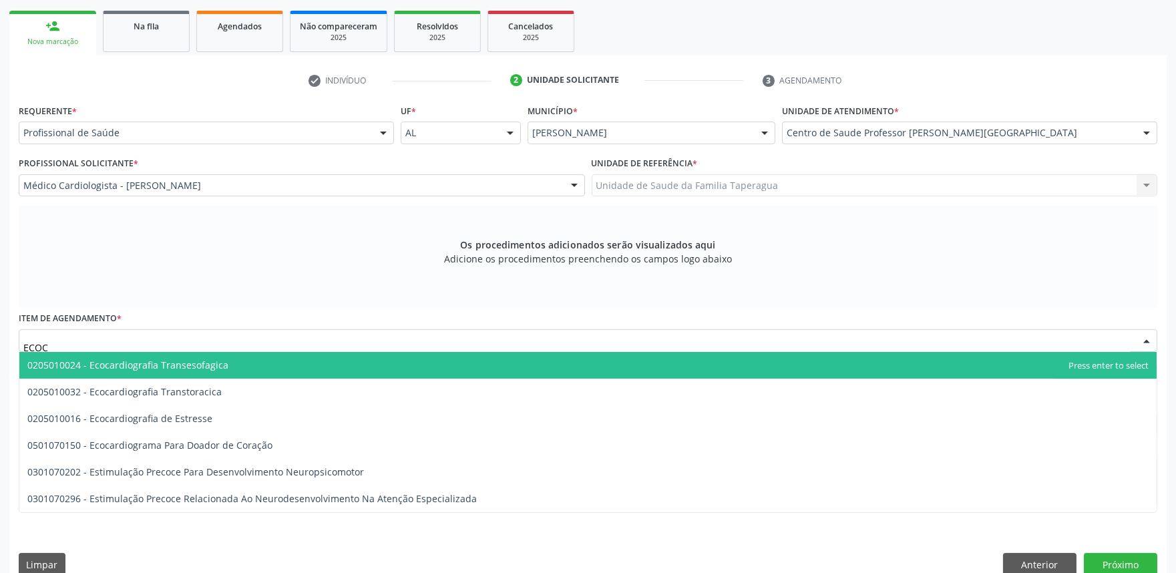
type input "ECOCA"
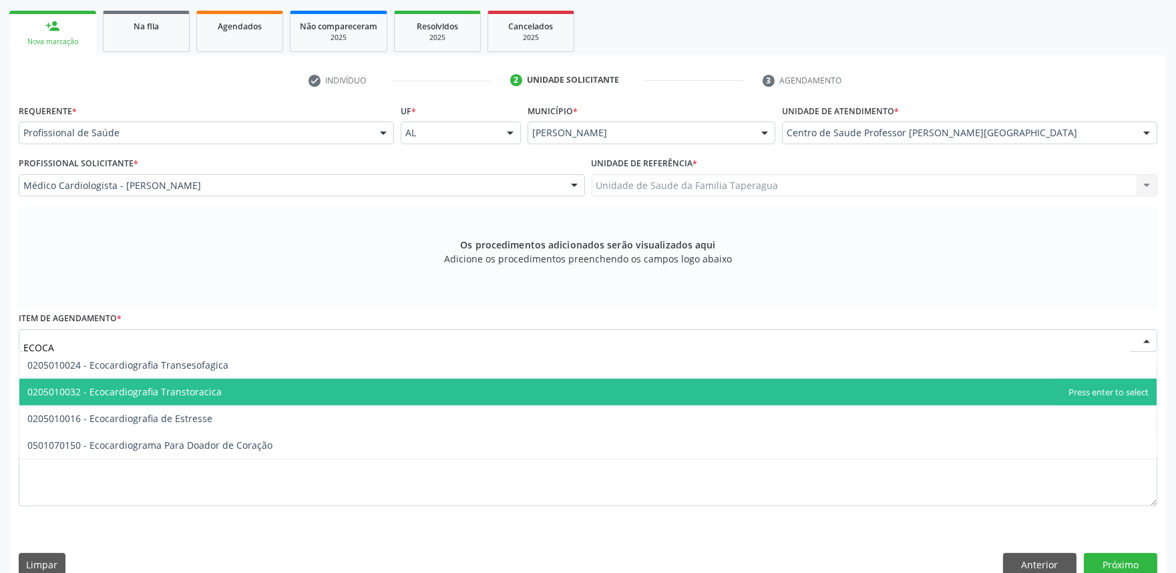
click at [281, 383] on span "0205010032 - Ecocardiografia Transtoracica" at bounding box center [588, 392] width 1138 height 27
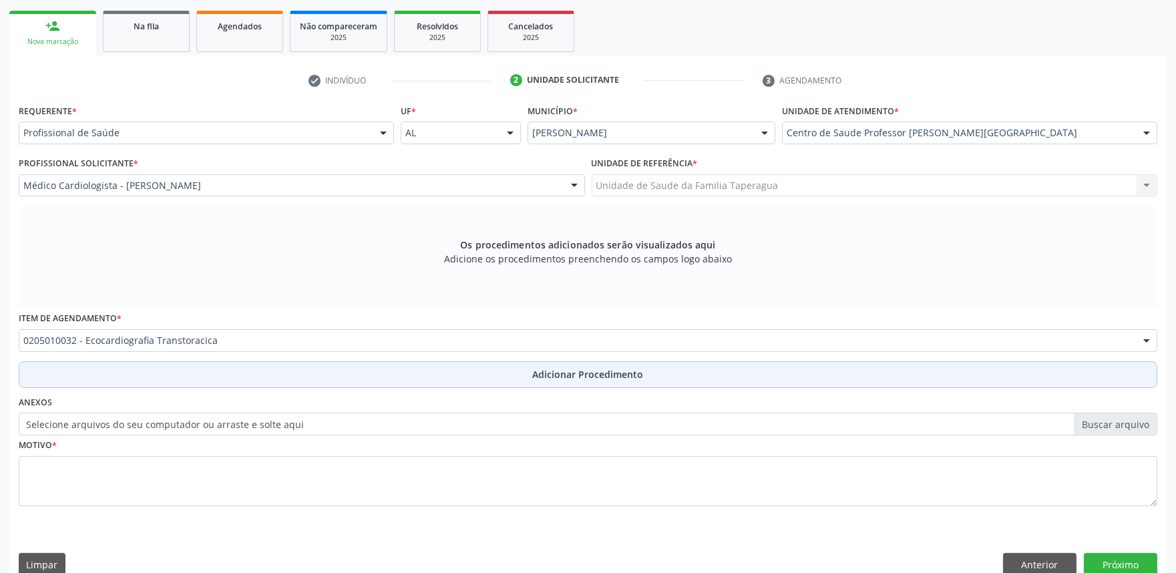
click at [321, 378] on button "Adicionar Procedimento" at bounding box center [588, 374] width 1139 height 27
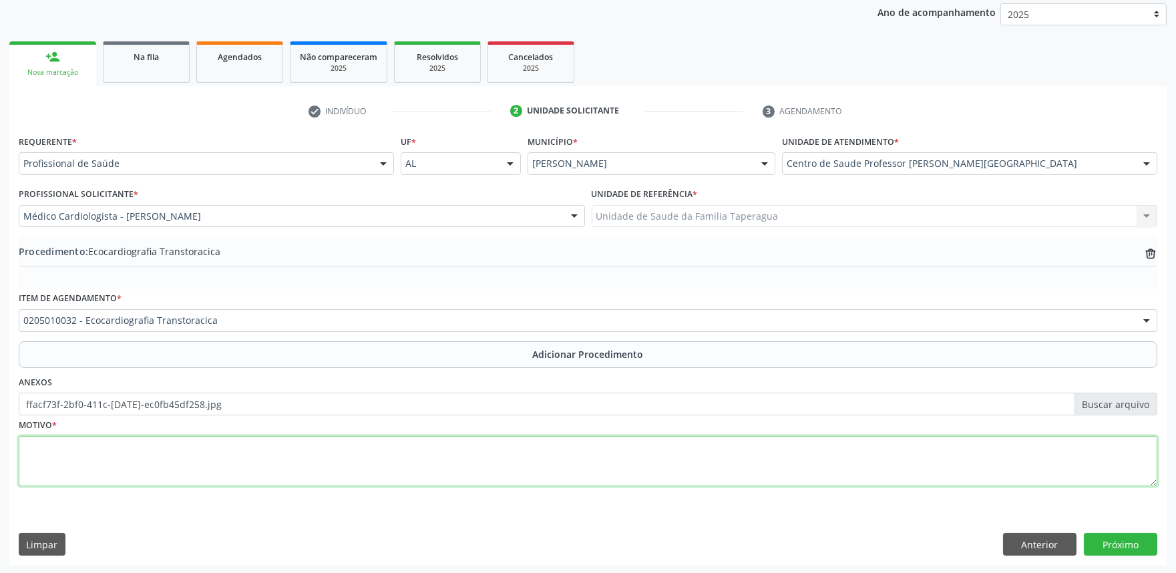
click at [303, 458] on textarea at bounding box center [588, 461] width 1139 height 51
type textarea "DM"
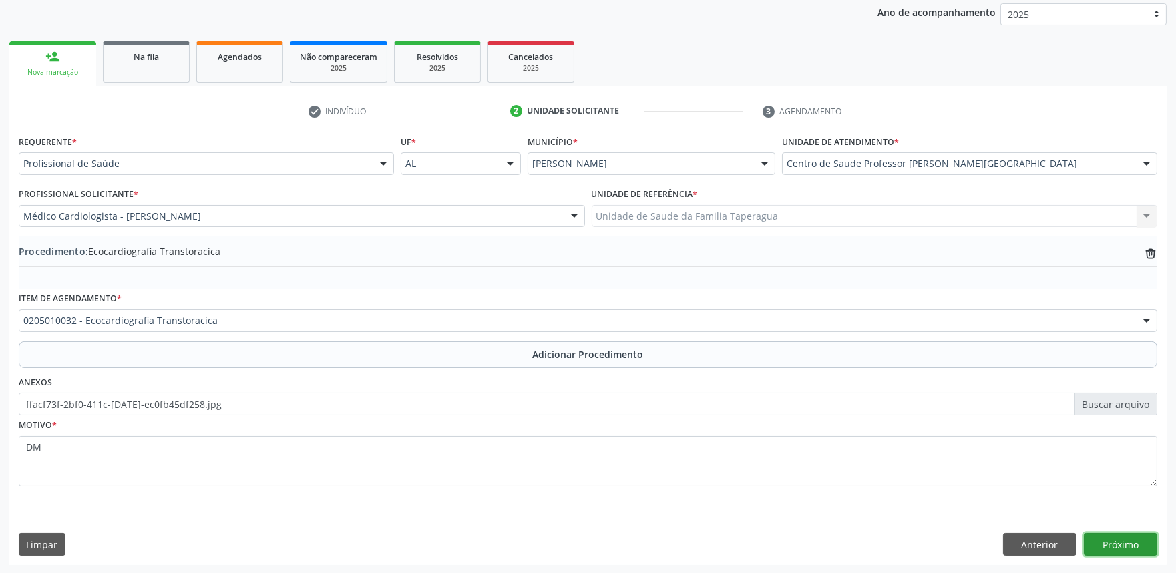
click at [1124, 537] on button "Próximo" at bounding box center [1120, 544] width 73 height 23
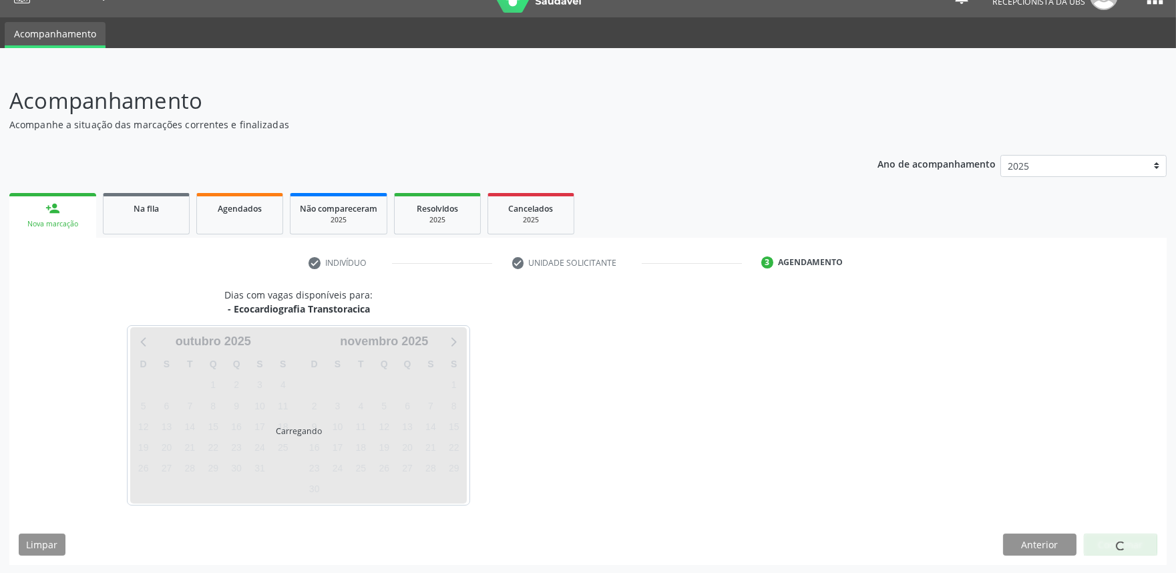
scroll to position [65, 0]
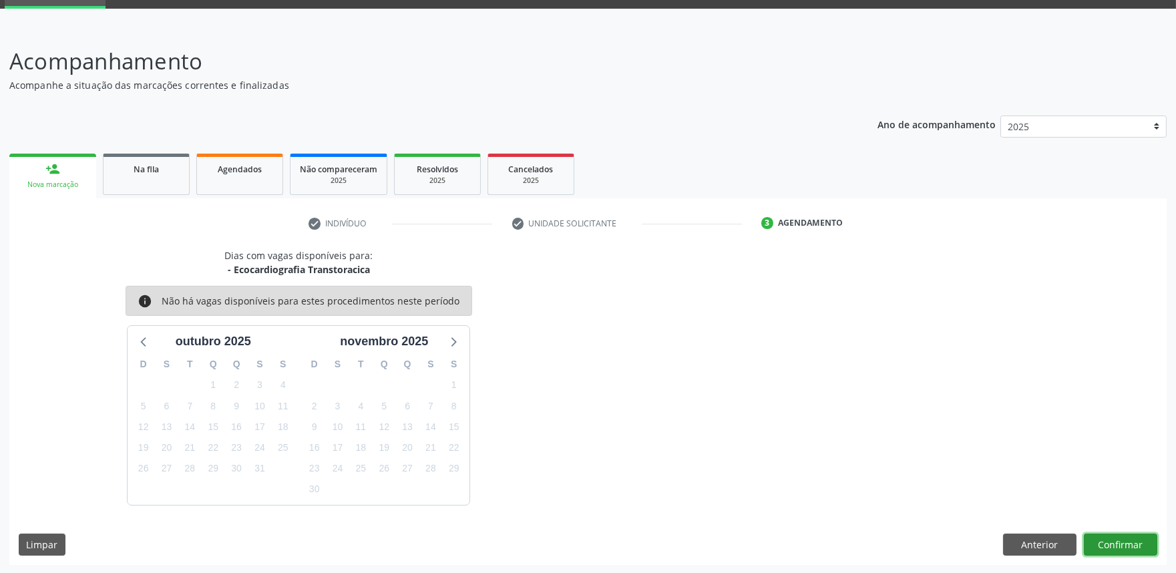
click at [1121, 543] on button "Confirmar" at bounding box center [1120, 545] width 73 height 23
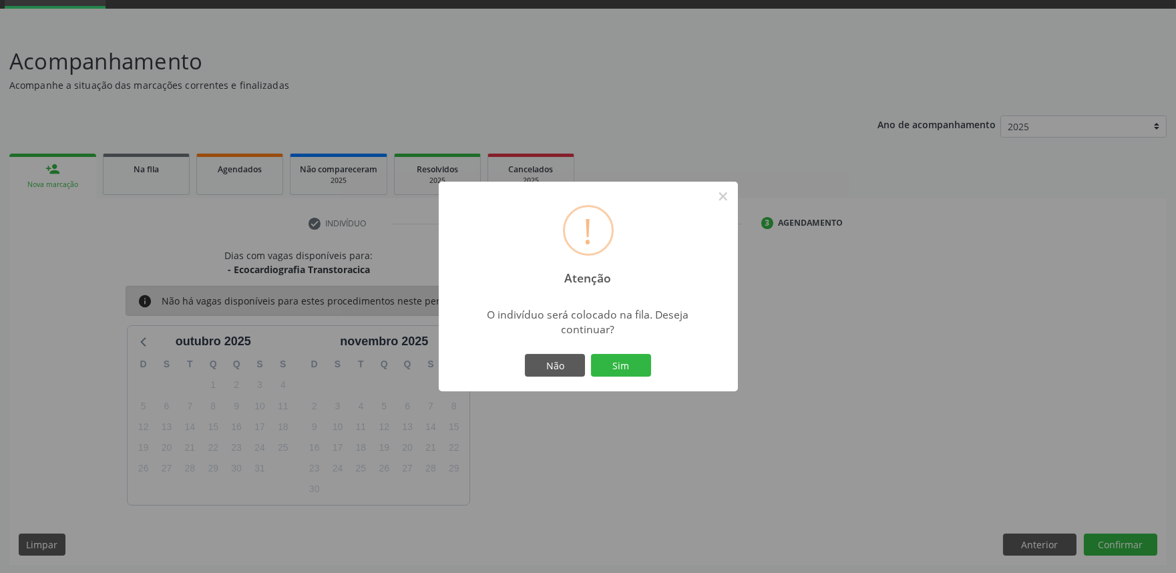
click at [591, 354] on button "Sim" at bounding box center [621, 365] width 60 height 23
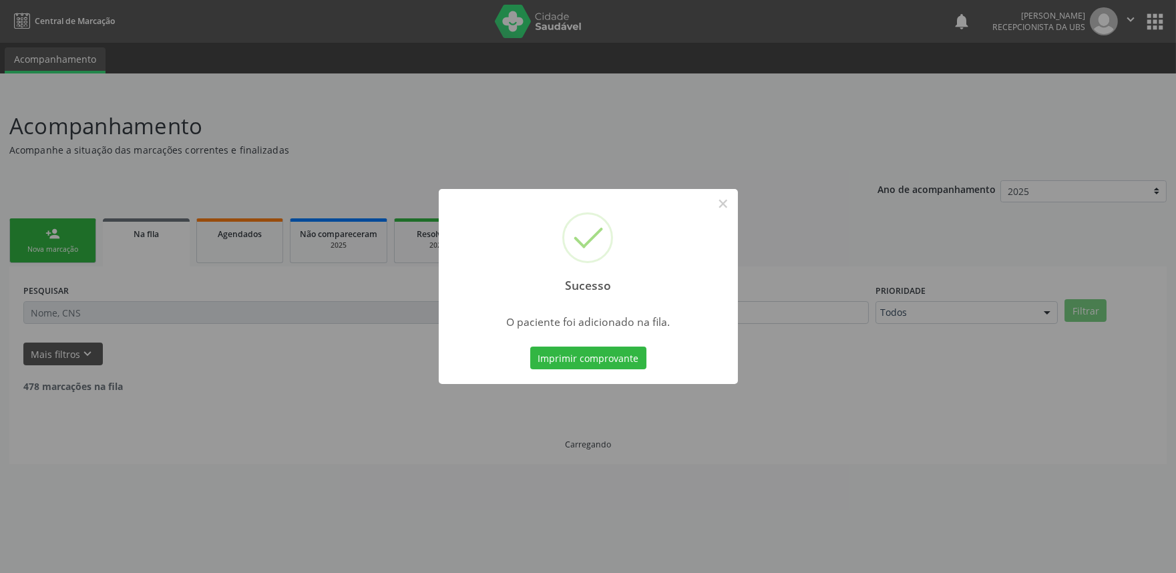
scroll to position [0, 0]
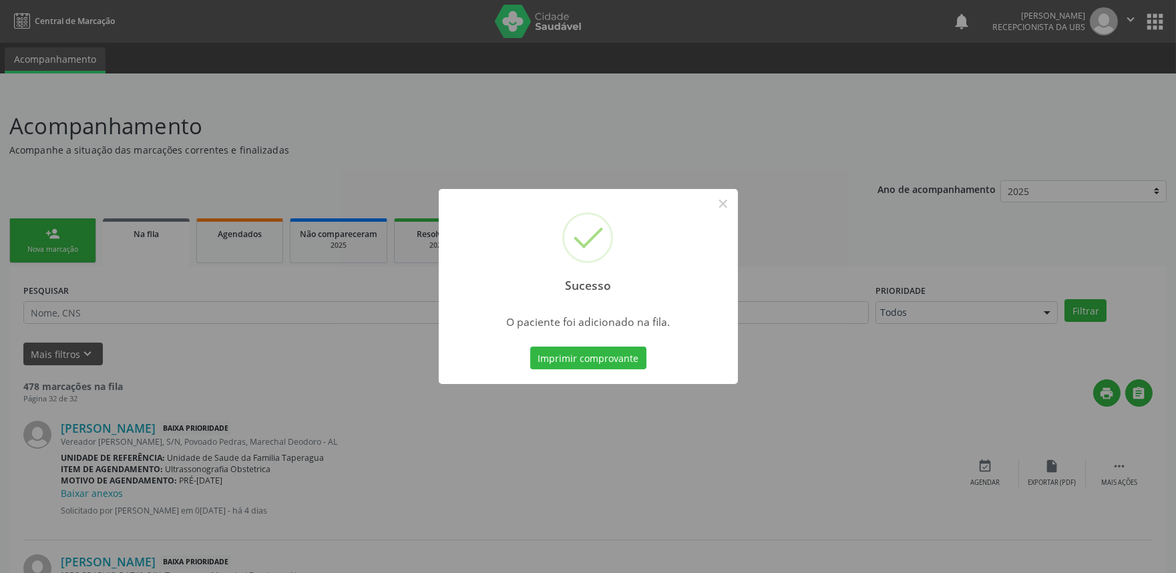
click at [1009, 218] on div "Sucesso × O paciente foi adicionado na fila. Imprimir comprovante Cancel" at bounding box center [588, 286] width 1176 height 573
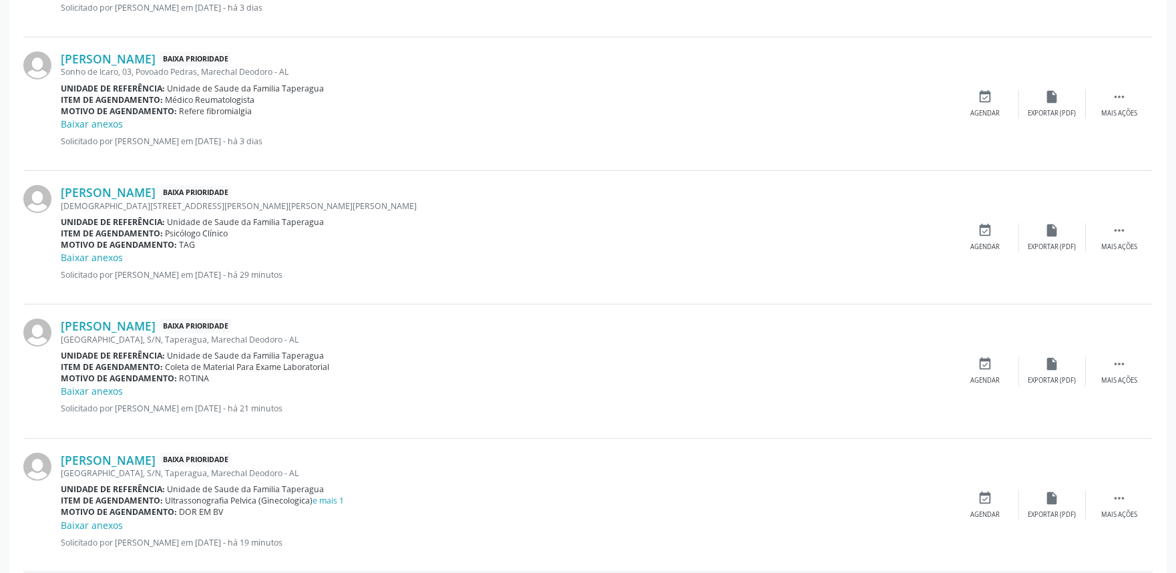
scroll to position [1633, 0]
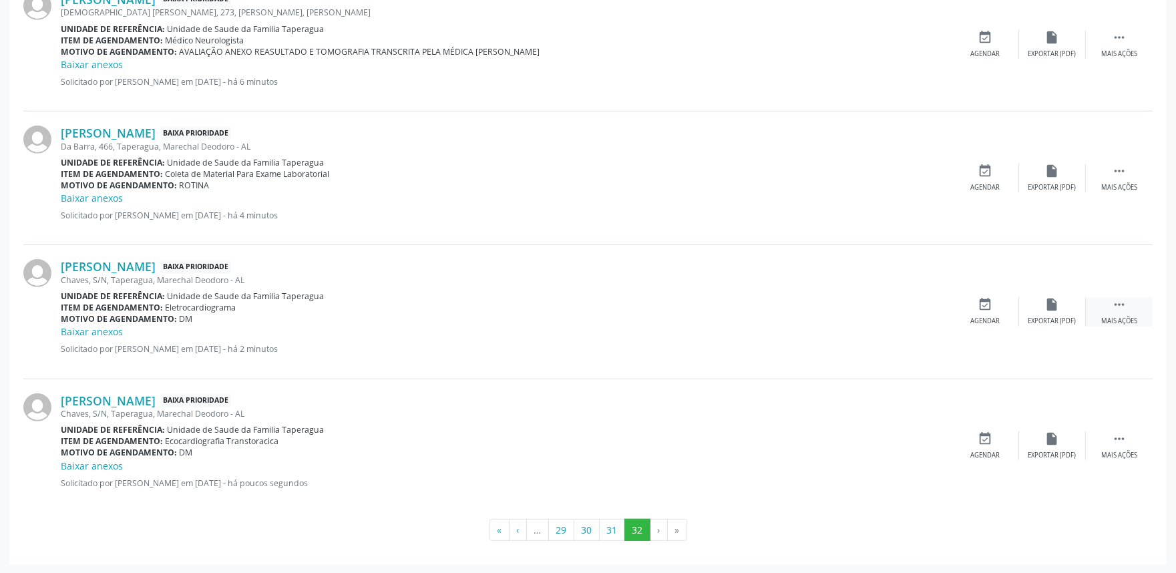
click at [1105, 315] on div " Mais ações" at bounding box center [1119, 311] width 67 height 29
click at [1049, 311] on div "edit Editar" at bounding box center [1052, 311] width 67 height 29
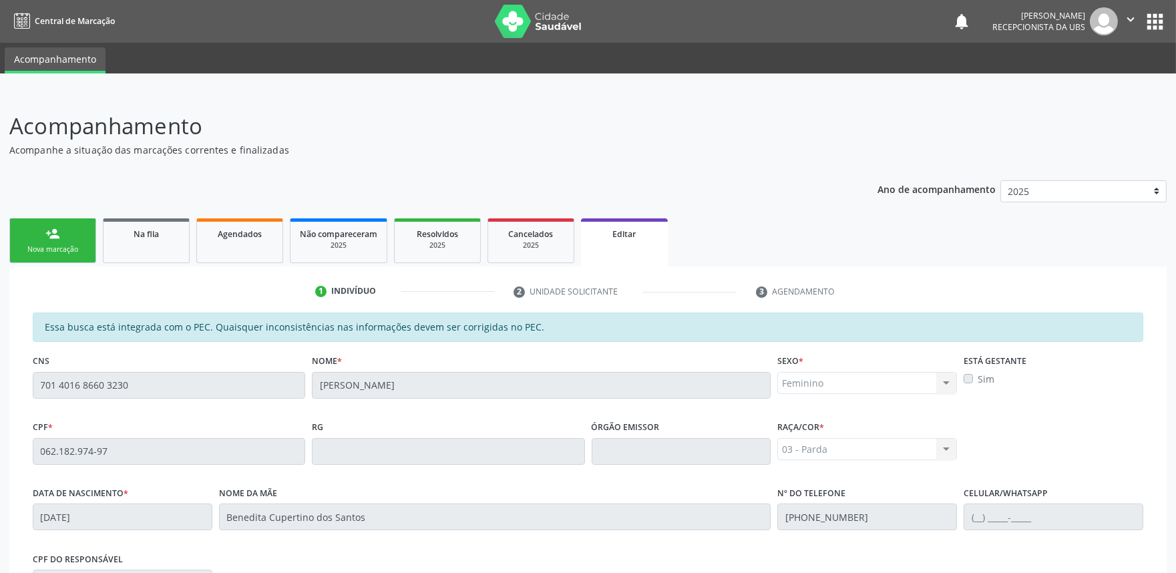
scroll to position [225, 0]
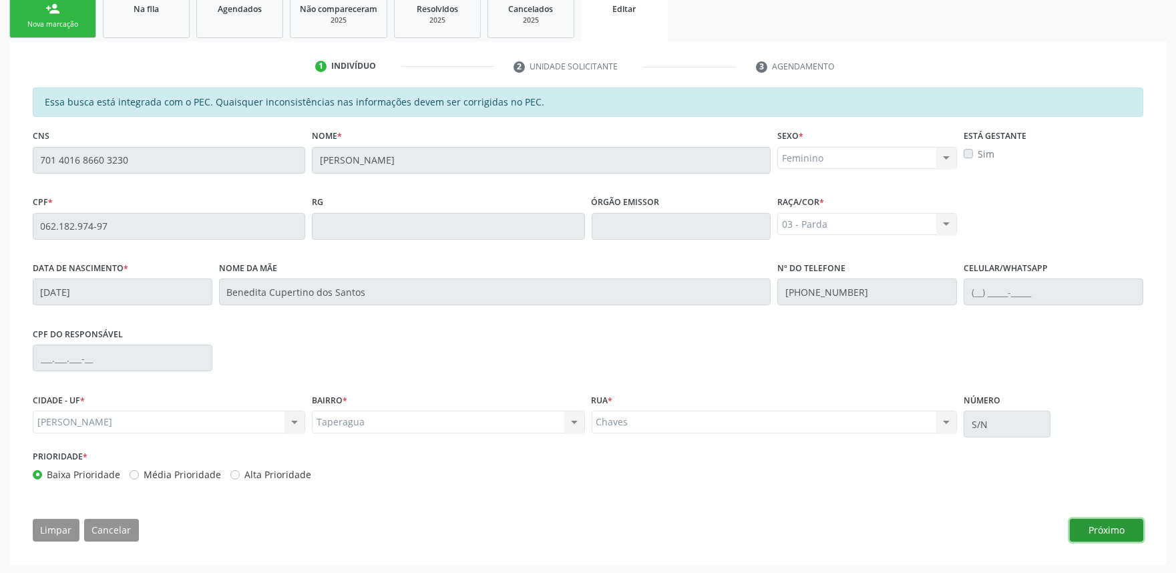
click at [1124, 524] on button "Próximo" at bounding box center [1106, 530] width 73 height 23
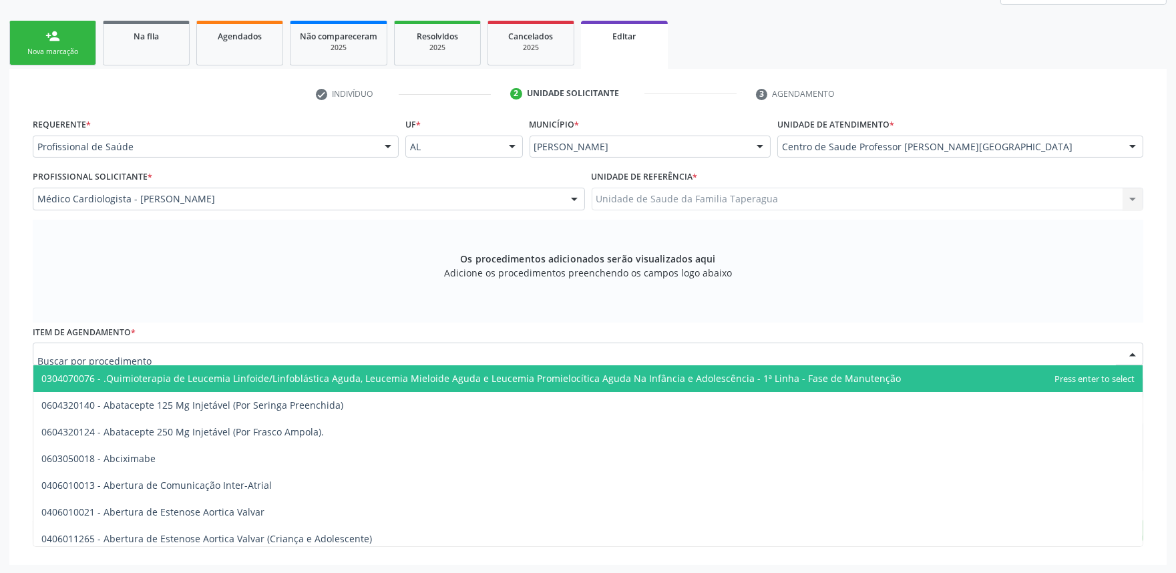
click at [330, 353] on div at bounding box center [588, 354] width 1111 height 23
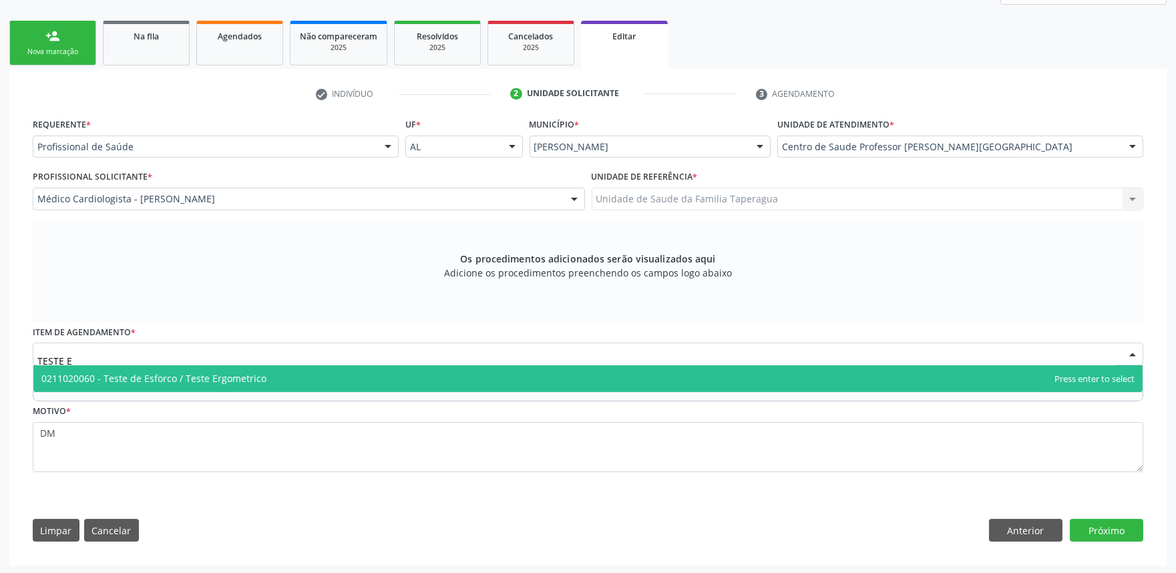
type input "TESTE ER"
click at [331, 381] on span "0211020060 - Teste de Esforco / Teste Ergometrico" at bounding box center [588, 378] width 1110 height 27
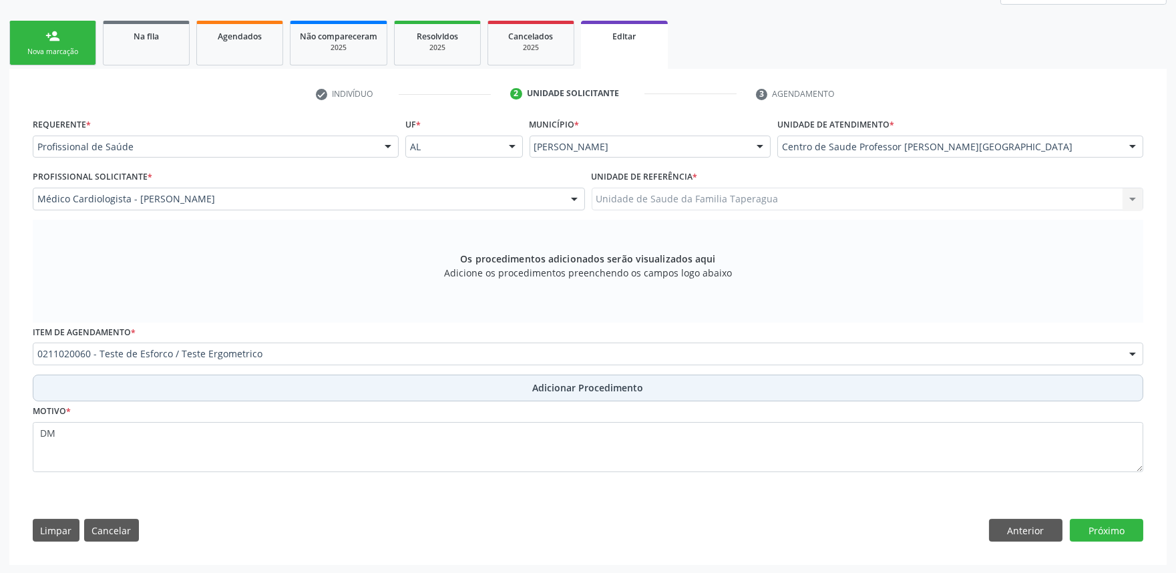
click at [345, 383] on button "Adicionar Procedimento" at bounding box center [588, 388] width 1111 height 27
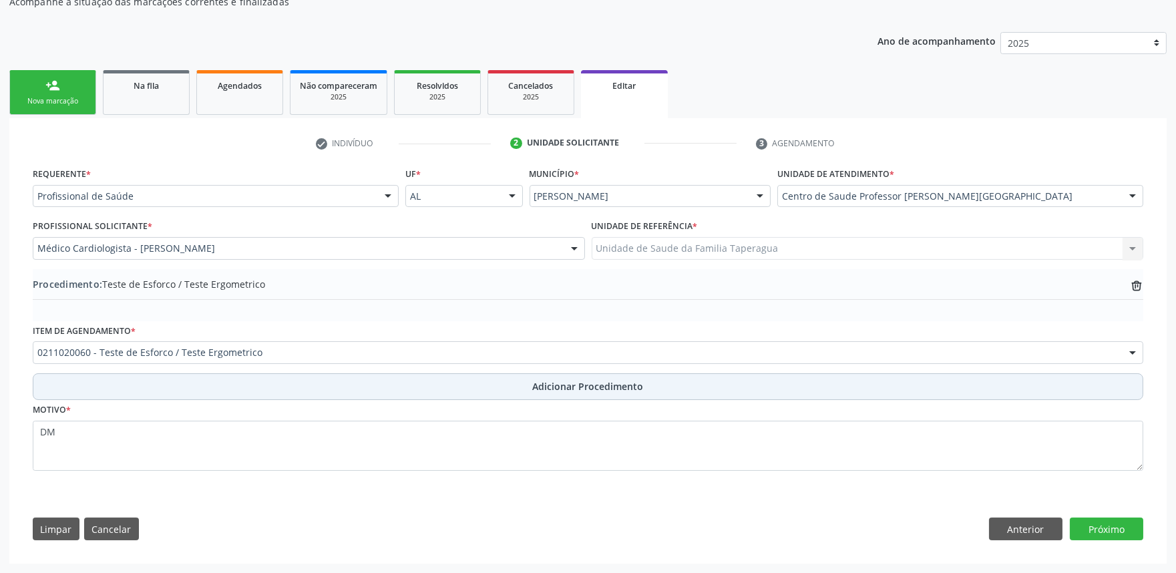
scroll to position [148, 0]
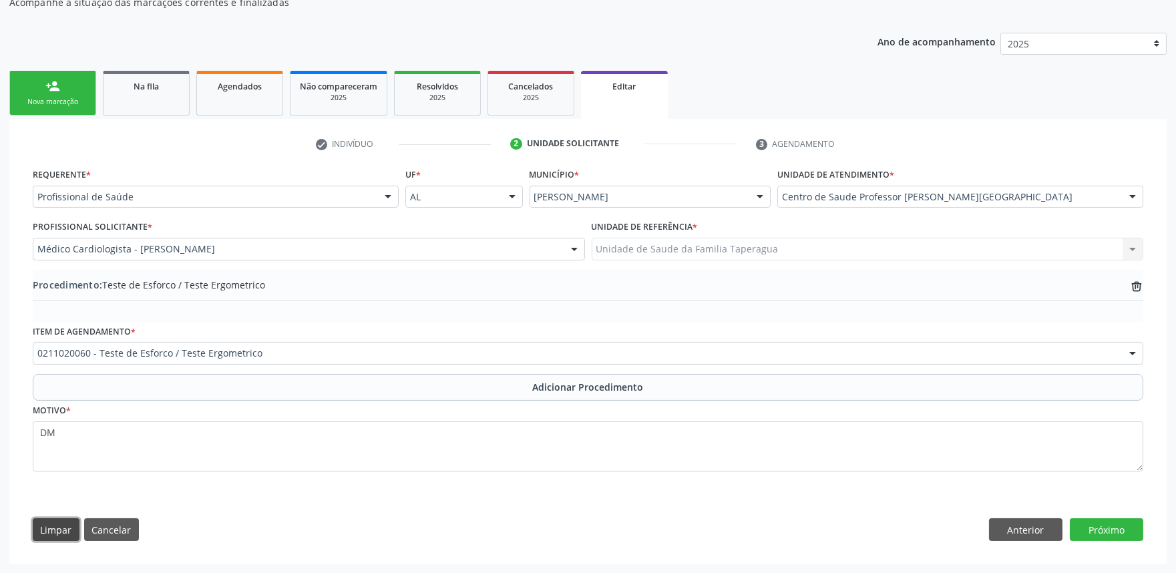
click at [57, 531] on button "Limpar" at bounding box center [56, 529] width 47 height 23
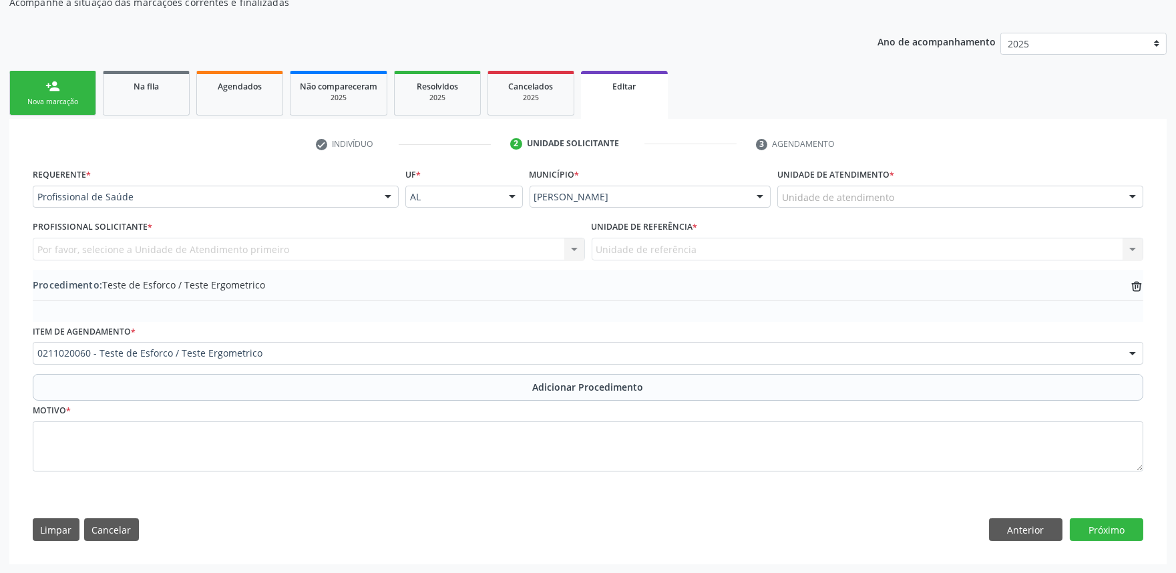
click at [1132, 294] on div "Procedimento: Teste de Esforco / Teste Ergometrico trash-outline icon" at bounding box center [588, 286] width 1111 height 17
click at [1134, 289] on icon "trash-outline icon" at bounding box center [1136, 286] width 13 height 13
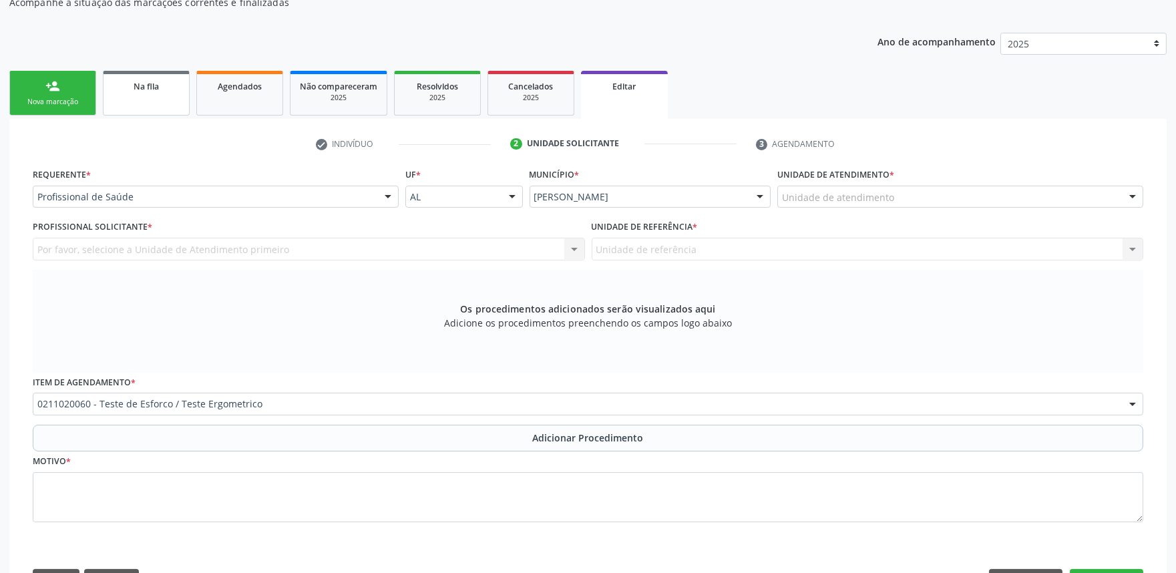
click at [178, 96] on link "Na fila" at bounding box center [146, 93] width 87 height 45
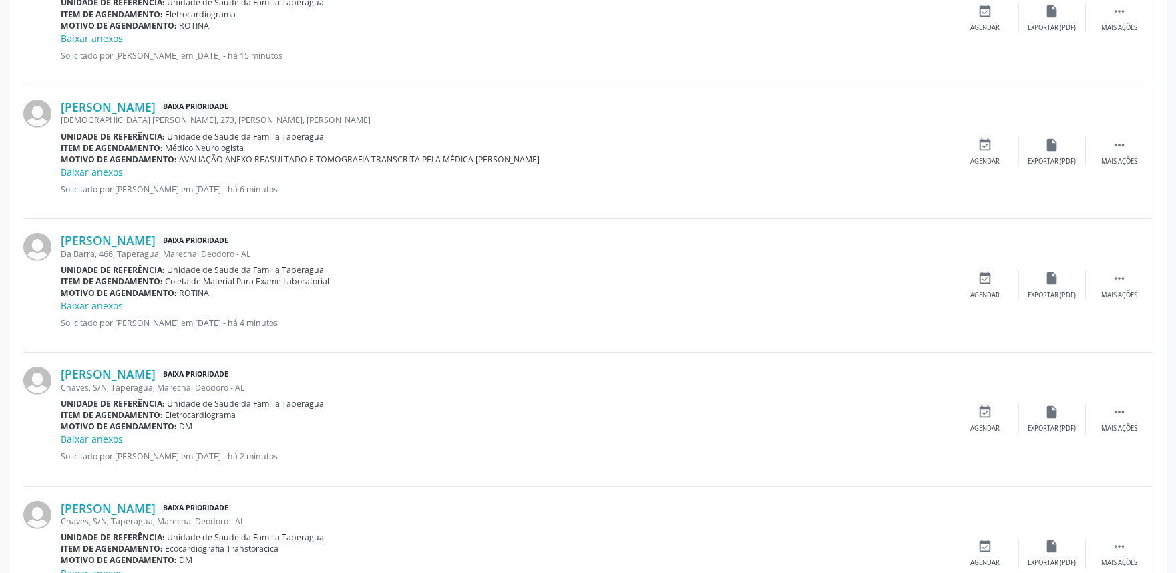
scroll to position [1633, 0]
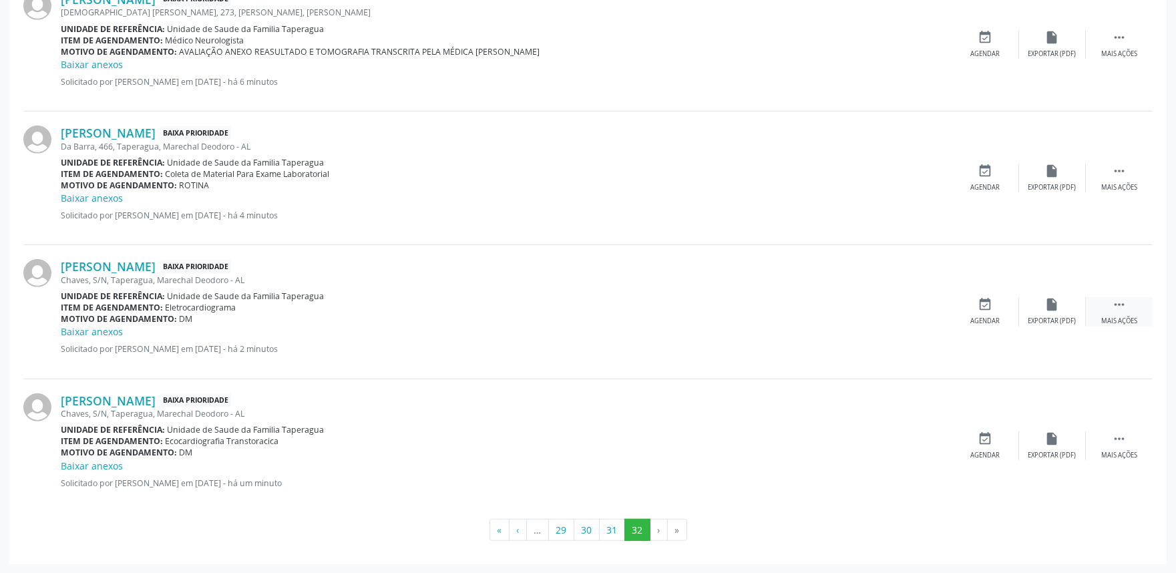
click at [1124, 305] on icon "" at bounding box center [1119, 304] width 15 height 15
click at [967, 306] on div "cancel Cancelar" at bounding box center [986, 311] width 67 height 29
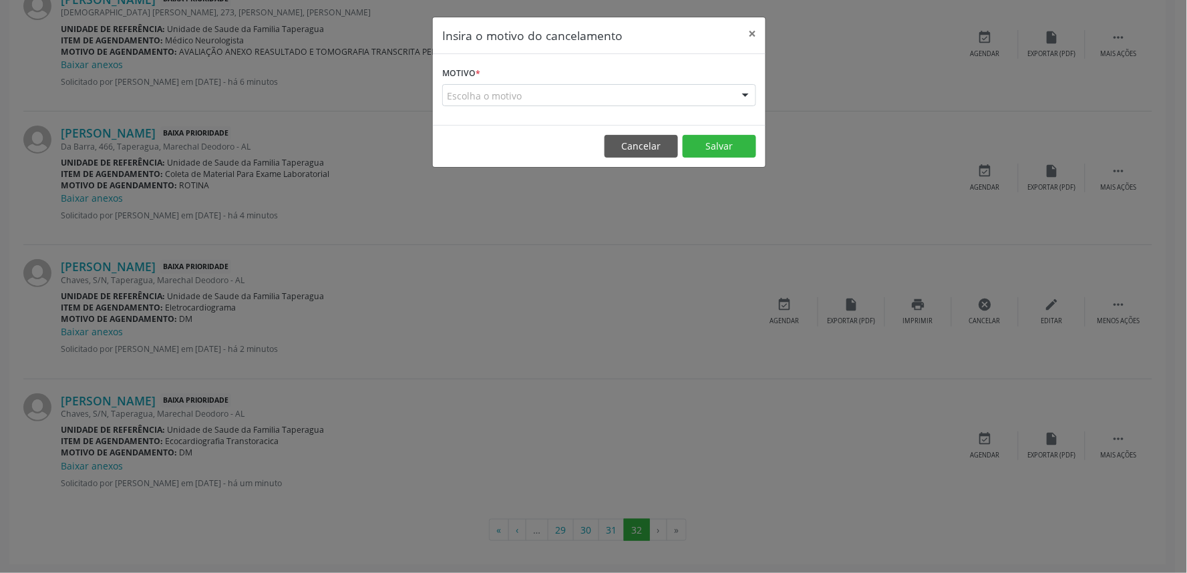
click at [522, 90] on div "Escolha o motivo" at bounding box center [599, 95] width 314 height 23
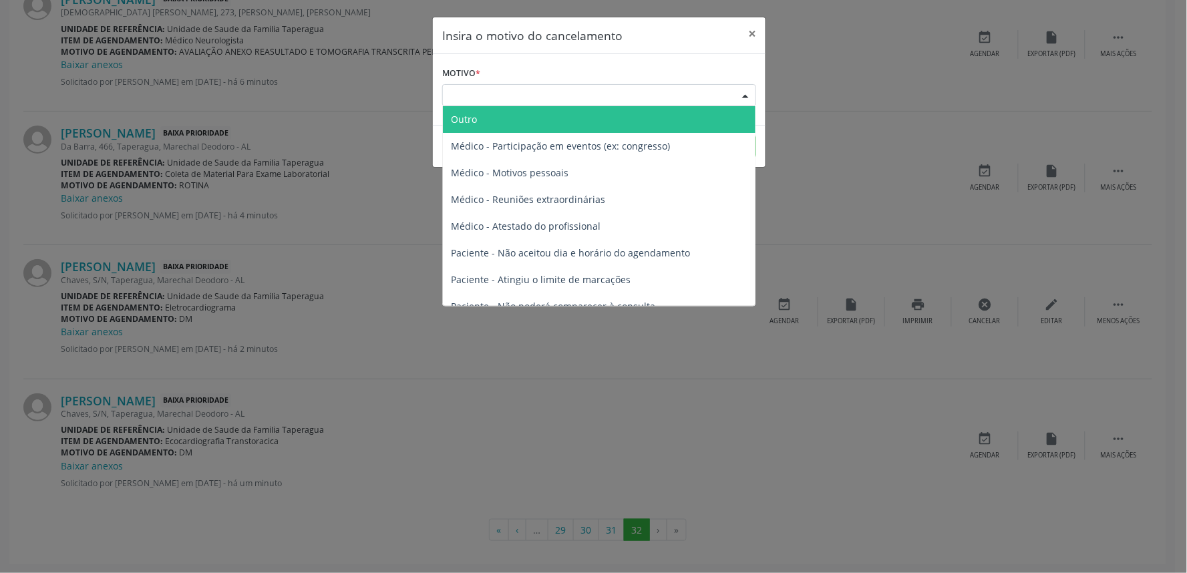
click at [526, 118] on span "Outro" at bounding box center [599, 119] width 313 height 27
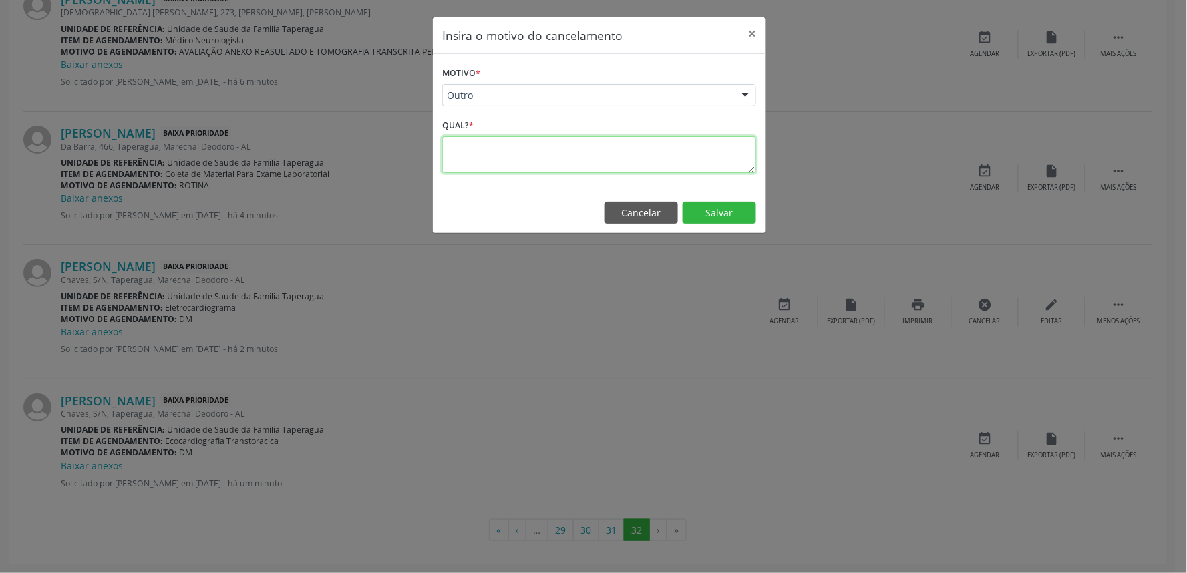
click at [522, 146] on textarea at bounding box center [599, 154] width 314 height 37
type textarea "D"
click at [748, 35] on button "×" at bounding box center [752, 33] width 27 height 33
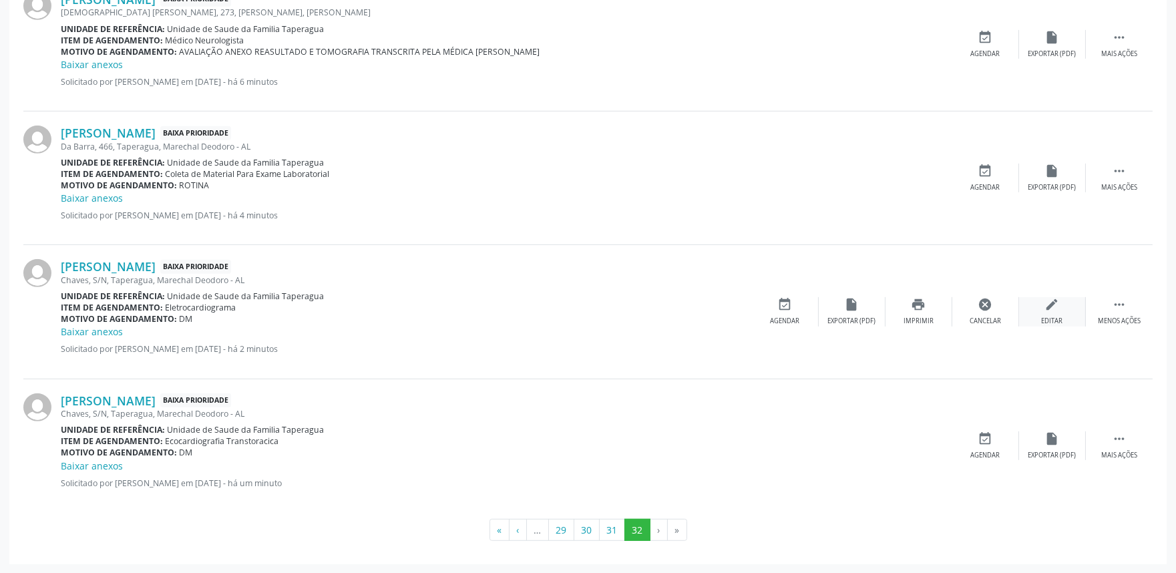
click at [1059, 322] on div "Editar" at bounding box center [1052, 321] width 21 height 9
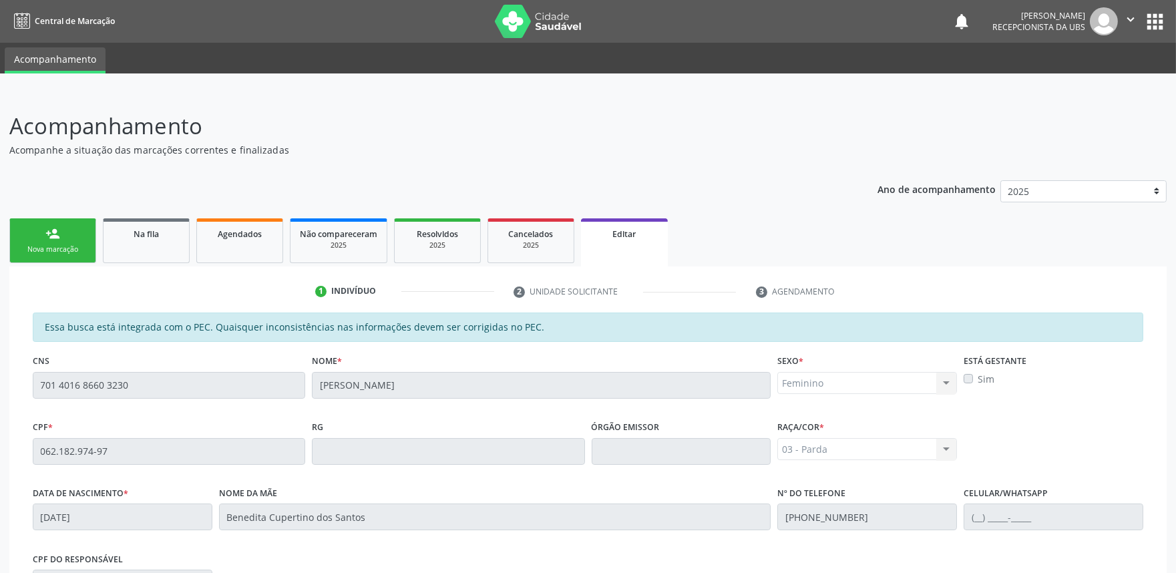
scroll to position [225, 0]
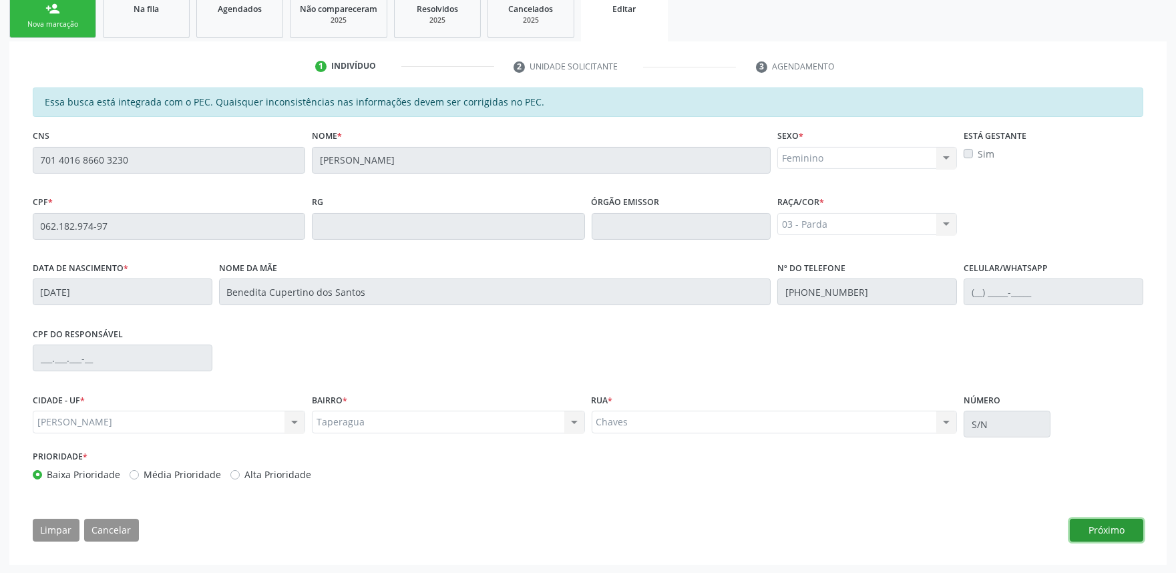
click at [1093, 526] on button "Próximo" at bounding box center [1106, 530] width 73 height 23
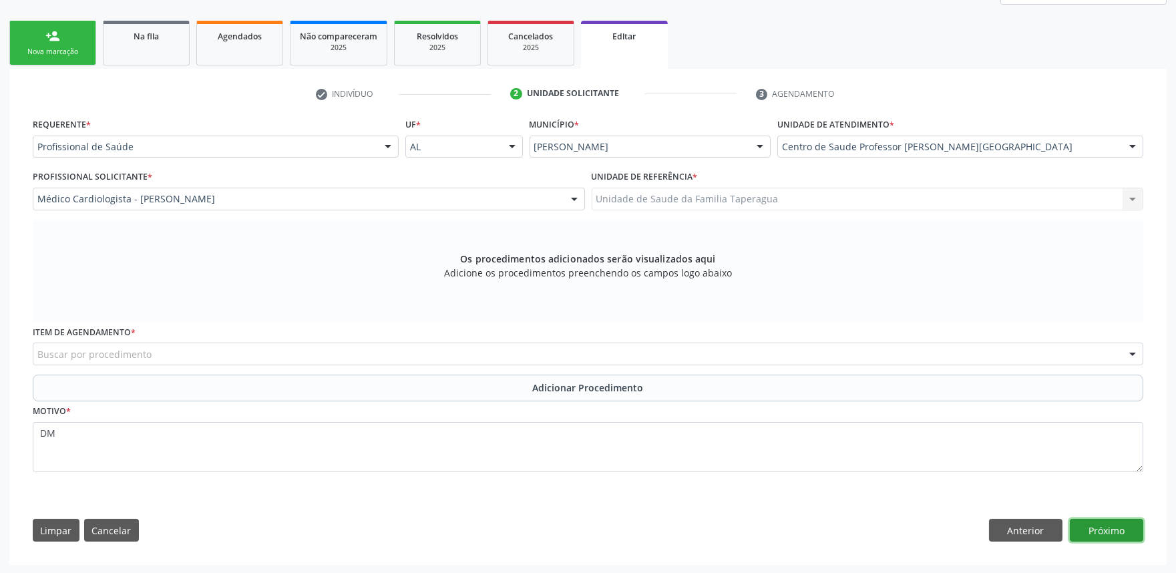
click at [1093, 526] on button "Próximo" at bounding box center [1106, 530] width 73 height 23
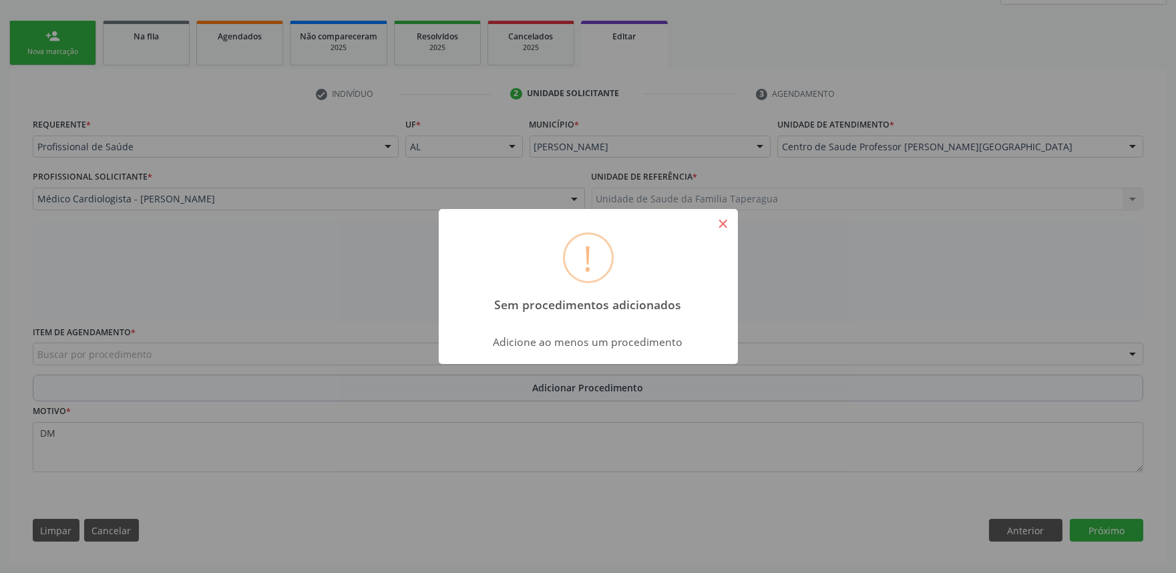
click at [719, 222] on button "×" at bounding box center [723, 223] width 23 height 23
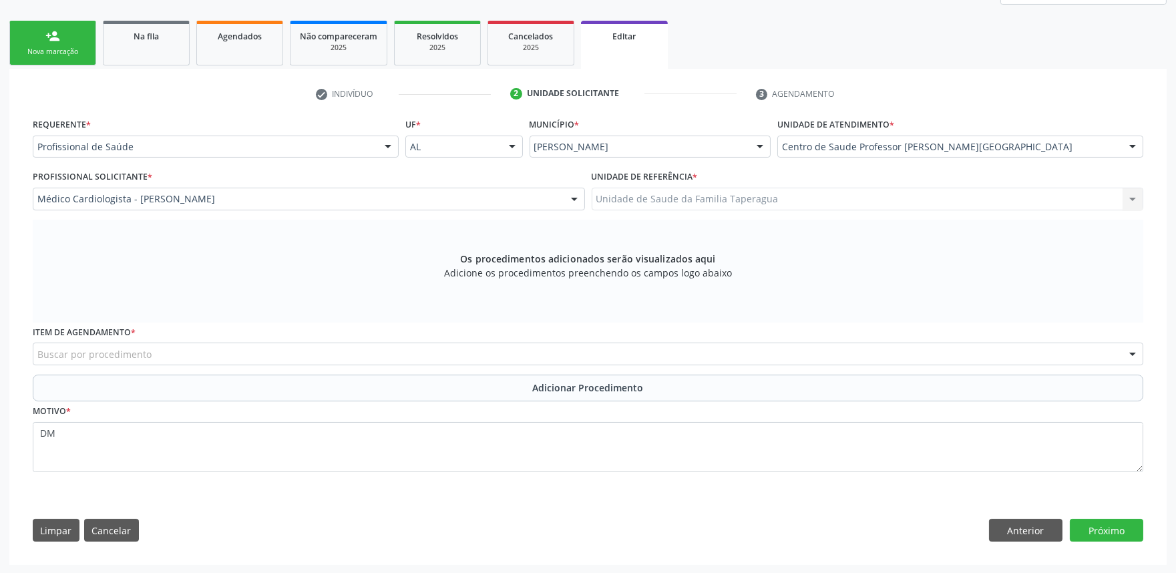
click at [344, 346] on div "Buscar por procedimento" at bounding box center [588, 354] width 1111 height 23
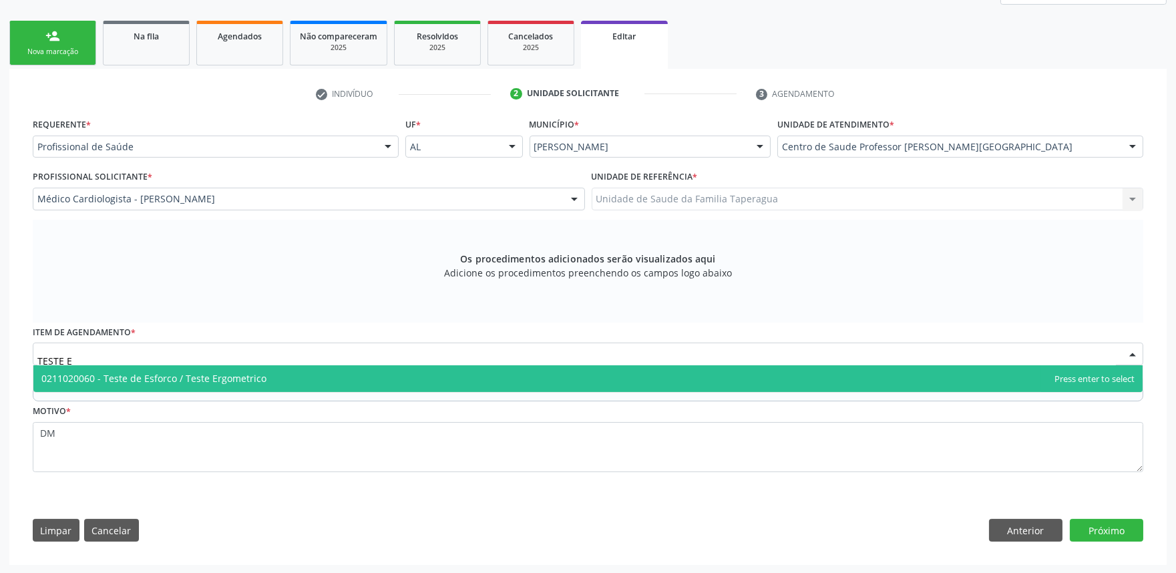
type input "TESTE ER"
click at [344, 374] on span "0211020060 - Teste de Esforco / Teste Ergometrico" at bounding box center [588, 378] width 1110 height 27
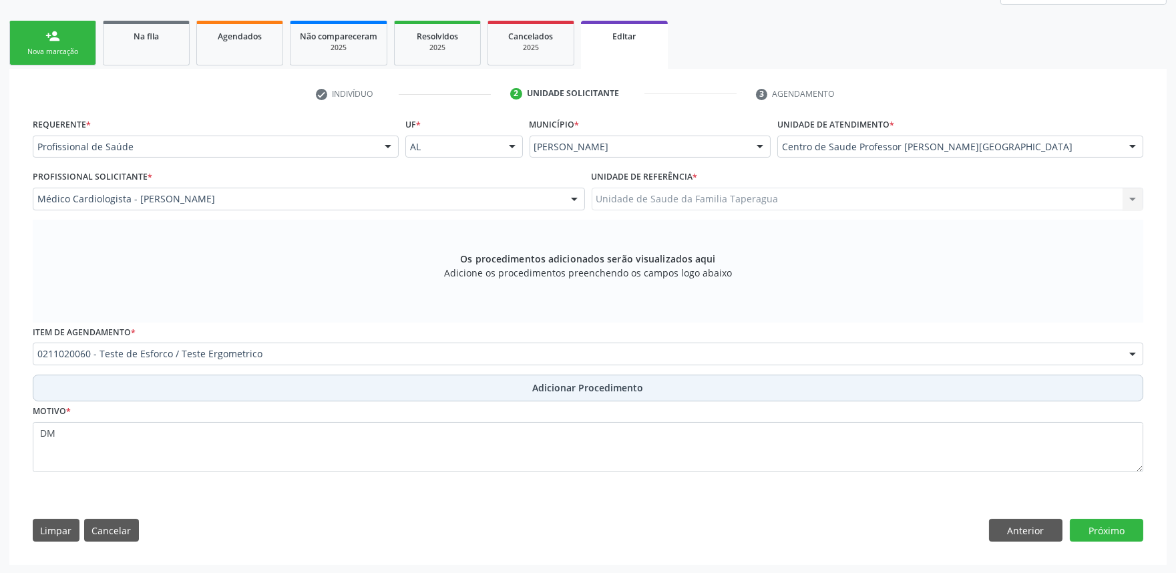
click at [546, 385] on span "Adicionar Procedimento" at bounding box center [588, 388] width 111 height 14
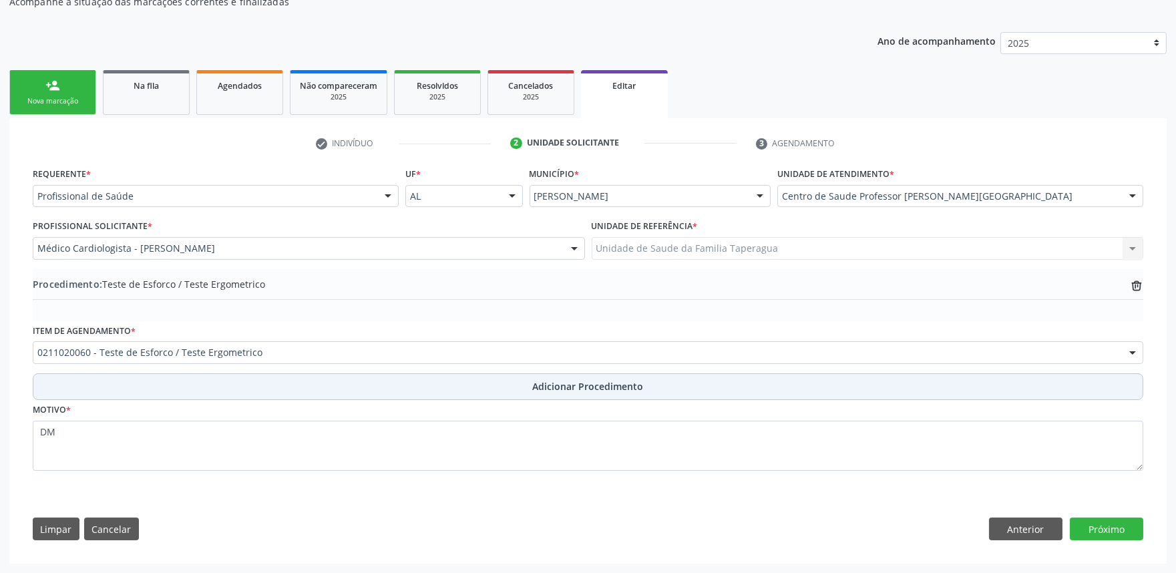
scroll to position [148, 0]
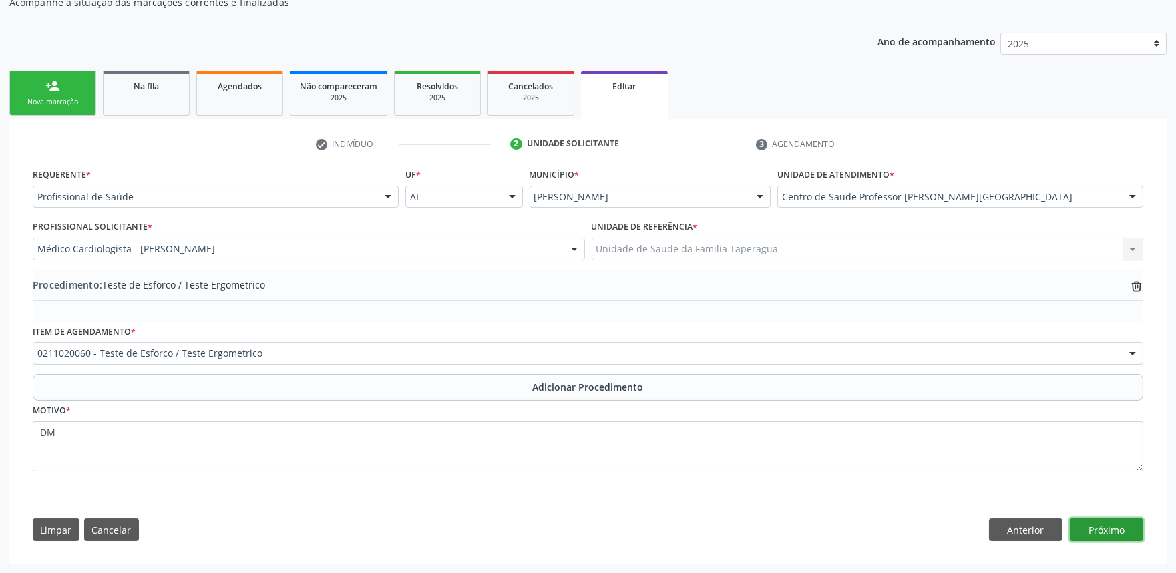
click at [1118, 525] on button "Próximo" at bounding box center [1106, 529] width 73 height 23
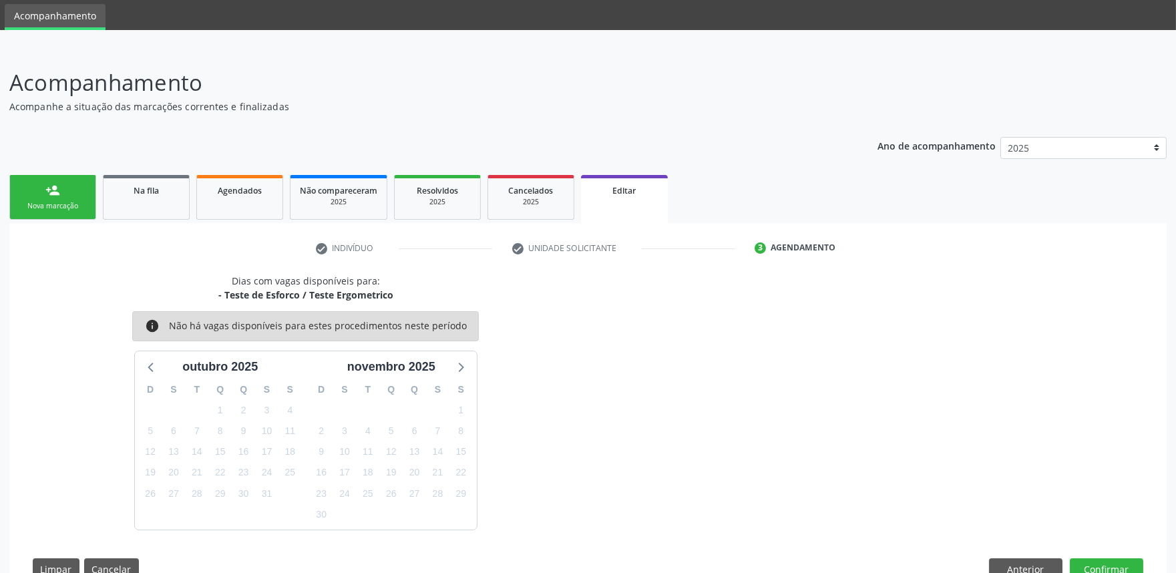
scroll to position [83, 0]
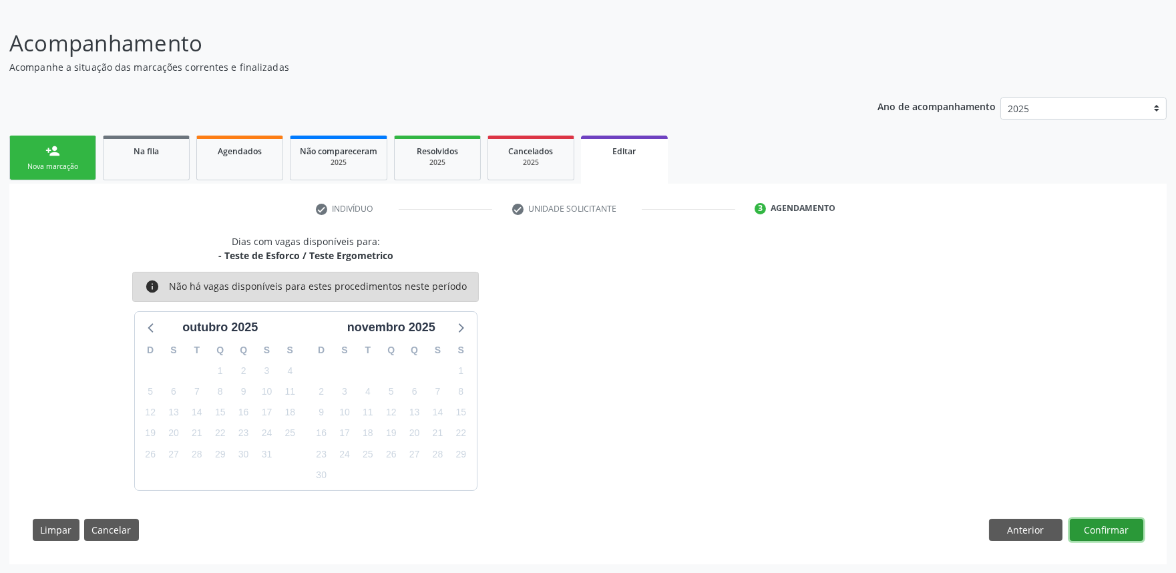
click at [1118, 523] on button "Confirmar" at bounding box center [1106, 530] width 73 height 23
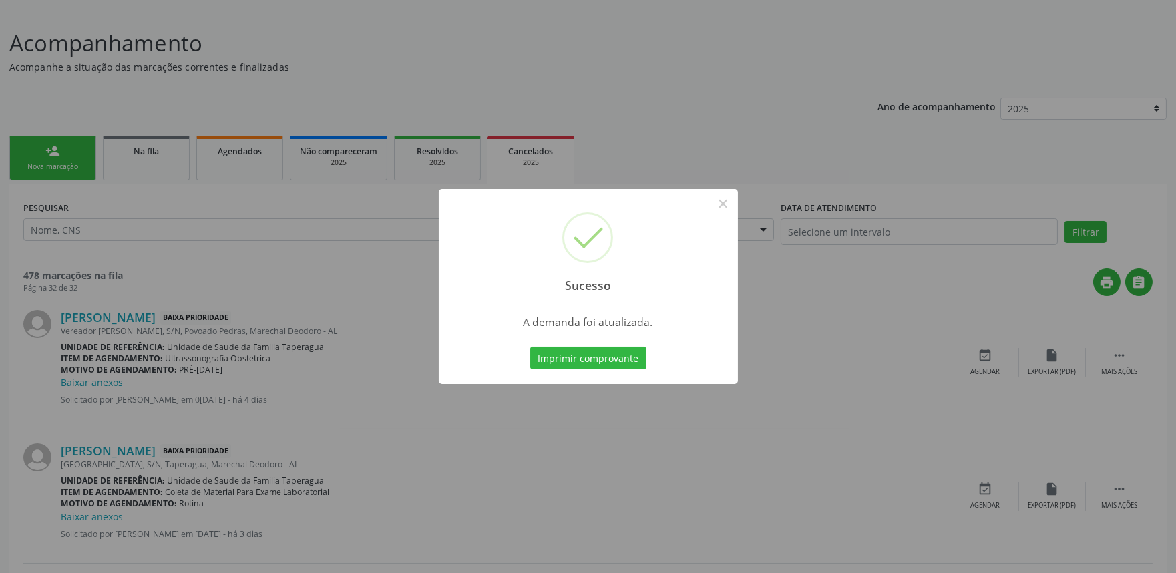
scroll to position [0, 0]
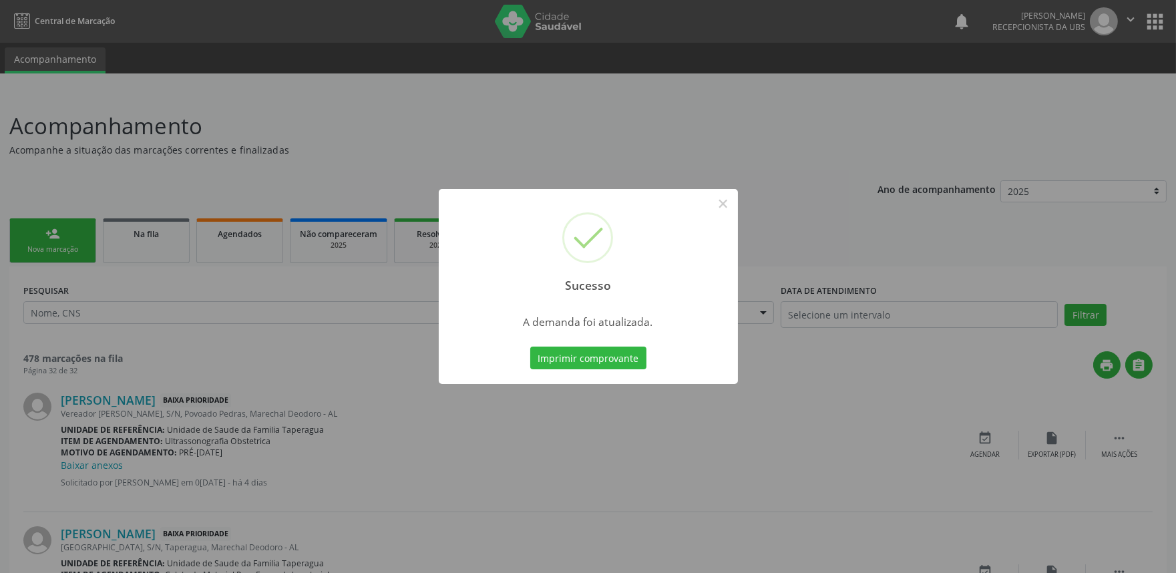
click at [925, 216] on div "Sucesso × A demanda foi atualizada. Imprimir comprovante Cancel" at bounding box center [588, 286] width 1176 height 573
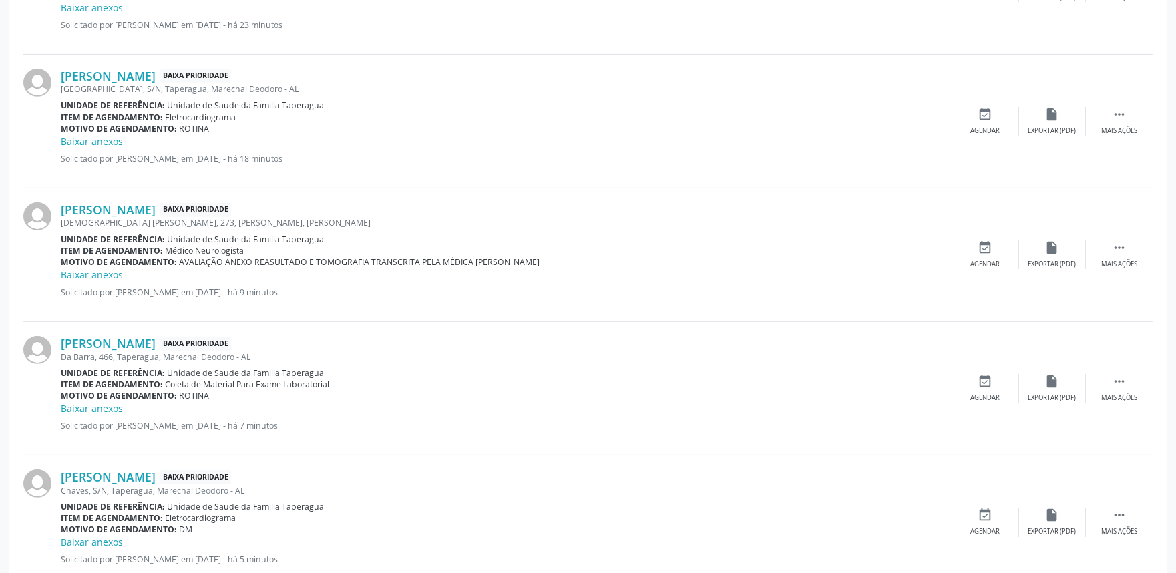
scroll to position [1605, 0]
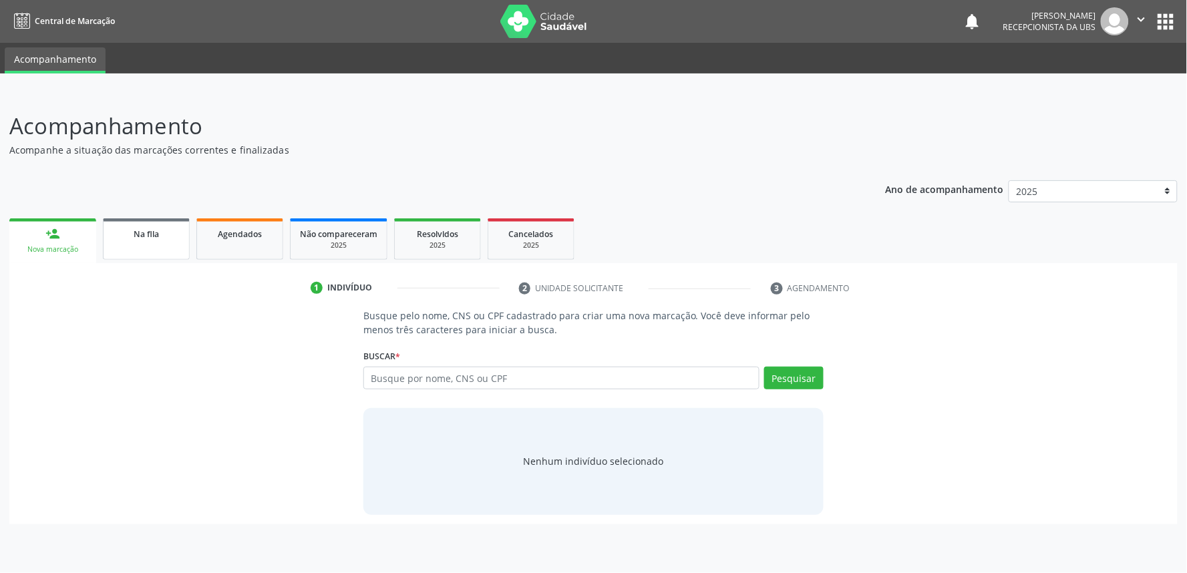
click at [148, 235] on span "Na fila" at bounding box center [146, 233] width 25 height 11
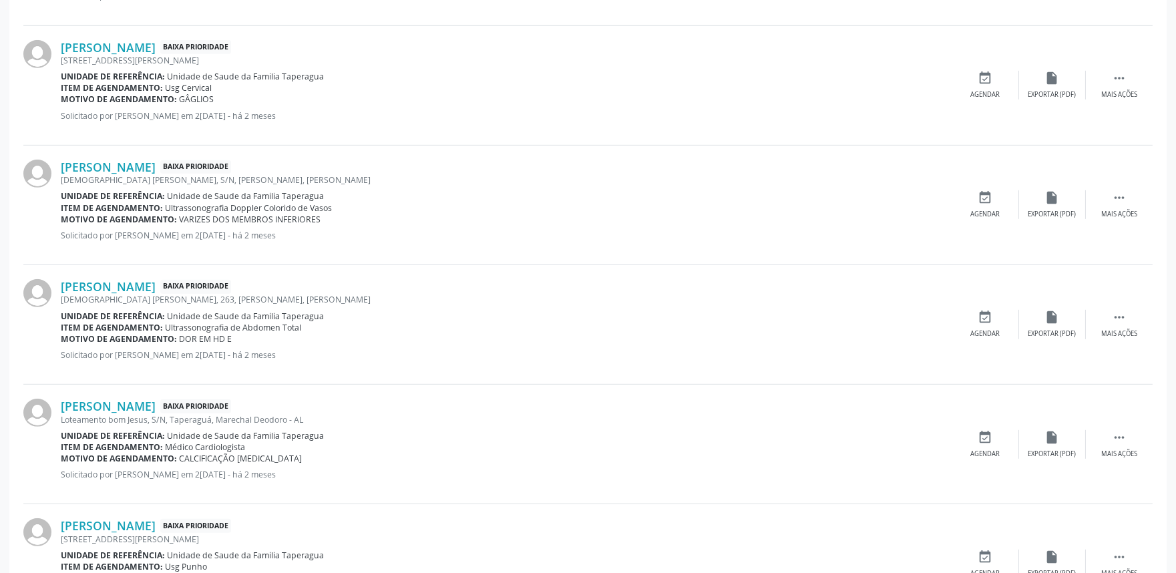
scroll to position [1736, 0]
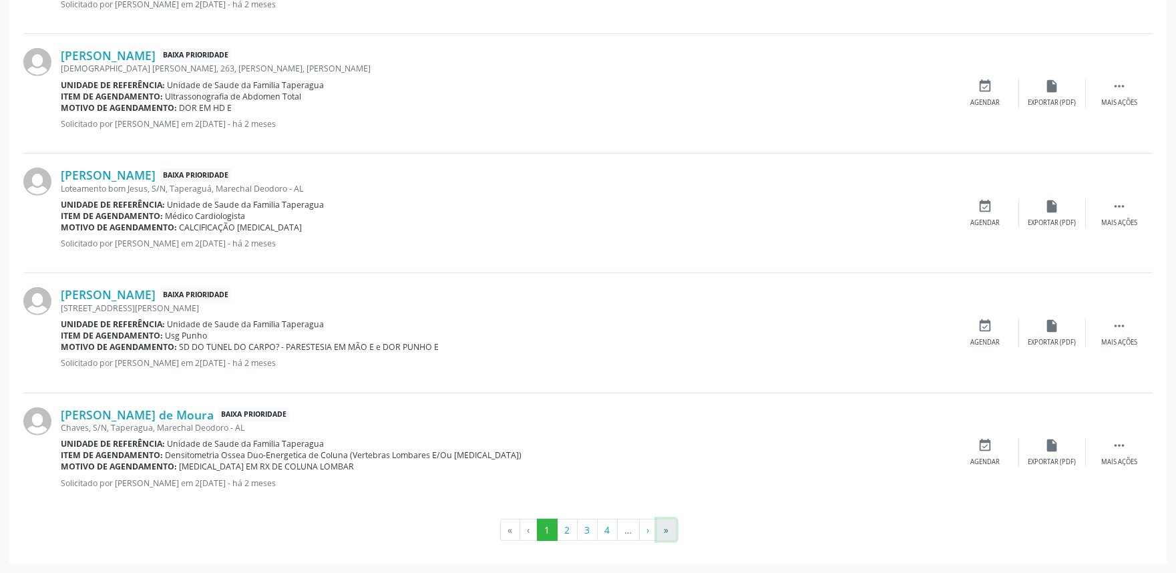
click at [670, 524] on button "»" at bounding box center [667, 530] width 20 height 23
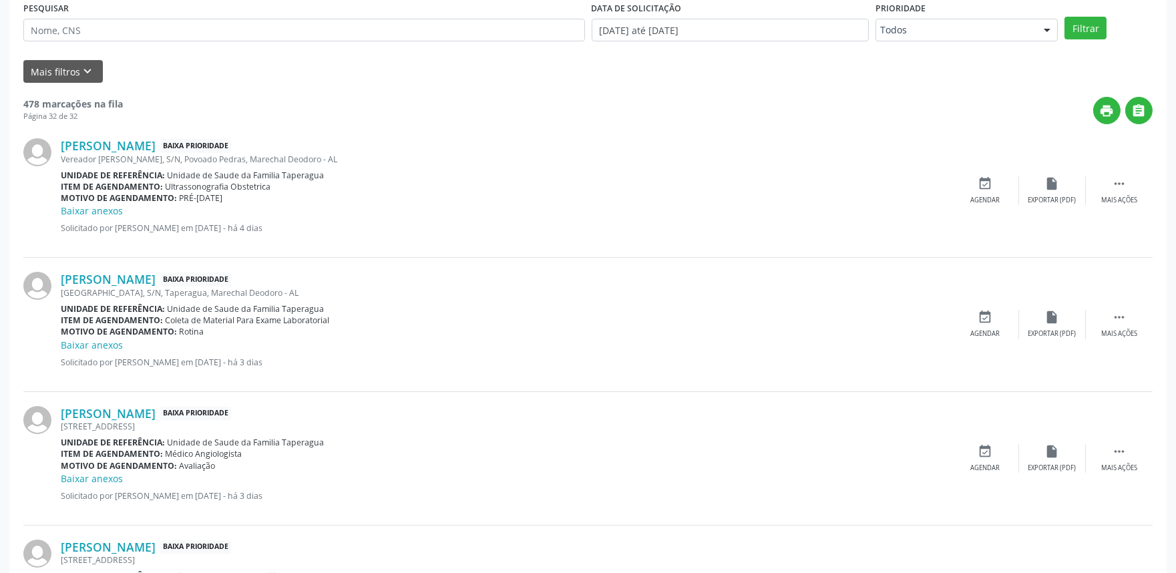
scroll to position [0, 0]
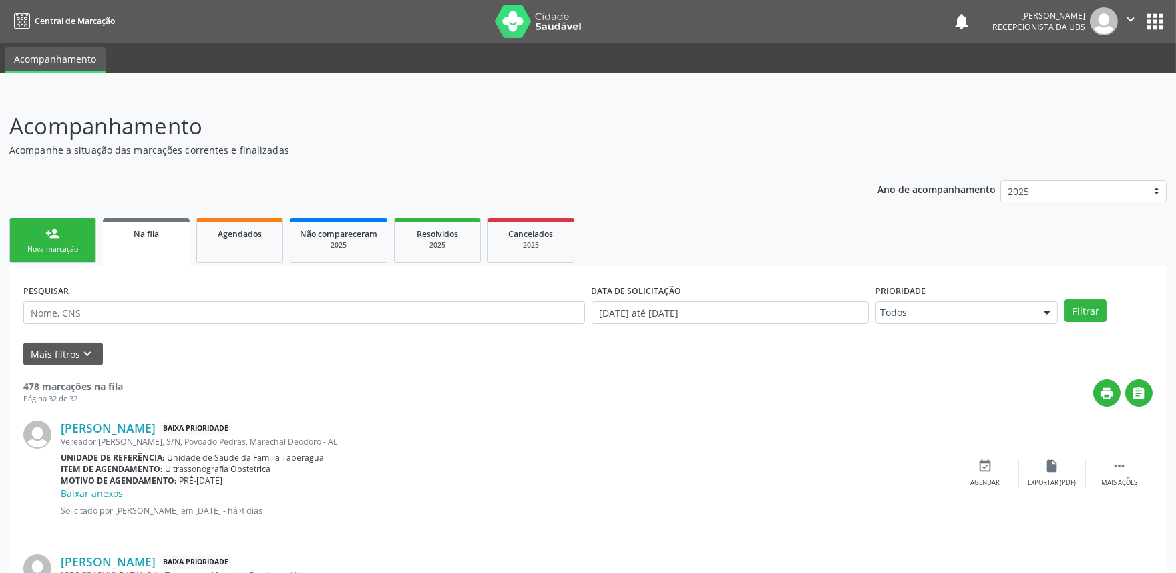
click at [49, 245] on div "Nova marcação" at bounding box center [52, 249] width 67 height 10
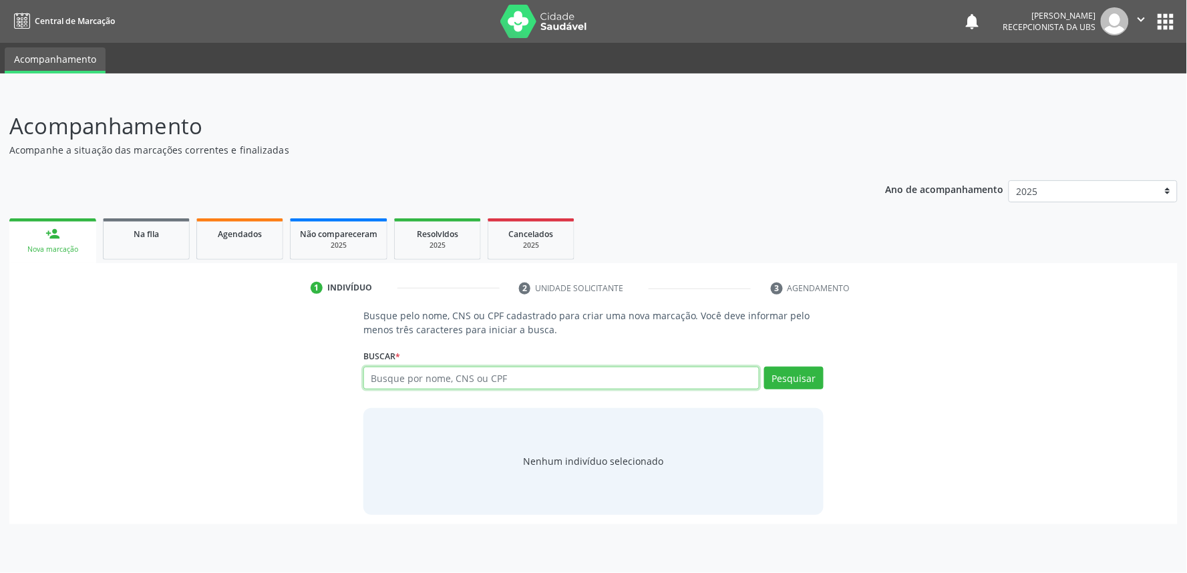
click at [526, 367] on input "text" at bounding box center [561, 378] width 396 height 23
paste input "706307702519879"
type input "706307702519879"
click at [585, 281] on li "2 Unidade solicitante" at bounding box center [635, 288] width 253 height 23
click at [808, 379] on button "Pesquisar" at bounding box center [793, 378] width 59 height 23
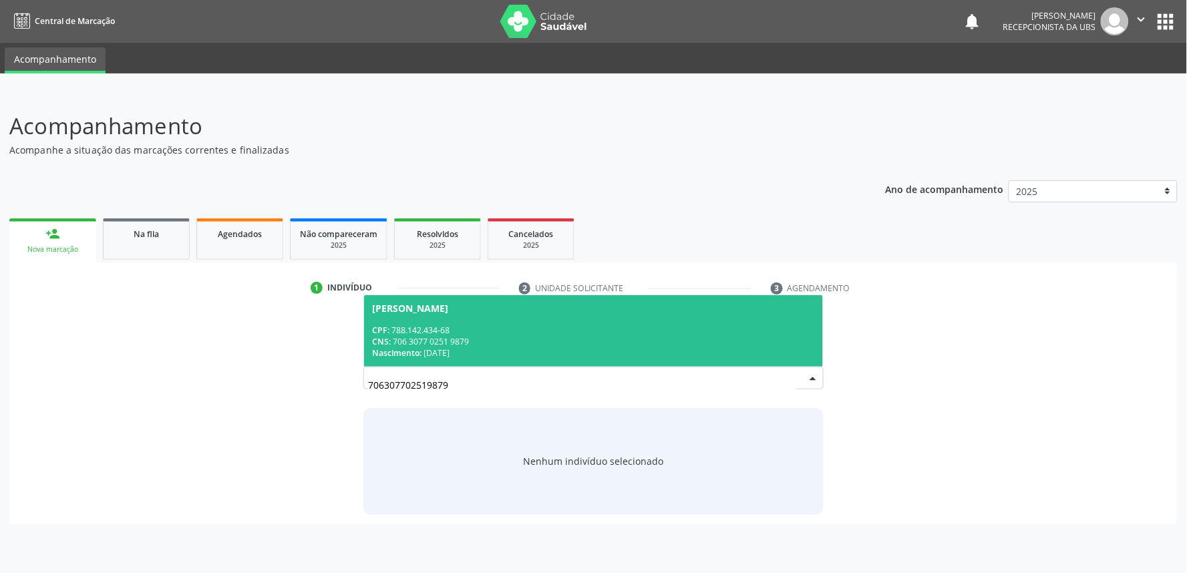
click at [488, 351] on div "Nascimento: [DATE]" at bounding box center [593, 352] width 443 height 11
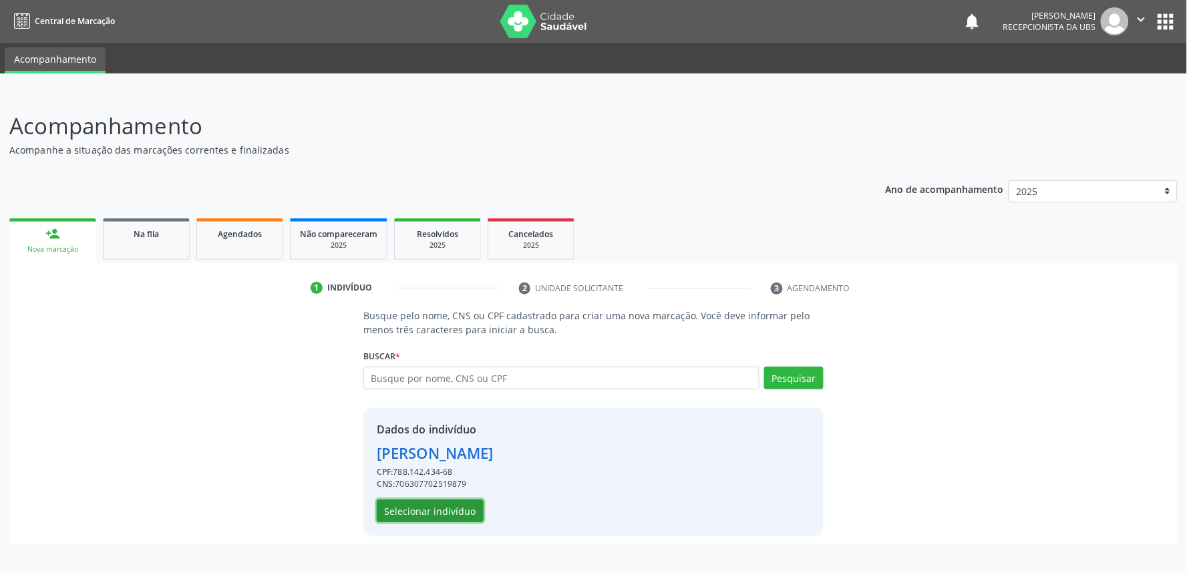
click at [436, 516] on button "Selecionar indivíduo" at bounding box center [430, 511] width 107 height 23
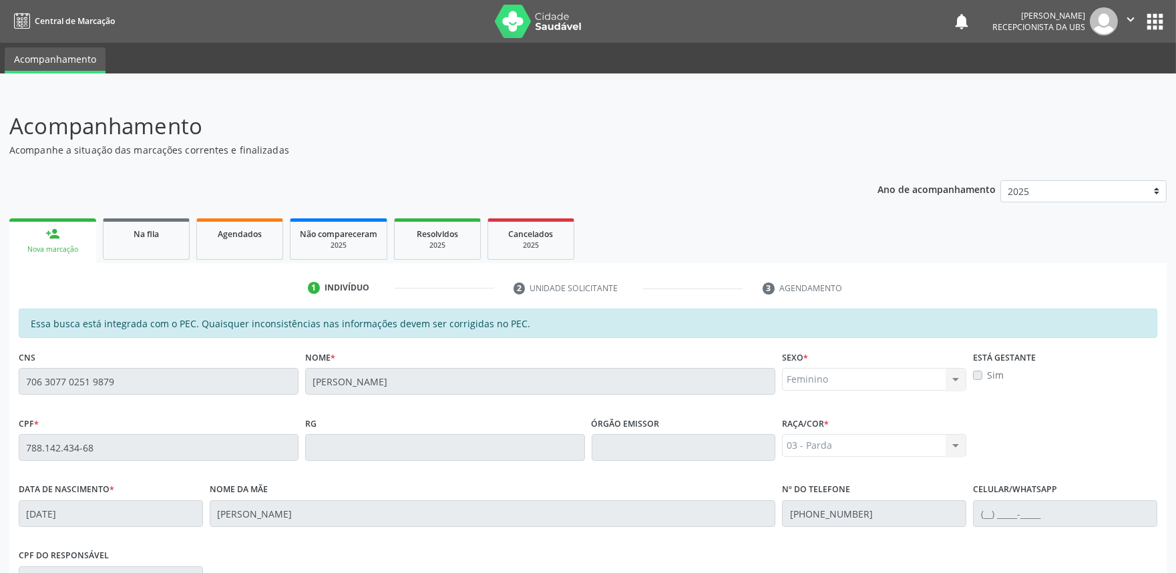
scroll to position [208, 0]
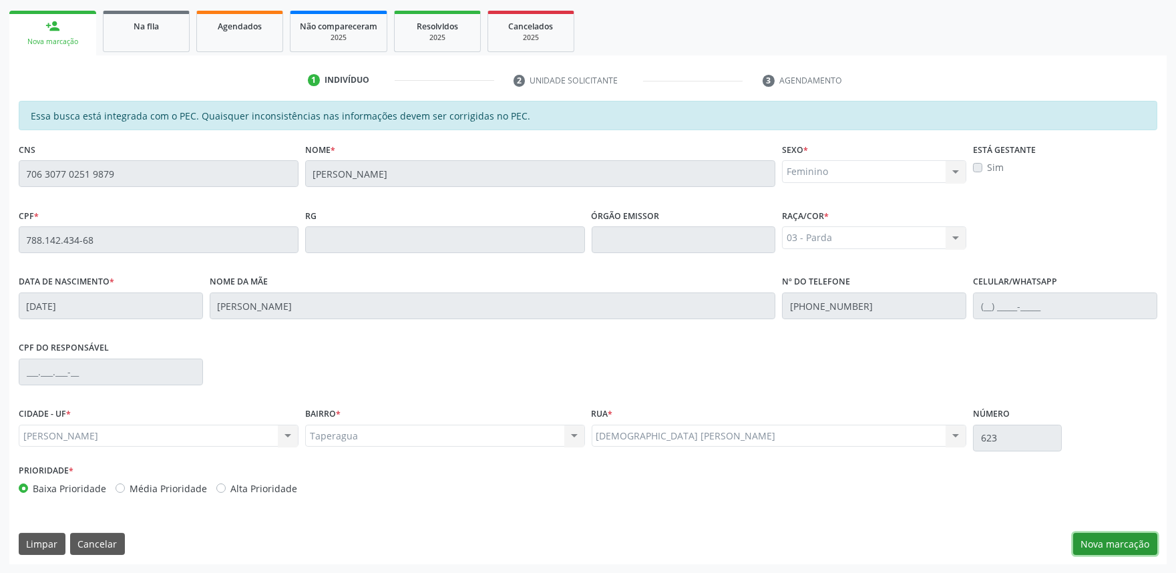
click at [1121, 546] on button "Nova marcação" at bounding box center [1116, 544] width 84 height 23
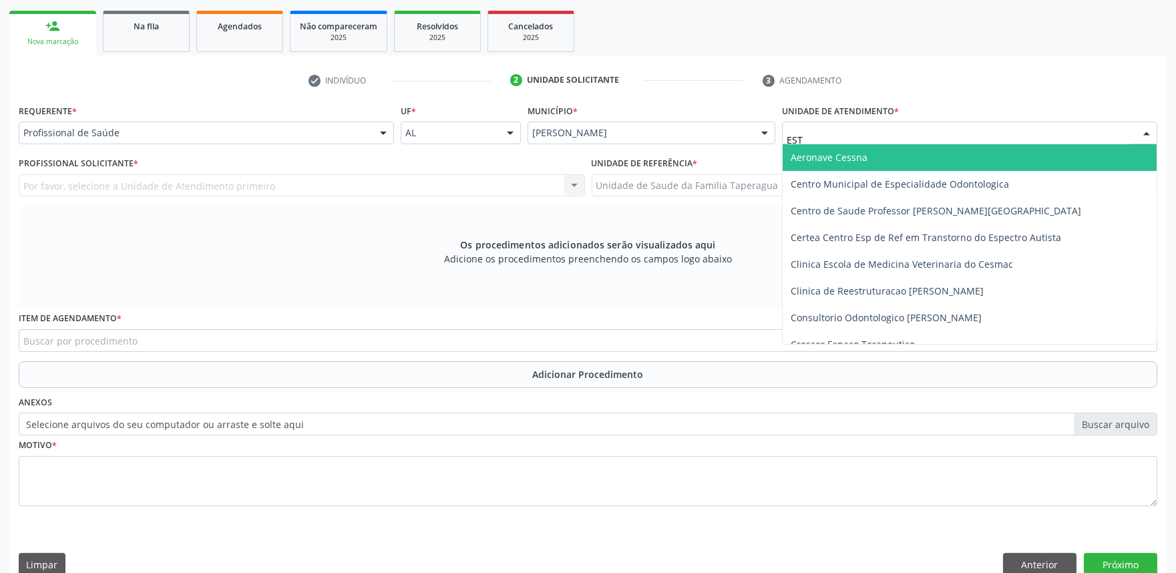
type input "ESTA"
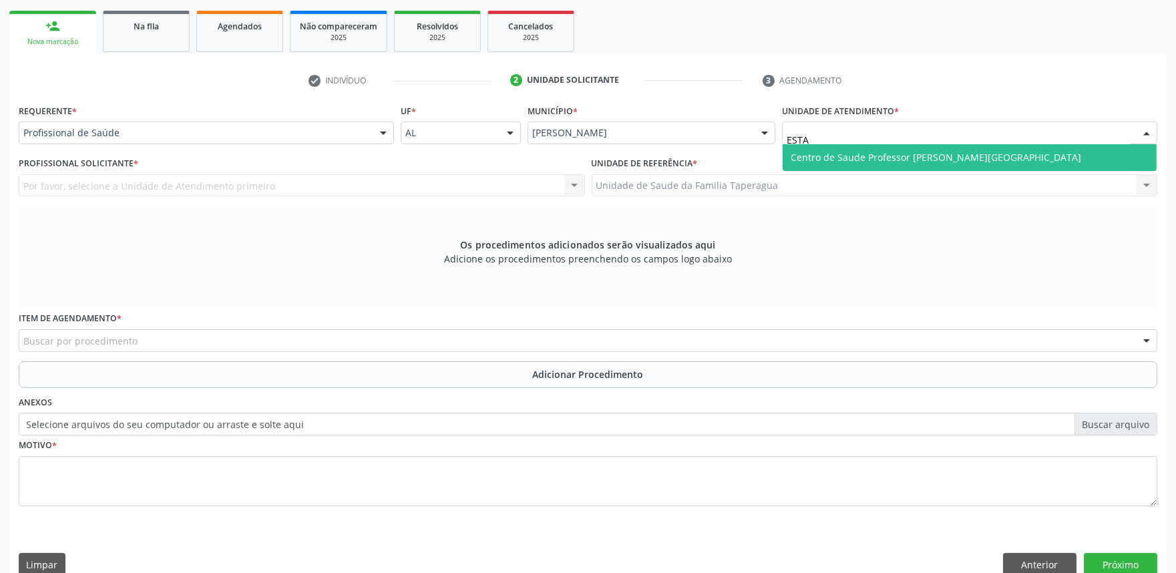
click at [887, 149] on span "Centro de Saude Professor [PERSON_NAME][GEOGRAPHIC_DATA]" at bounding box center [970, 157] width 374 height 27
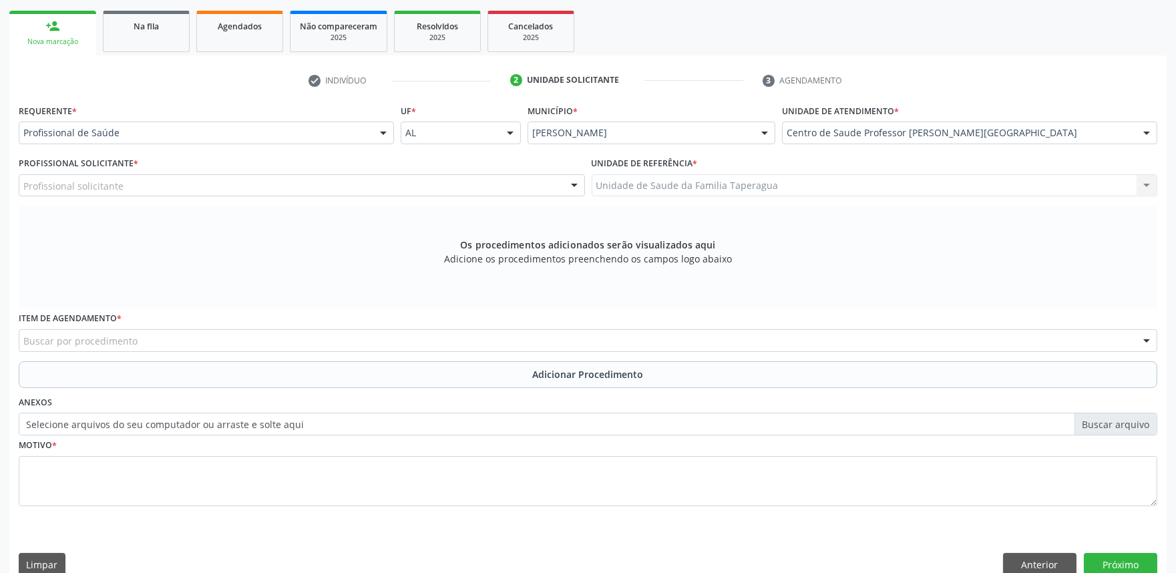
click at [326, 183] on div "Profissional solicitante" at bounding box center [302, 185] width 566 height 23
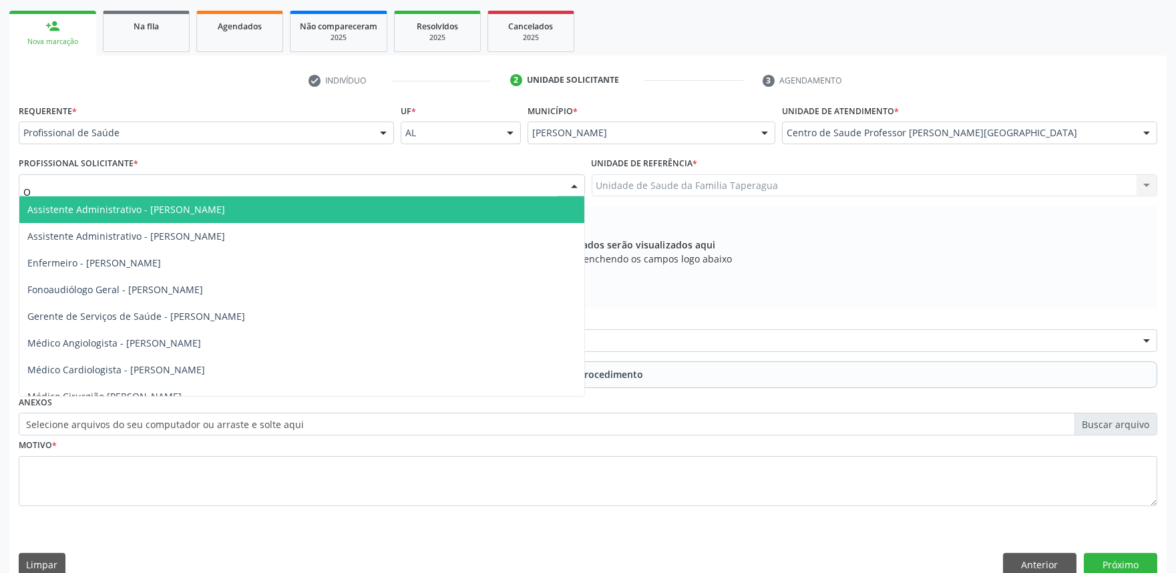
type input "OF"
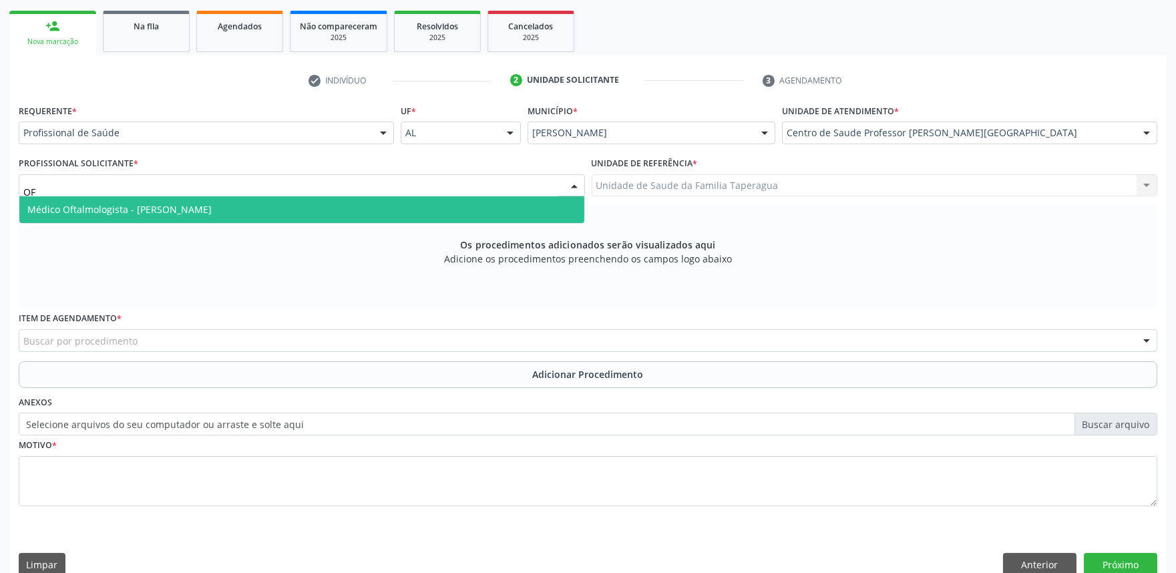
click at [321, 208] on span "Médico Oftalmologista - [PERSON_NAME]" at bounding box center [301, 209] width 565 height 27
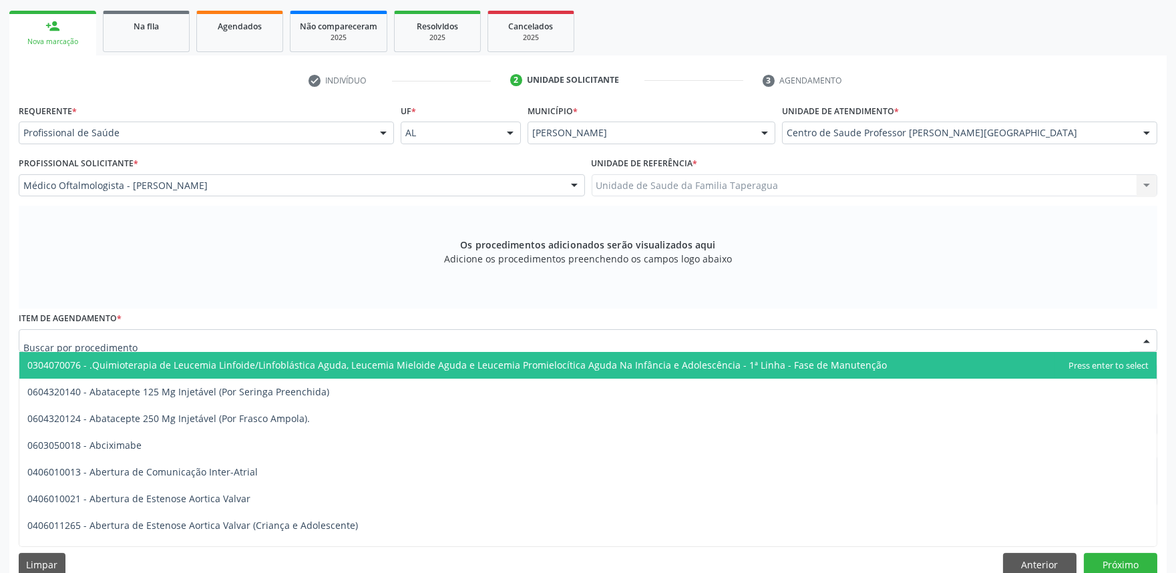
click at [274, 338] on div at bounding box center [588, 340] width 1139 height 23
click at [298, 349] on div at bounding box center [588, 340] width 1139 height 23
click at [236, 342] on div at bounding box center [588, 340] width 1139 height 23
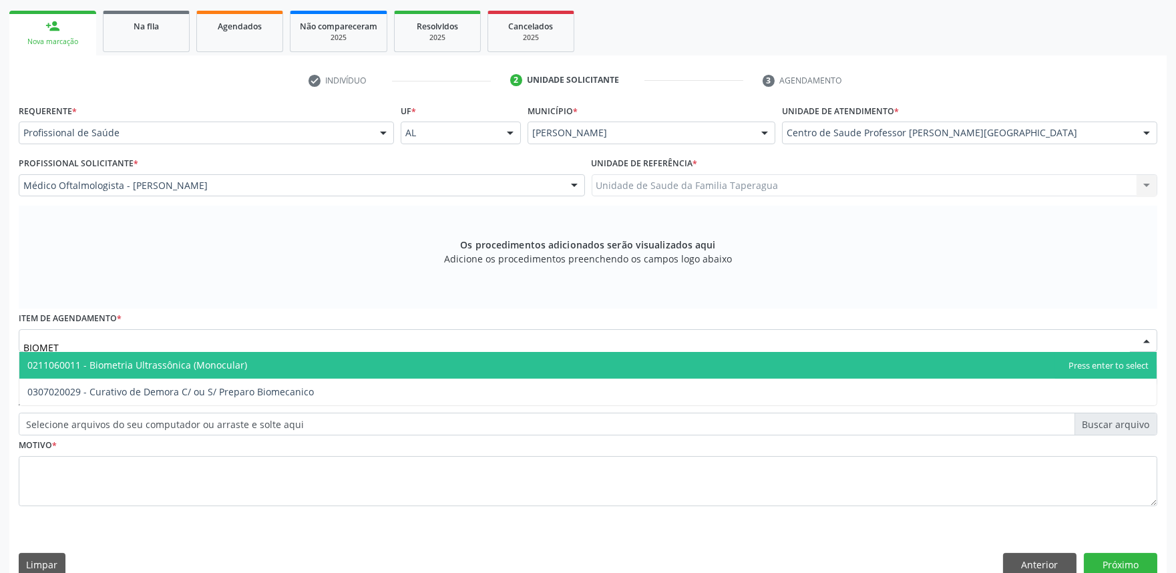
type input "BIOMETR"
click at [234, 367] on span "0211060011 - Biometria Ultrassônica (Monocular)" at bounding box center [137, 365] width 220 height 13
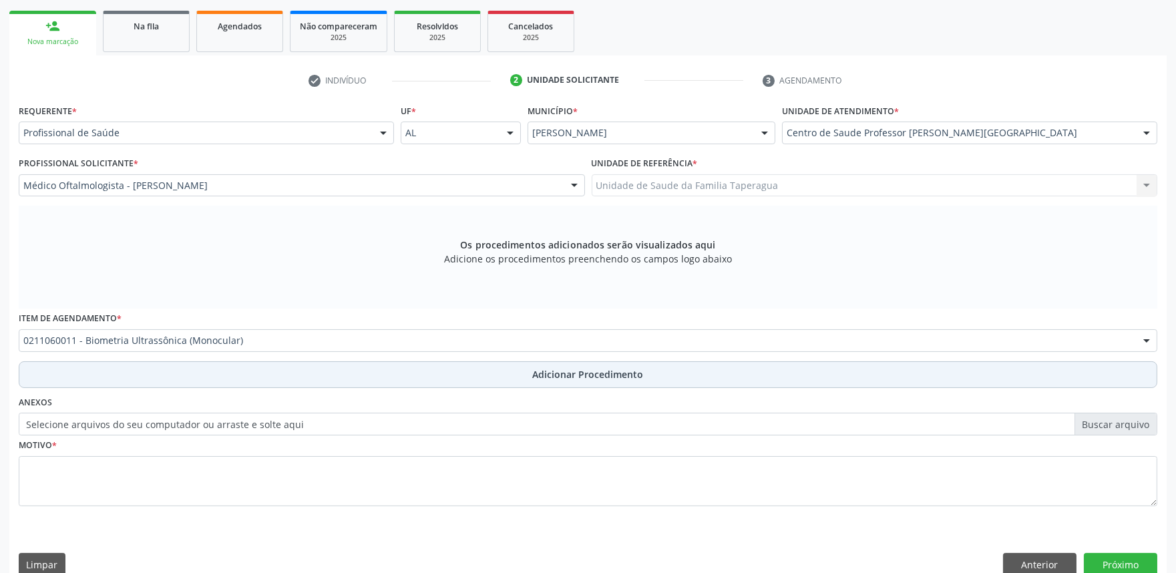
click at [232, 372] on button "Adicionar Procedimento" at bounding box center [588, 374] width 1139 height 27
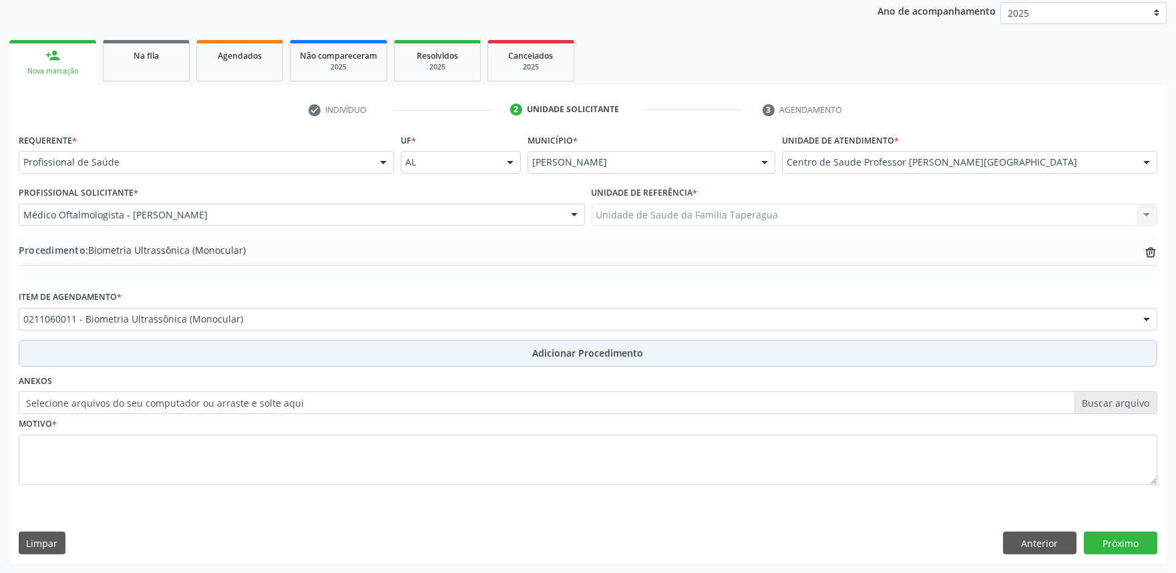
scroll to position [177, 0]
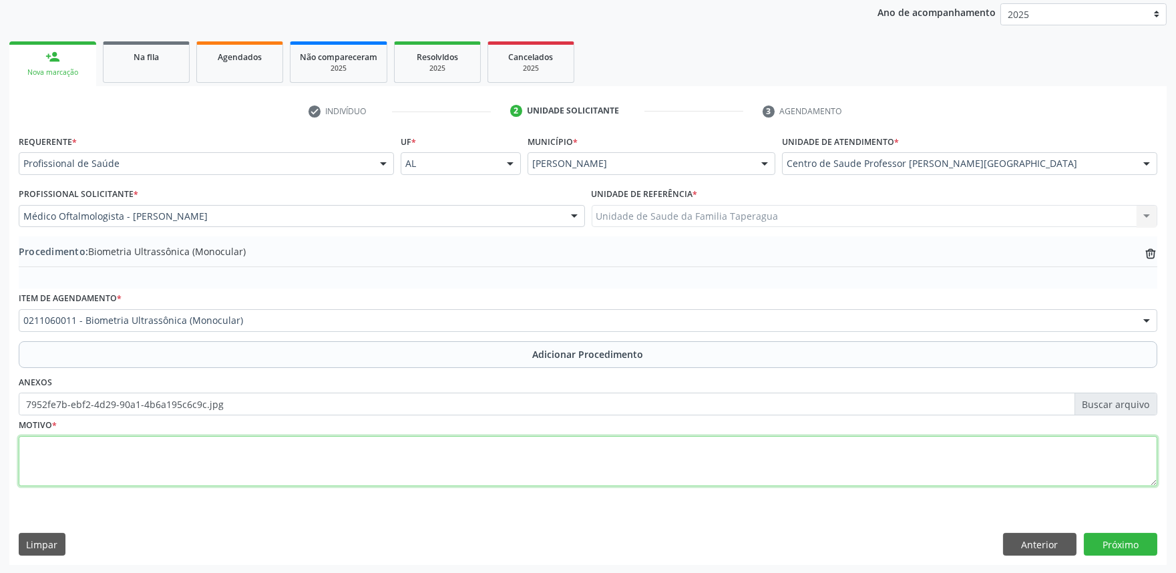
click at [327, 463] on textarea at bounding box center [588, 461] width 1139 height 51
type textarea "PRÉ-OP"
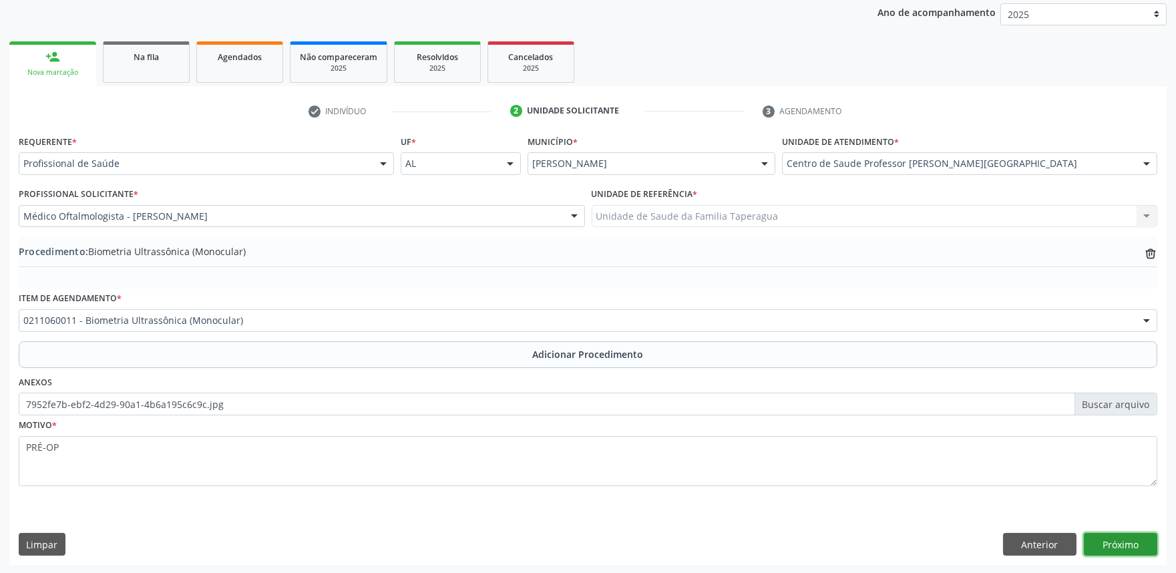
click at [1098, 540] on button "Próximo" at bounding box center [1120, 544] width 73 height 23
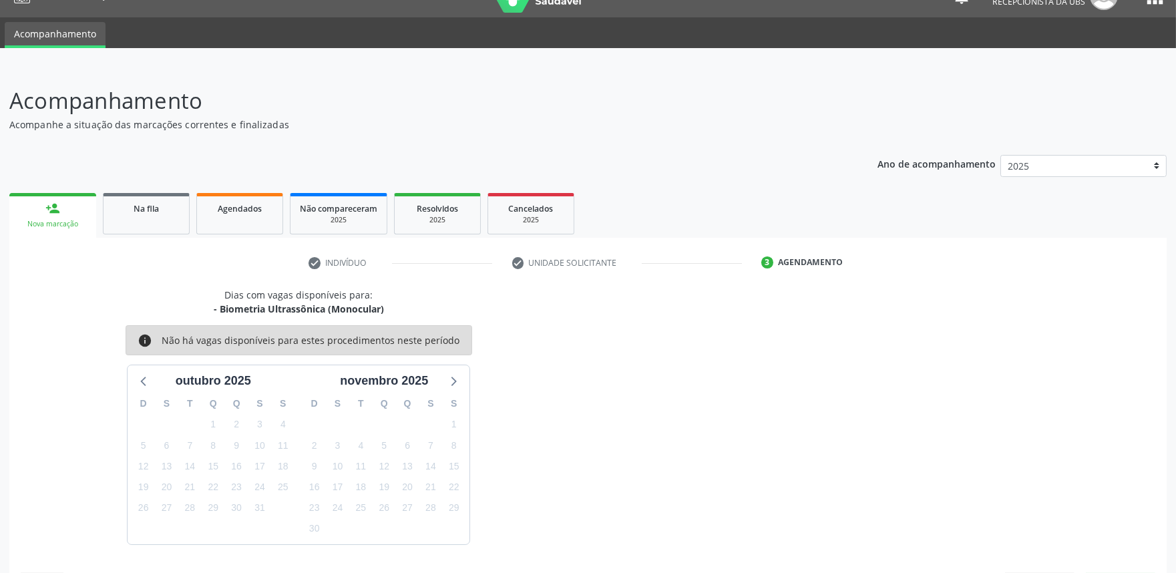
scroll to position [65, 0]
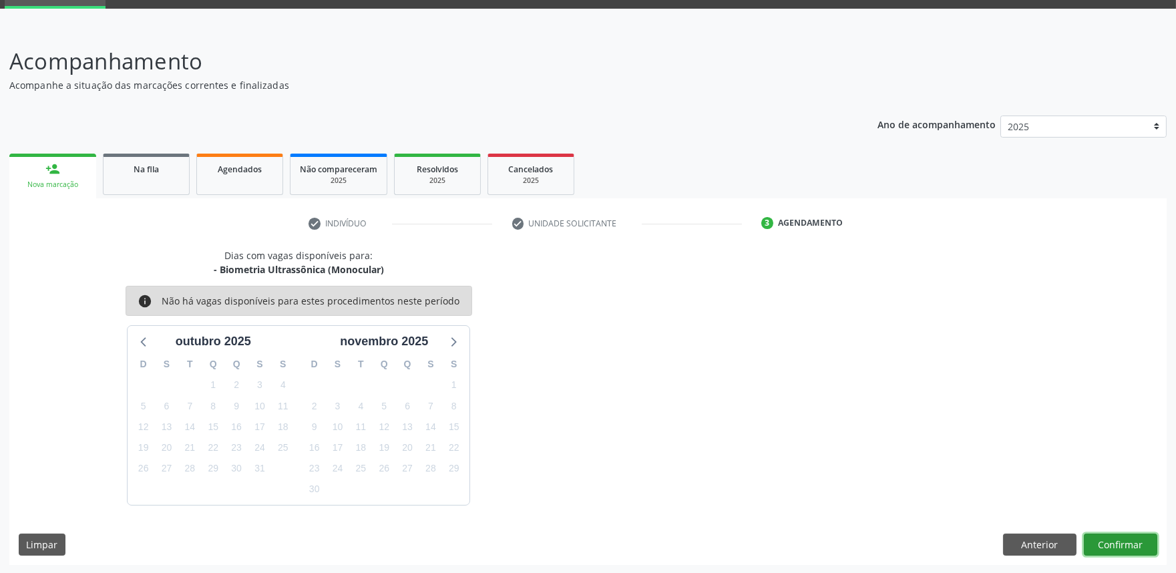
click at [1140, 543] on button "Confirmar" at bounding box center [1120, 545] width 73 height 23
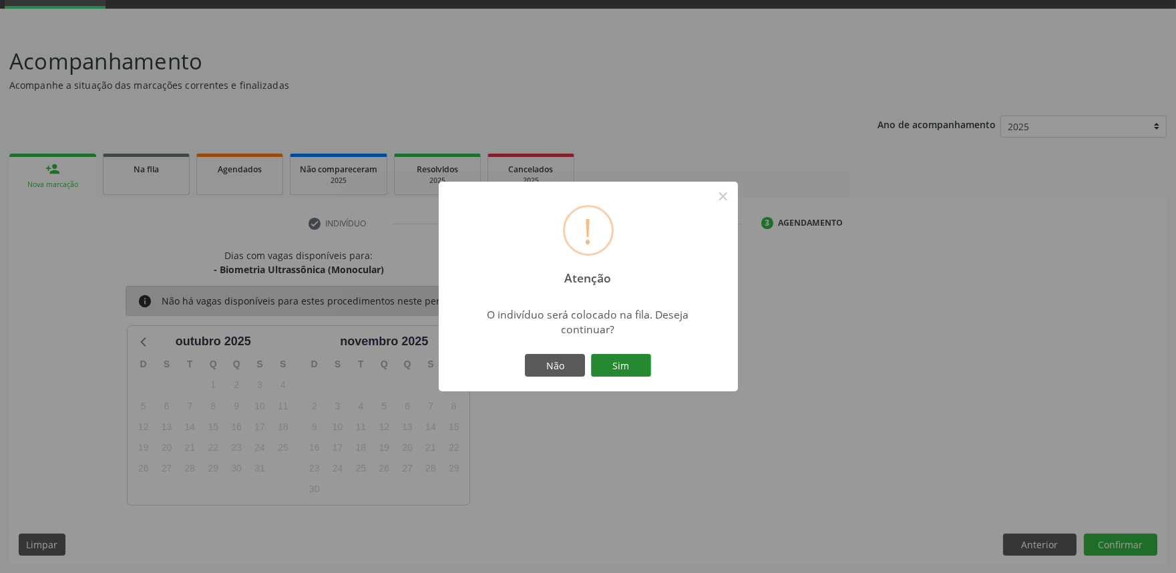
click at [622, 362] on button "Sim" at bounding box center [621, 365] width 60 height 23
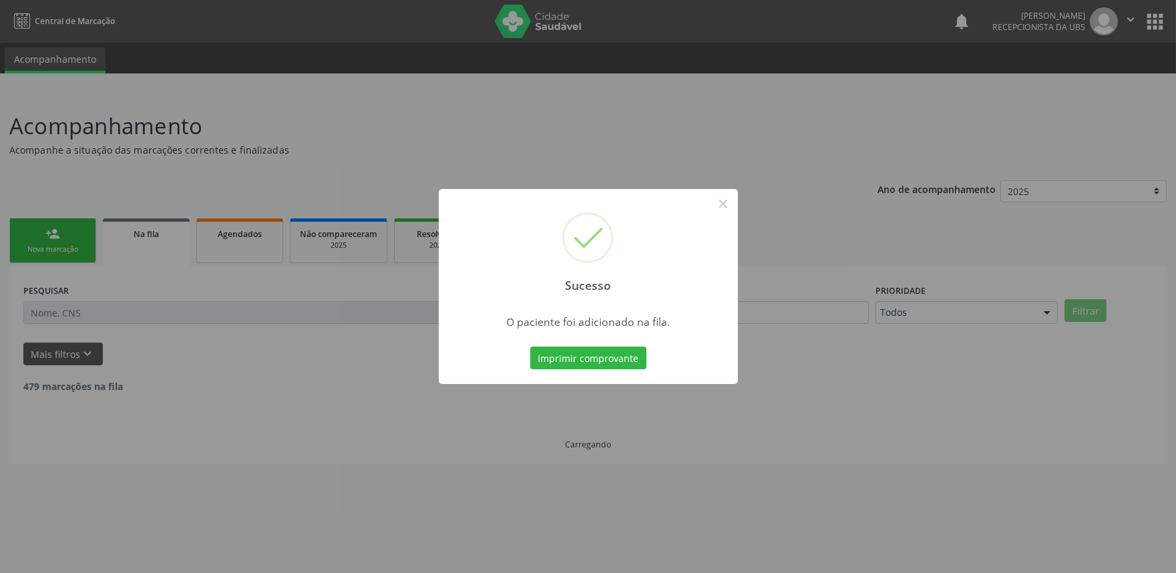
scroll to position [0, 0]
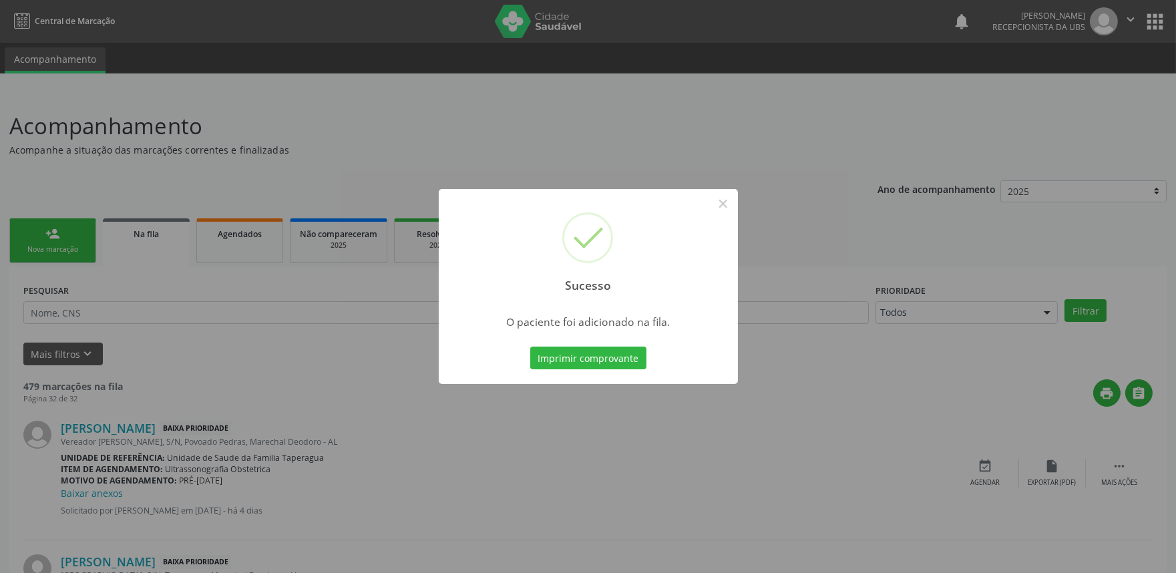
click at [345, 305] on div "Sucesso × O paciente foi adicionado na fila. Imprimir comprovante Cancel" at bounding box center [588, 286] width 1176 height 573
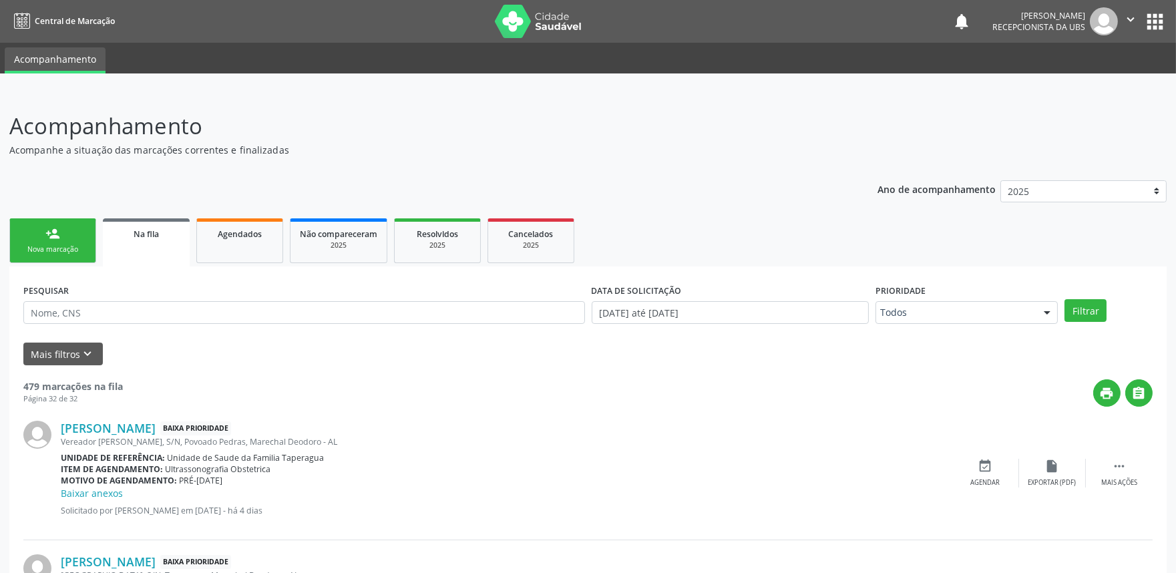
click at [78, 256] on link "person_add Nova marcação" at bounding box center [52, 240] width 87 height 45
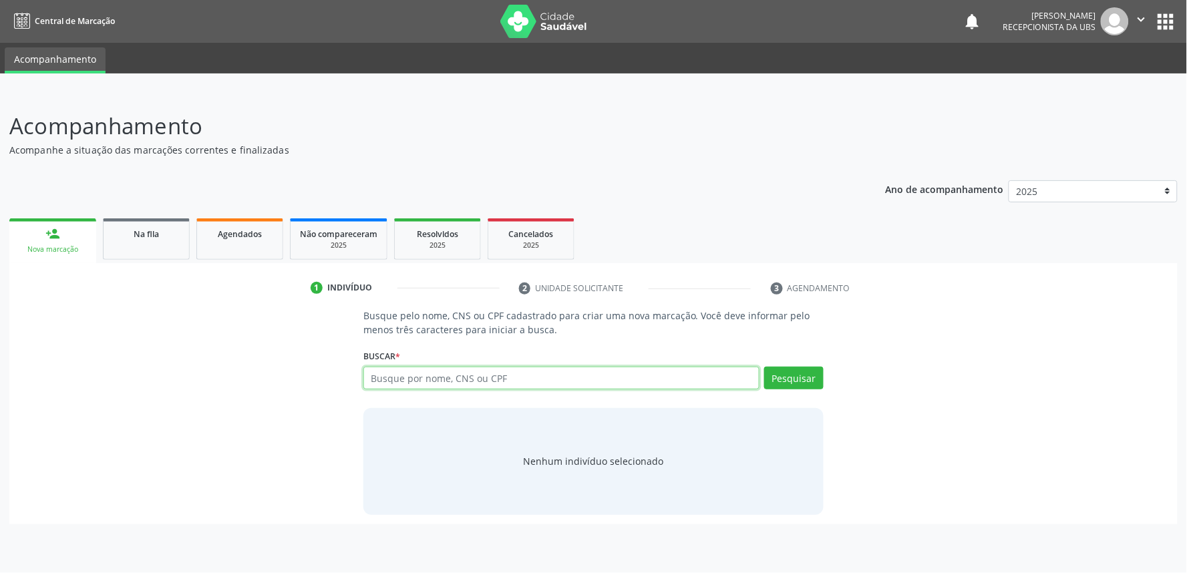
click at [482, 376] on input "text" at bounding box center [561, 378] width 396 height 23
paste input "706307702519879"
type input "706307702519879"
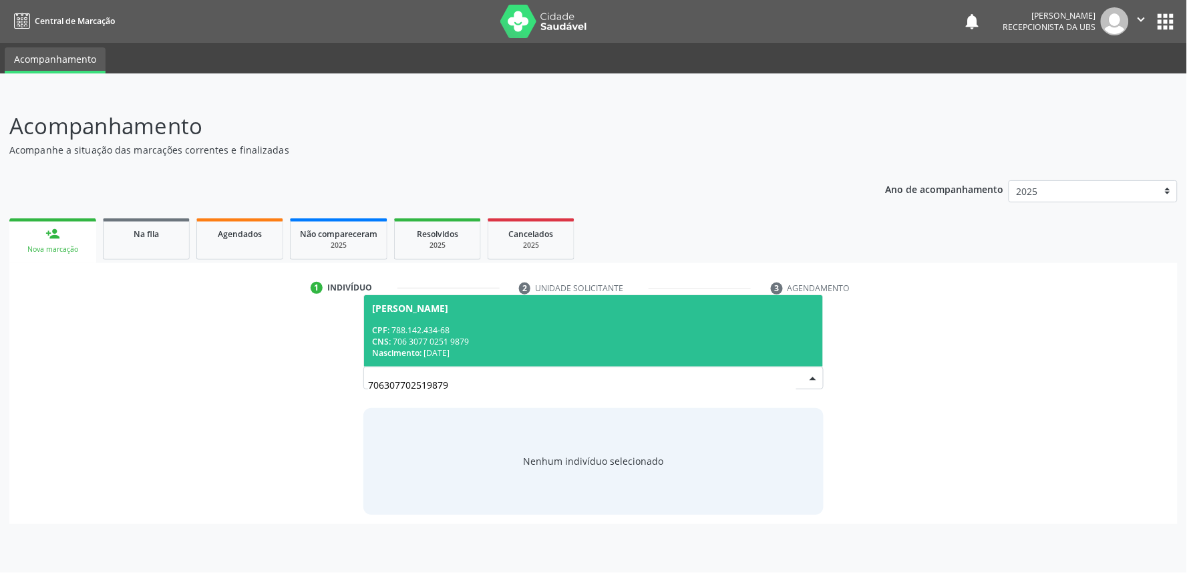
click at [494, 343] on div "CNS: 706 3077 0251 9879" at bounding box center [593, 341] width 443 height 11
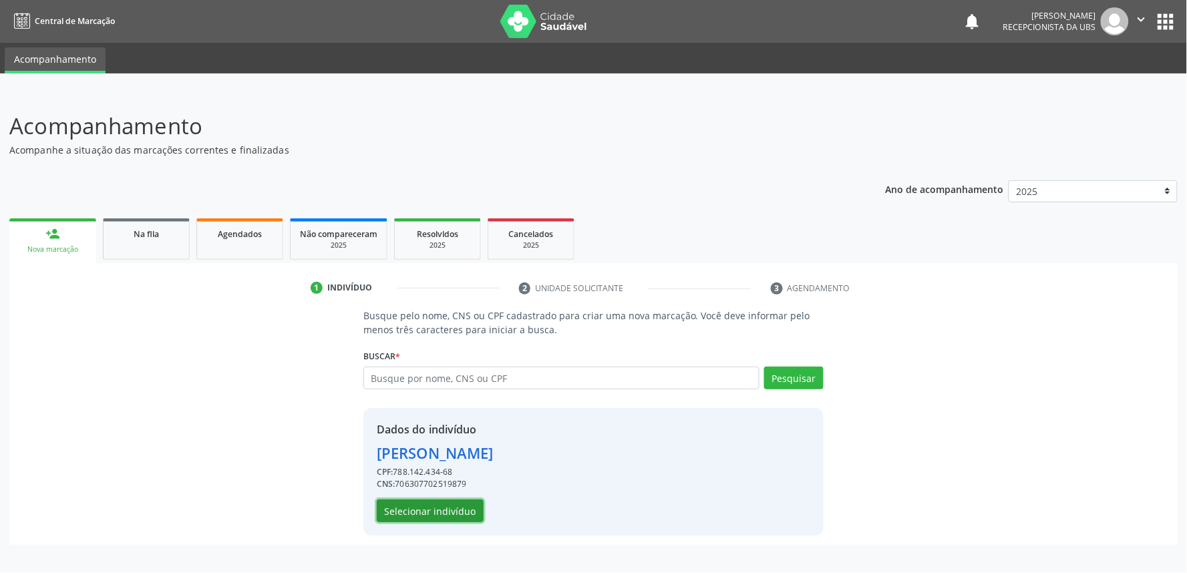
click at [429, 505] on button "Selecionar indivíduo" at bounding box center [430, 511] width 107 height 23
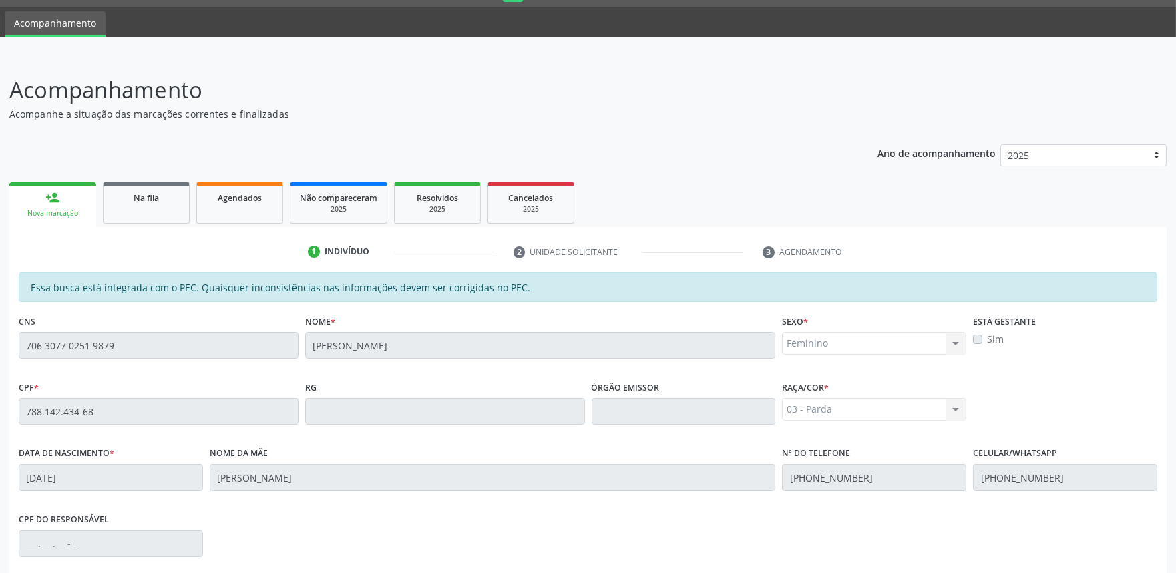
scroll to position [208, 0]
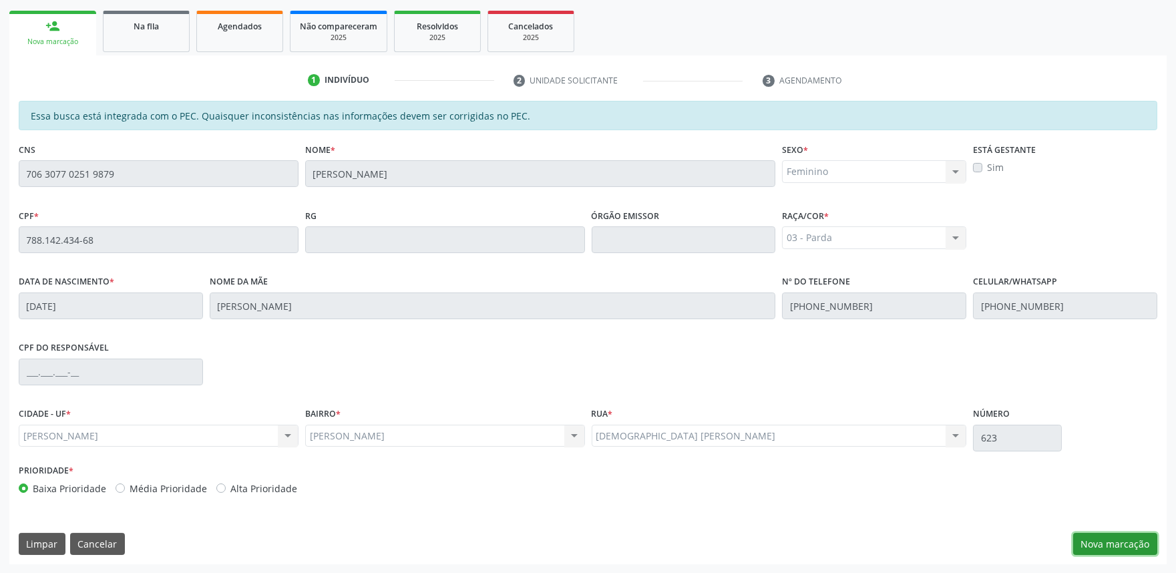
click at [1088, 546] on button "Nova marcação" at bounding box center [1116, 544] width 84 height 23
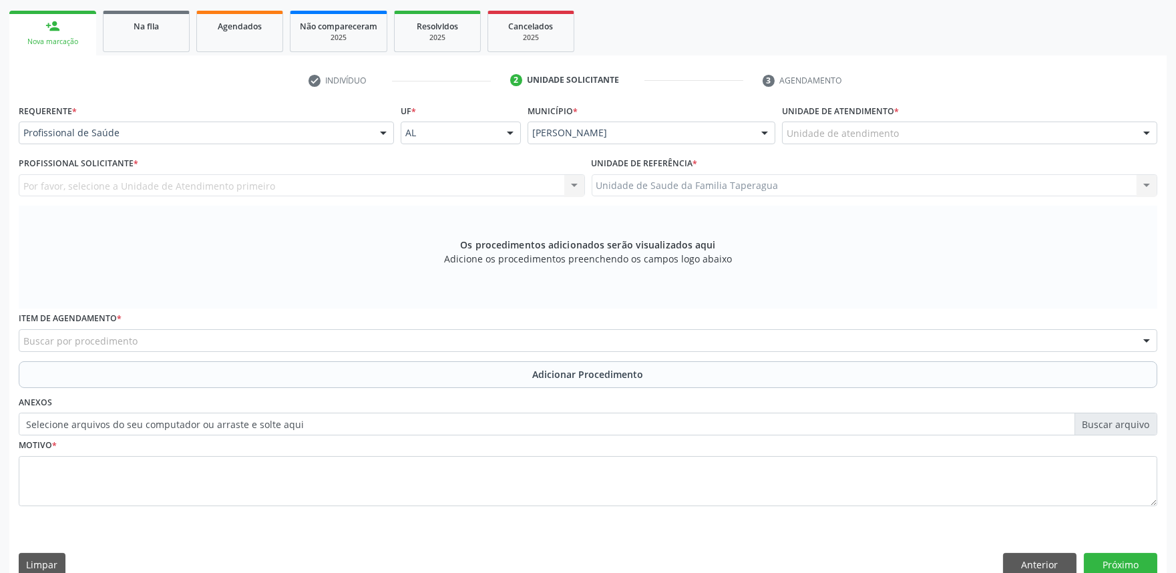
click at [1030, 136] on div "Unidade de atendimento" at bounding box center [969, 133] width 375 height 23
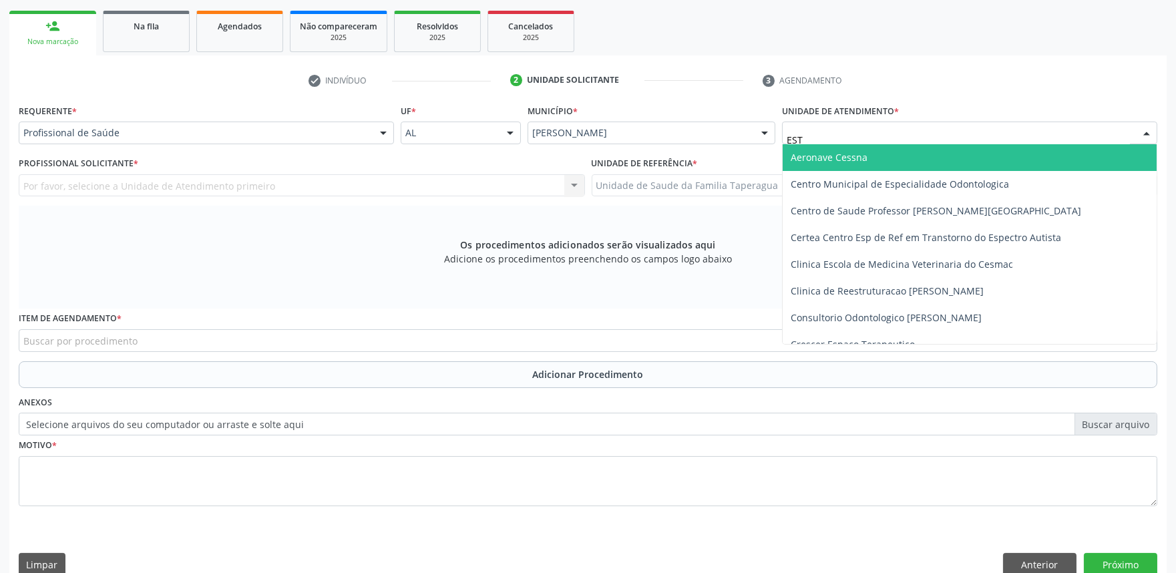
type input "ESTA"
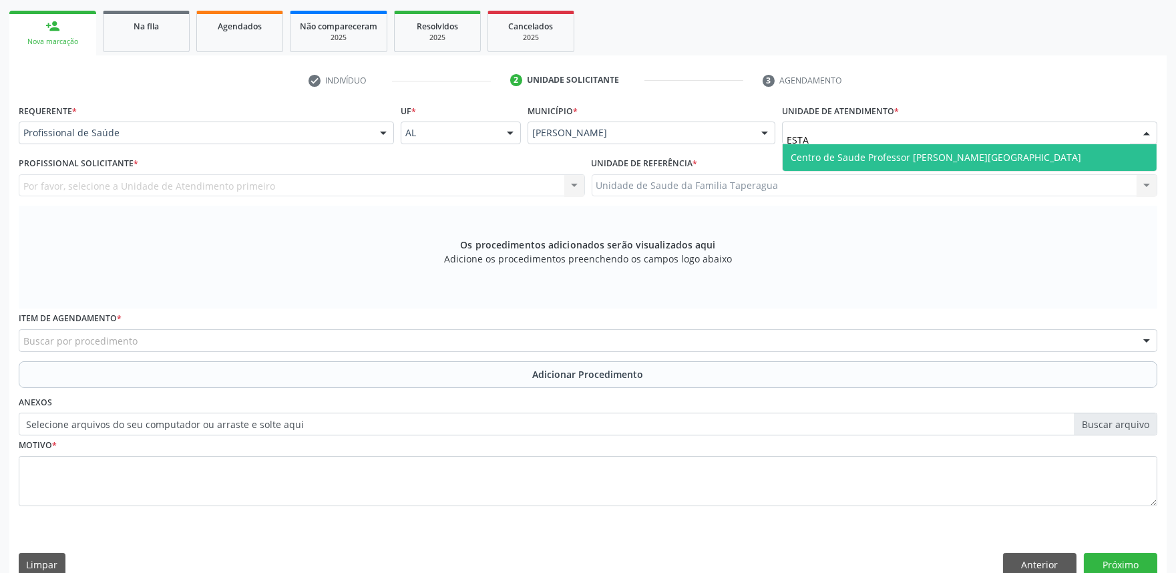
click at [997, 155] on span "Centro de Saude Professor [PERSON_NAME][GEOGRAPHIC_DATA]" at bounding box center [970, 157] width 374 height 27
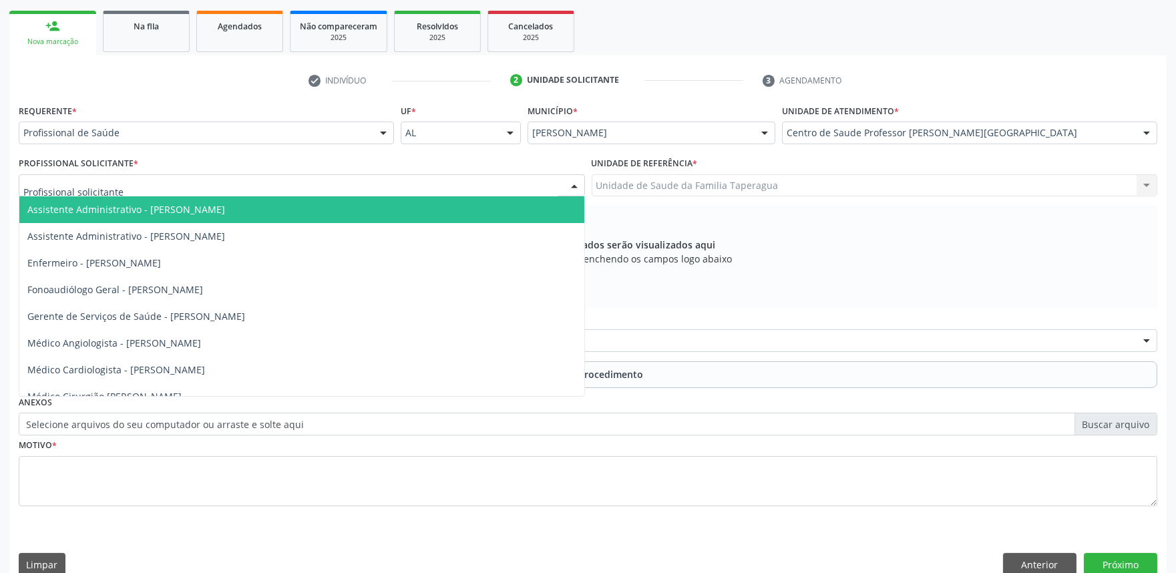
click at [370, 179] on div at bounding box center [302, 185] width 566 height 23
click at [370, 179] on input "text" at bounding box center [290, 192] width 534 height 27
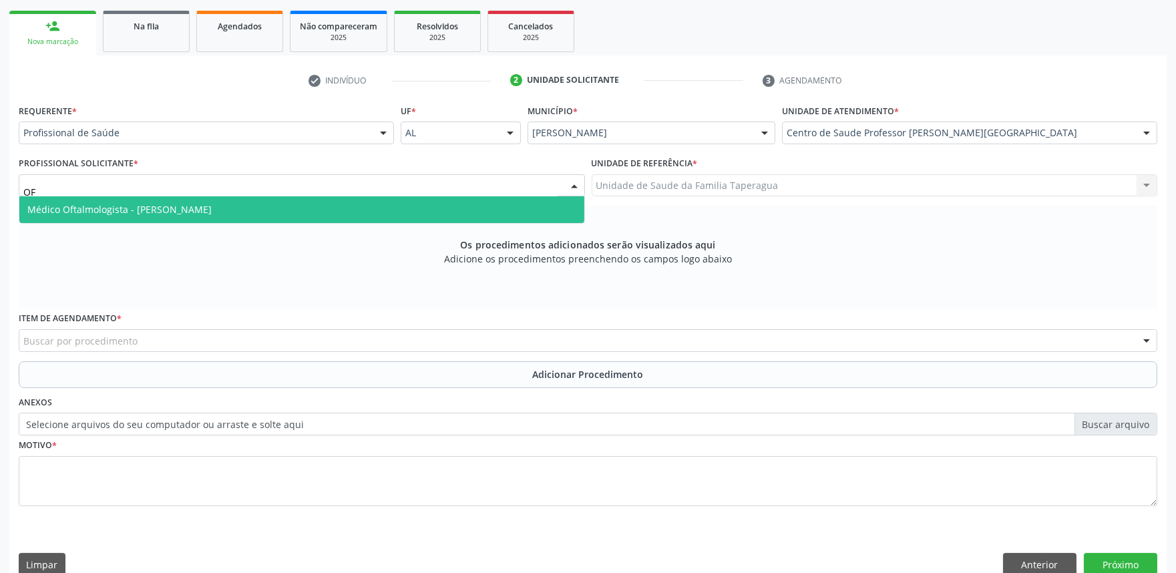
type input "OFT"
click at [355, 208] on span "Médico Oftalmologista - [PERSON_NAME]" at bounding box center [301, 209] width 565 height 27
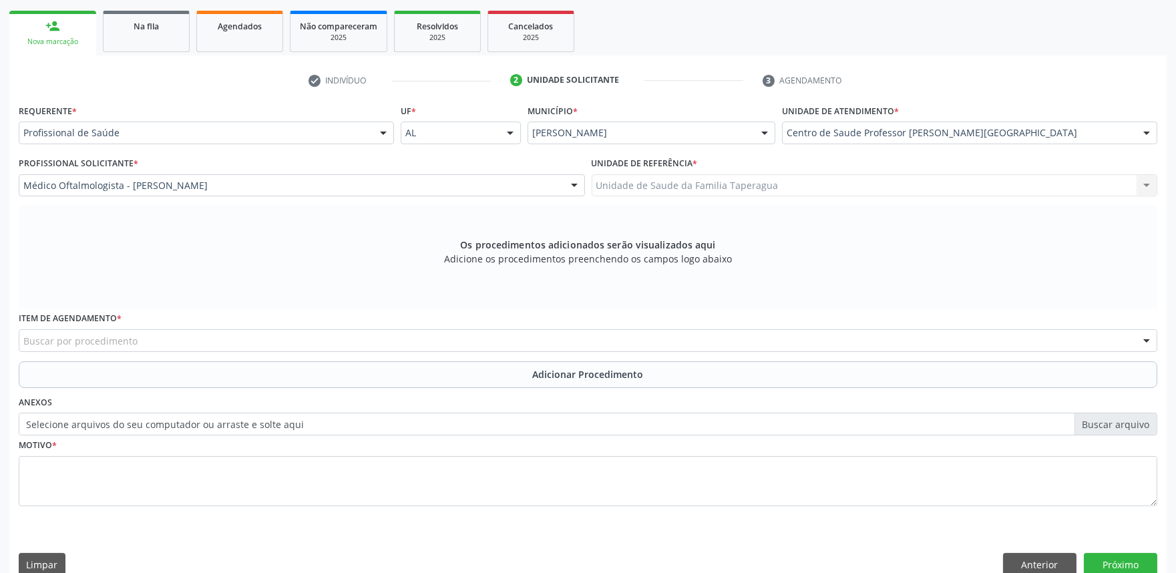
click at [345, 339] on div "Buscar por procedimento" at bounding box center [588, 340] width 1139 height 23
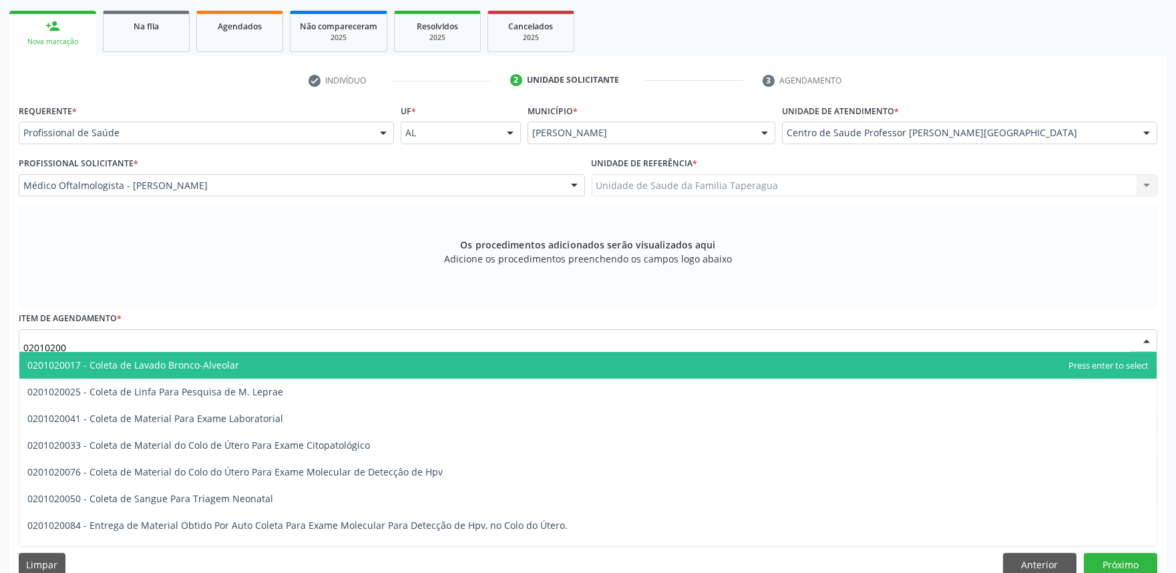
type input "020102004"
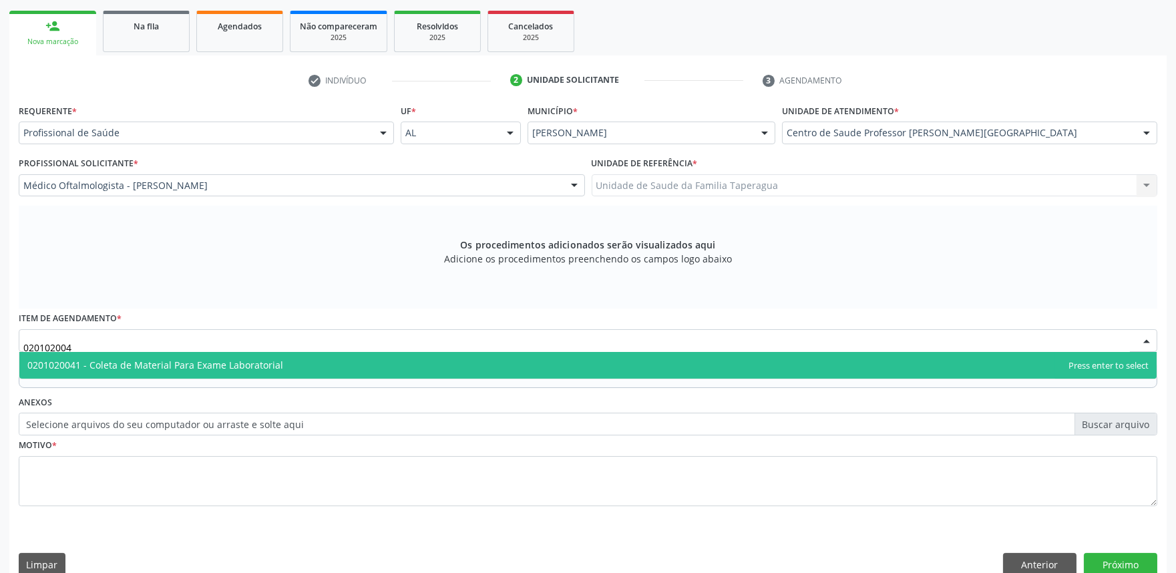
click at [343, 353] on span "0201020041 - Coleta de Material Para Exame Laboratorial" at bounding box center [588, 365] width 1138 height 27
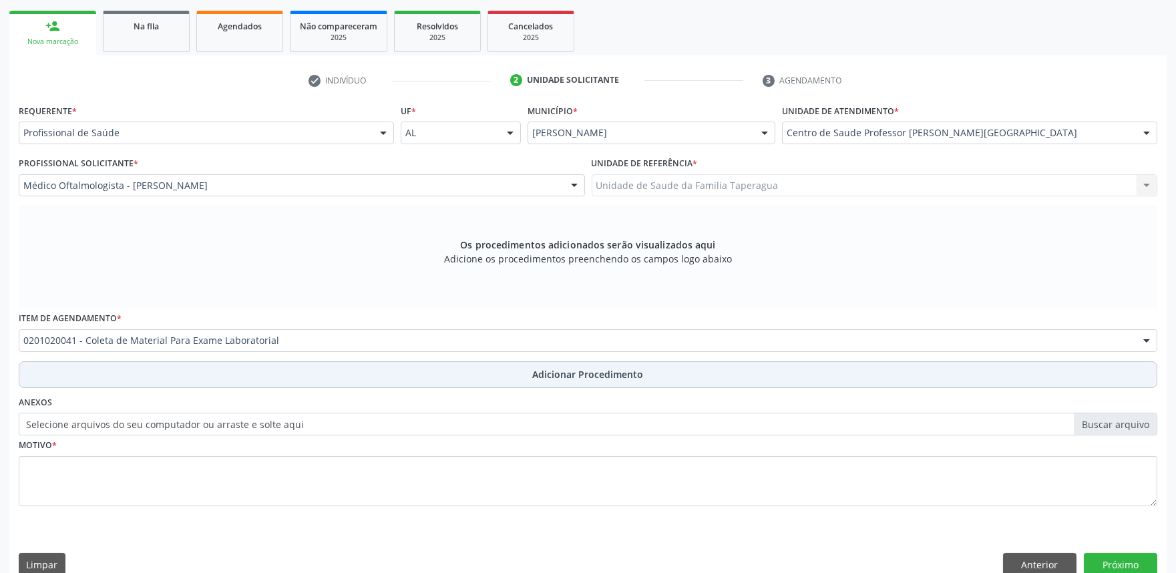
click at [341, 369] on button "Adicionar Procedimento" at bounding box center [588, 374] width 1139 height 27
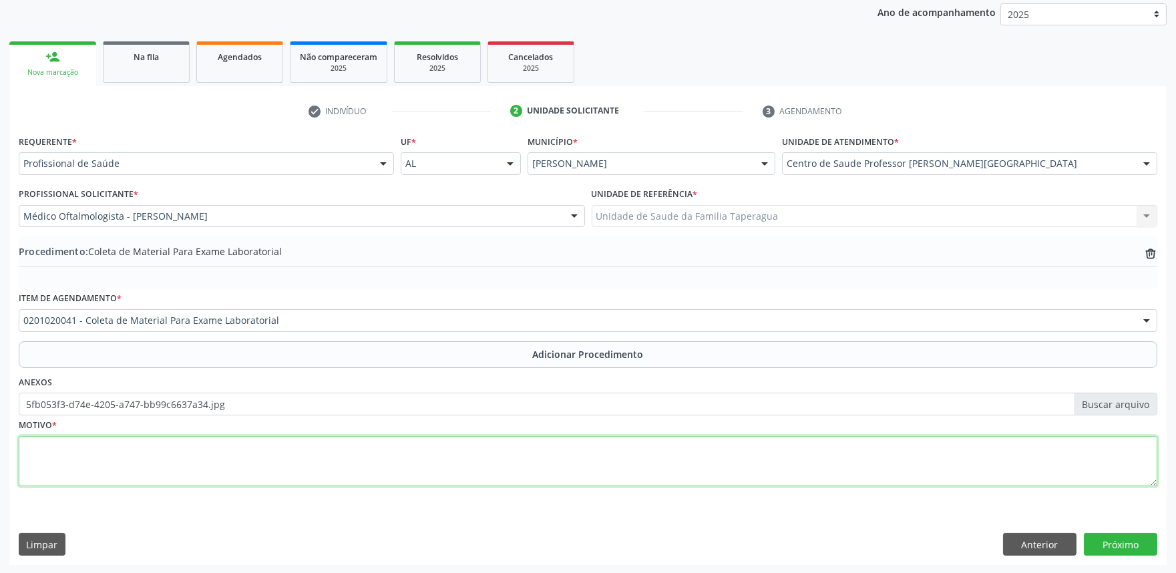
click at [236, 455] on textarea at bounding box center [588, 461] width 1139 height 51
type textarea "PRÉ-OP"
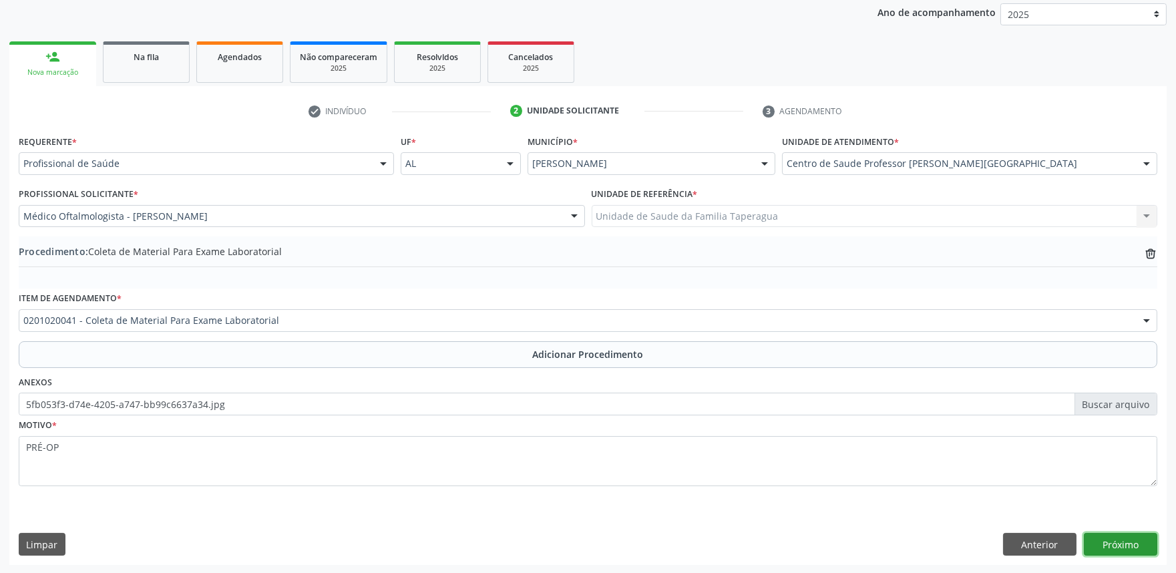
click at [1096, 552] on button "Próximo" at bounding box center [1120, 544] width 73 height 23
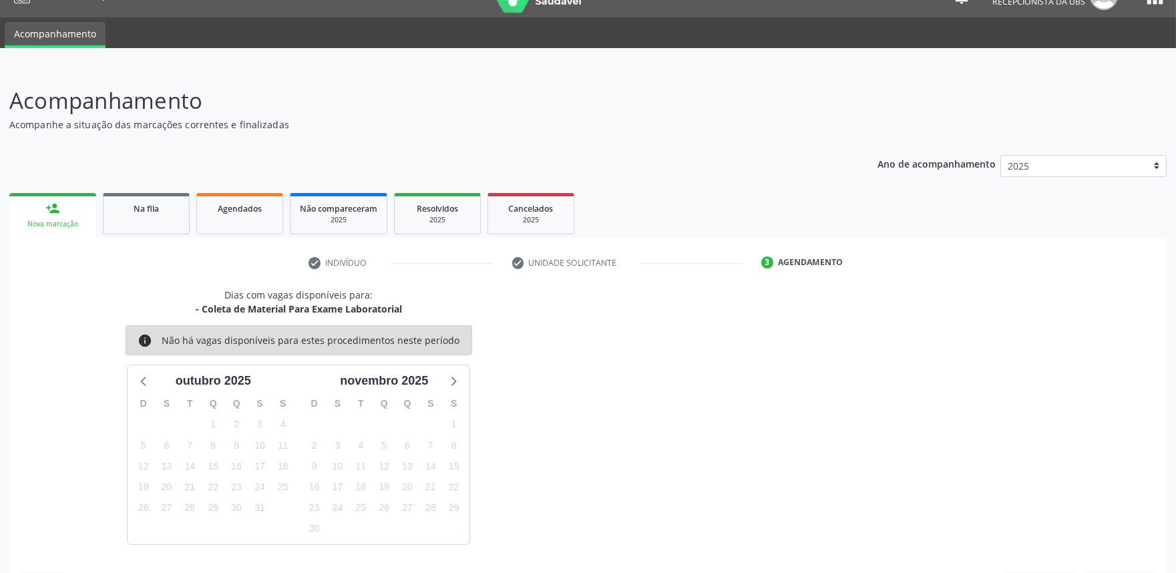
scroll to position [65, 0]
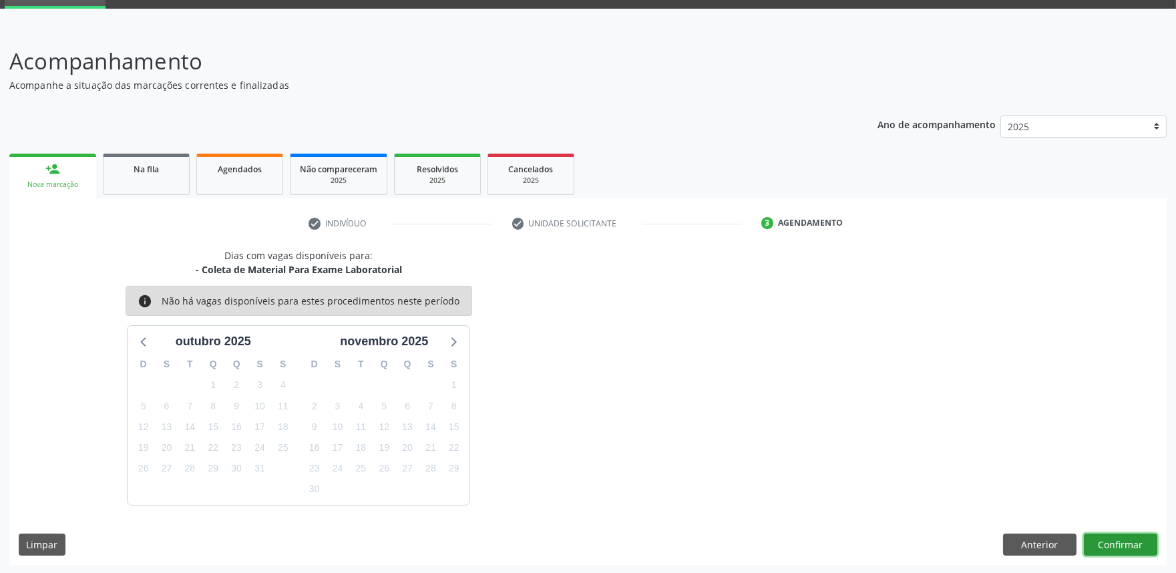
click at [1110, 549] on button "Confirmar" at bounding box center [1120, 545] width 73 height 23
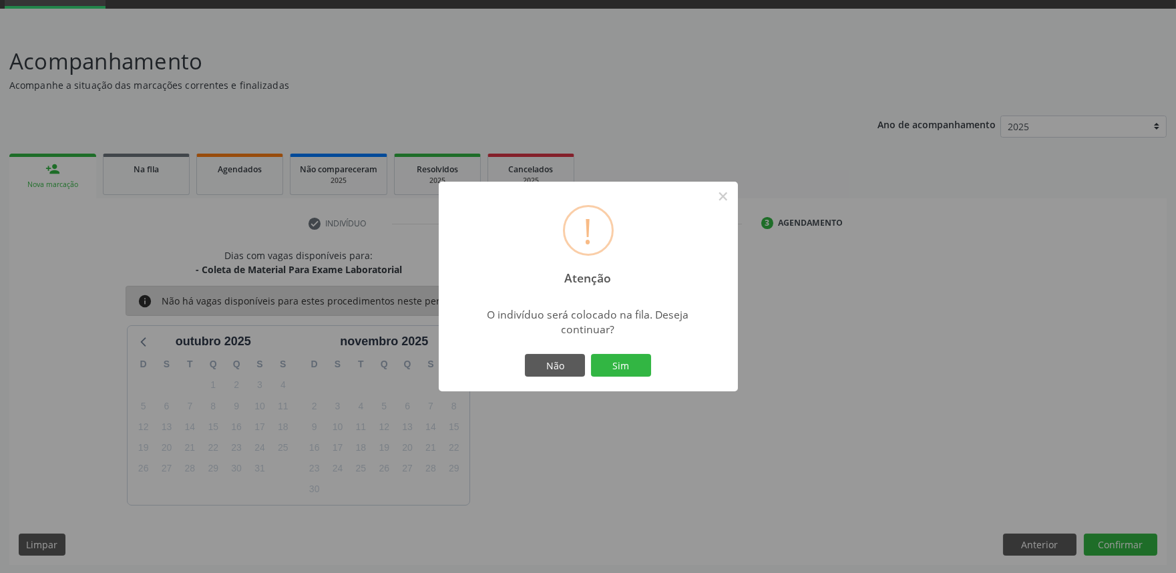
click at [591, 354] on button "Sim" at bounding box center [621, 365] width 60 height 23
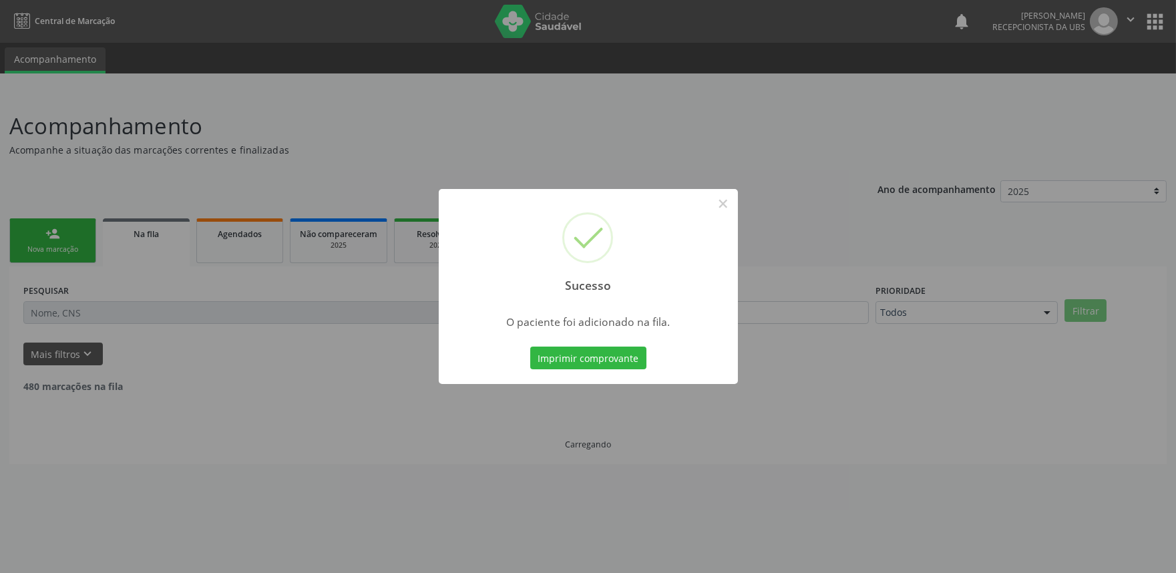
scroll to position [0, 0]
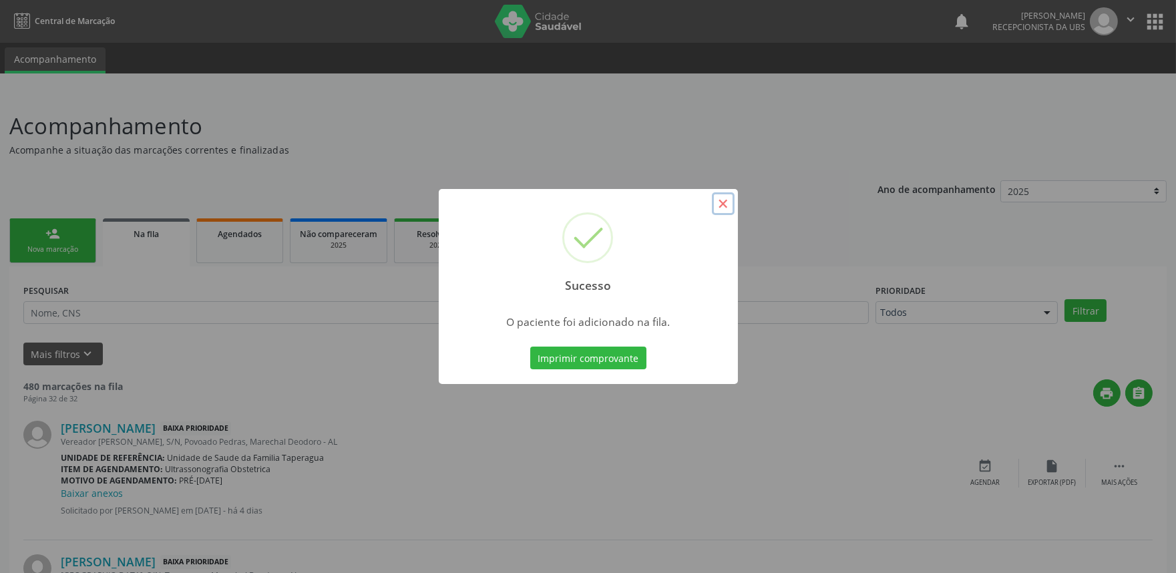
click at [723, 198] on button "×" at bounding box center [723, 203] width 23 height 23
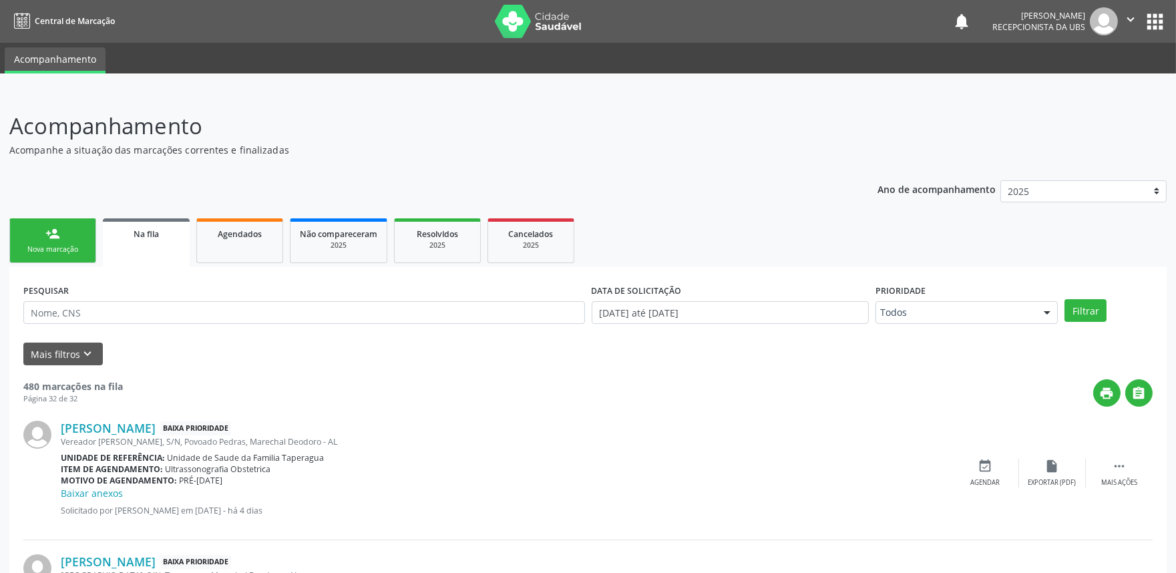
click at [45, 244] on div "Nova marcação" at bounding box center [52, 249] width 67 height 10
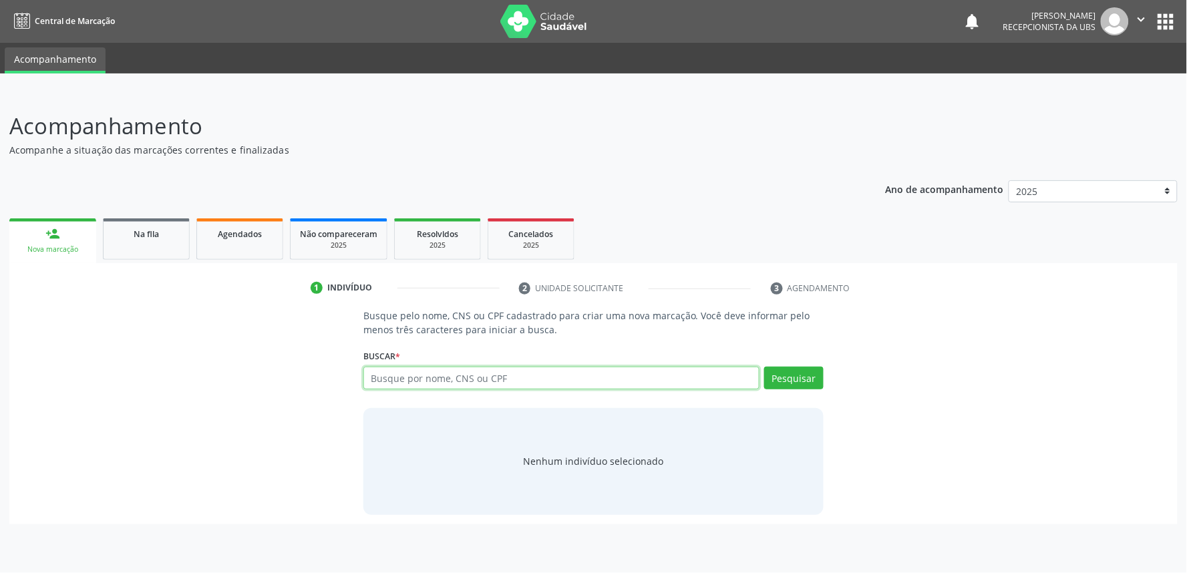
click at [429, 378] on input "text" at bounding box center [561, 378] width 396 height 23
paste input "706307702519879"
type input "706307702519879"
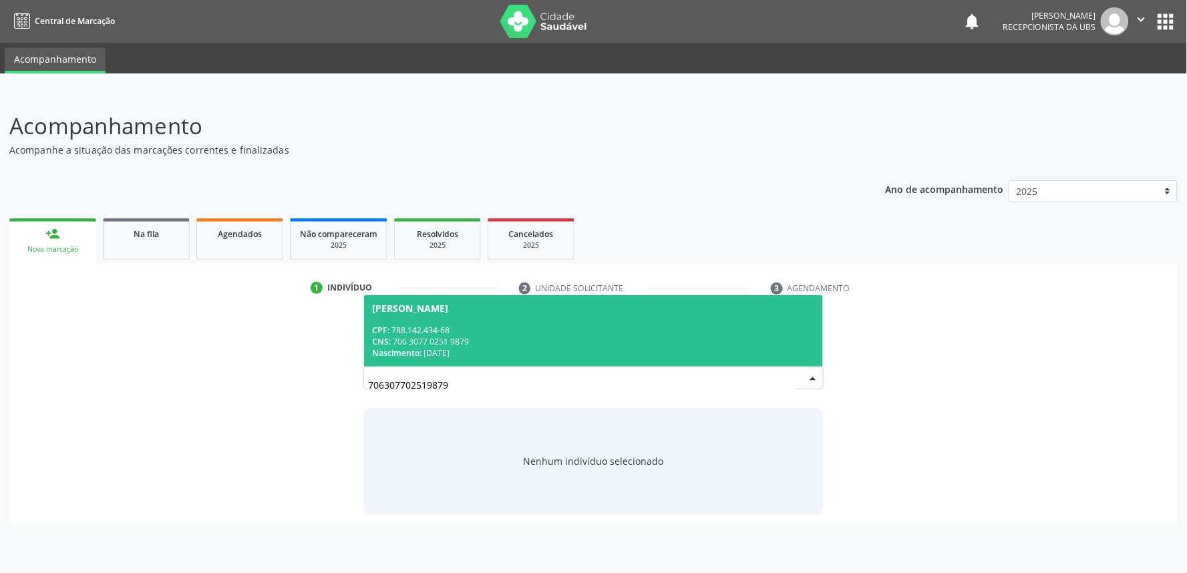
click at [529, 301] on span "[PERSON_NAME] CPF: 788.142.434-68 CNS: 706 3077 0251 9879 Nascimento: [DATE]" at bounding box center [593, 330] width 459 height 71
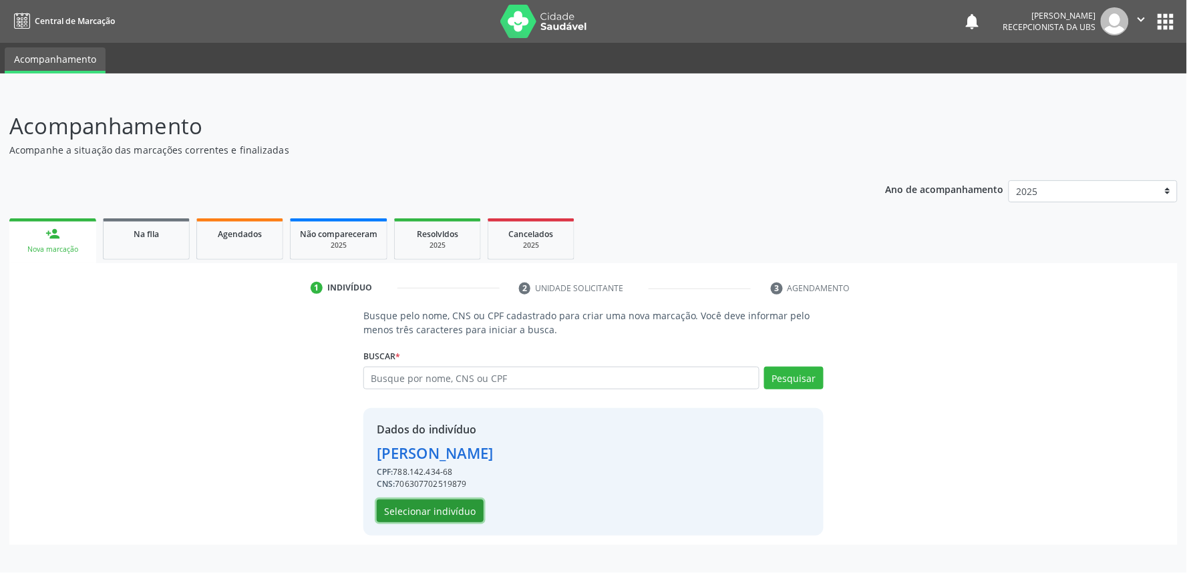
click at [464, 506] on button "Selecionar indivíduo" at bounding box center [430, 511] width 107 height 23
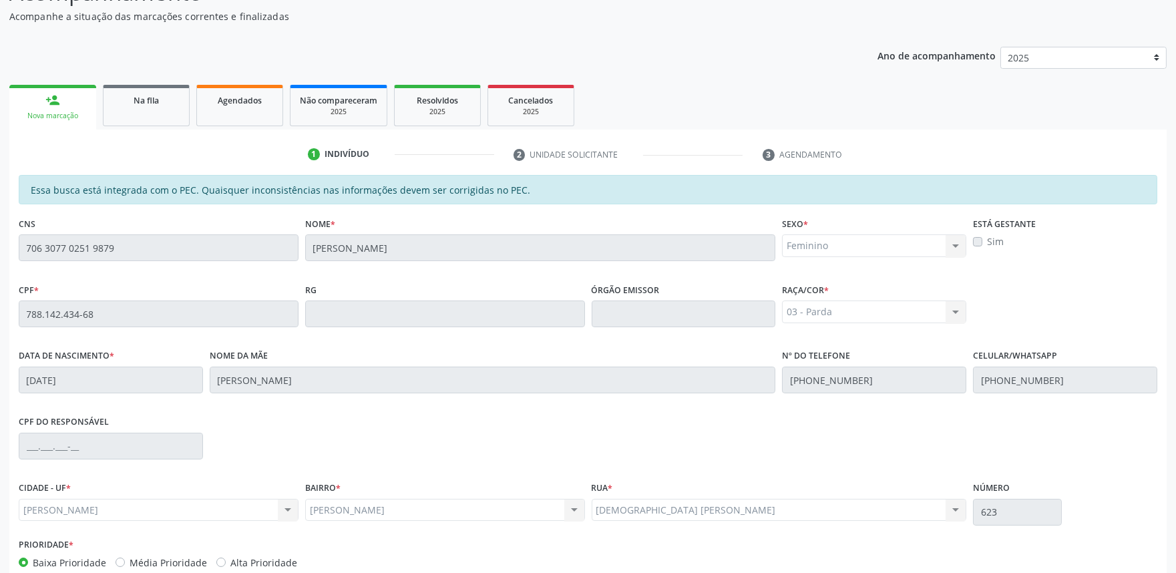
scroll to position [208, 0]
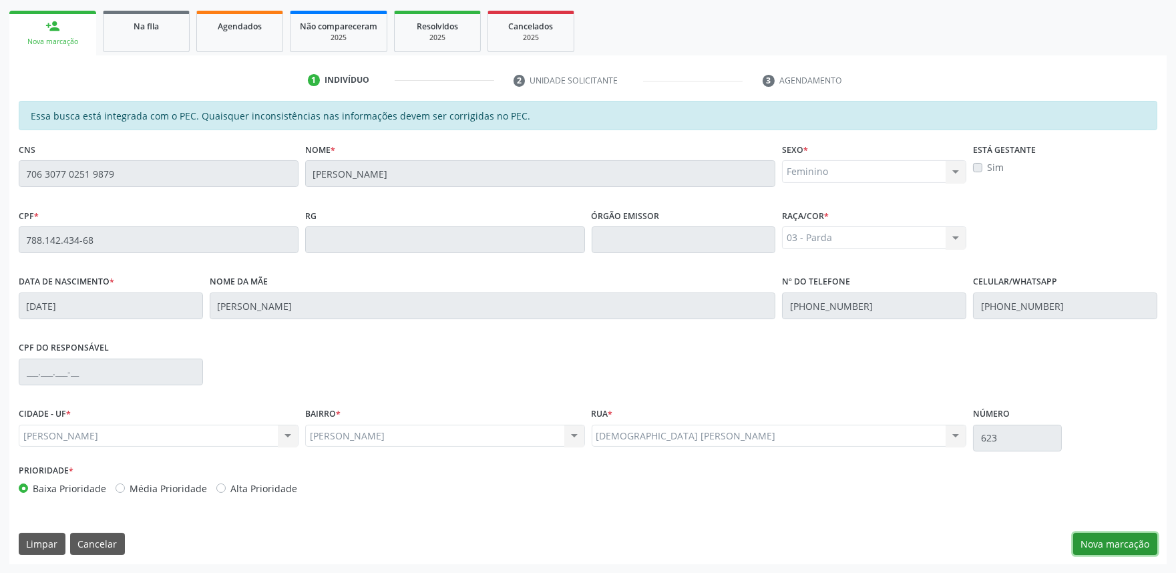
click at [1114, 544] on button "Nova marcação" at bounding box center [1116, 544] width 84 height 23
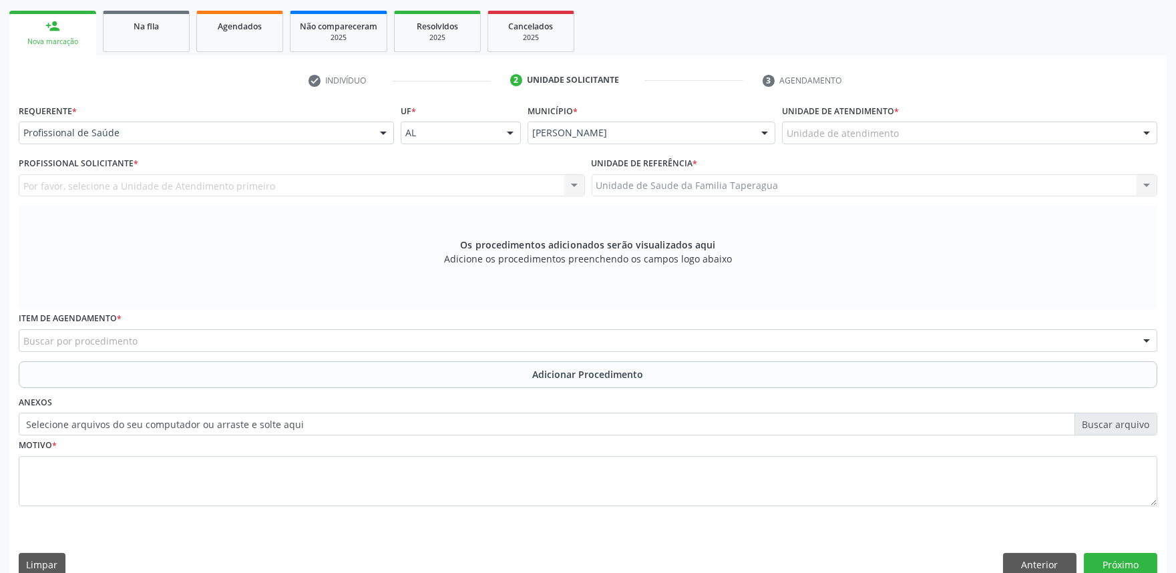
click at [990, 128] on div "Unidade de atendimento" at bounding box center [969, 133] width 375 height 23
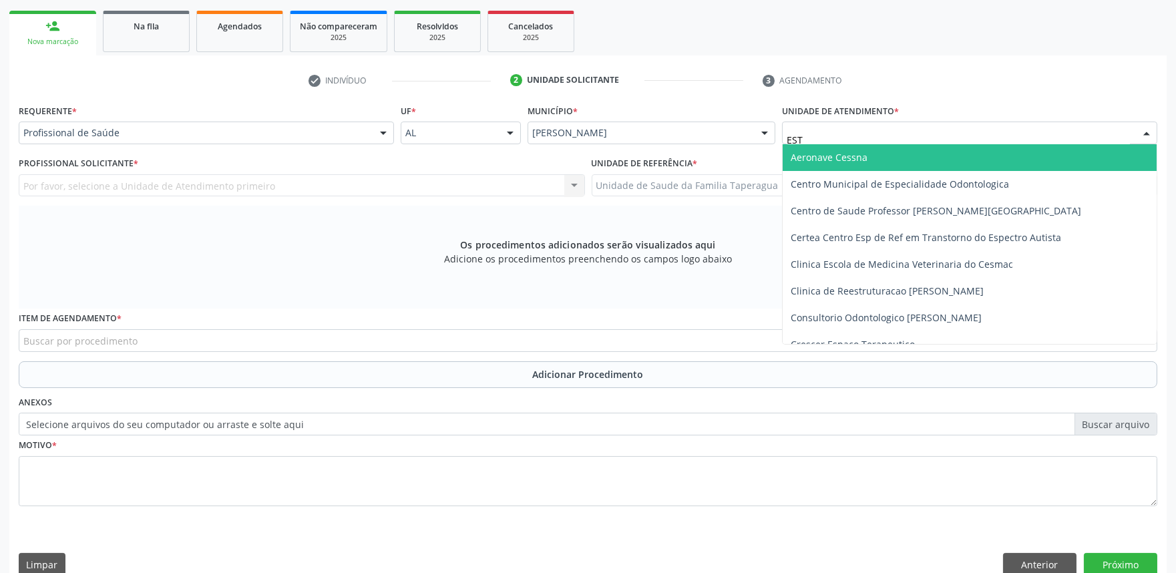
type input "ESTA"
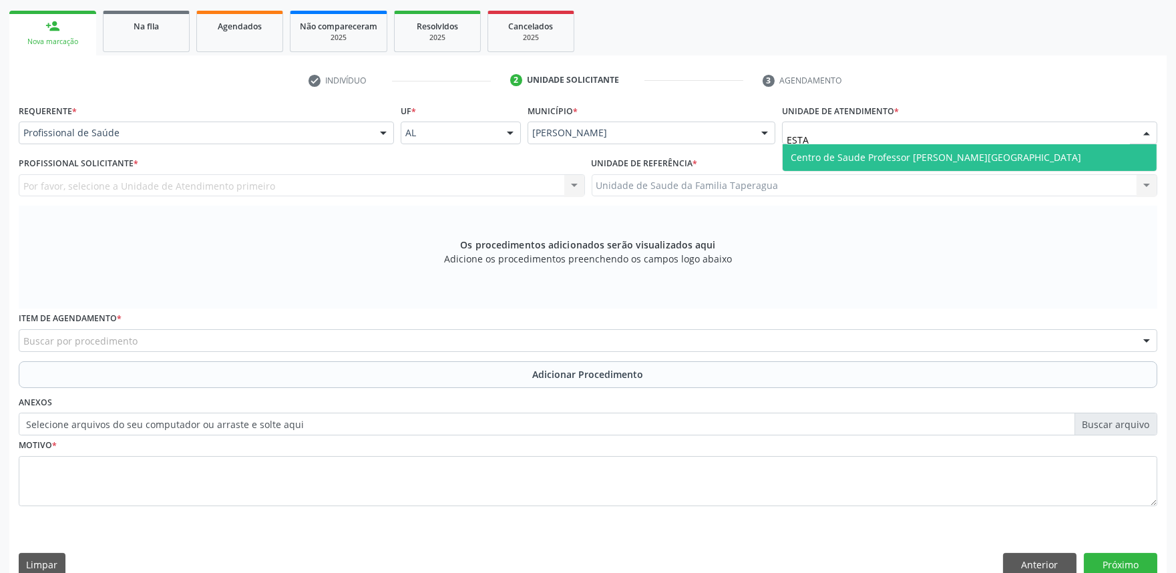
click at [987, 155] on span "Centro de Saude Professor [PERSON_NAME][GEOGRAPHIC_DATA]" at bounding box center [970, 157] width 374 height 27
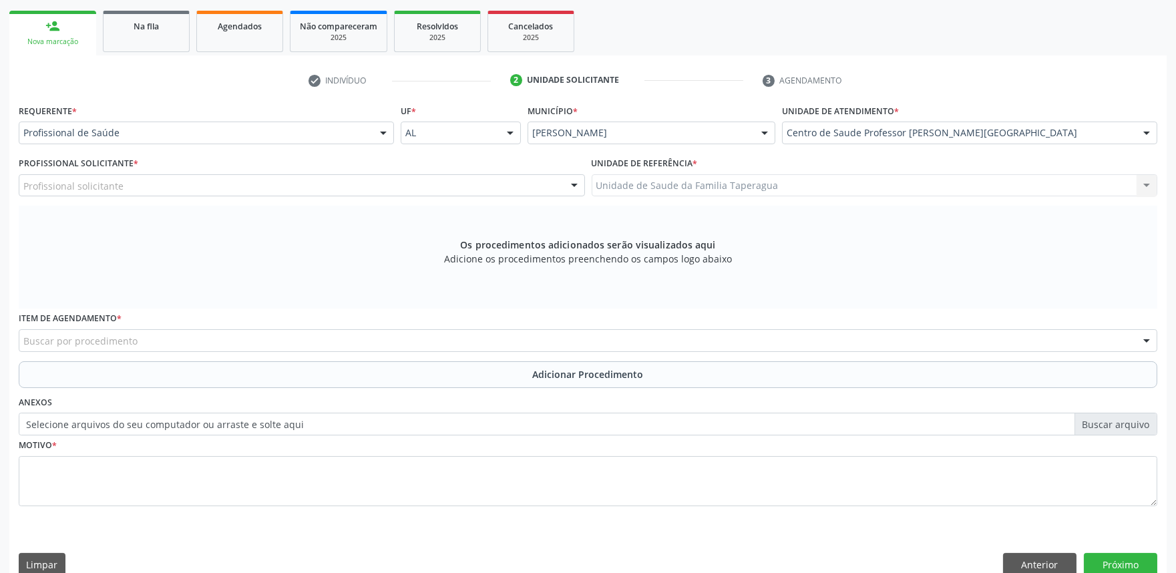
click at [376, 189] on div "Profissional solicitante" at bounding box center [302, 185] width 566 height 23
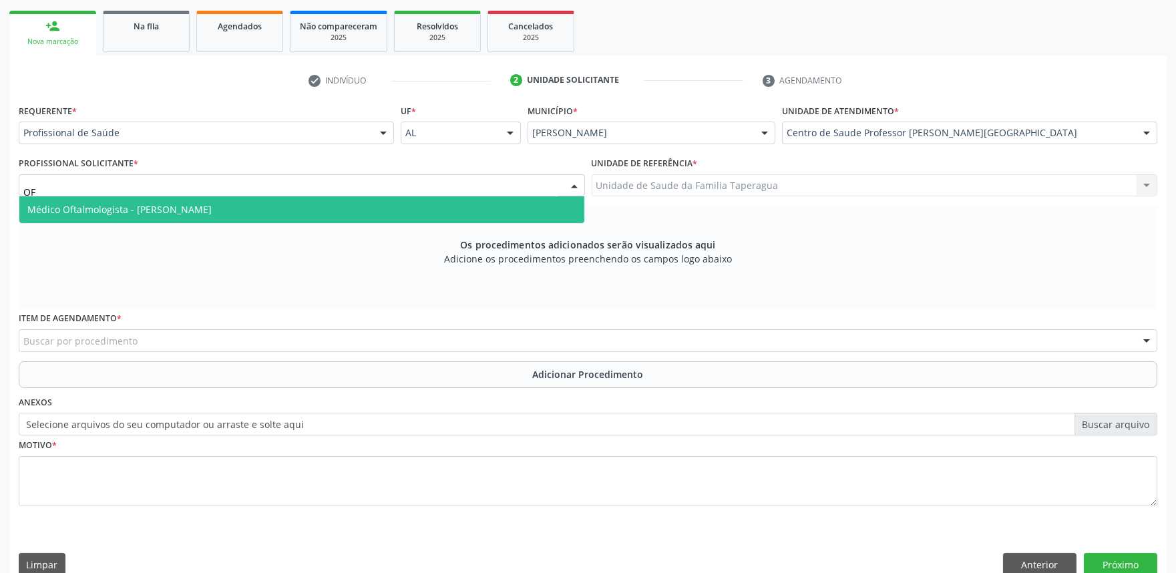
type input "OFT"
click at [369, 208] on span "Médico Oftalmologista - [PERSON_NAME]" at bounding box center [301, 209] width 565 height 27
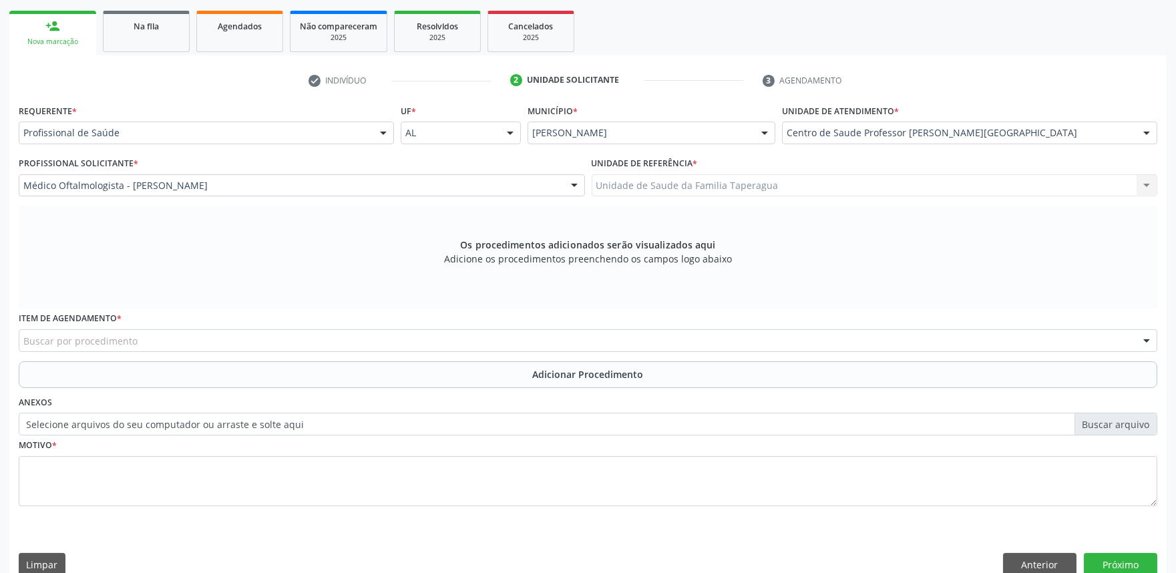
click at [350, 341] on div "Buscar por procedimento" at bounding box center [588, 340] width 1139 height 23
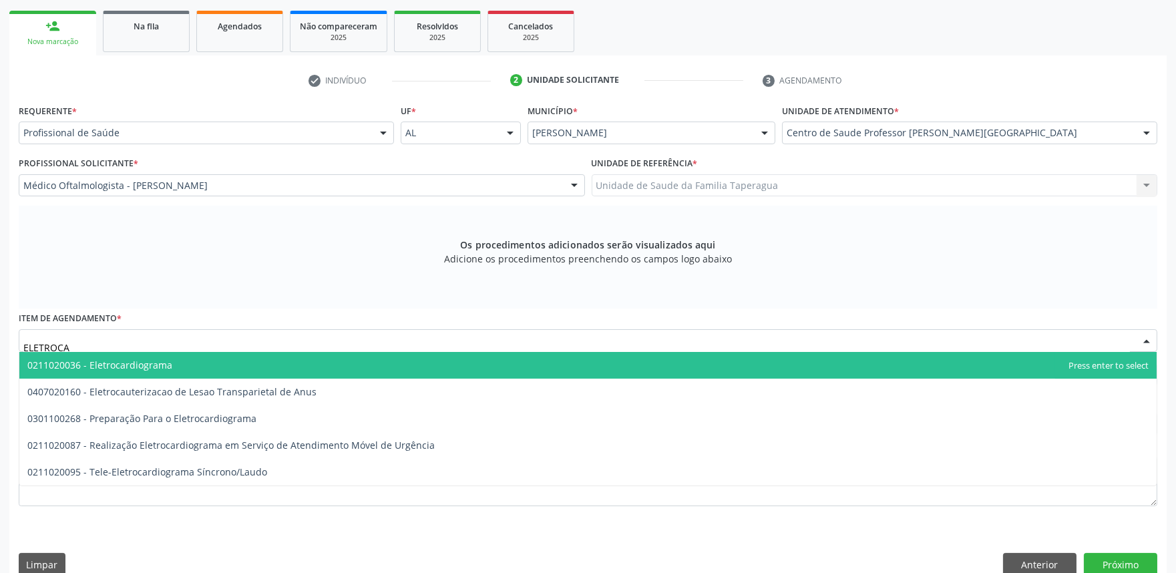
type input "ELETROCAR"
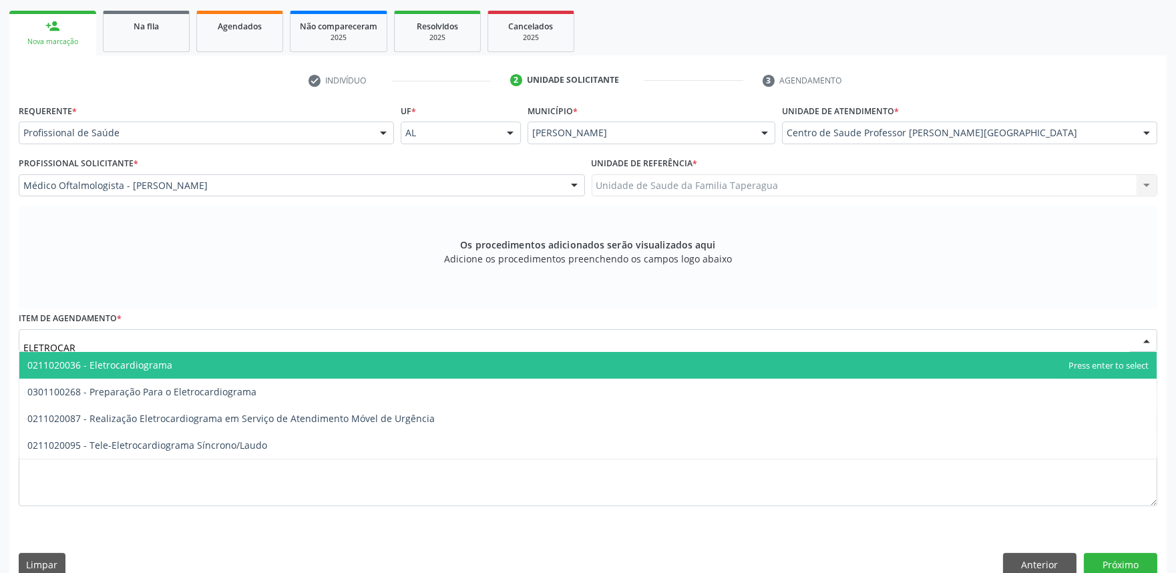
click at [349, 359] on span "0211020036 - Eletrocardiograma" at bounding box center [588, 365] width 1138 height 27
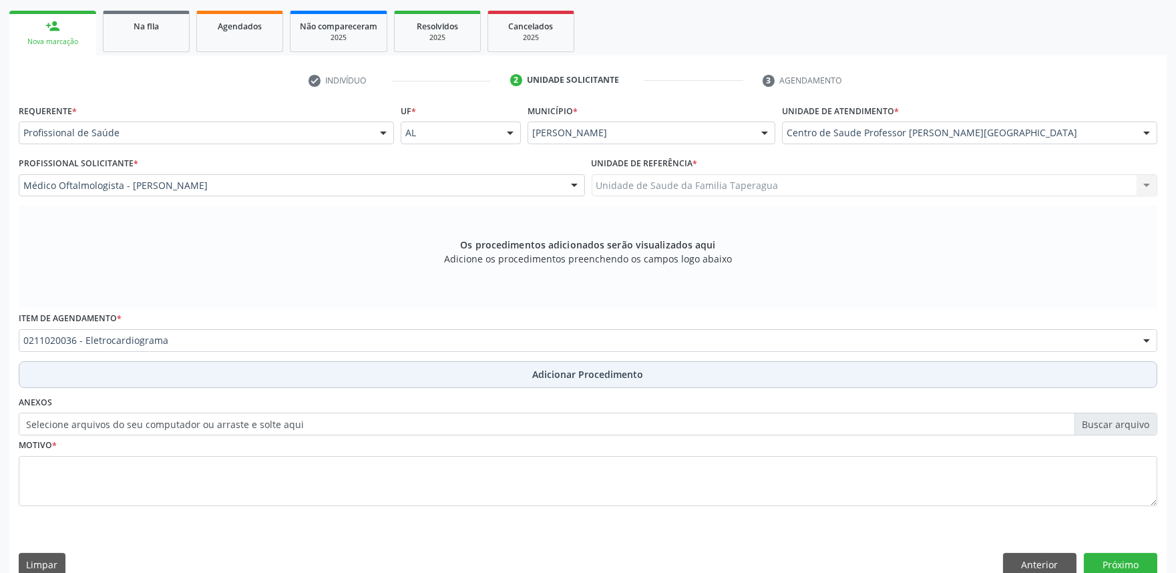
click at [345, 375] on button "Adicionar Procedimento" at bounding box center [588, 374] width 1139 height 27
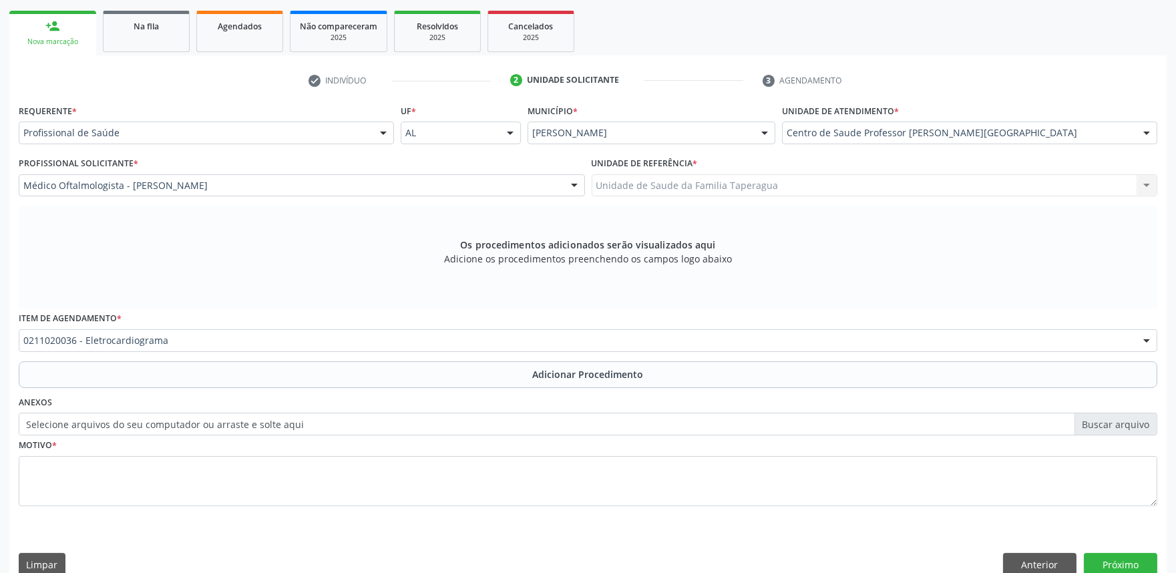
scroll to position [177, 0]
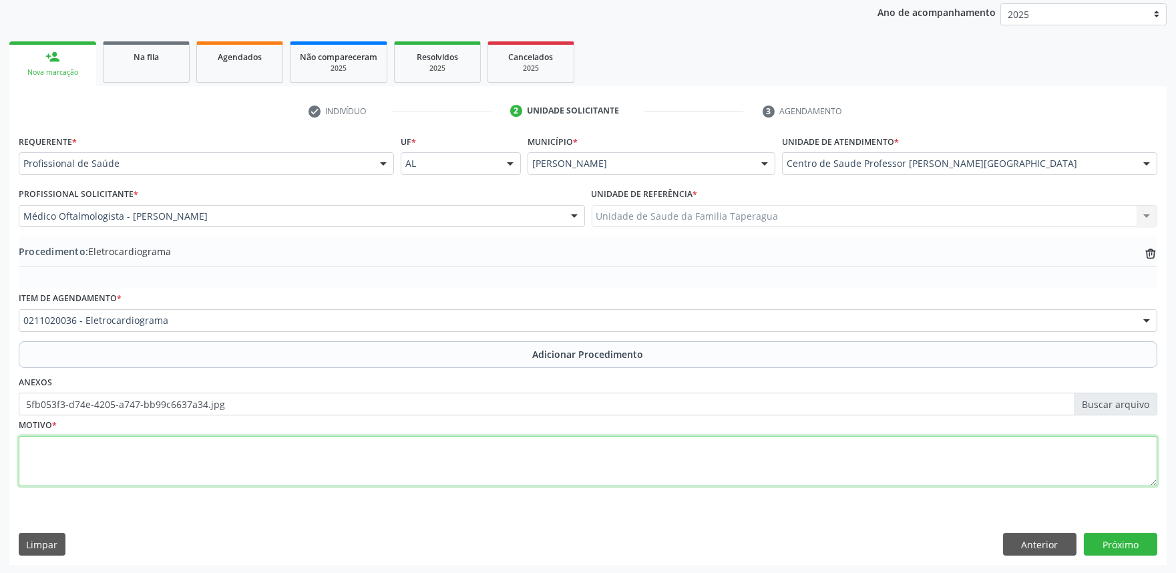
click at [373, 450] on textarea at bounding box center [588, 461] width 1139 height 51
type textarea "PRÉ-OP"
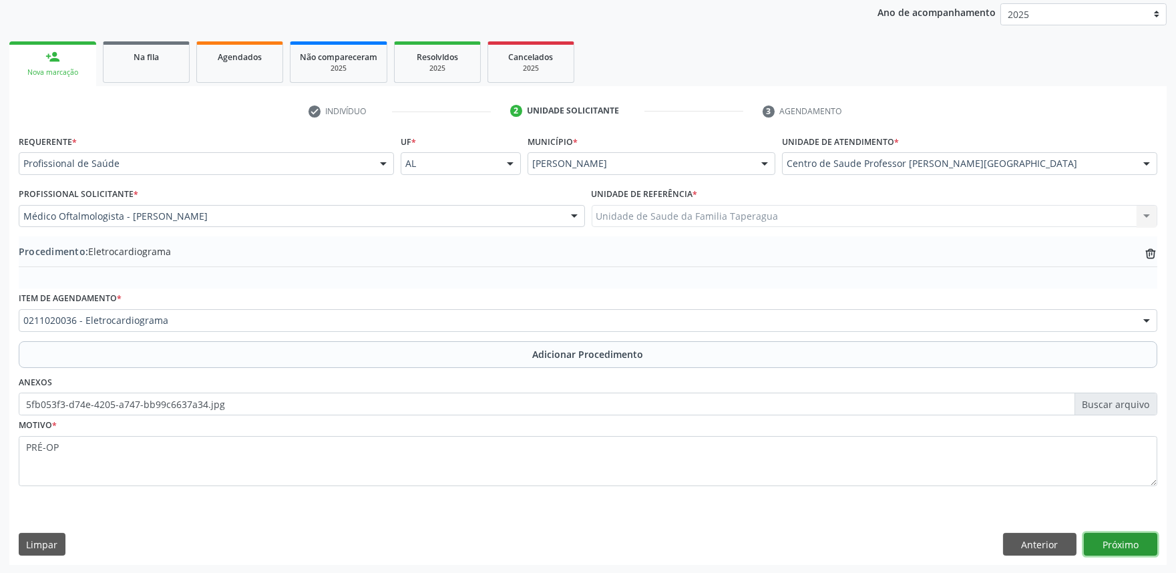
click at [1130, 548] on button "Próximo" at bounding box center [1120, 544] width 73 height 23
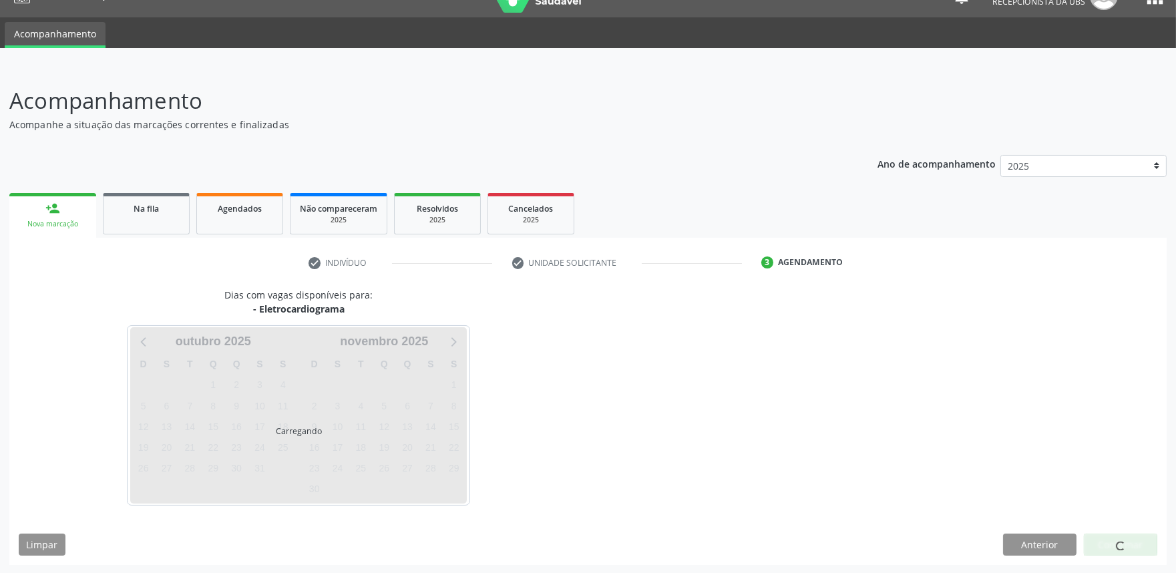
scroll to position [65, 0]
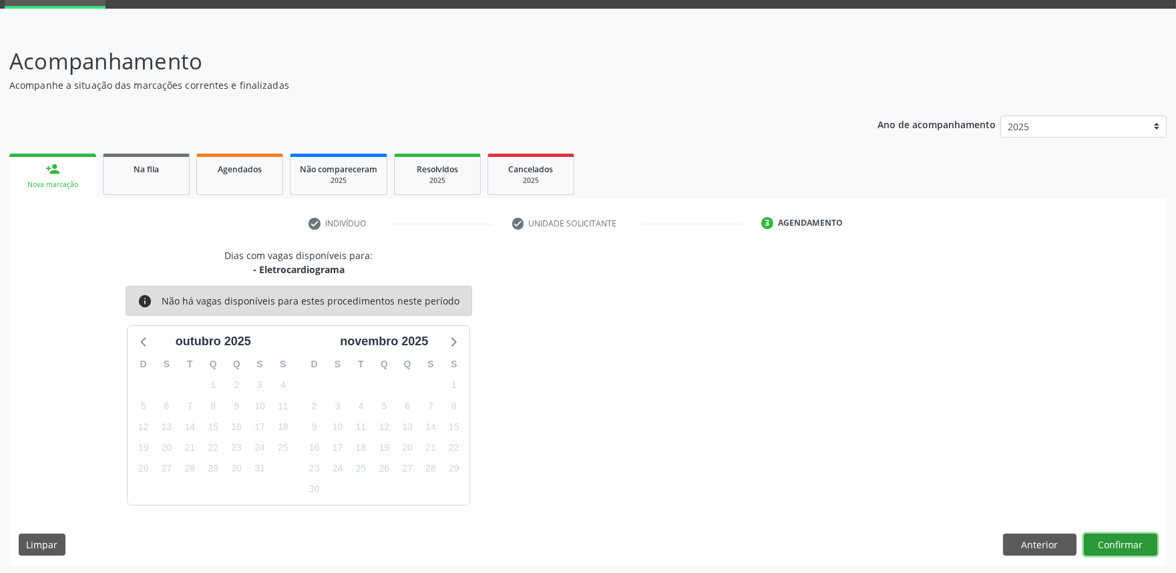
click at [1123, 545] on button "Confirmar" at bounding box center [1120, 545] width 73 height 23
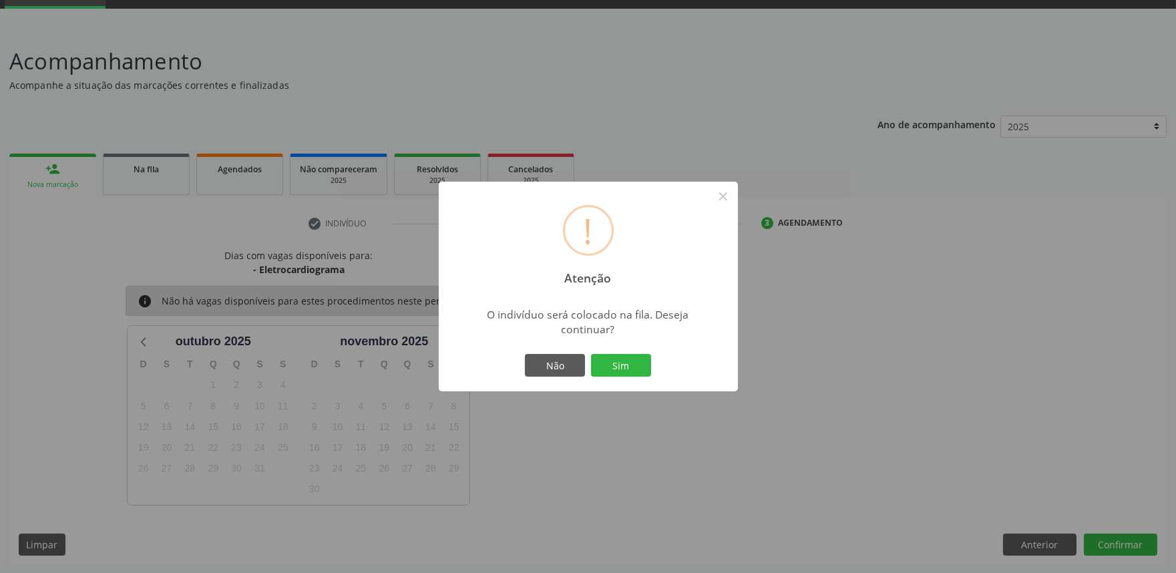
click at [591, 354] on button "Sim" at bounding box center [621, 365] width 60 height 23
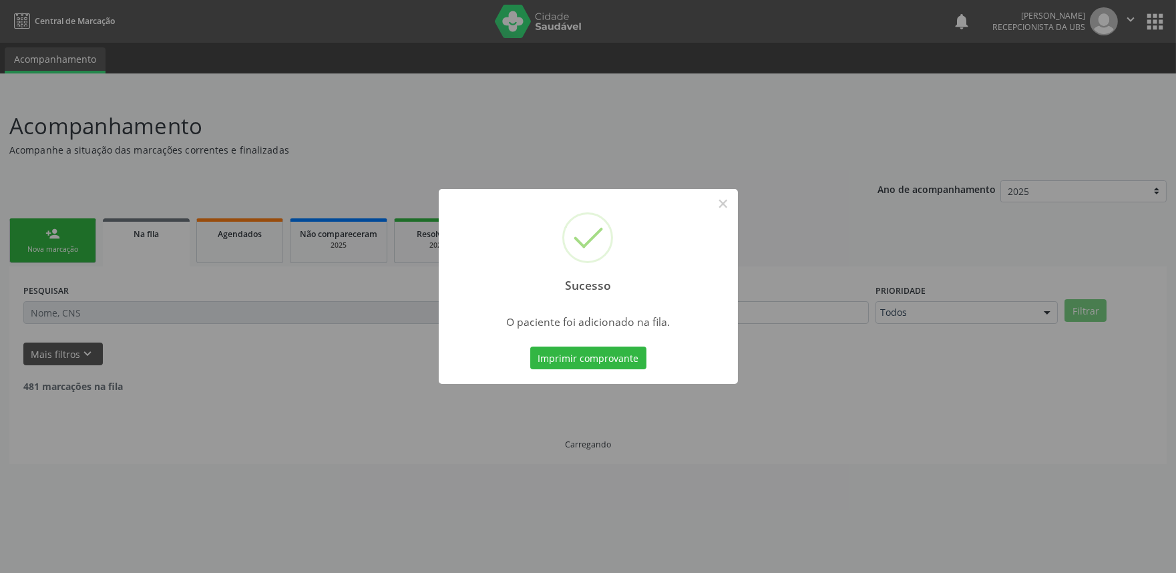
scroll to position [0, 0]
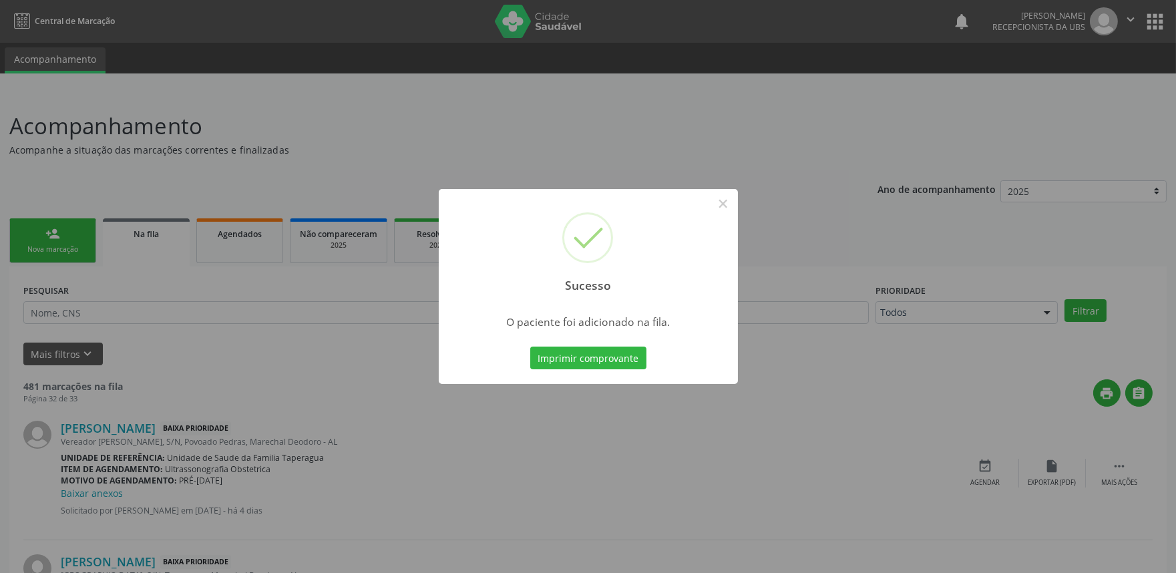
click at [832, 296] on div "Sucesso × O paciente foi adicionado na fila. Imprimir comprovante Cancel" at bounding box center [588, 286] width 1176 height 573
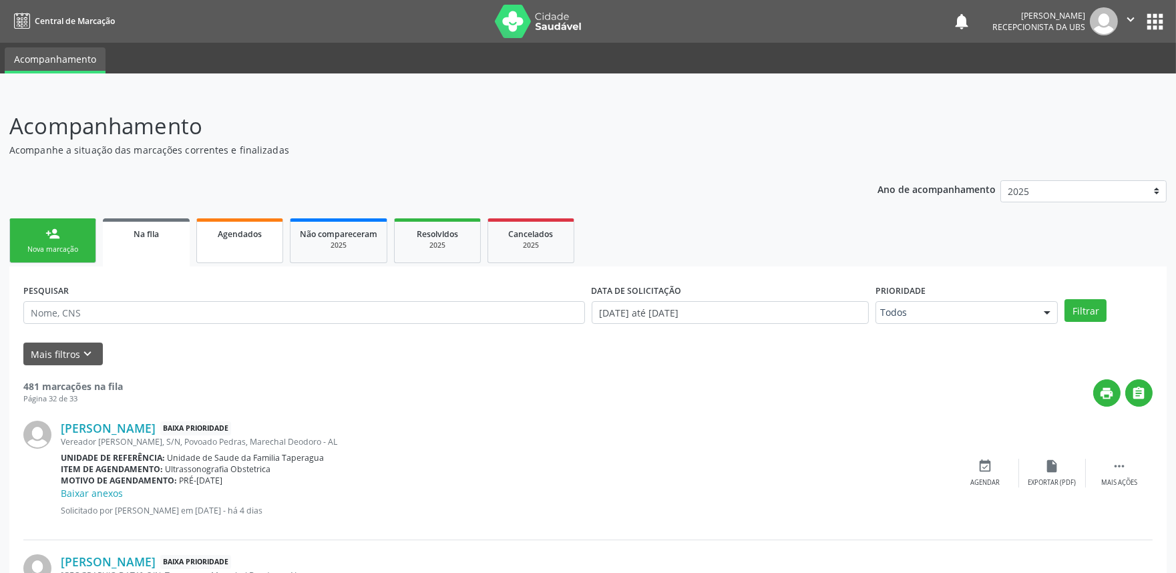
click at [244, 237] on div "Agendados" at bounding box center [239, 233] width 67 height 14
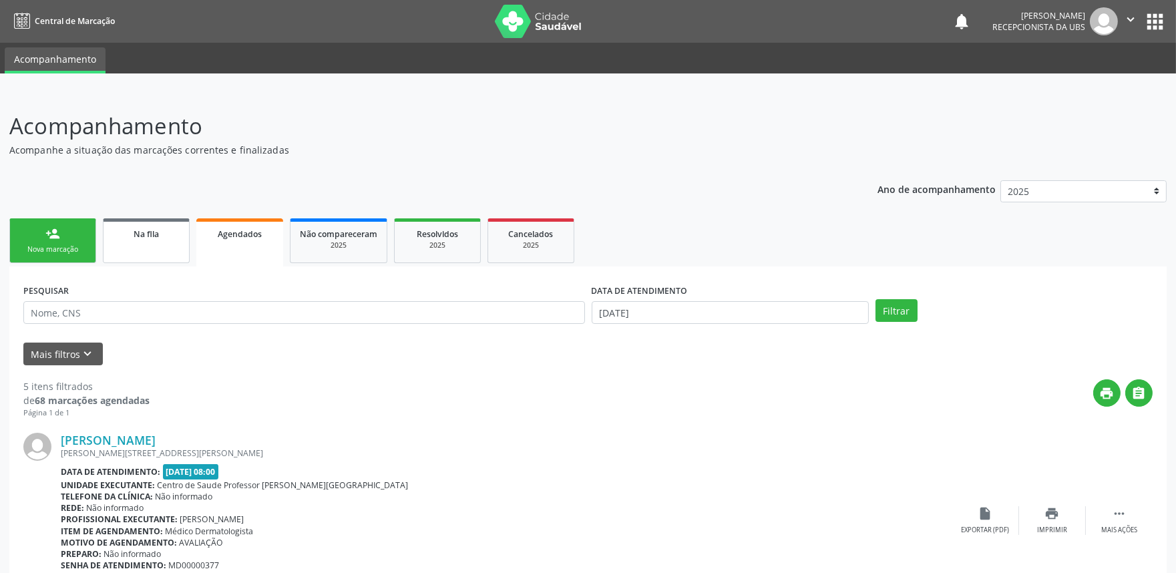
click at [122, 236] on div "Na fila" at bounding box center [146, 233] width 67 height 14
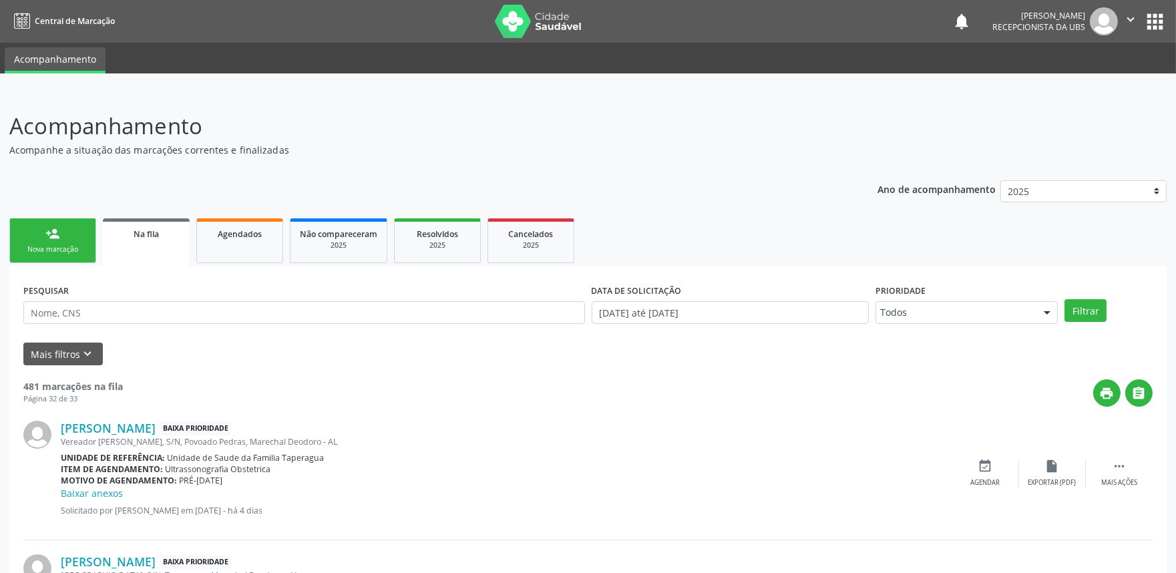
click at [58, 230] on div "person_add" at bounding box center [52, 233] width 15 height 15
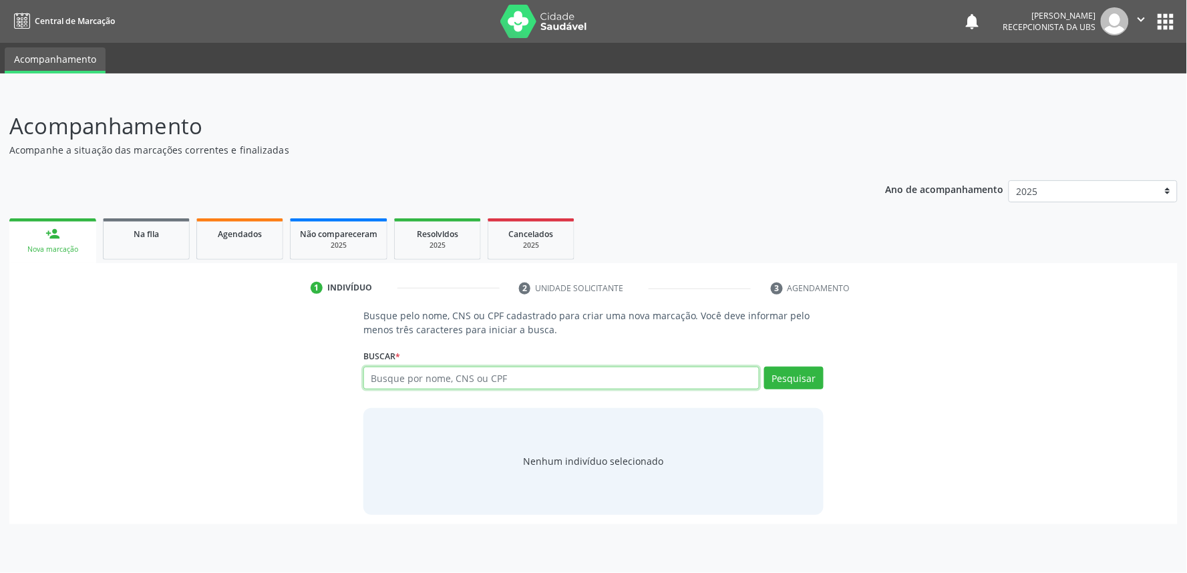
click at [432, 378] on input "text" at bounding box center [561, 378] width 396 height 23
paste input "704804590994143"
type input "704804590994143"
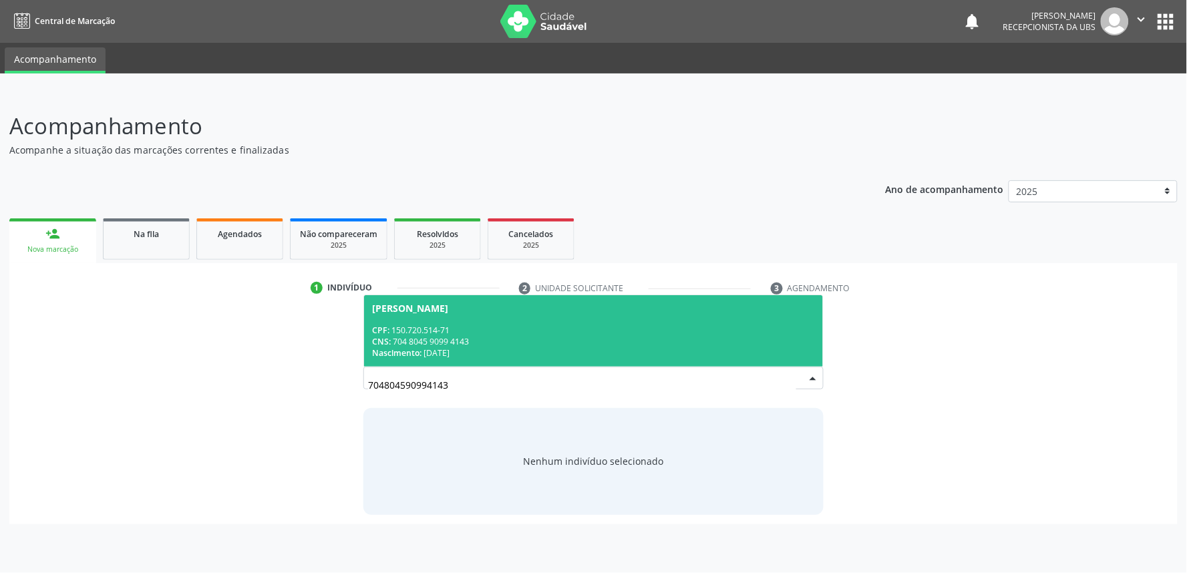
click at [468, 342] on div "CNS: 704 8045 9099 4143" at bounding box center [593, 341] width 443 height 11
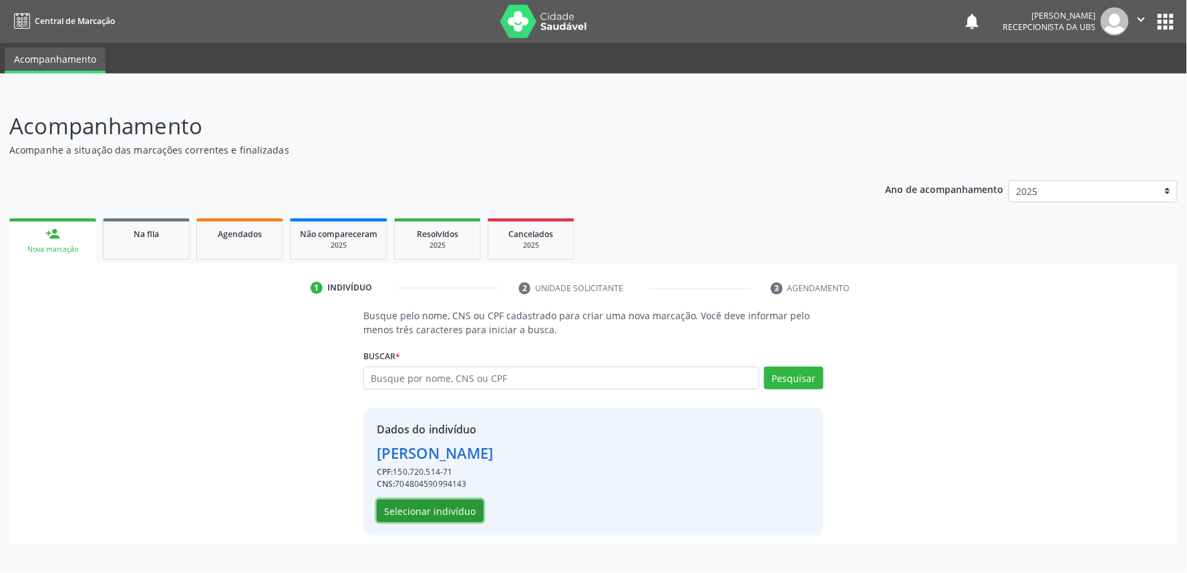
click at [438, 513] on button "Selecionar indivíduo" at bounding box center [430, 511] width 107 height 23
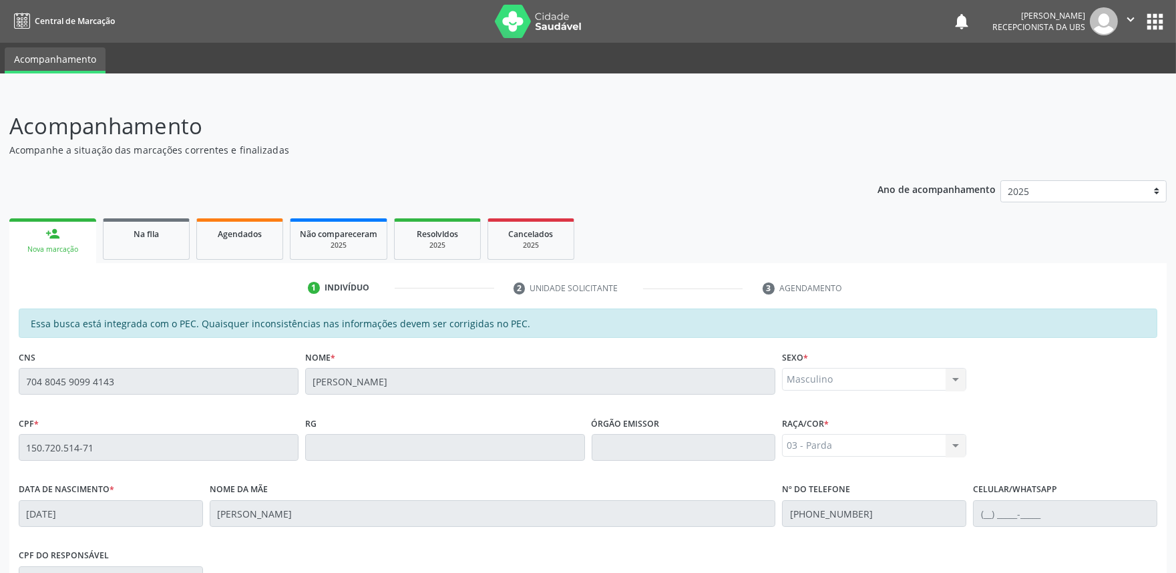
scroll to position [208, 0]
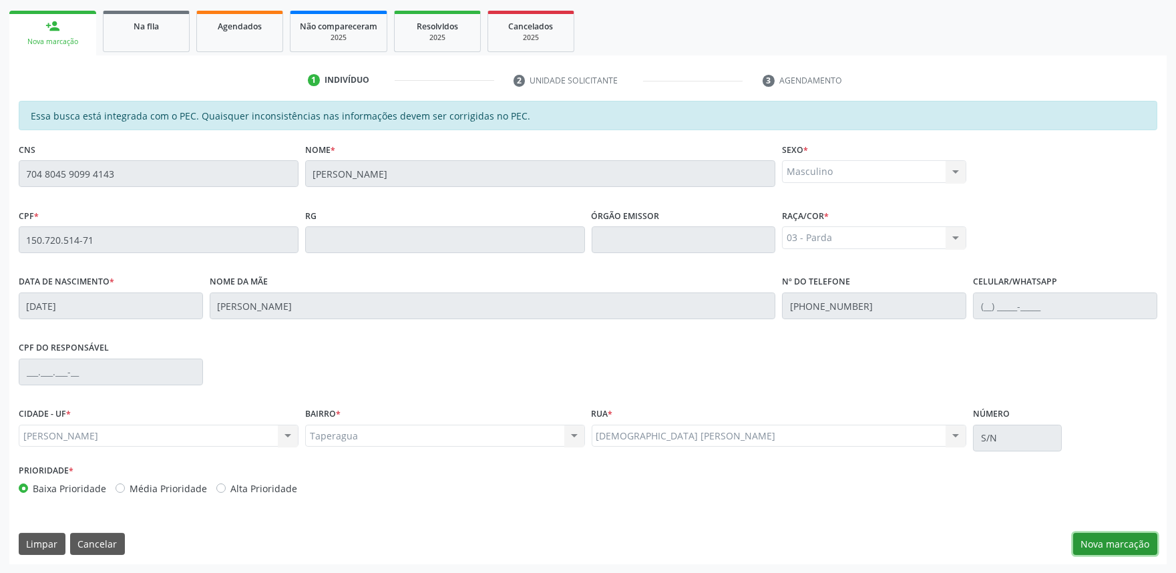
click at [1104, 544] on button "Nova marcação" at bounding box center [1116, 544] width 84 height 23
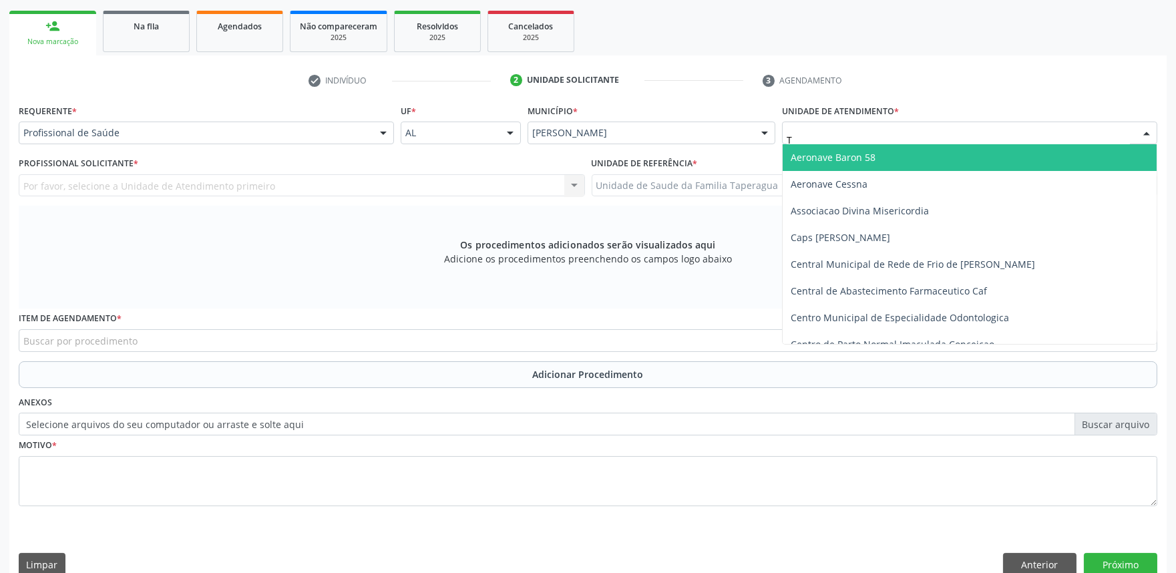
click at [880, 129] on input "T" at bounding box center [958, 139] width 343 height 27
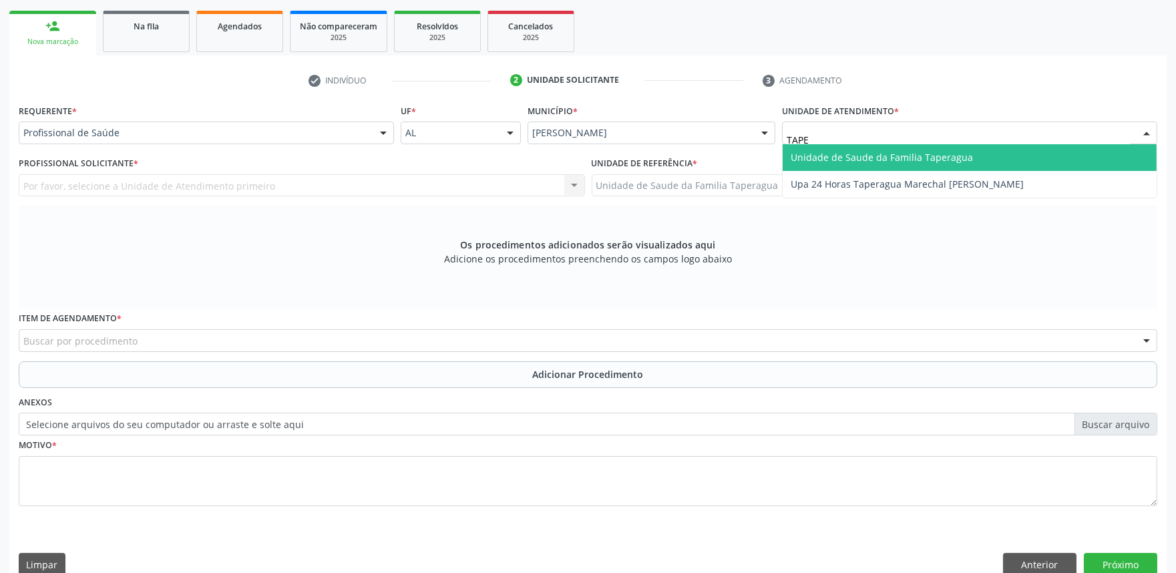
type input "TAPER"
click at [885, 157] on span "Unidade de Saude da Familia Taperagua" at bounding box center [882, 157] width 182 height 13
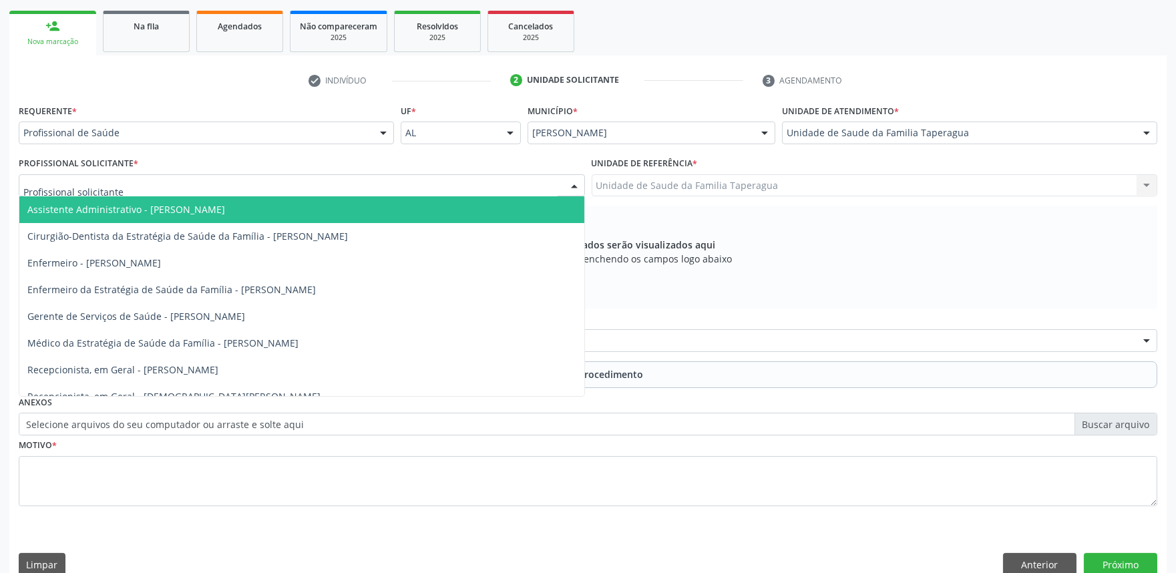
click at [536, 182] on div at bounding box center [302, 185] width 566 height 23
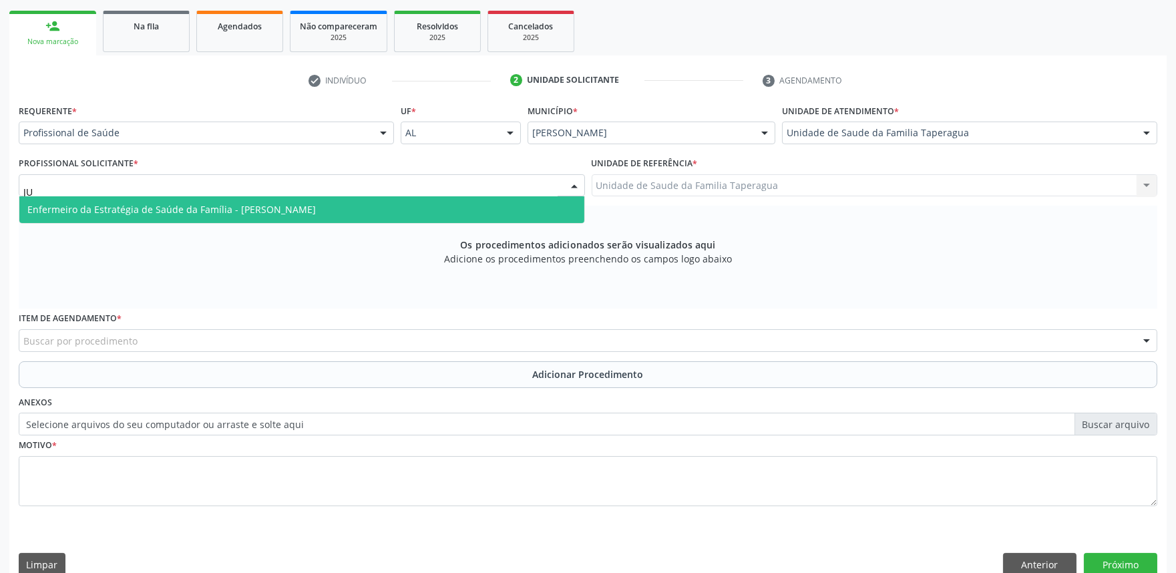
type input "[DATE]"
click at [464, 212] on span "Enfermeiro da Estratégia de Saúde da Família - [PERSON_NAME]" at bounding box center [301, 209] width 565 height 27
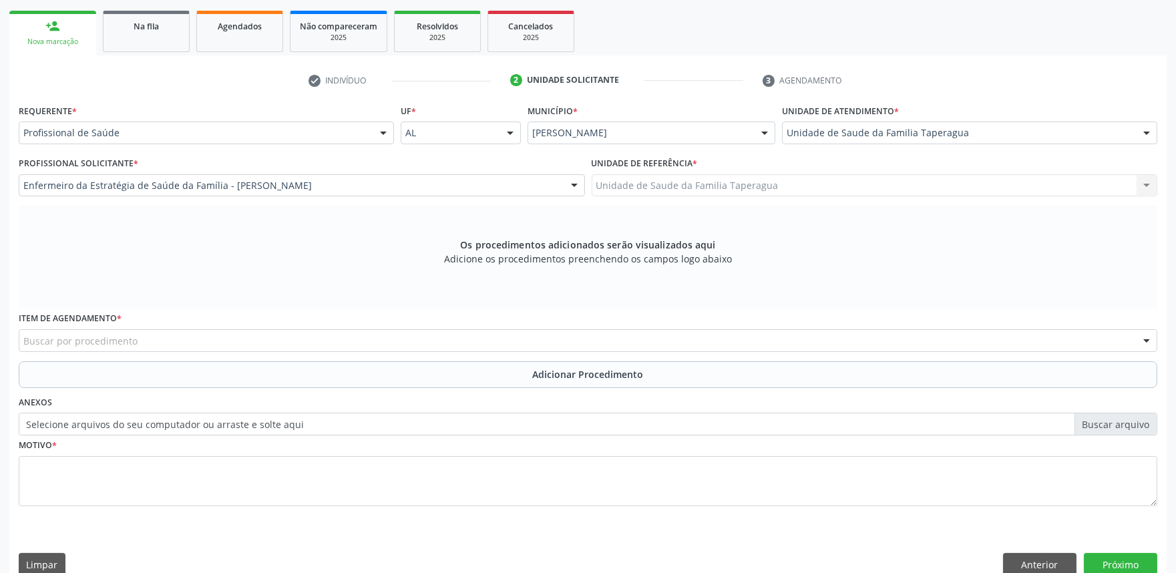
click at [430, 337] on div "Buscar por procedimento" at bounding box center [588, 340] width 1139 height 23
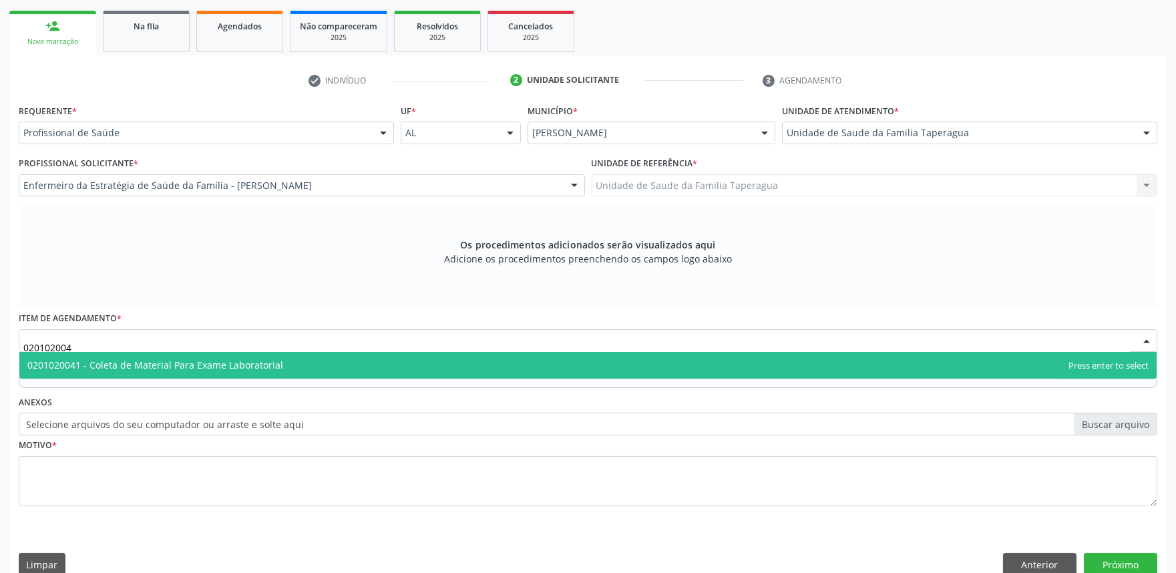
type input "0201020041"
click at [430, 356] on span "0201020041 - Coleta de Material Para Exame Laboratorial" at bounding box center [588, 365] width 1138 height 27
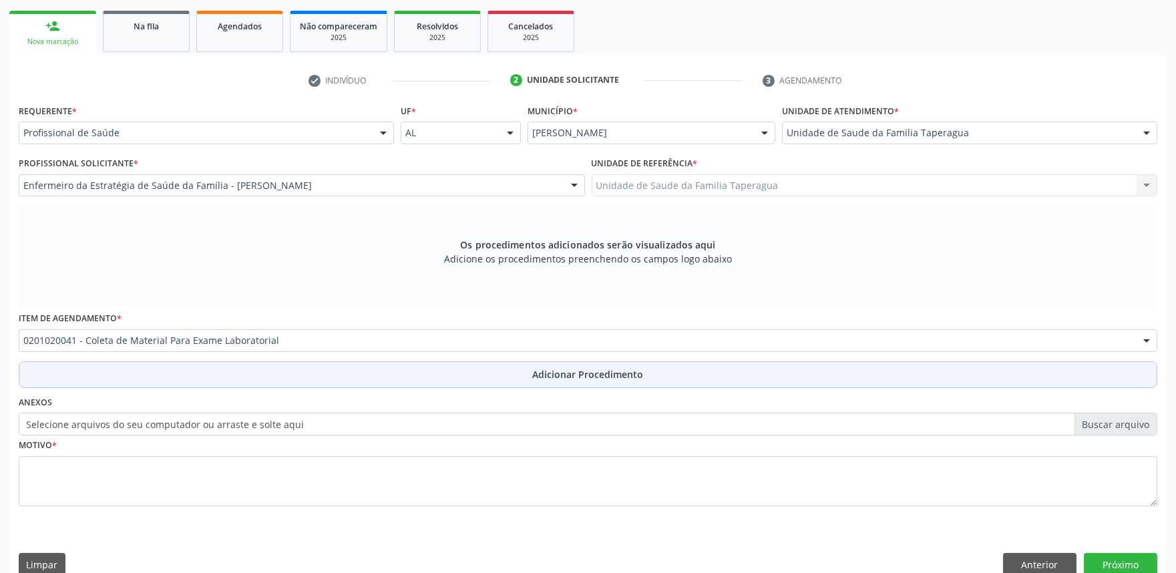
click at [430, 371] on button "Adicionar Procedimento" at bounding box center [588, 374] width 1139 height 27
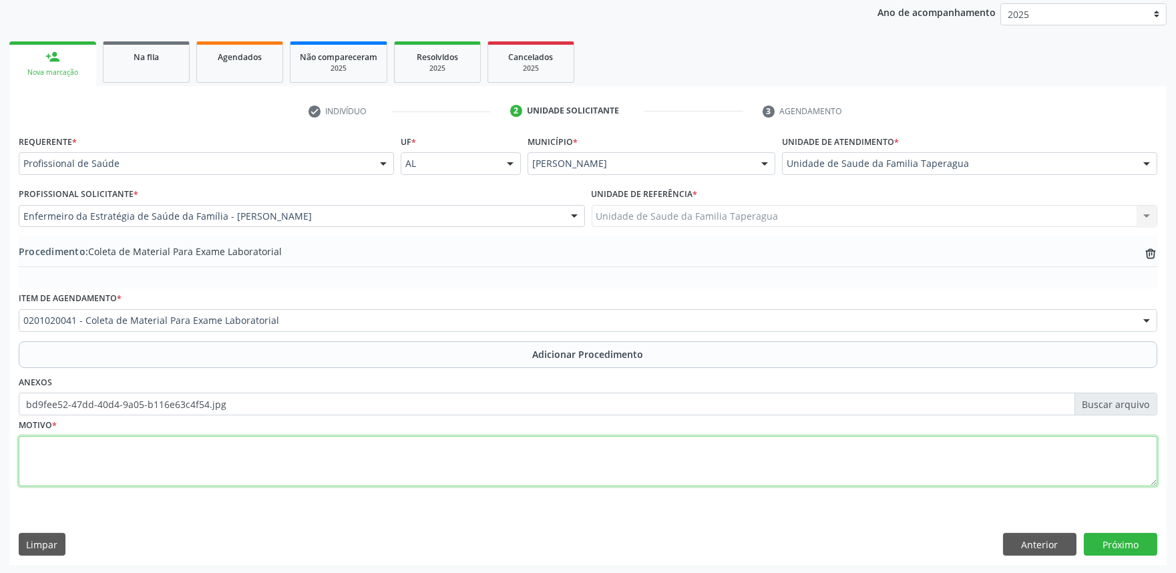
click at [326, 448] on textarea at bounding box center [588, 461] width 1139 height 51
type textarea "ROTINA"
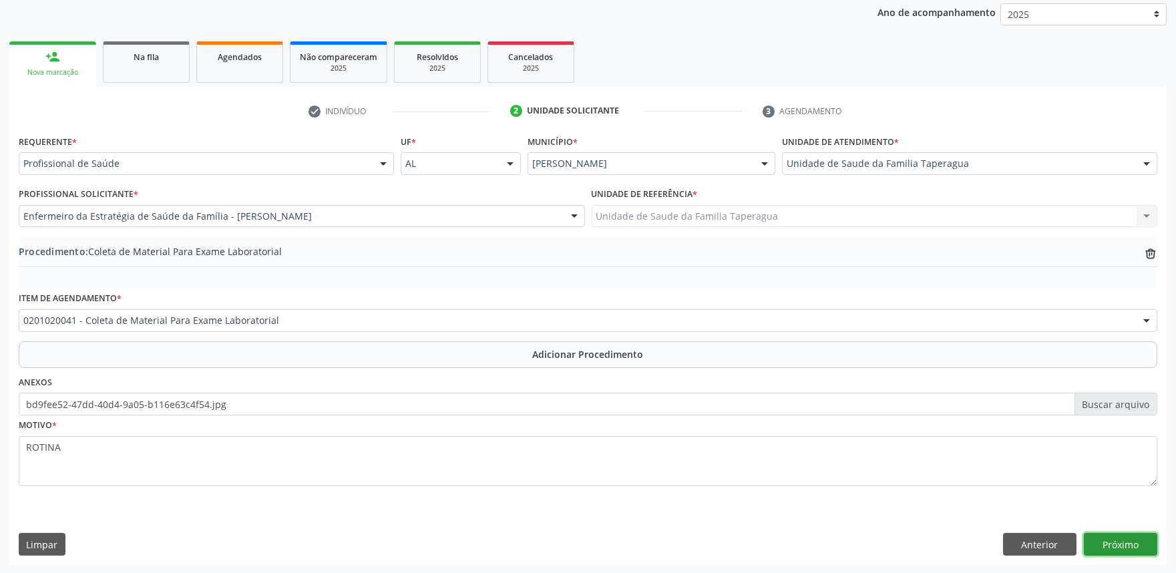
click at [1123, 546] on button "Próximo" at bounding box center [1120, 544] width 73 height 23
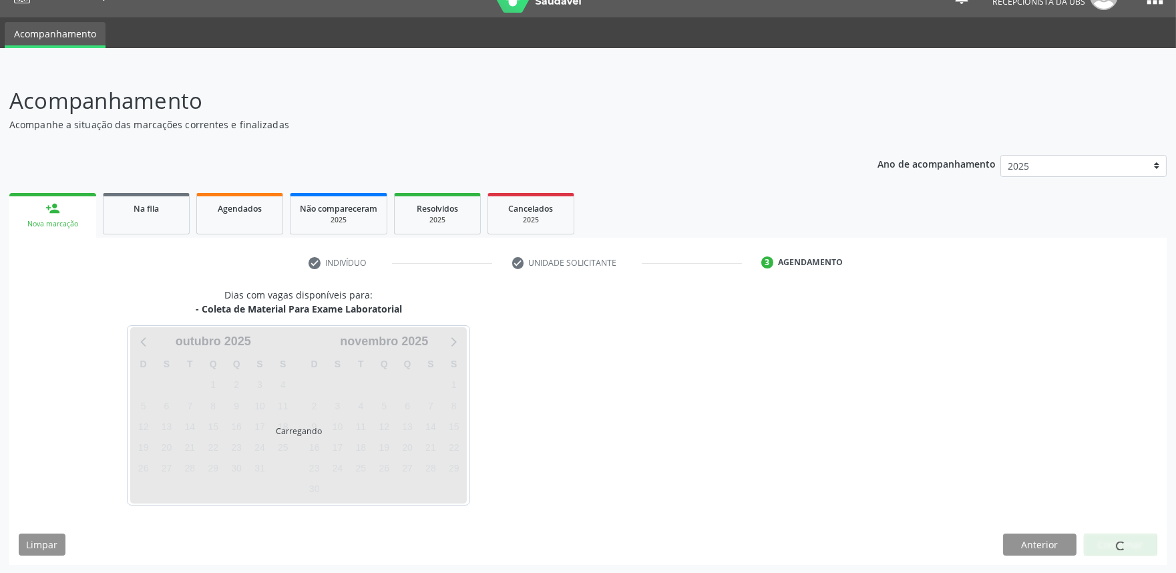
scroll to position [65, 0]
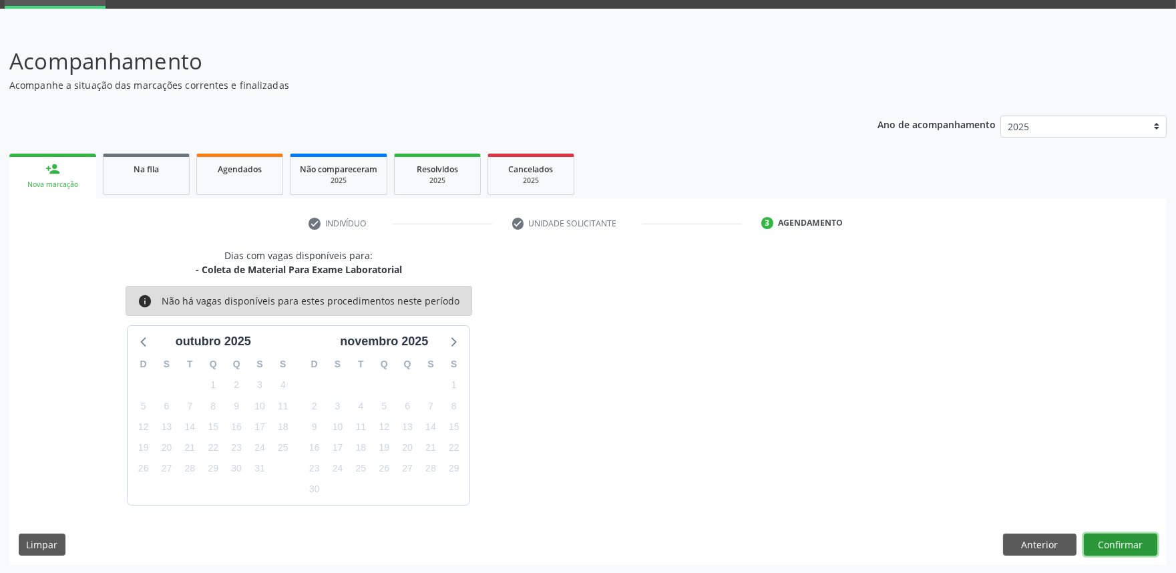
click at [1128, 546] on button "Confirmar" at bounding box center [1120, 545] width 73 height 23
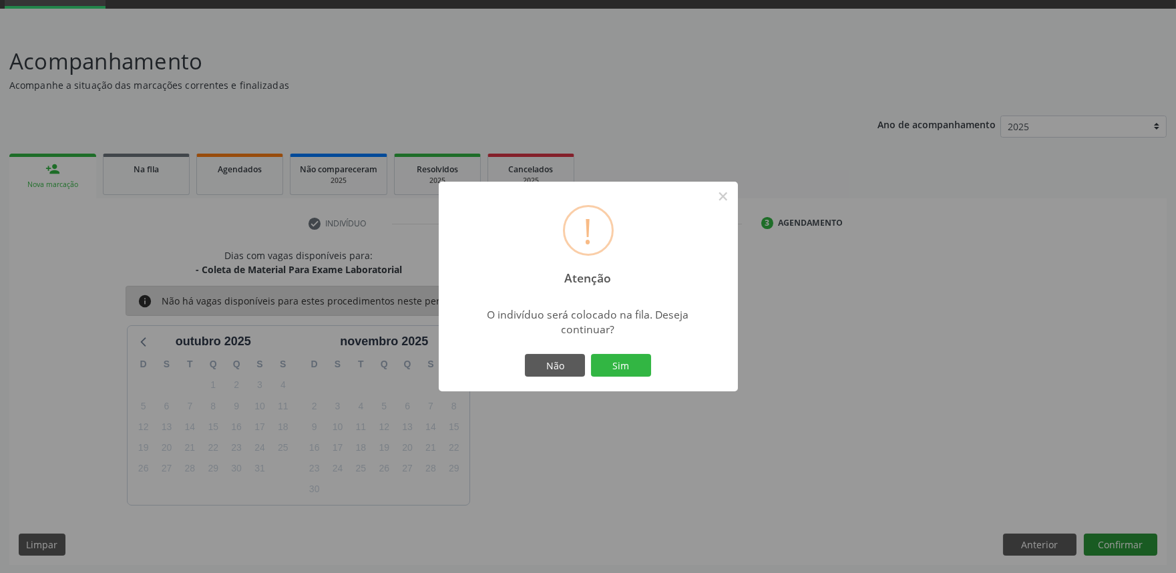
click at [591, 354] on button "Sim" at bounding box center [621, 365] width 60 height 23
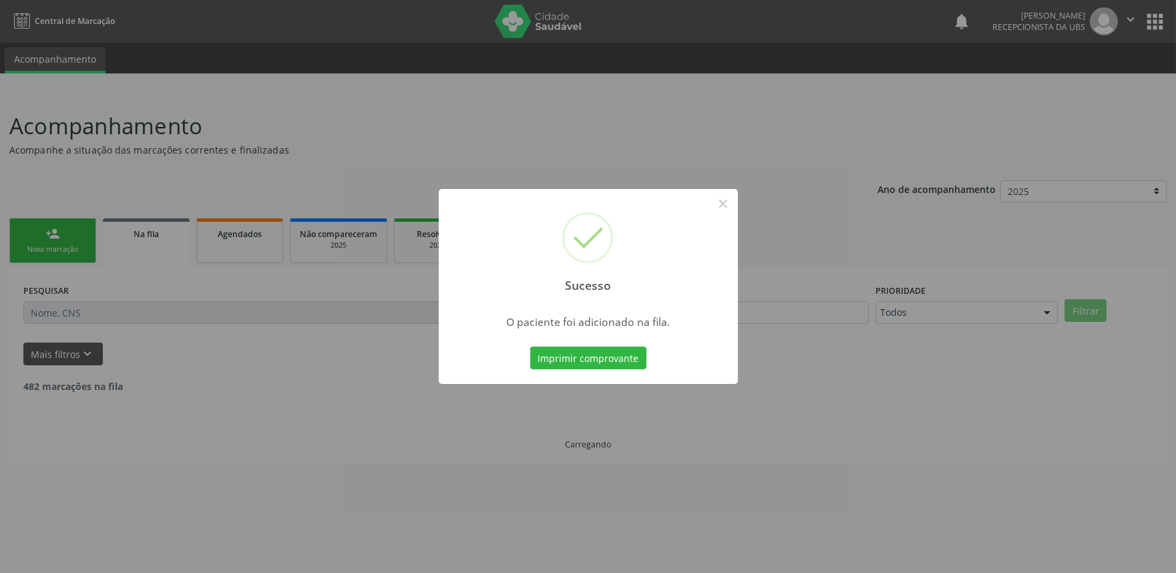
scroll to position [0, 0]
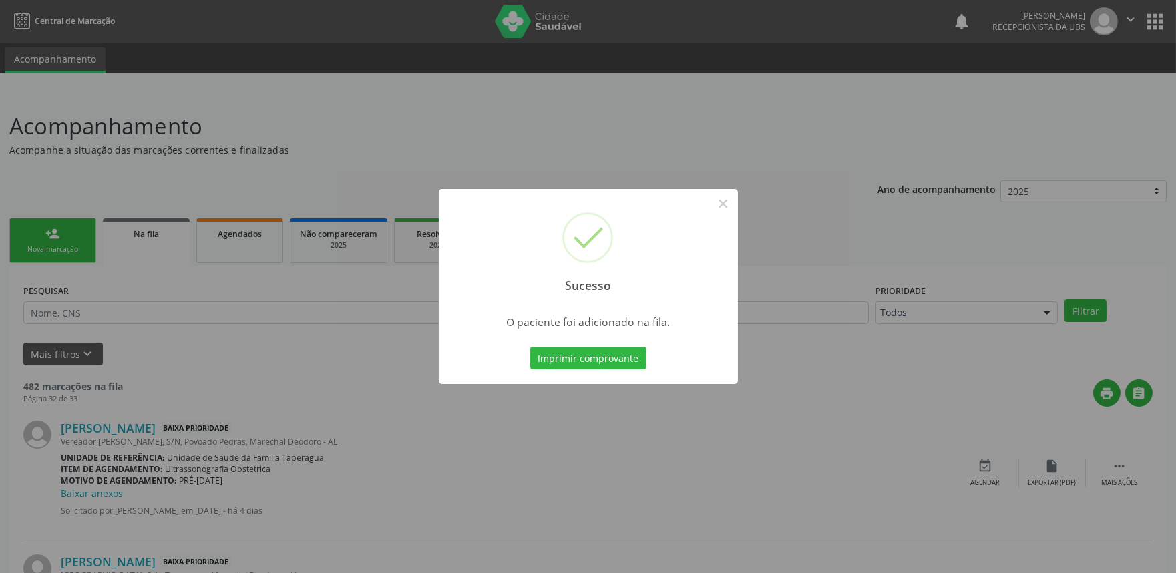
click at [958, 289] on div "Sucesso × O paciente foi adicionado na fila. Imprimir comprovante Cancel" at bounding box center [588, 286] width 1176 height 573
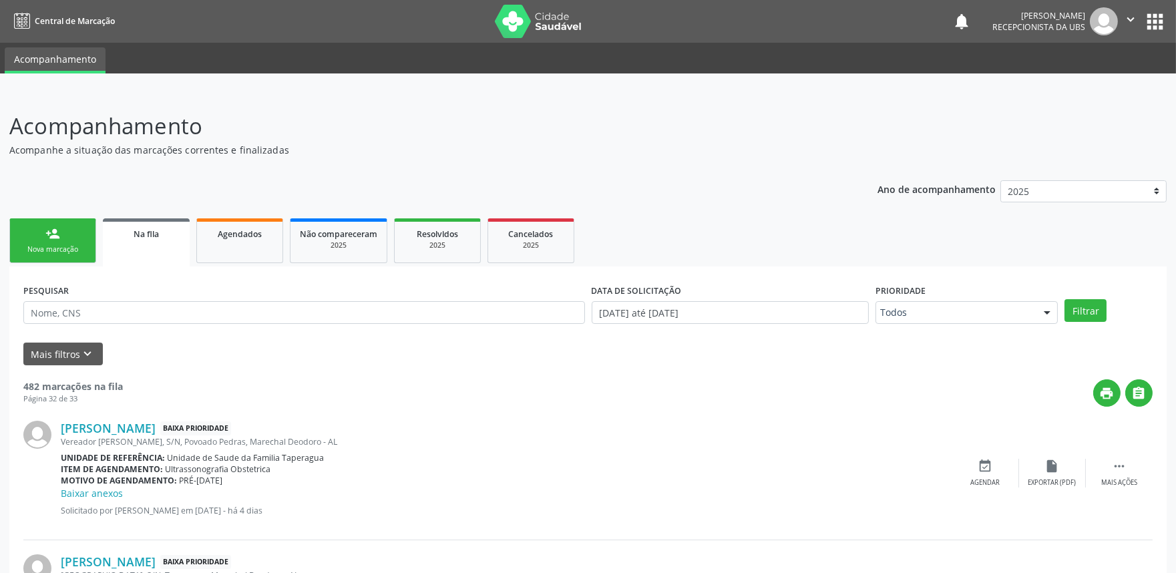
click at [79, 244] on div "Nova marcação" at bounding box center [52, 249] width 67 height 10
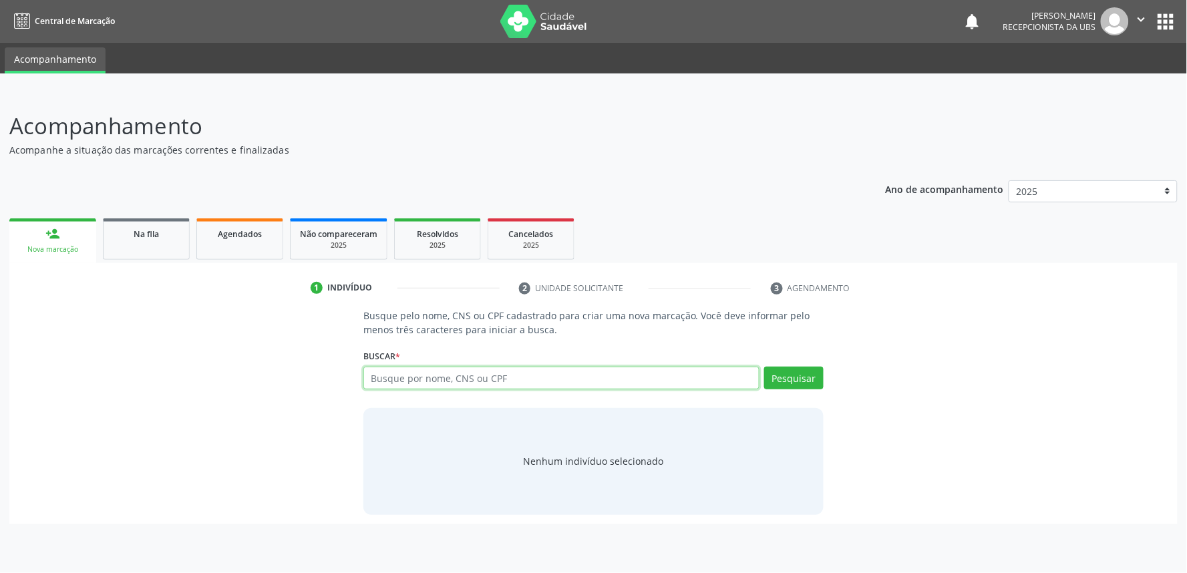
click at [409, 368] on input "text" at bounding box center [561, 378] width 396 height 23
paste input "704004353617661"
type input "704004353617661"
click at [802, 376] on button "Pesquisar" at bounding box center [793, 378] width 59 height 23
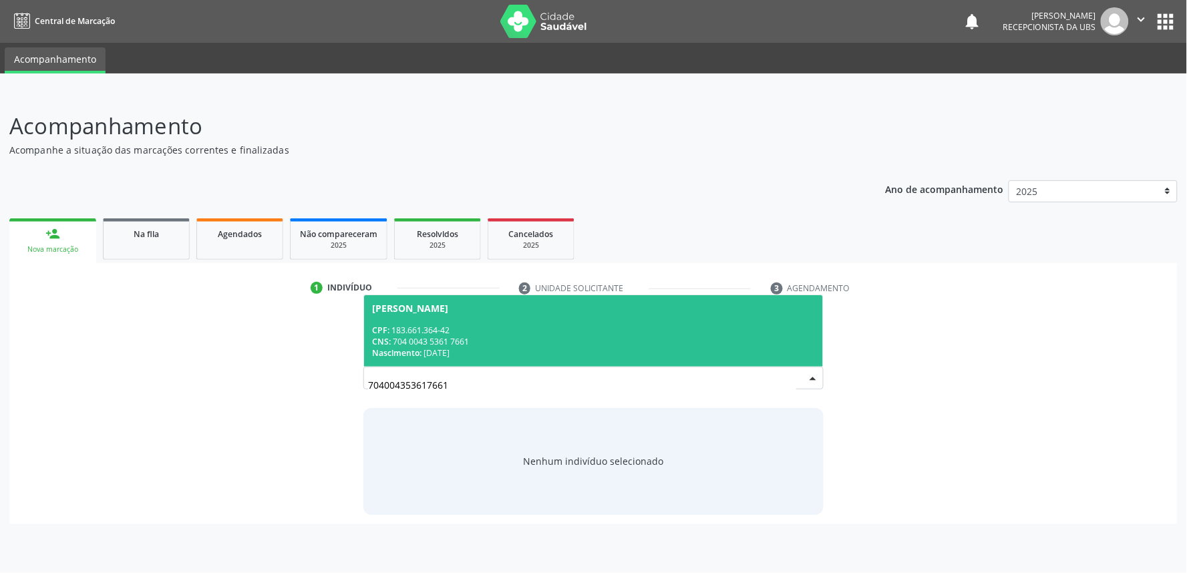
click at [740, 351] on div "Nascimento: [DATE]" at bounding box center [593, 352] width 443 height 11
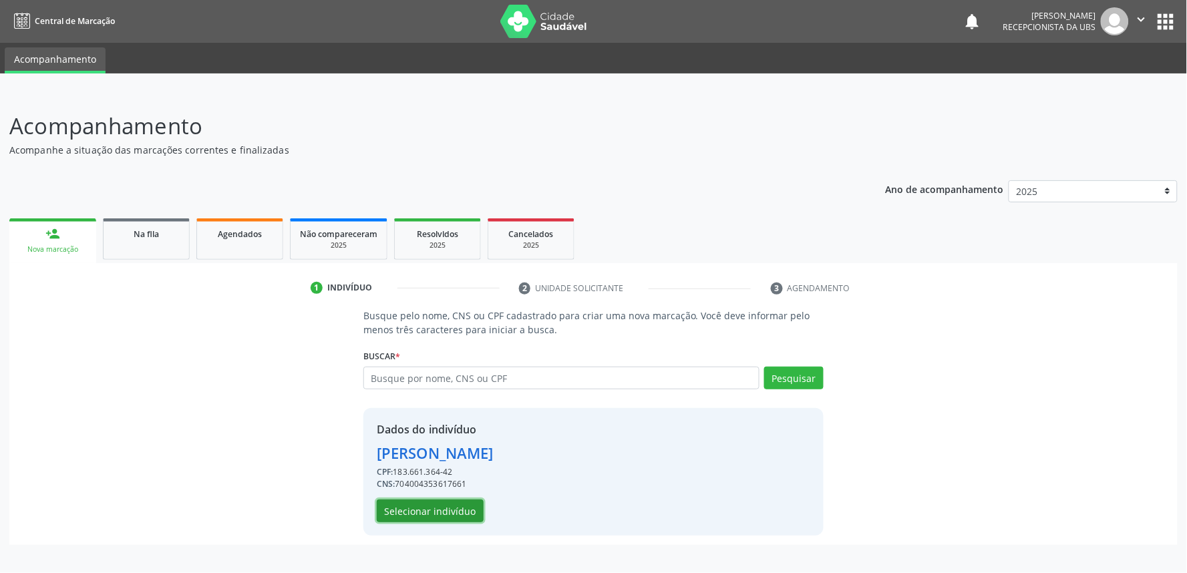
click at [461, 500] on button "Selecionar indivíduo" at bounding box center [430, 511] width 107 height 23
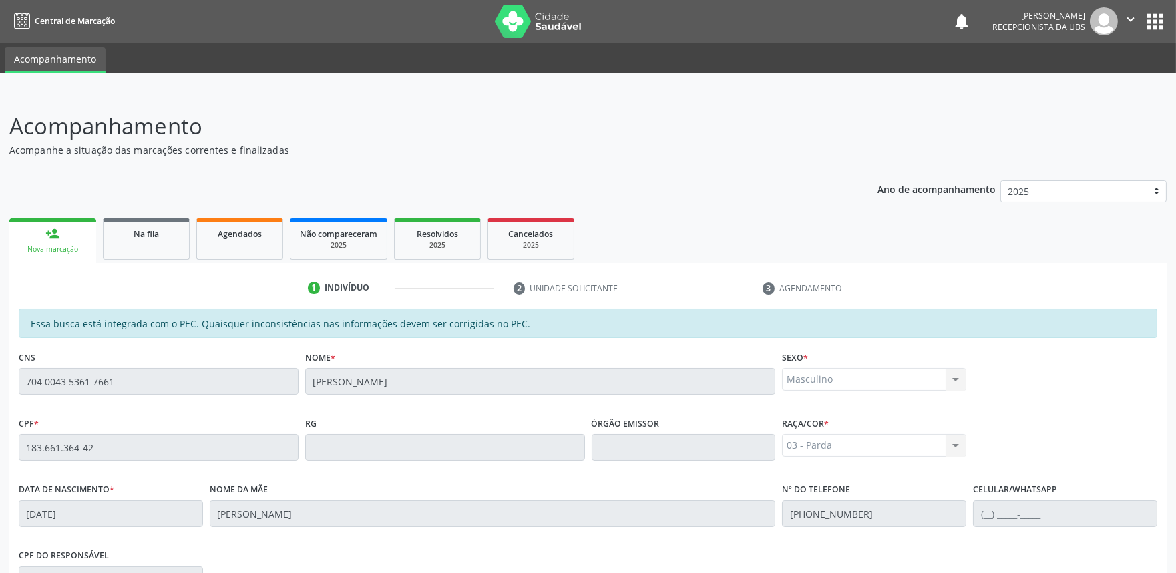
scroll to position [208, 0]
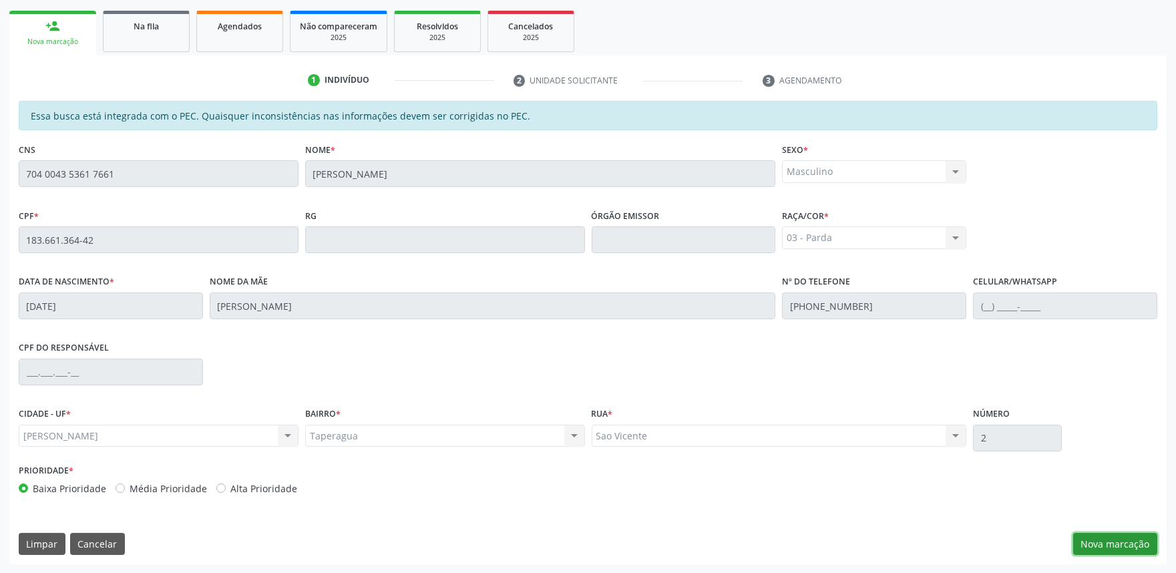
click at [1101, 552] on button "Nova marcação" at bounding box center [1116, 544] width 84 height 23
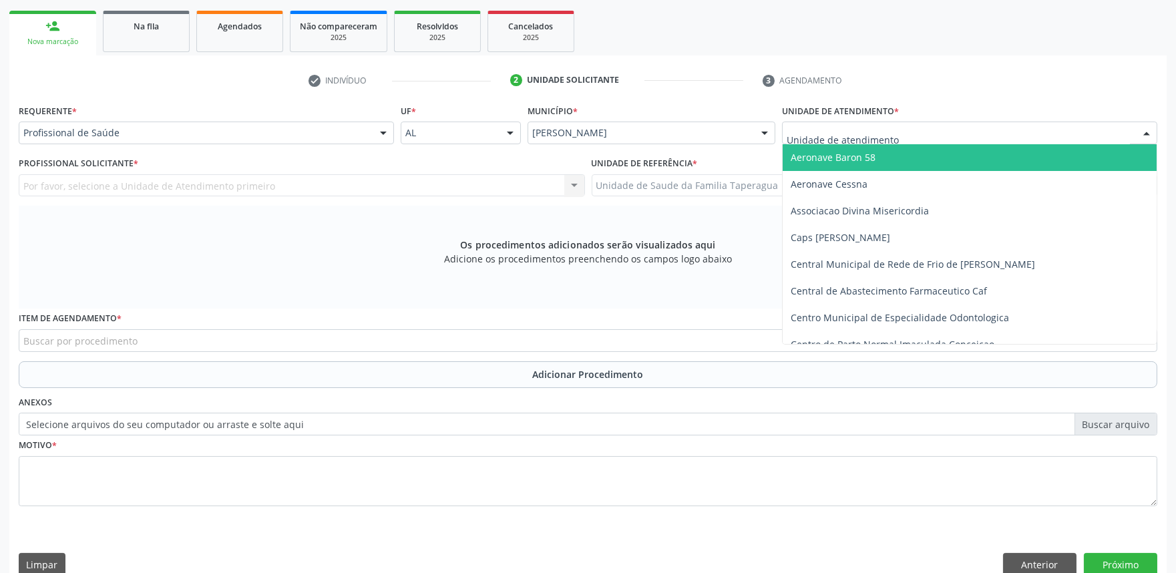
click at [969, 136] on div at bounding box center [969, 133] width 375 height 23
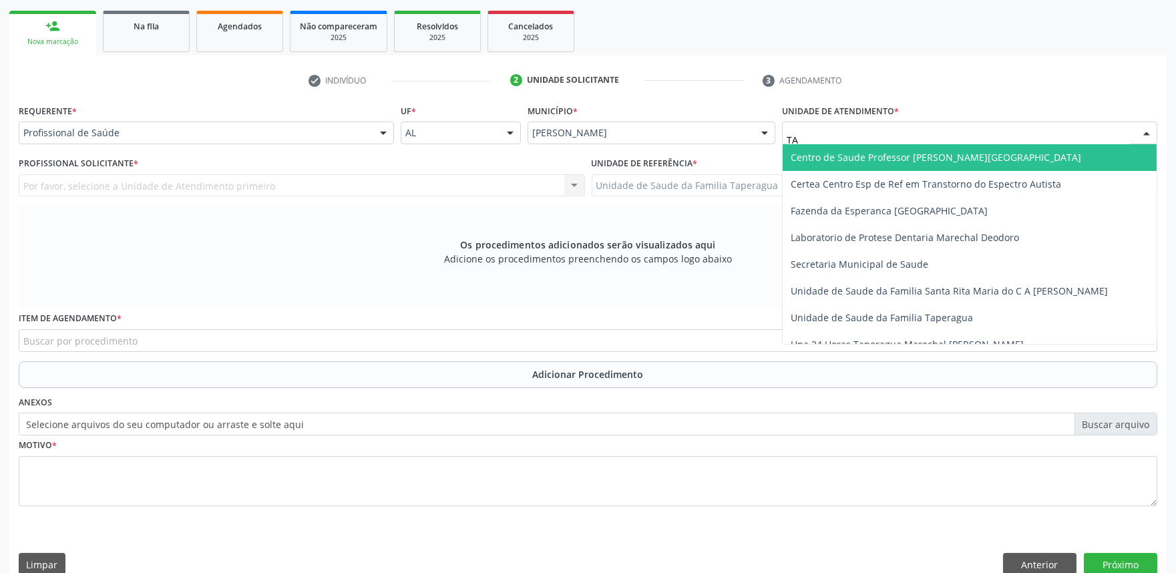
type input "TAP"
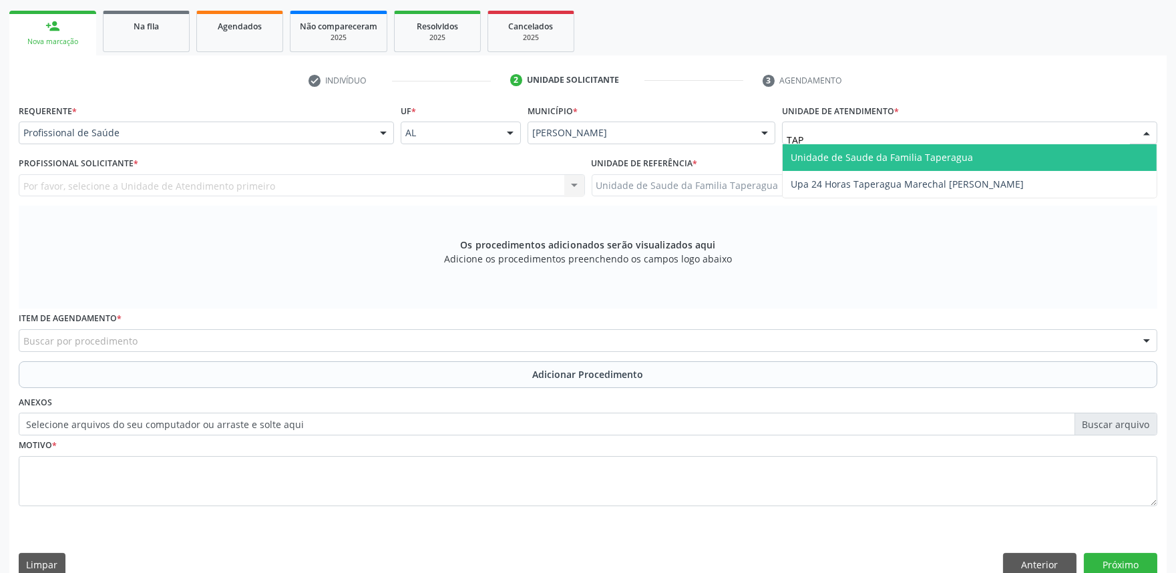
click at [966, 151] on span "Unidade de Saude da Familia Taperagua" at bounding box center [882, 157] width 182 height 13
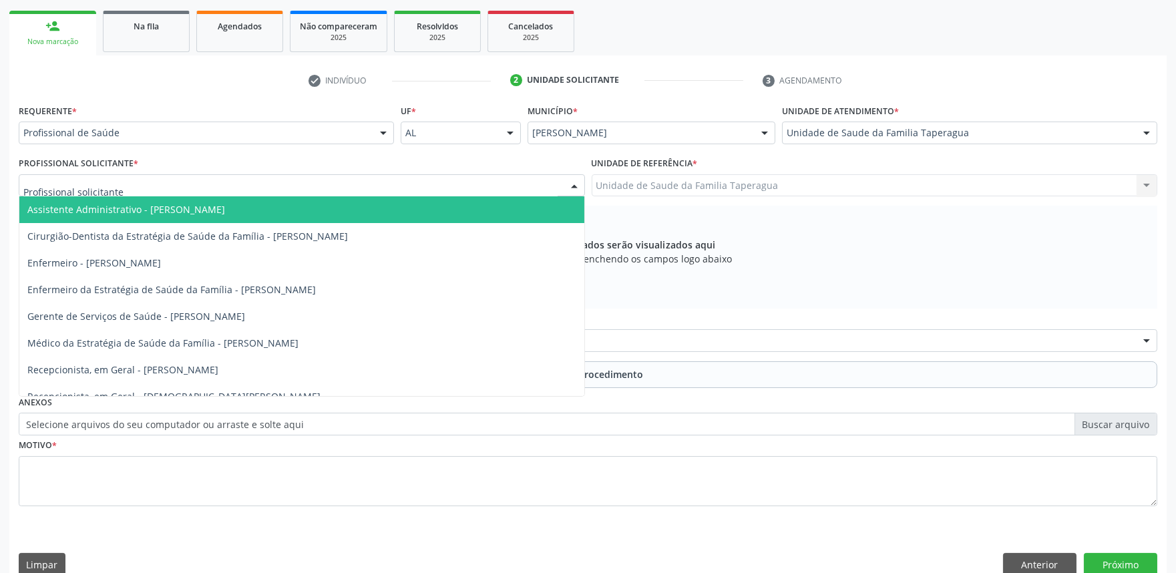
click at [367, 185] on div at bounding box center [302, 185] width 566 height 23
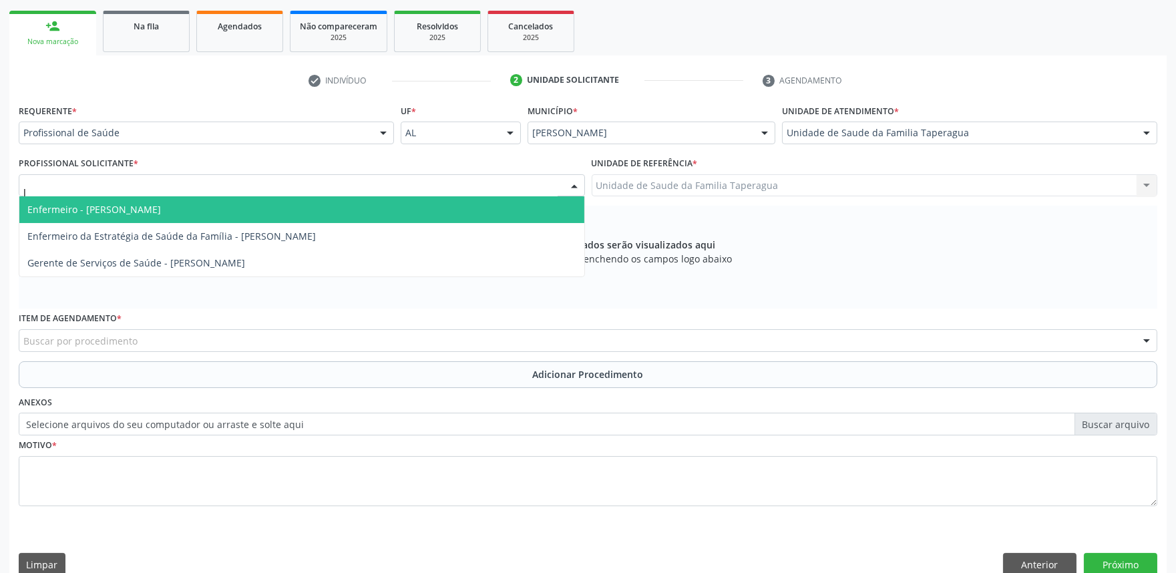
type input "JU"
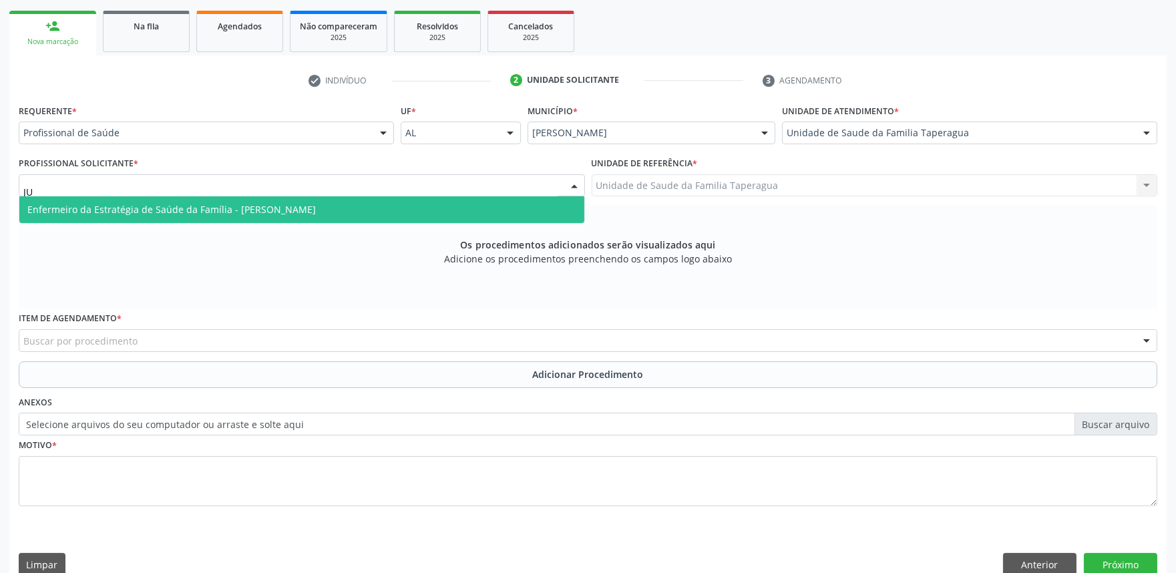
click at [368, 203] on span "Enfermeiro da Estratégia de Saúde da Família - [PERSON_NAME]" at bounding box center [301, 209] width 565 height 27
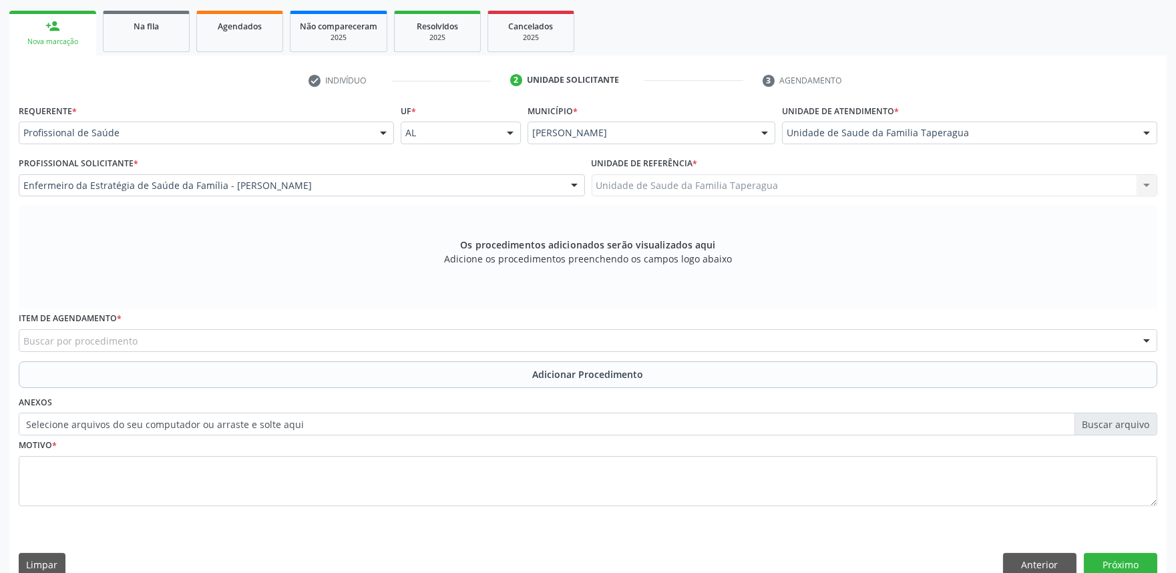
click at [332, 338] on div "Buscar por procedimento" at bounding box center [588, 340] width 1139 height 23
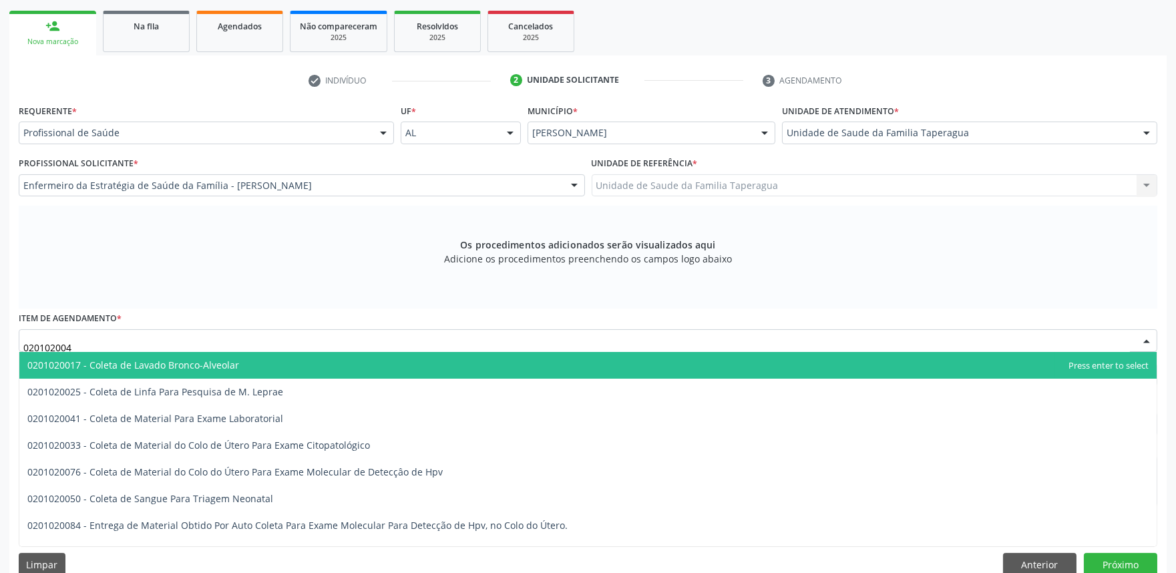
type input "0201020041"
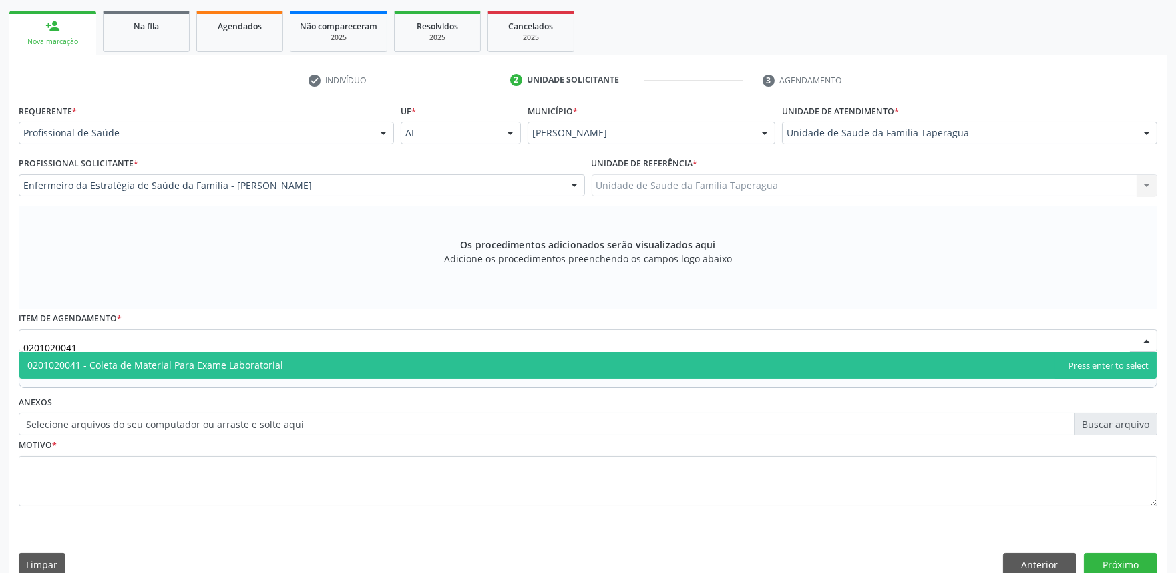
click at [331, 359] on span "0201020041 - Coleta de Material Para Exame Laboratorial" at bounding box center [588, 365] width 1138 height 27
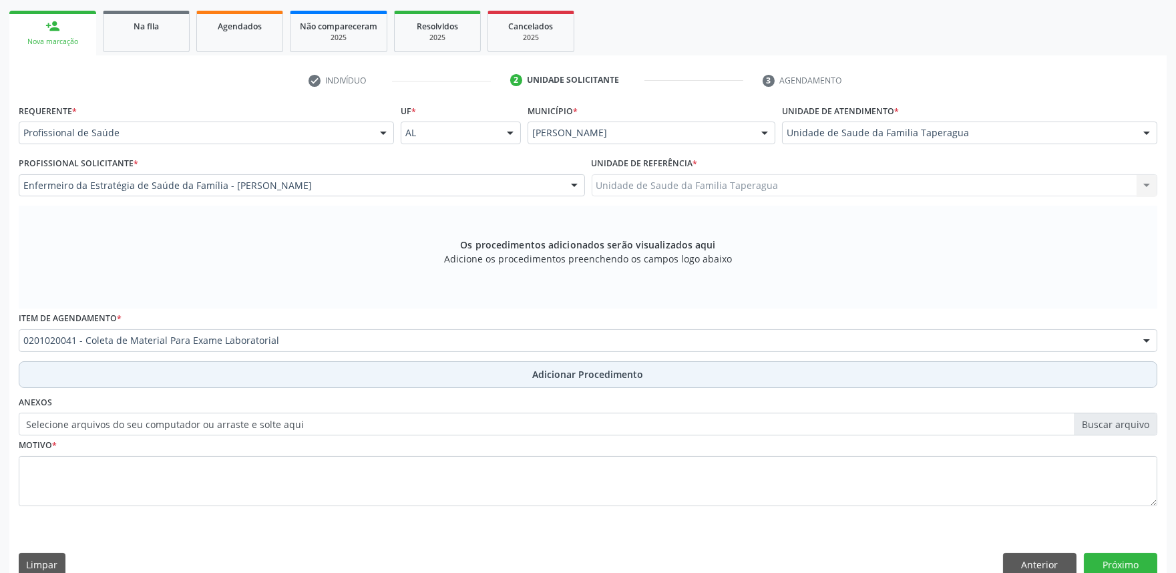
click at [329, 372] on button "Adicionar Procedimento" at bounding box center [588, 374] width 1139 height 27
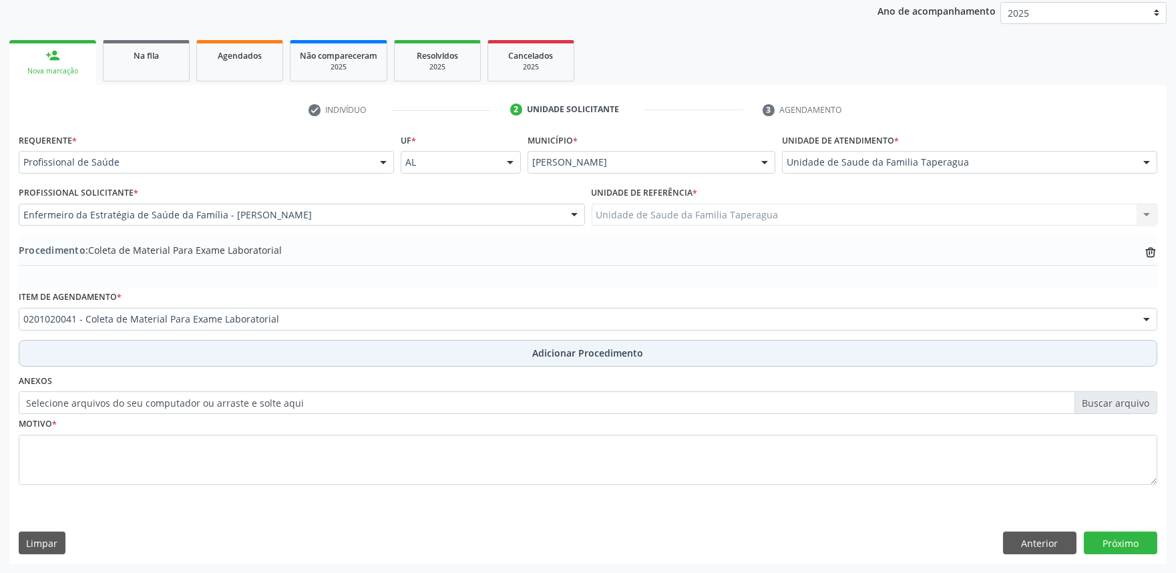
scroll to position [177, 0]
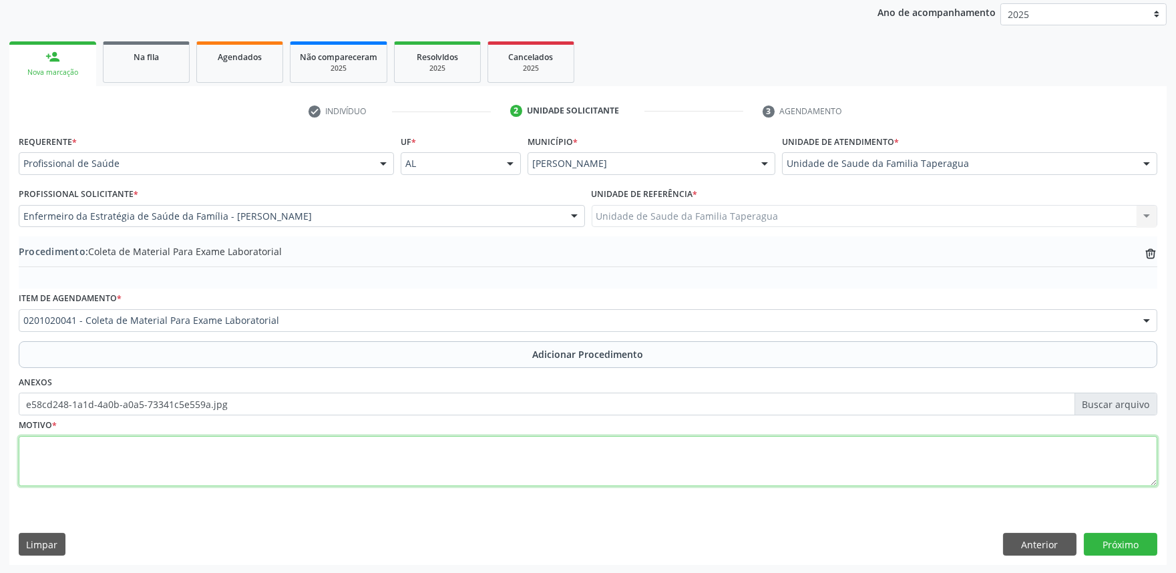
click at [315, 473] on textarea at bounding box center [588, 461] width 1139 height 51
type textarea "ROTINA"
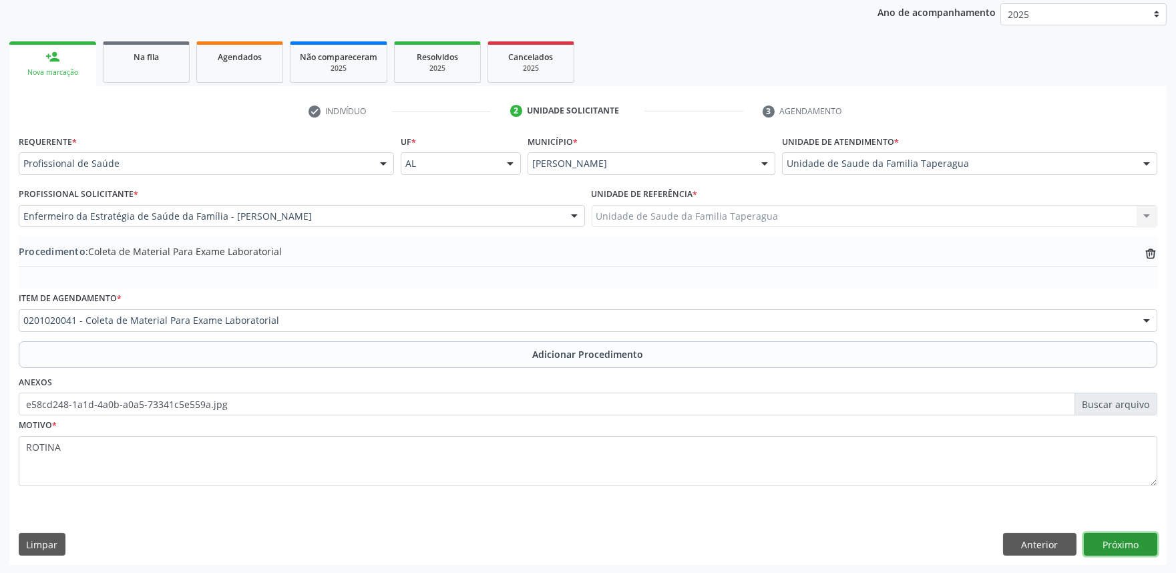
click at [1136, 539] on button "Próximo" at bounding box center [1120, 544] width 73 height 23
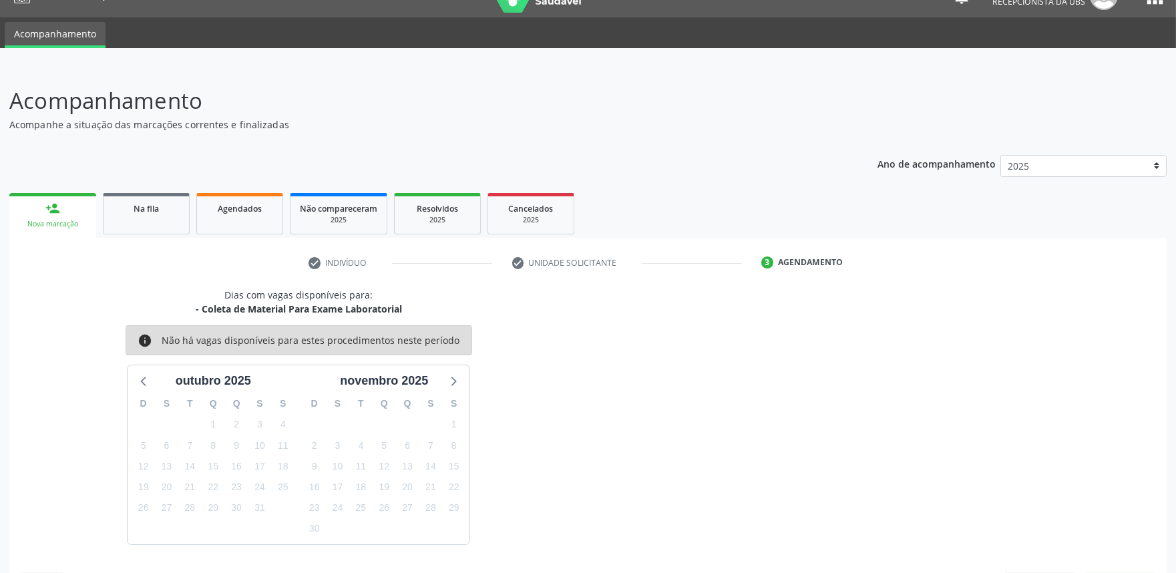
scroll to position [65, 0]
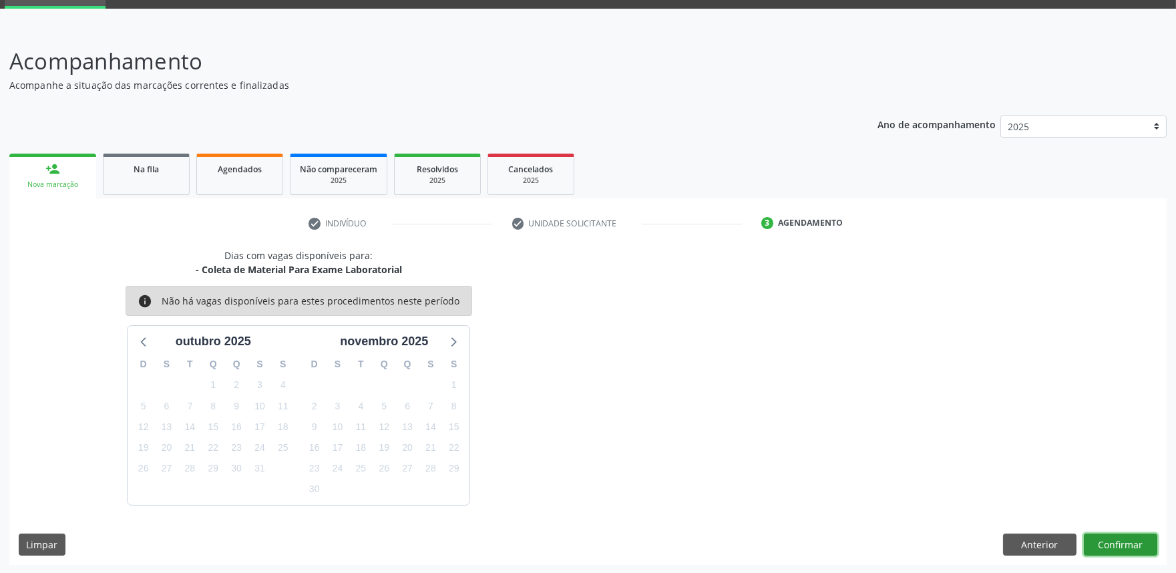
click at [1120, 548] on button "Confirmar" at bounding box center [1120, 545] width 73 height 23
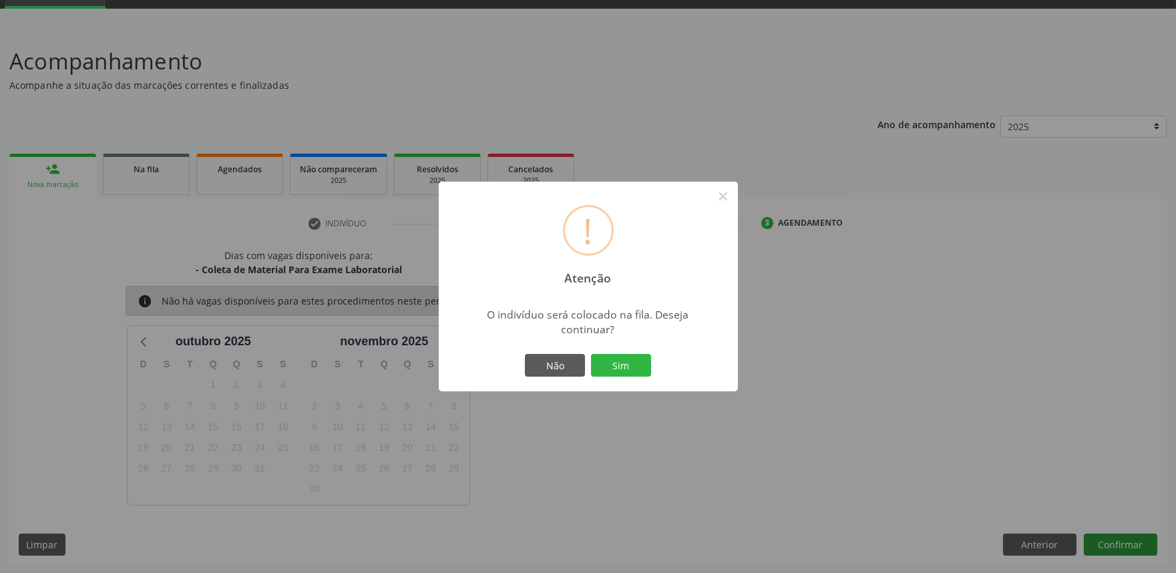
click at [591, 354] on button "Sim" at bounding box center [621, 365] width 60 height 23
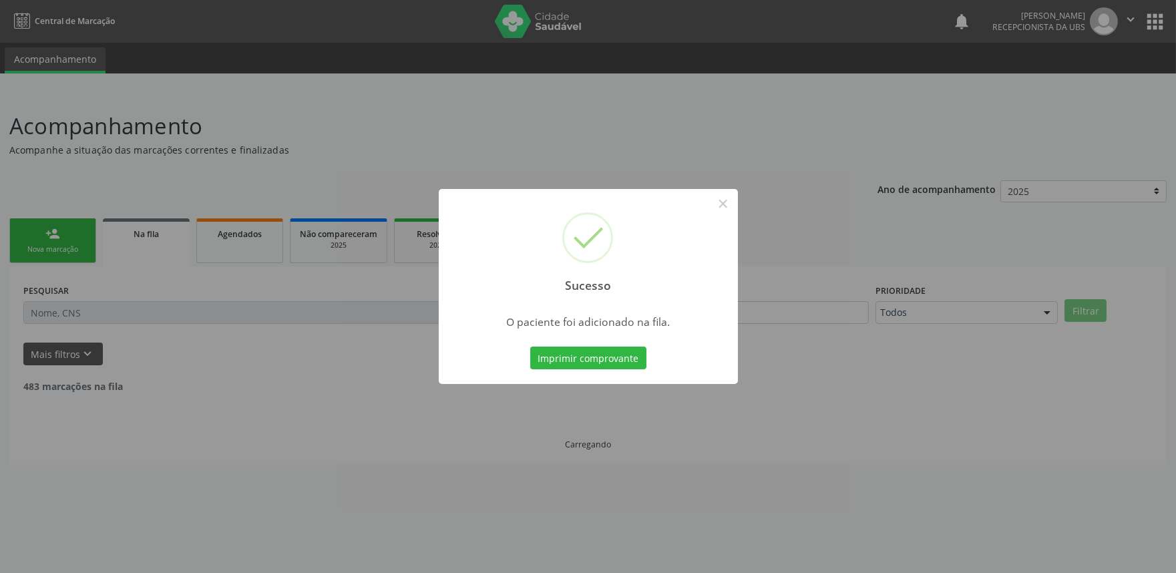
scroll to position [0, 0]
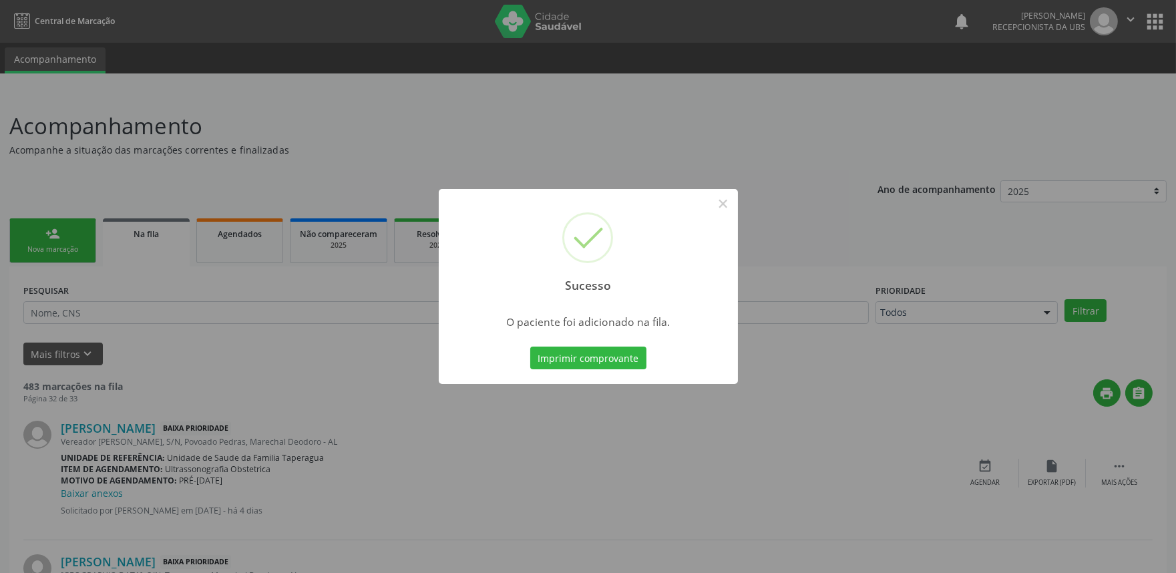
click at [945, 296] on div "Sucesso × O paciente foi adicionado na fila. Imprimir comprovante Cancel" at bounding box center [588, 286] width 1176 height 573
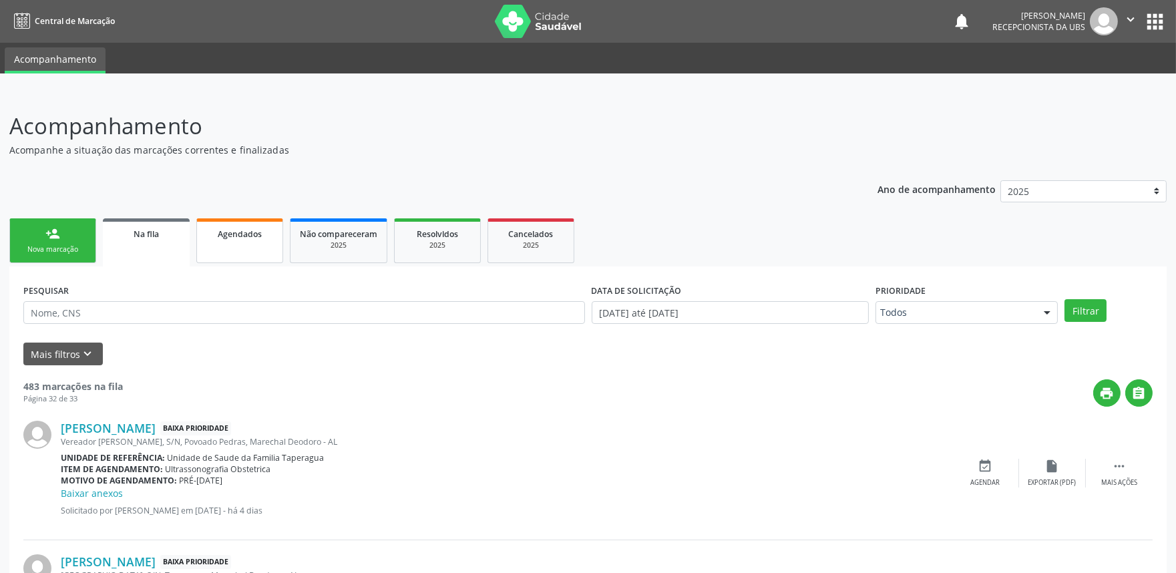
click at [230, 254] on link "Agendados" at bounding box center [239, 240] width 87 height 45
